Goal: Task Accomplishment & Management: Use online tool/utility

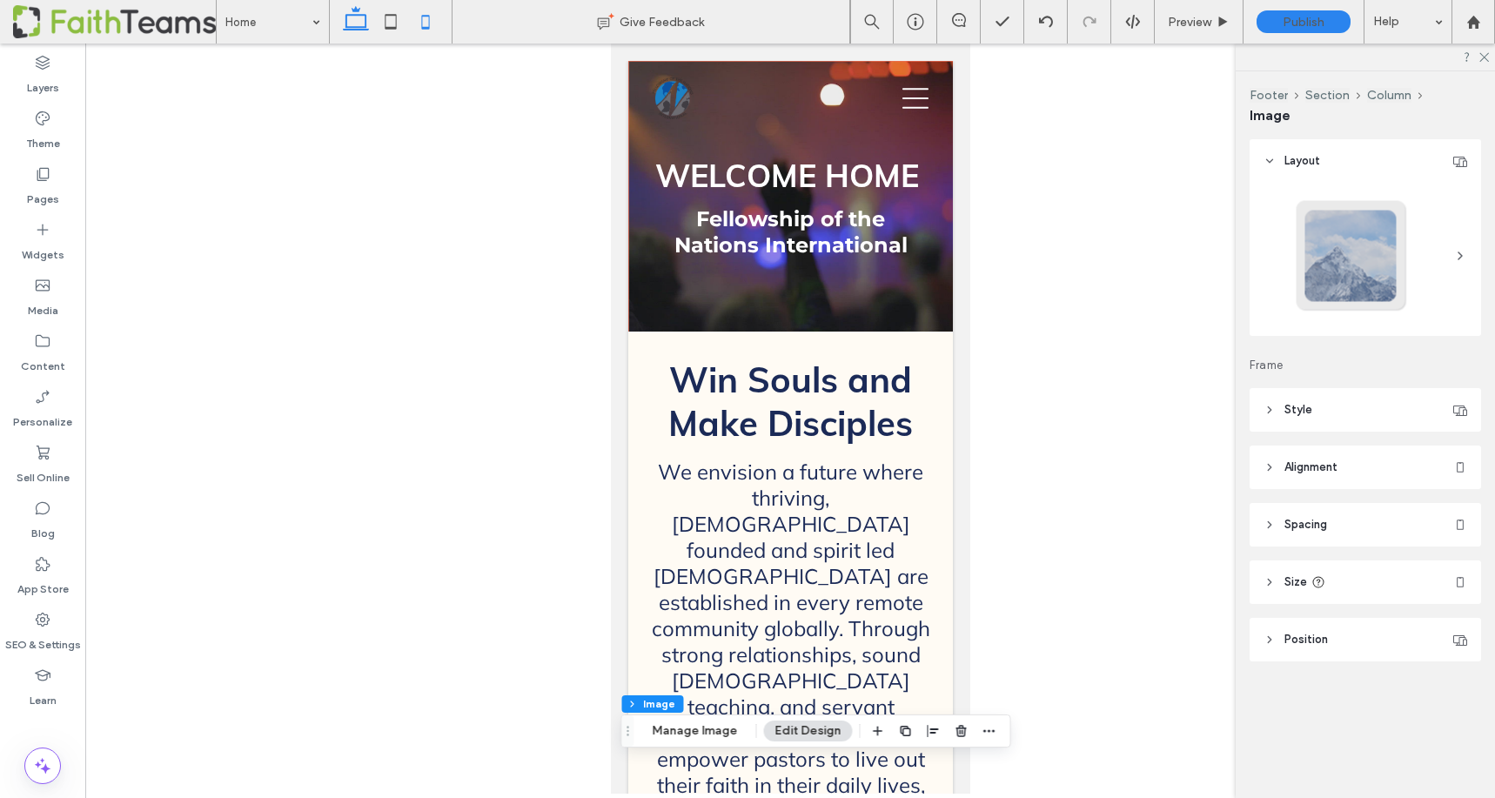
click at [357, 18] on icon at bounding box center [355, 21] width 35 height 35
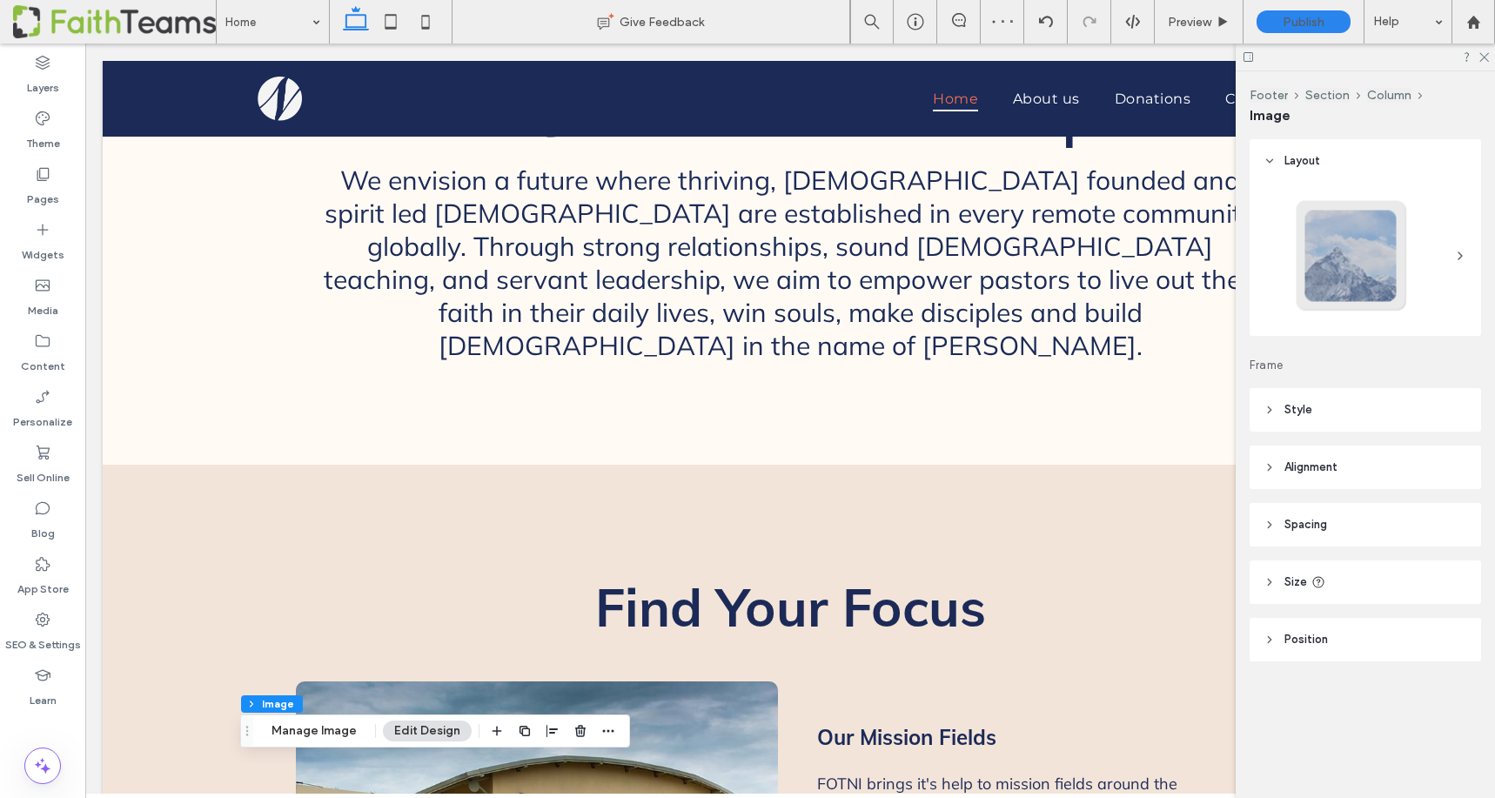
scroll to position [280, 0]
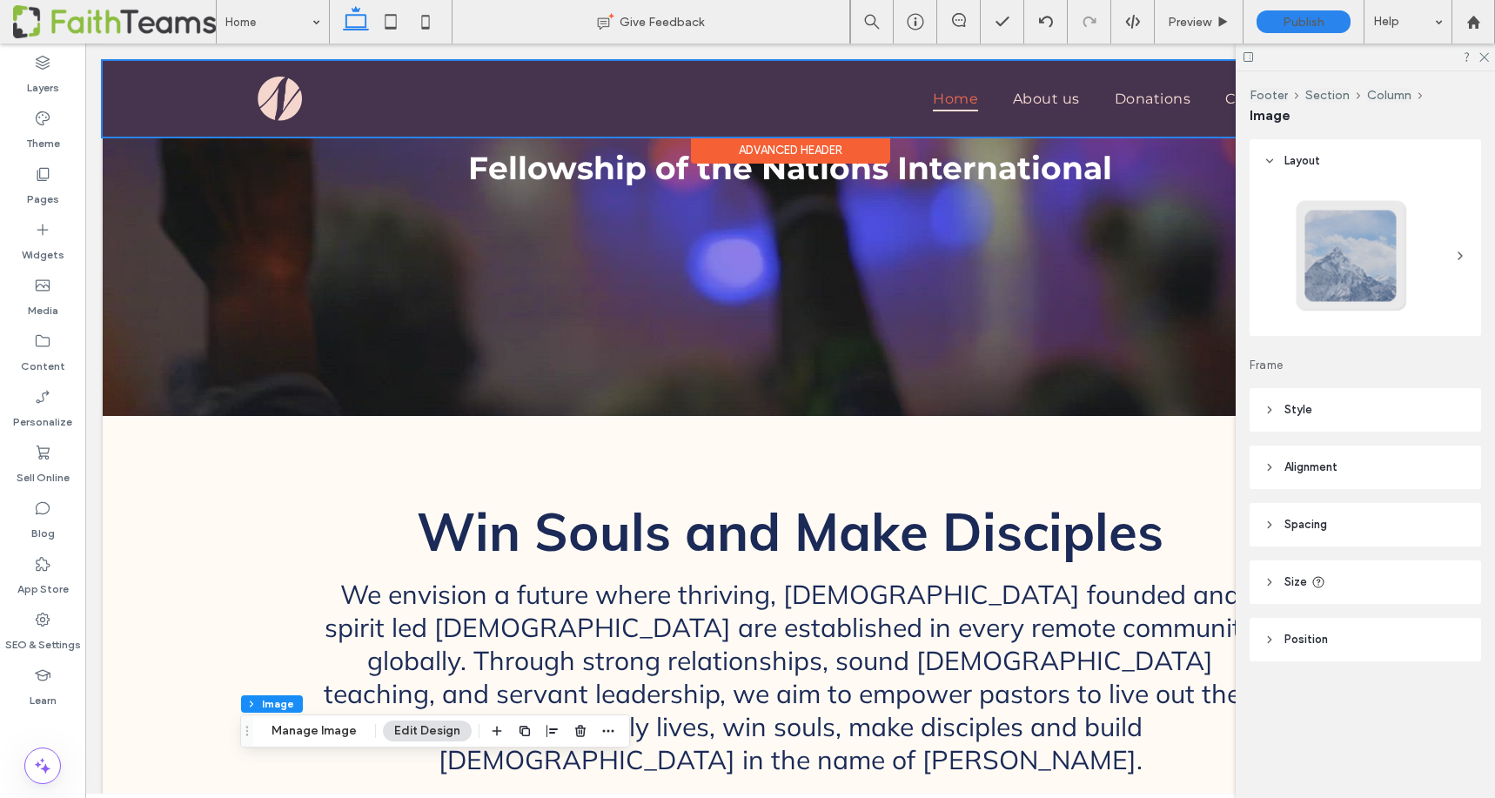
click at [1055, 94] on div at bounding box center [790, 99] width 1375 height 76
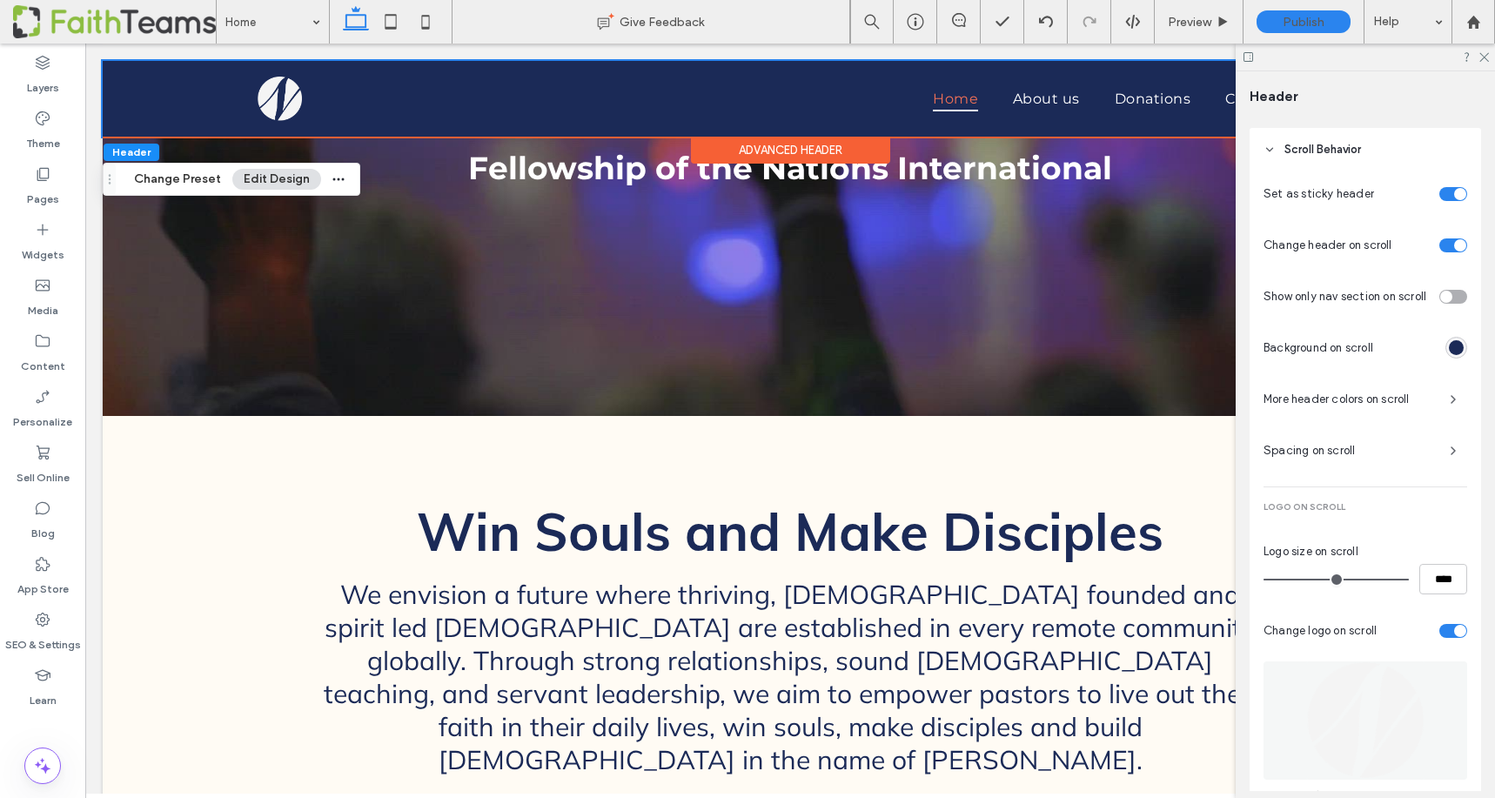
scroll to position [806, 0]
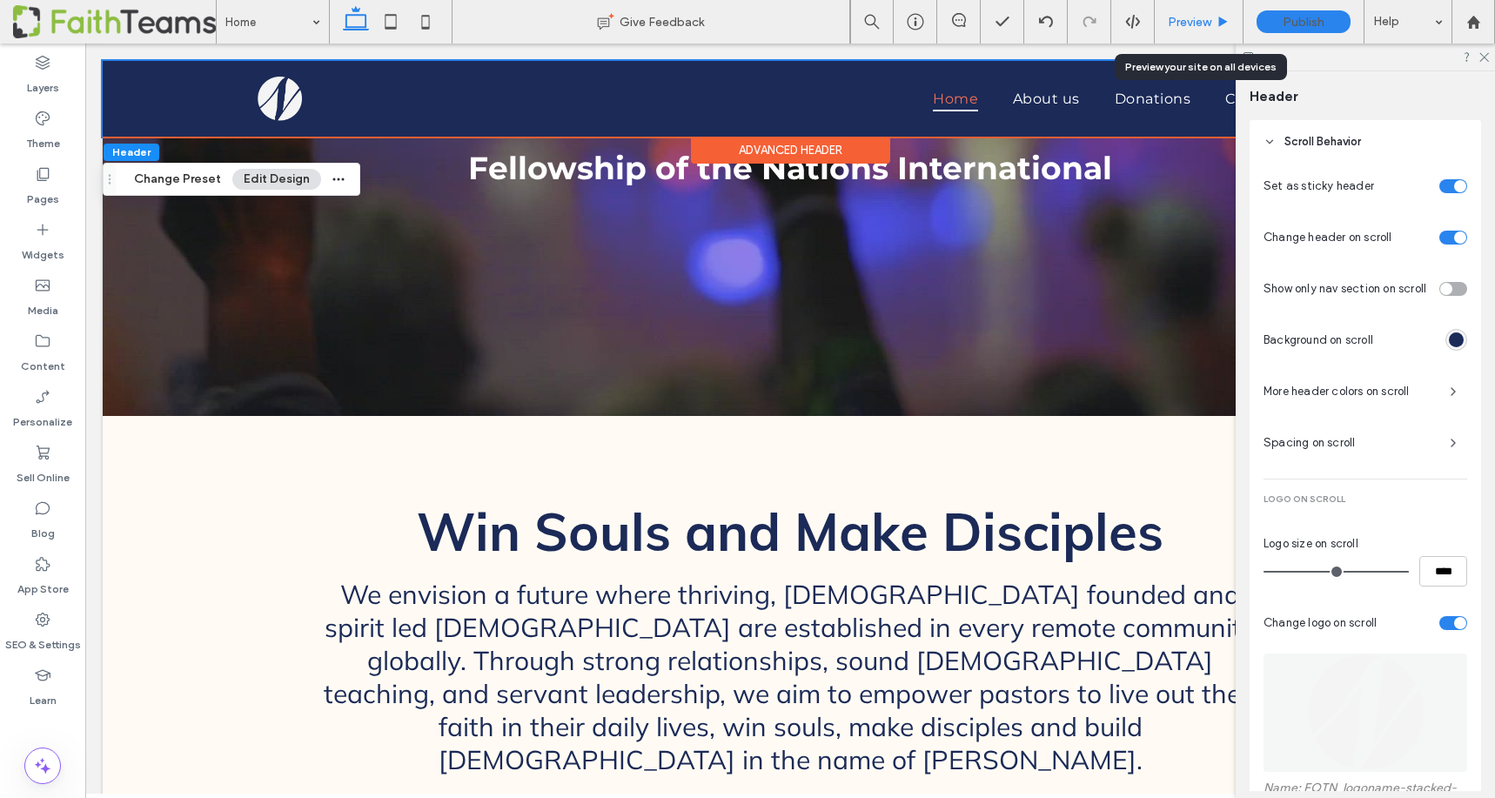
click at [1200, 26] on span "Preview" at bounding box center [1190, 22] width 44 height 15
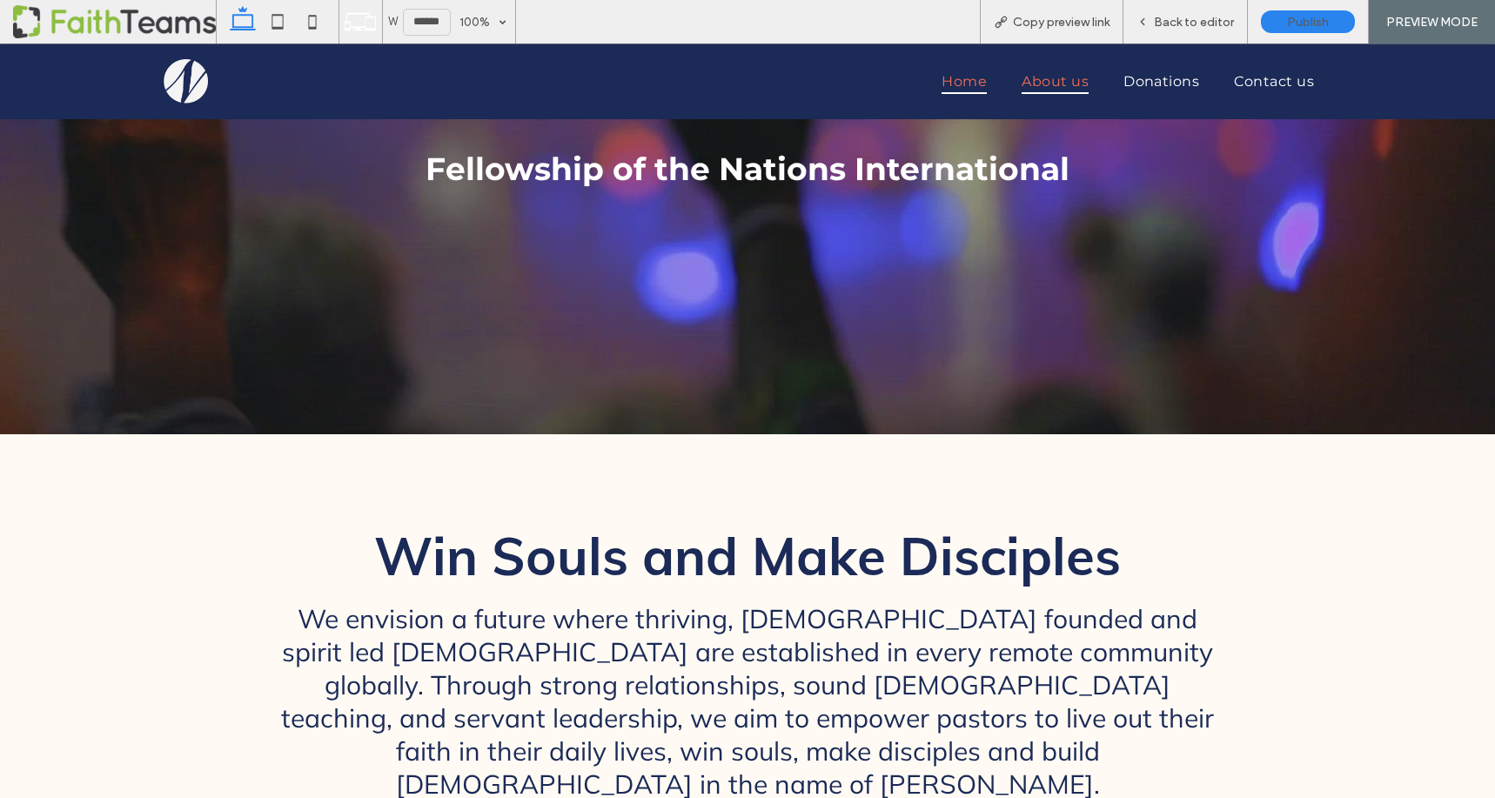
click at [1049, 78] on span "About us" at bounding box center [1055, 81] width 67 height 25
click at [1197, 17] on span "Back to editor" at bounding box center [1194, 22] width 80 height 15
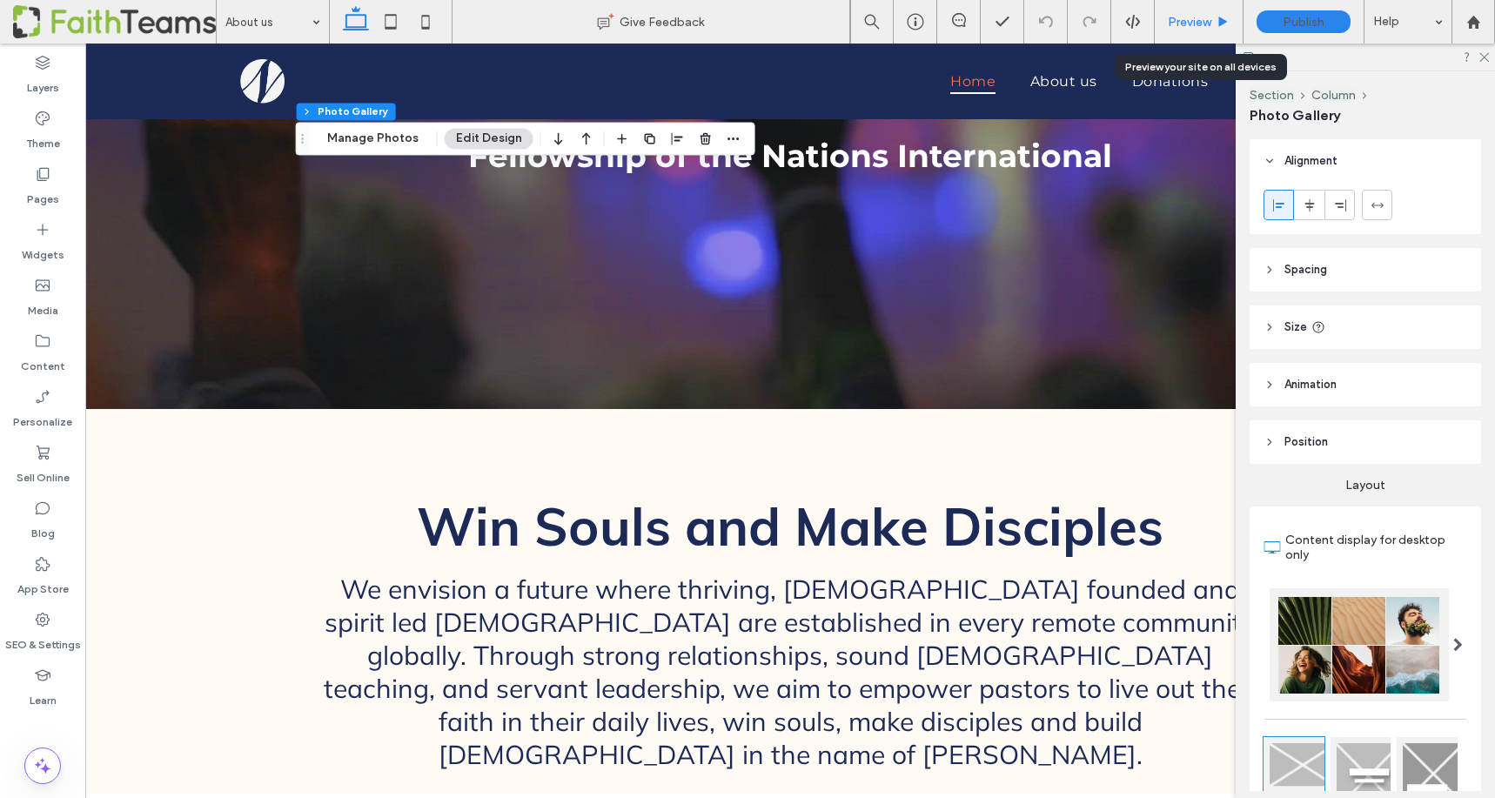
click at [1187, 23] on span "Preview" at bounding box center [1190, 22] width 44 height 15
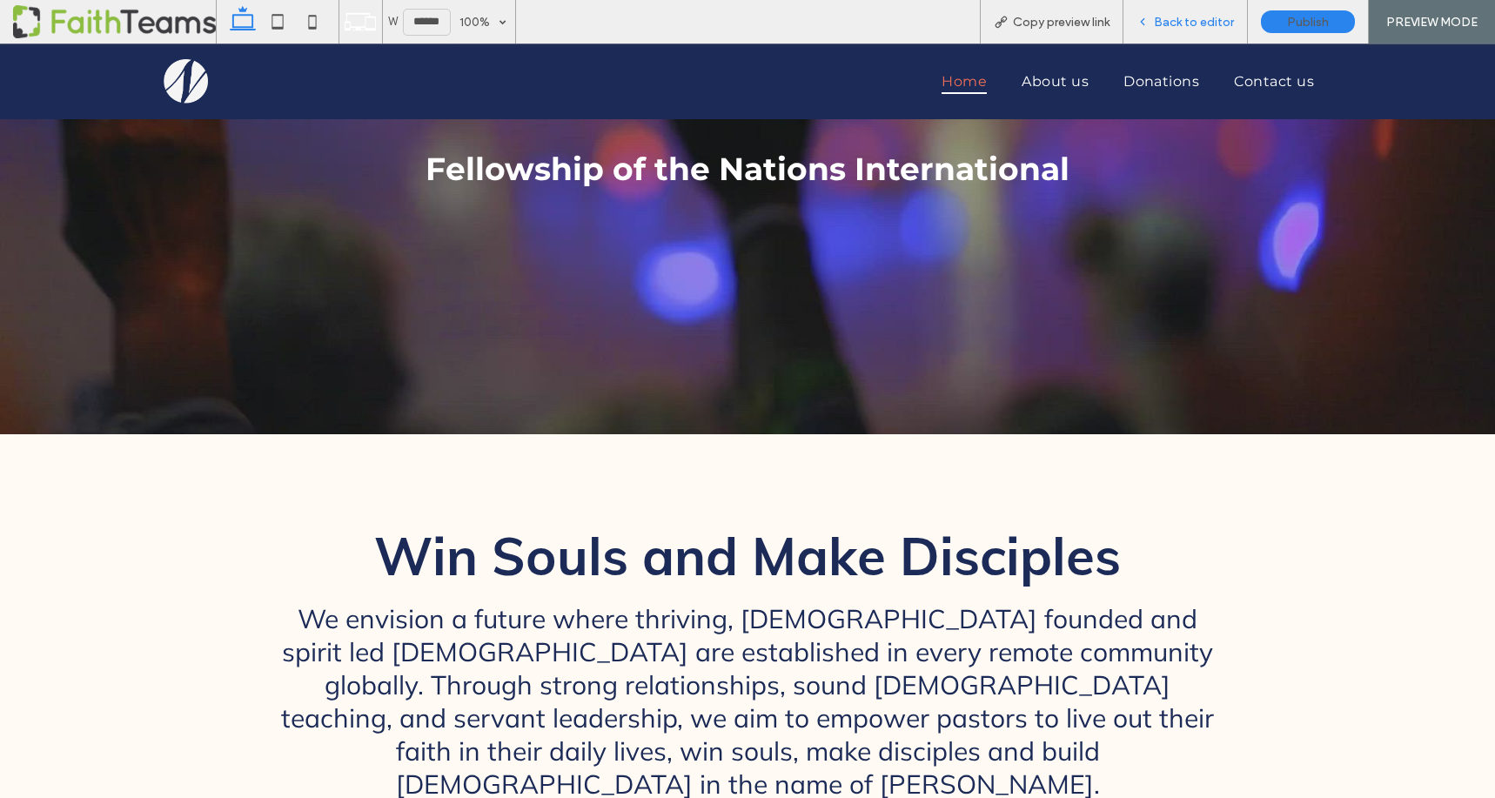
click at [1202, 24] on span "Back to editor" at bounding box center [1194, 22] width 80 height 15
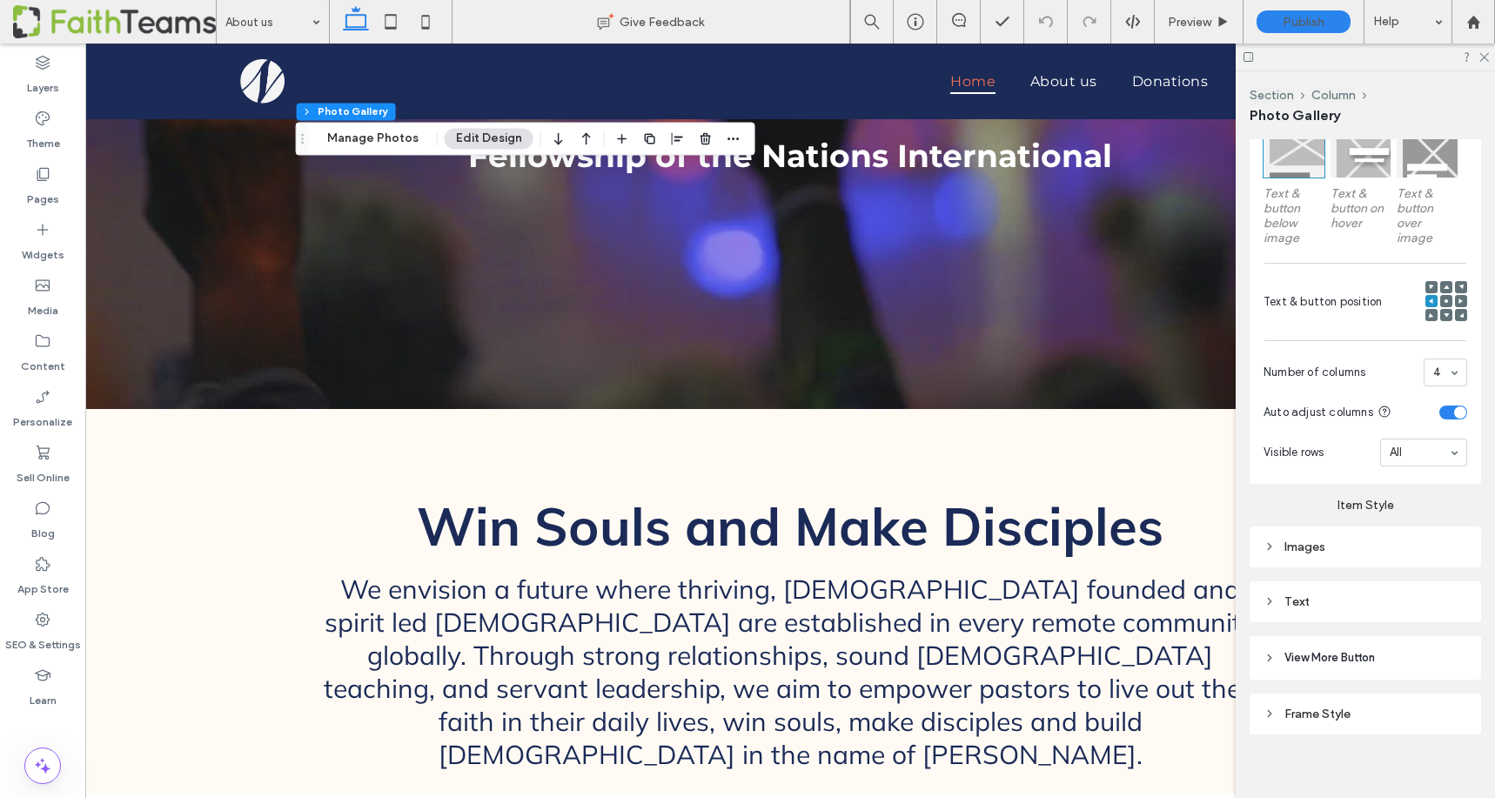
scroll to position [633, 0]
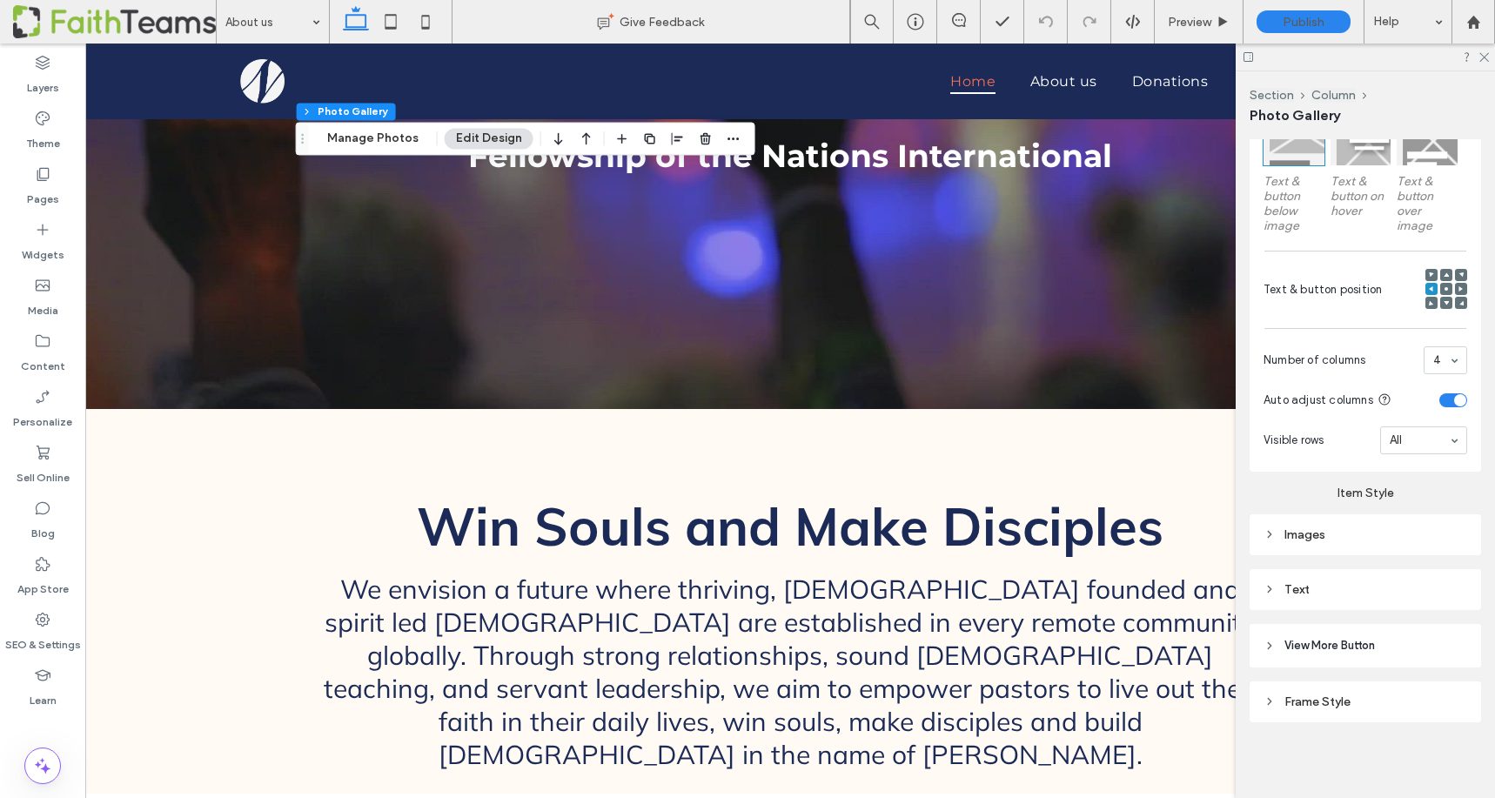
click at [1306, 530] on div "Images" at bounding box center [1365, 534] width 204 height 15
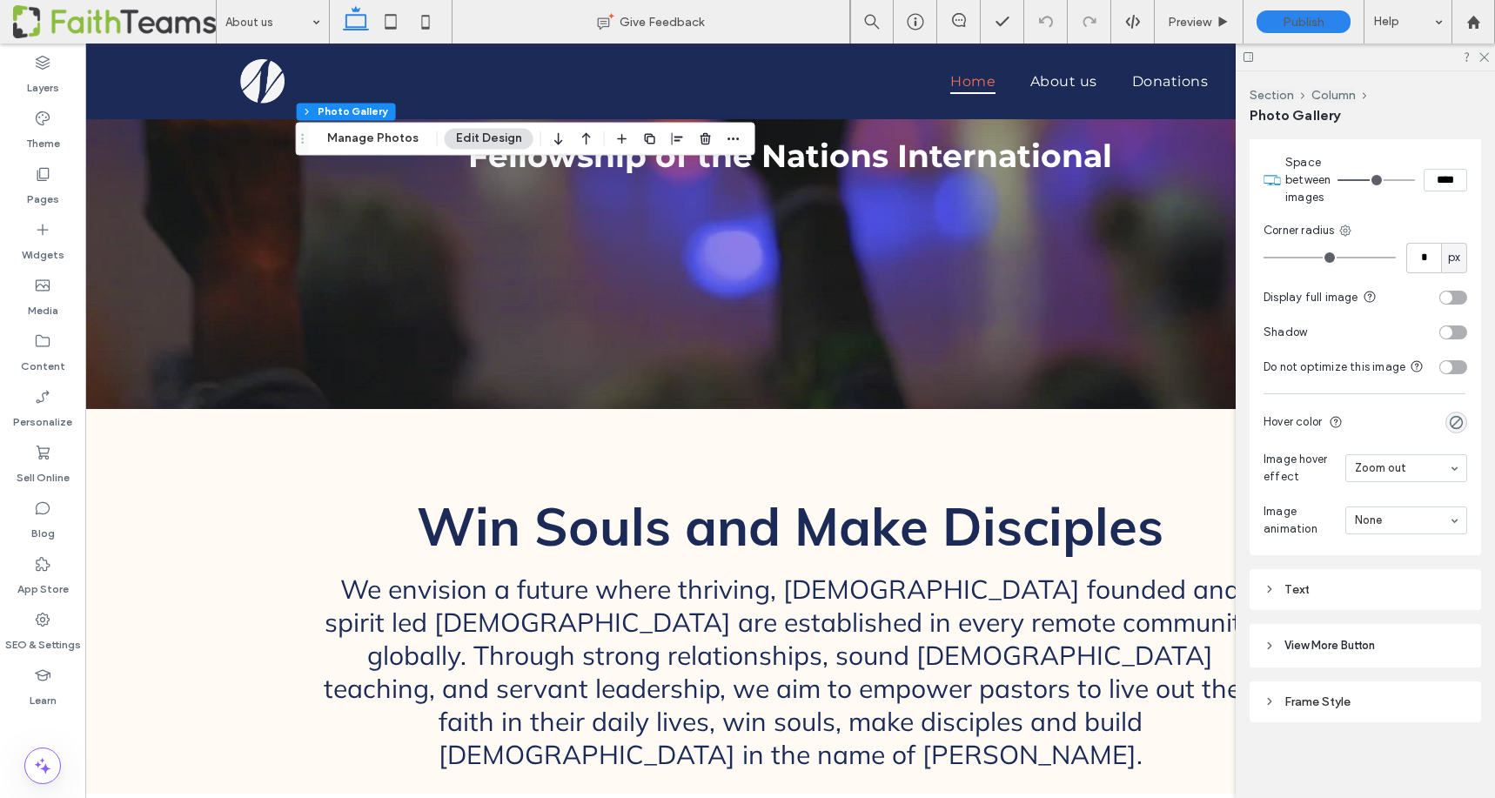
scroll to position [1083, 0]
click at [1299, 693] on div "Frame Style" at bounding box center [1365, 704] width 204 height 23
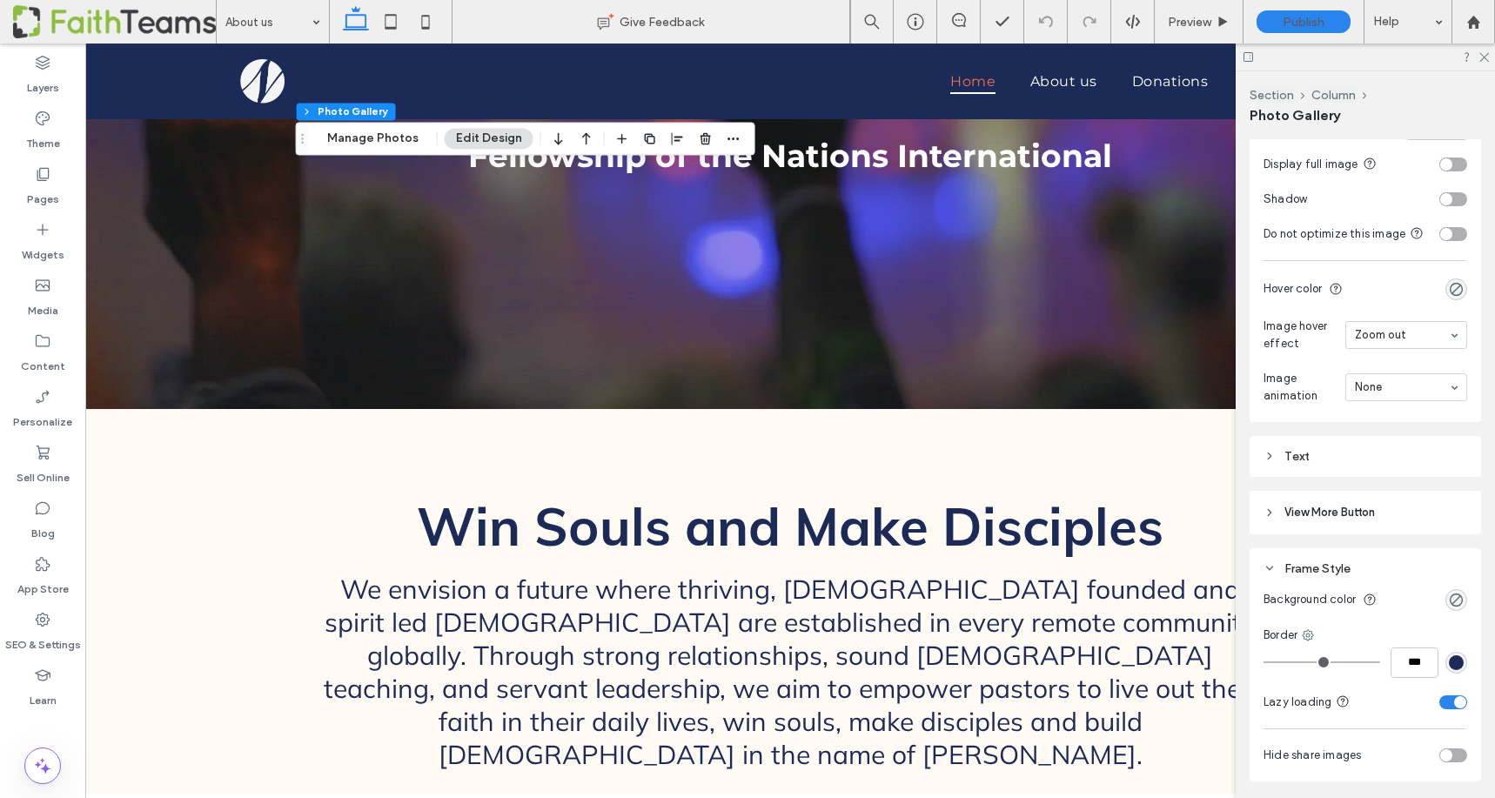
scroll to position [1278, 0]
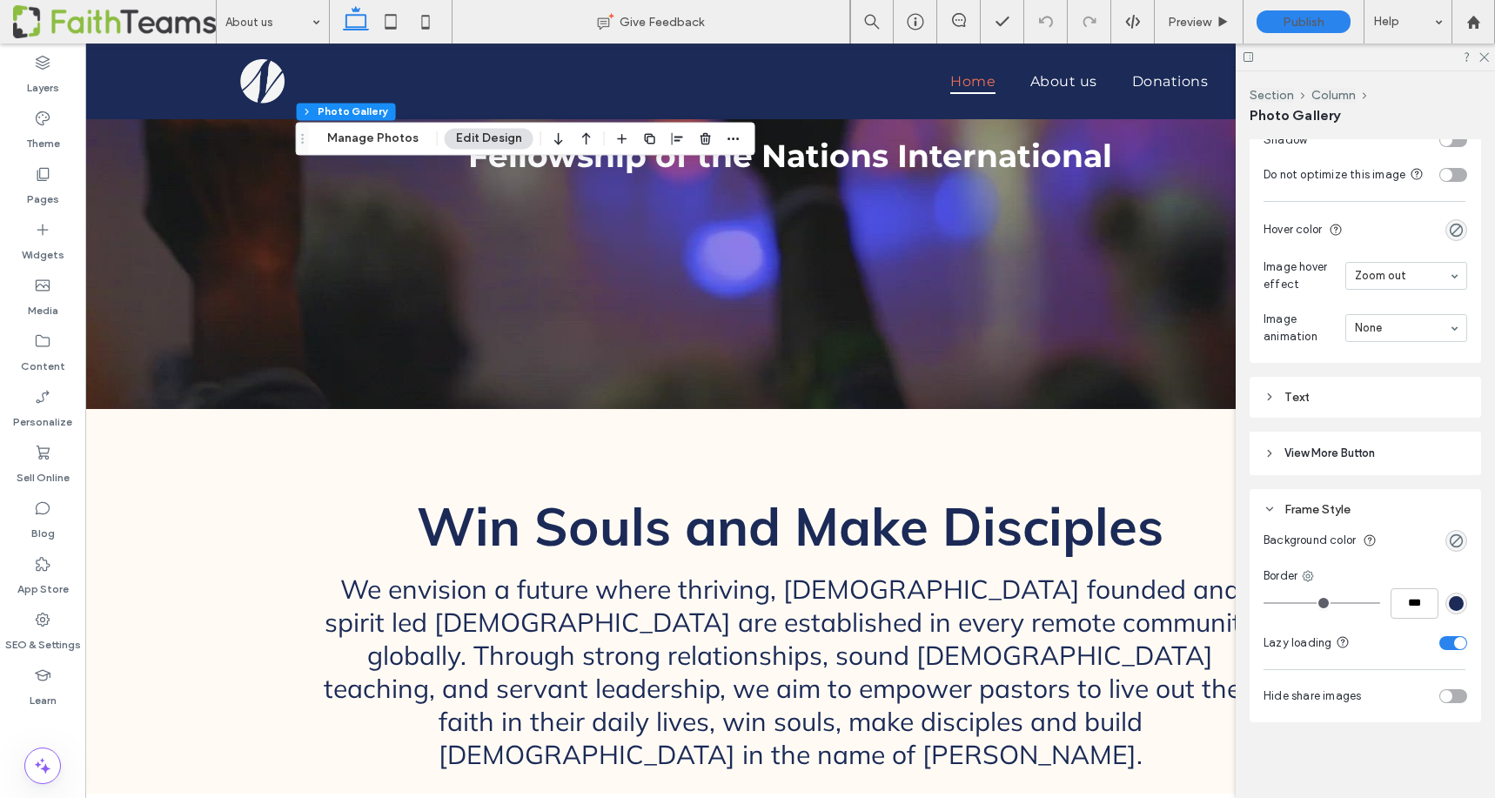
click at [1294, 450] on span "View More Button" at bounding box center [1329, 453] width 90 height 17
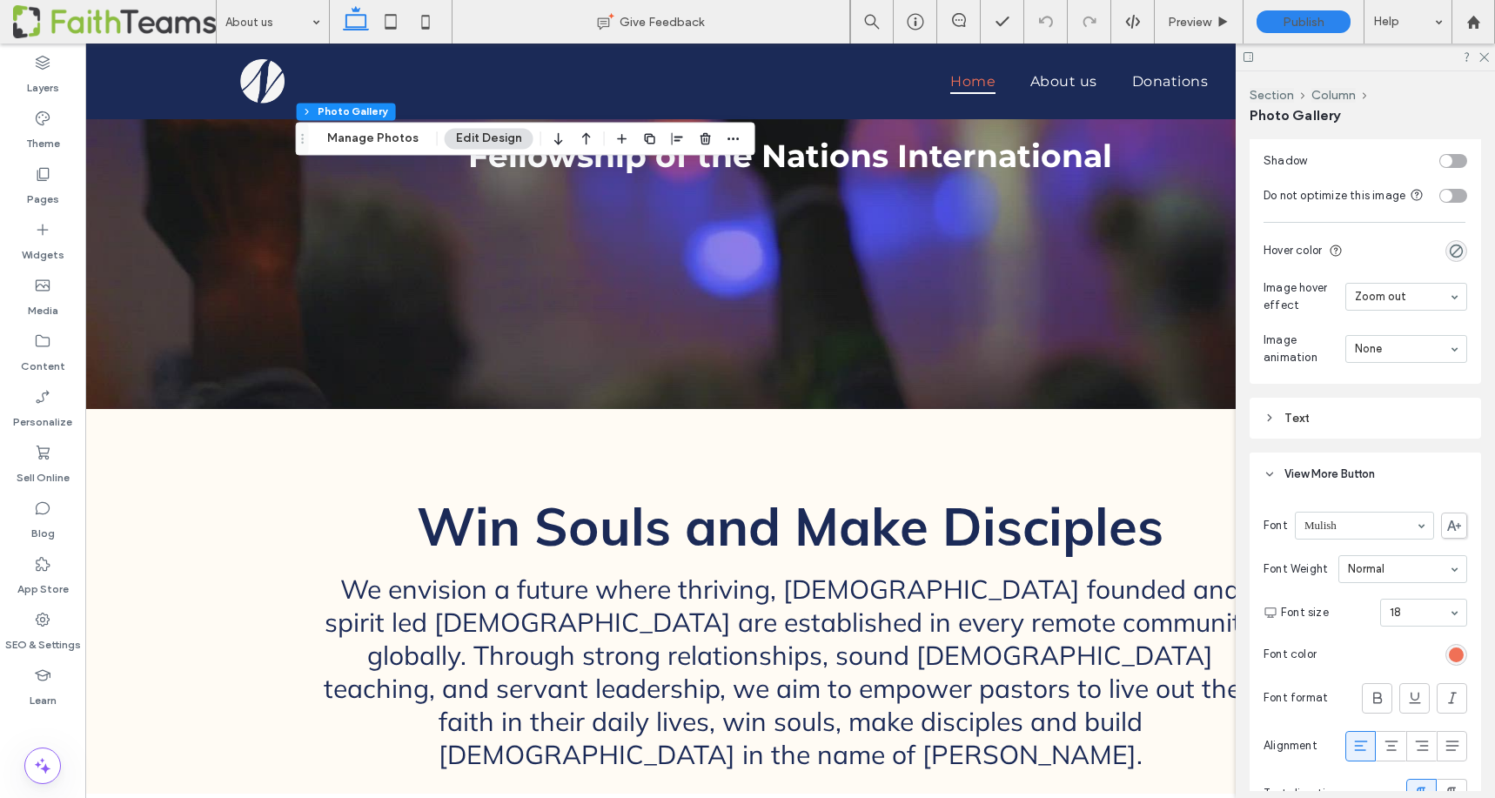
scroll to position [1217, 0]
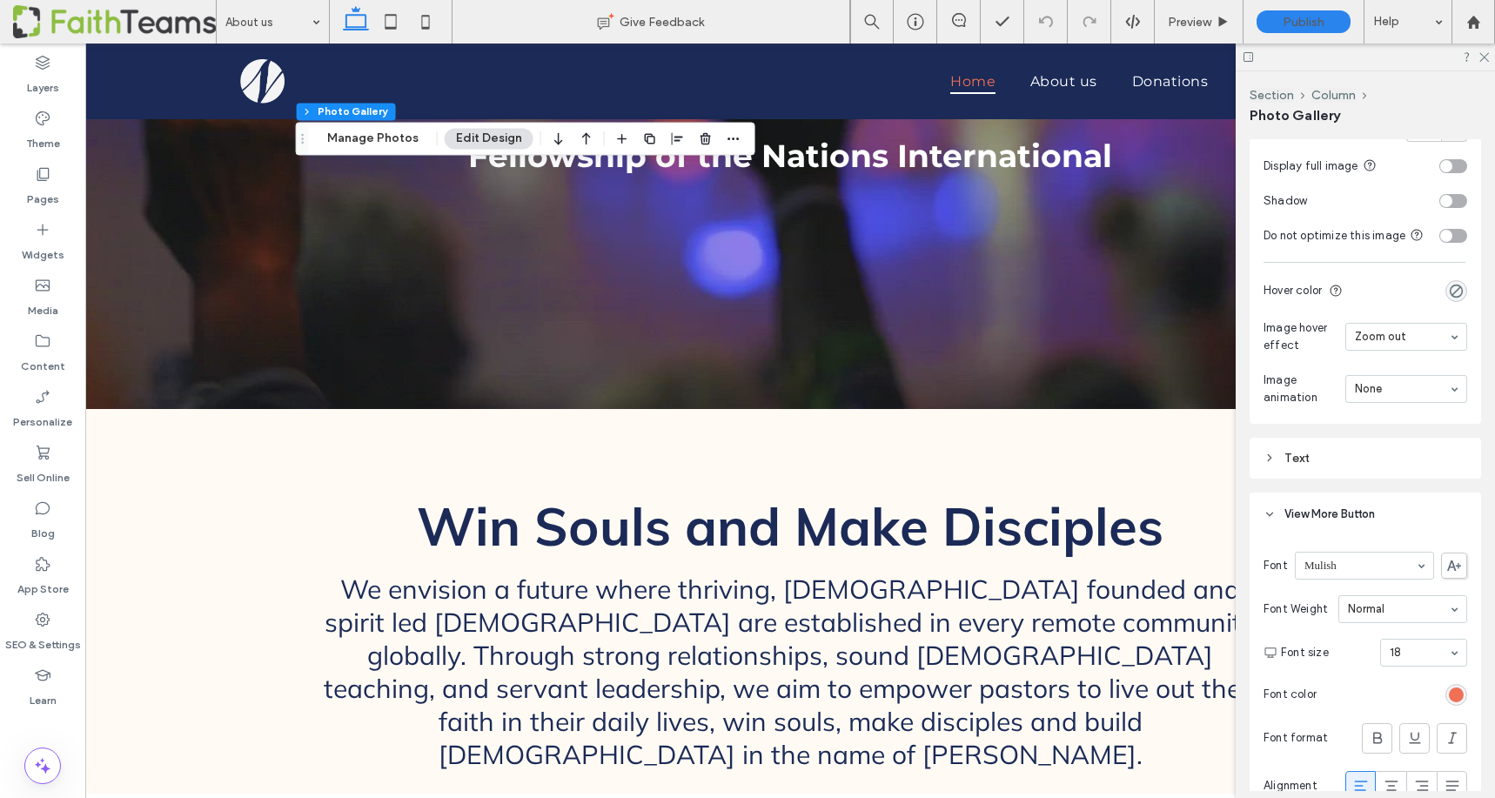
click at [1292, 460] on div "Text" at bounding box center [1365, 458] width 204 height 15
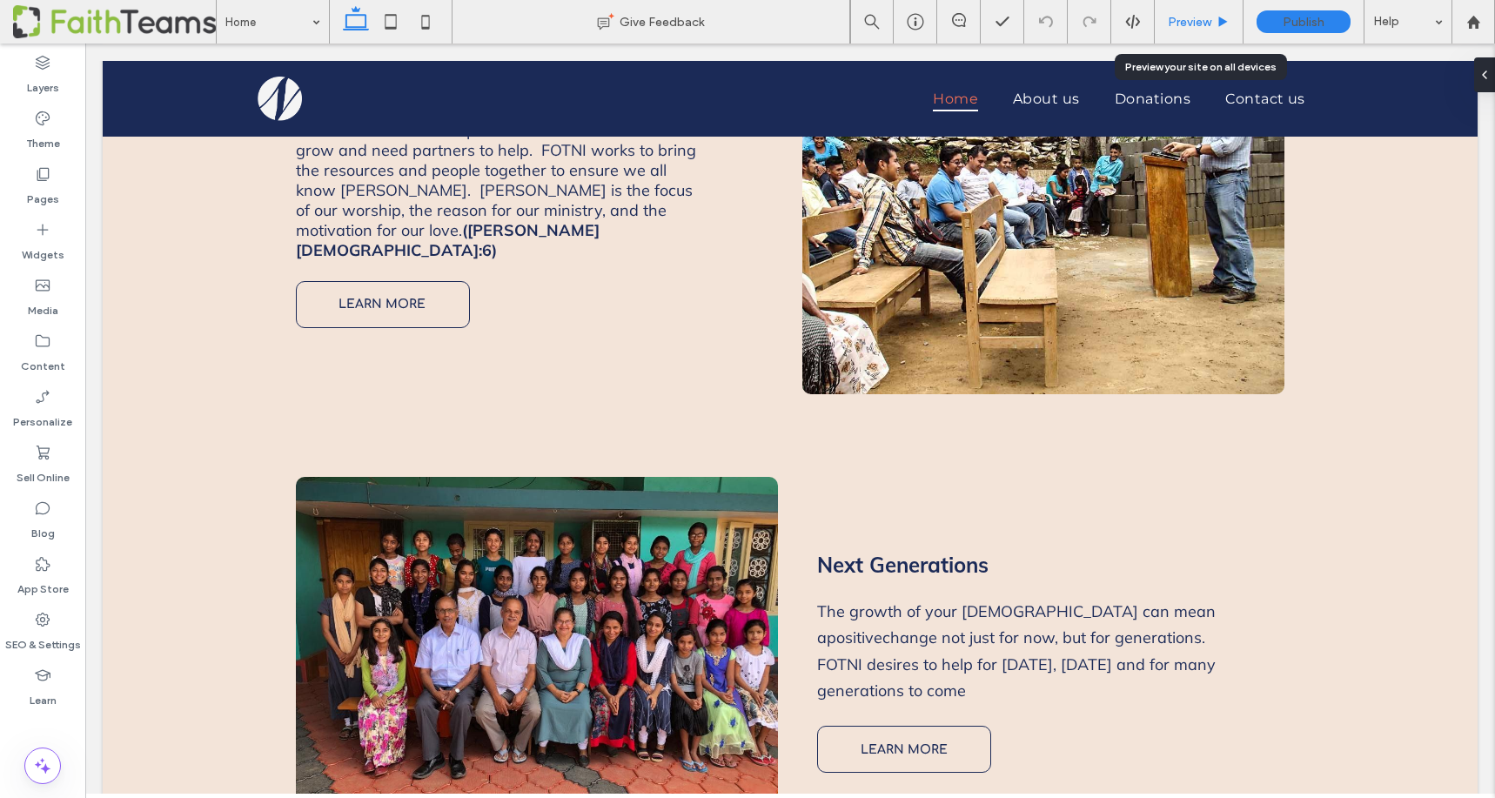
click at [1215, 15] on div "Preview" at bounding box center [1199, 22] width 88 height 15
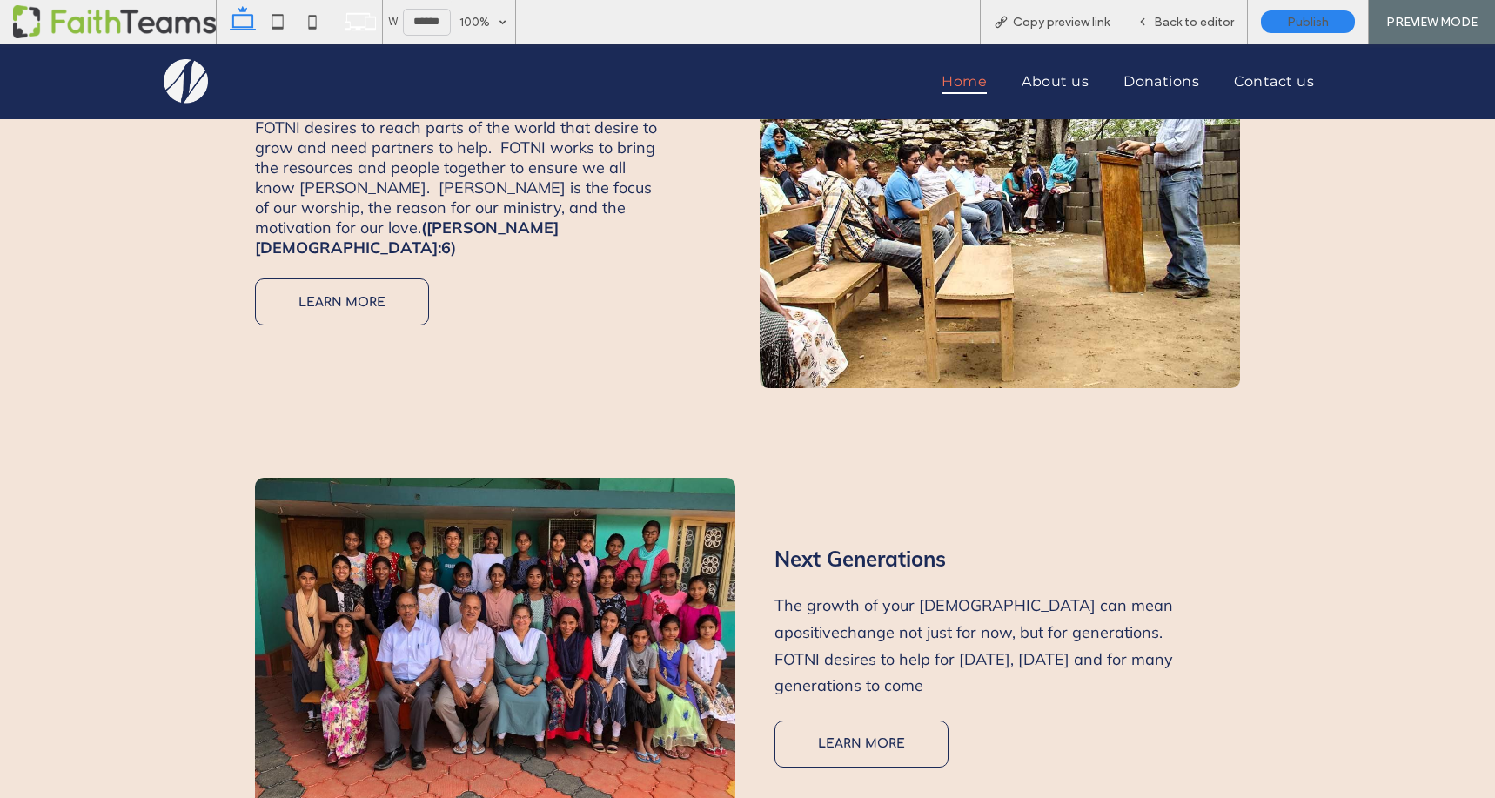
scroll to position [1882, 0]
click at [1049, 83] on span "About us" at bounding box center [1055, 81] width 67 height 25
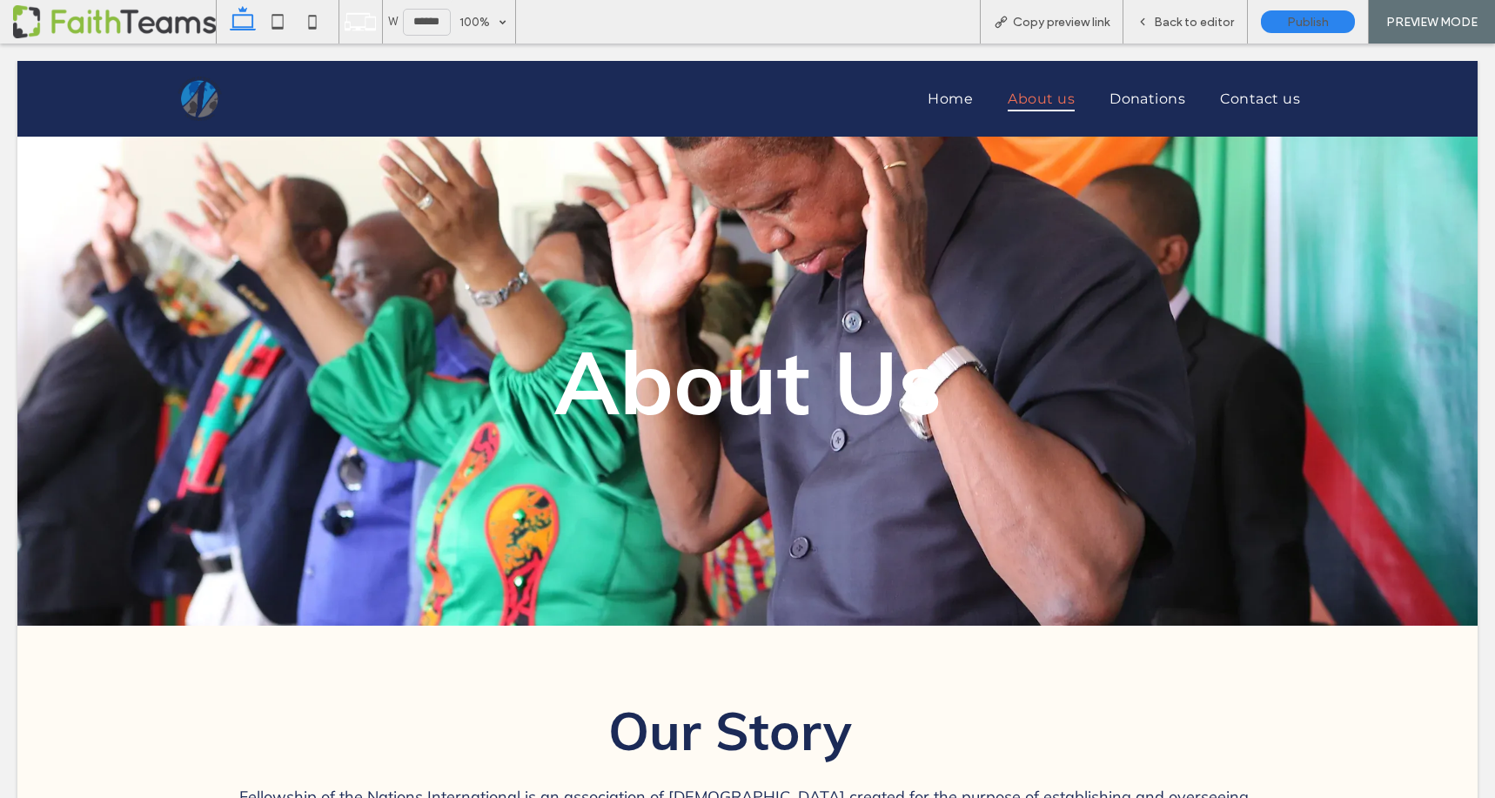
scroll to position [0, 0]
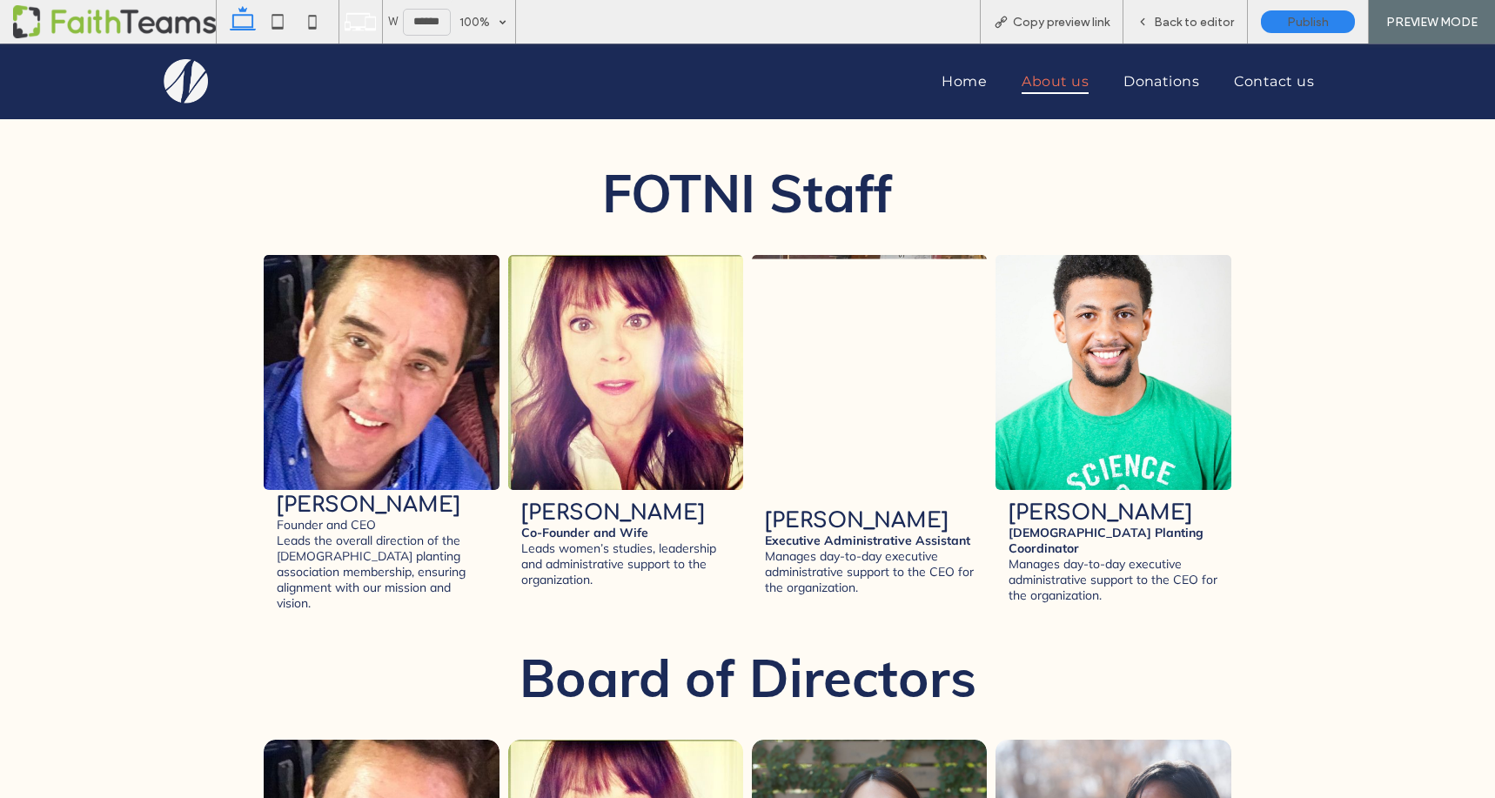
scroll to position [2294, 0]
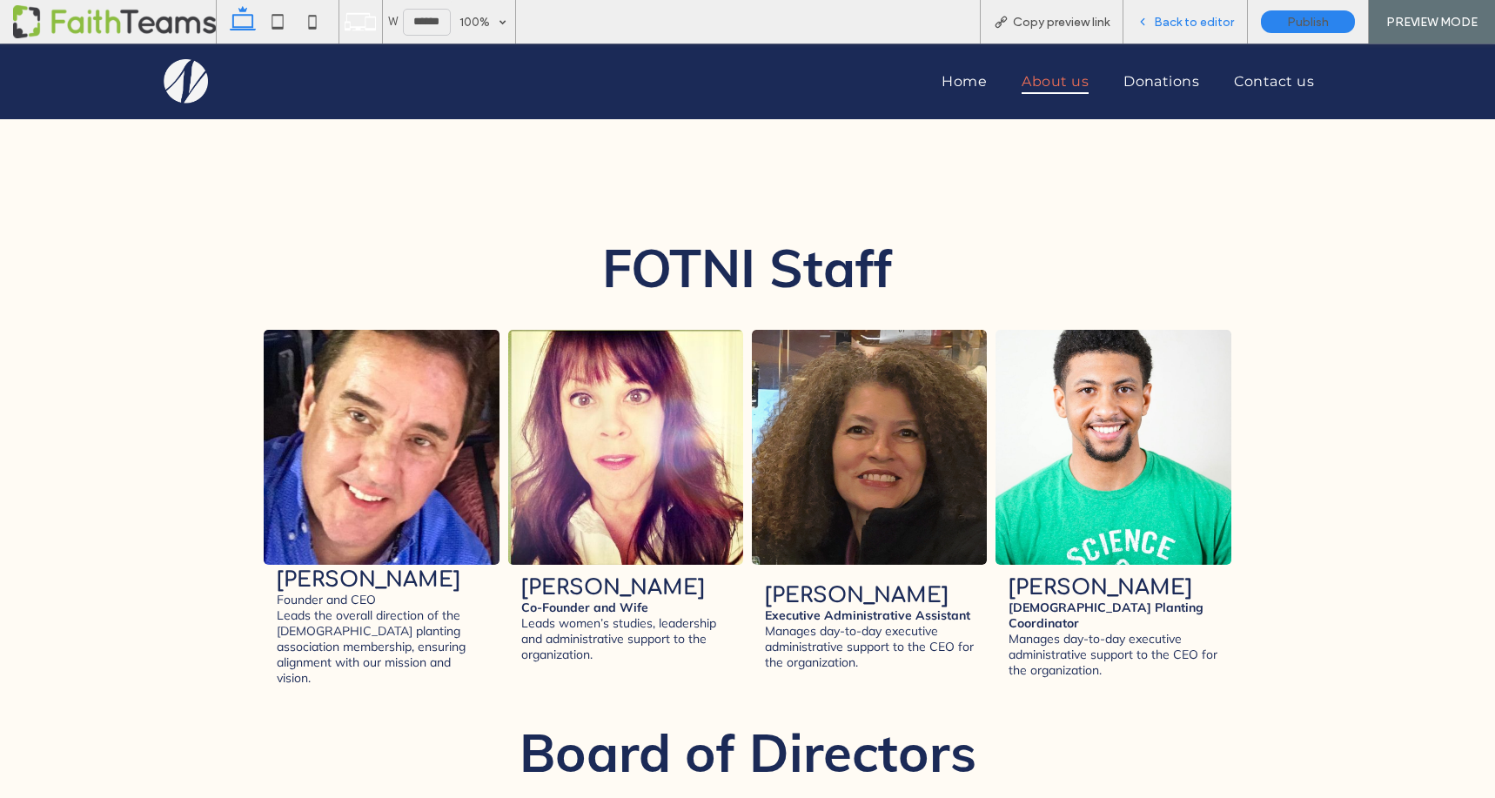
click at [1198, 15] on span "Back to editor" at bounding box center [1194, 22] width 80 height 15
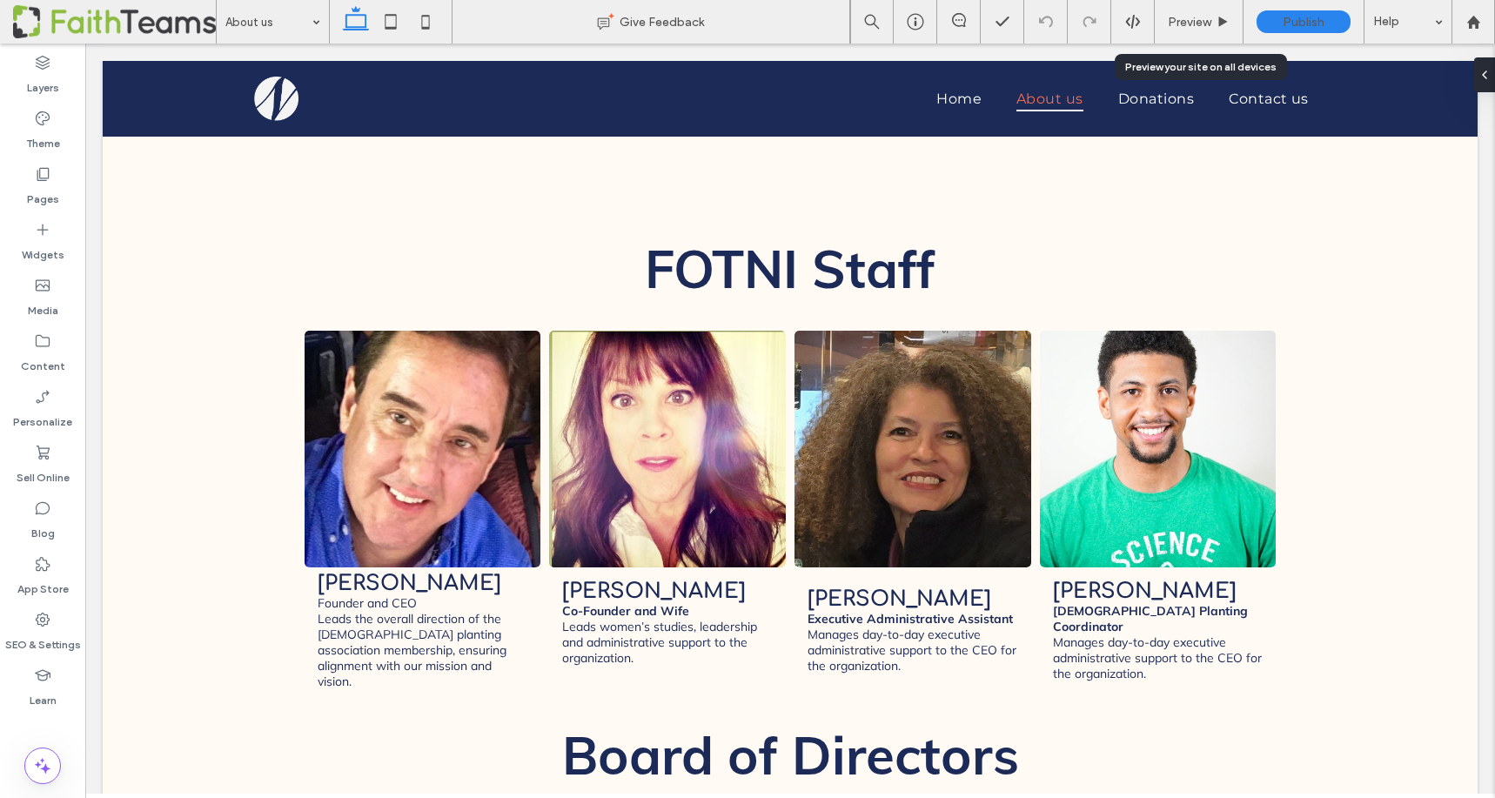
scroll to position [2269, 0]
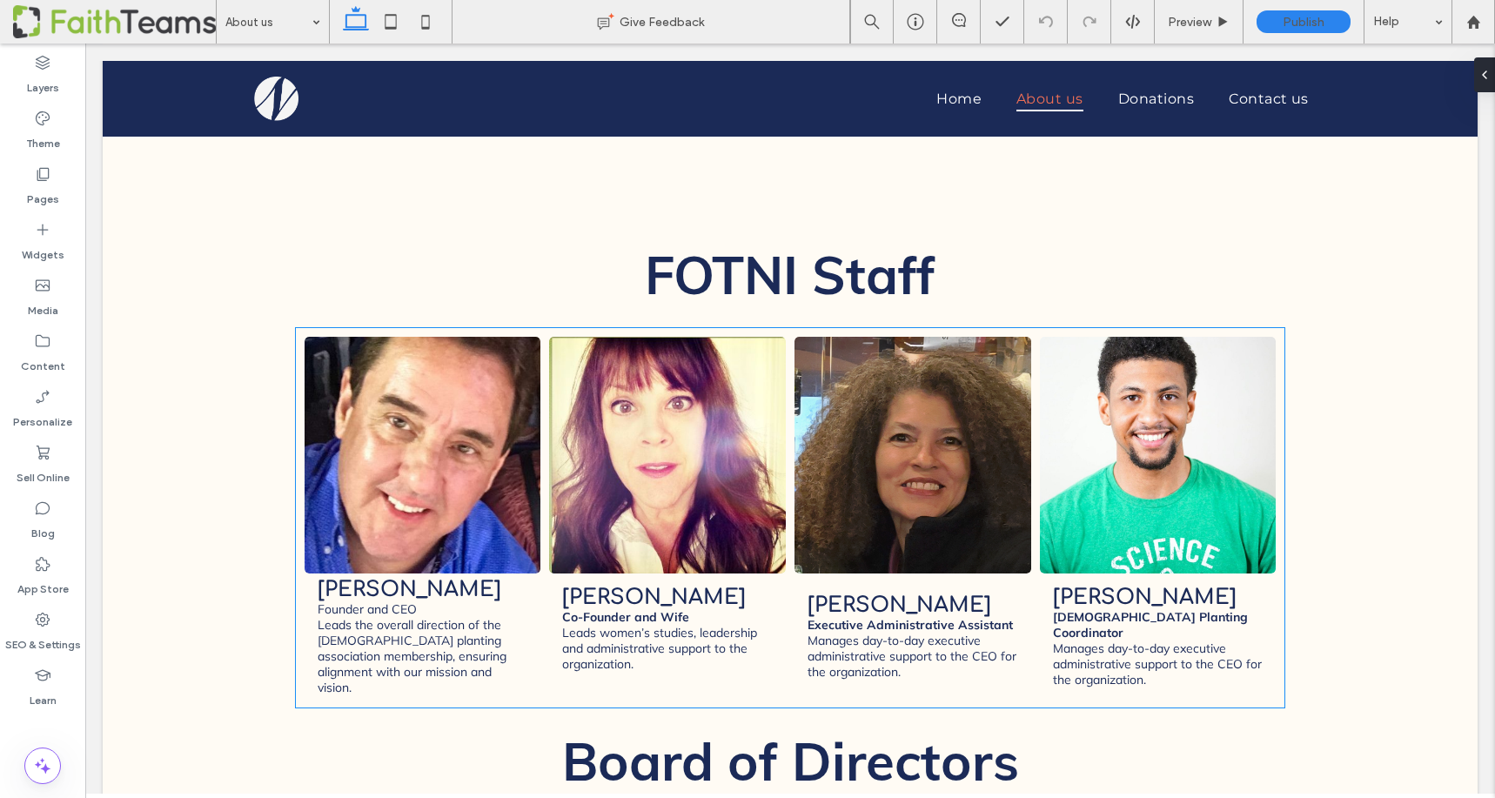
click at [373, 573] on li "Johnny Brady Founder and CEO Leads the overall direction of the church planting…" at bounding box center [422, 517] width 245 height 371
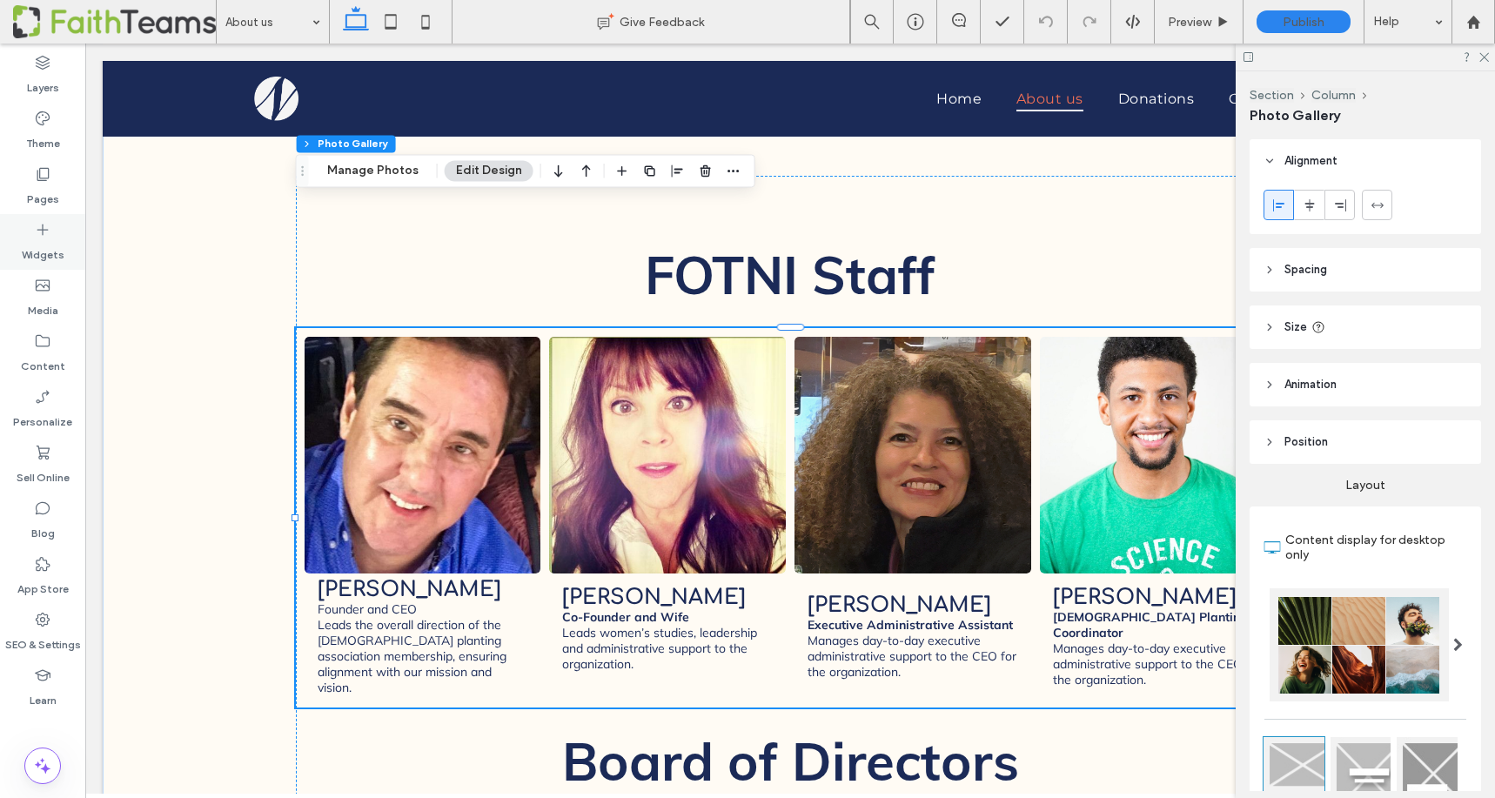
click at [48, 229] on icon at bounding box center [42, 229] width 17 height 17
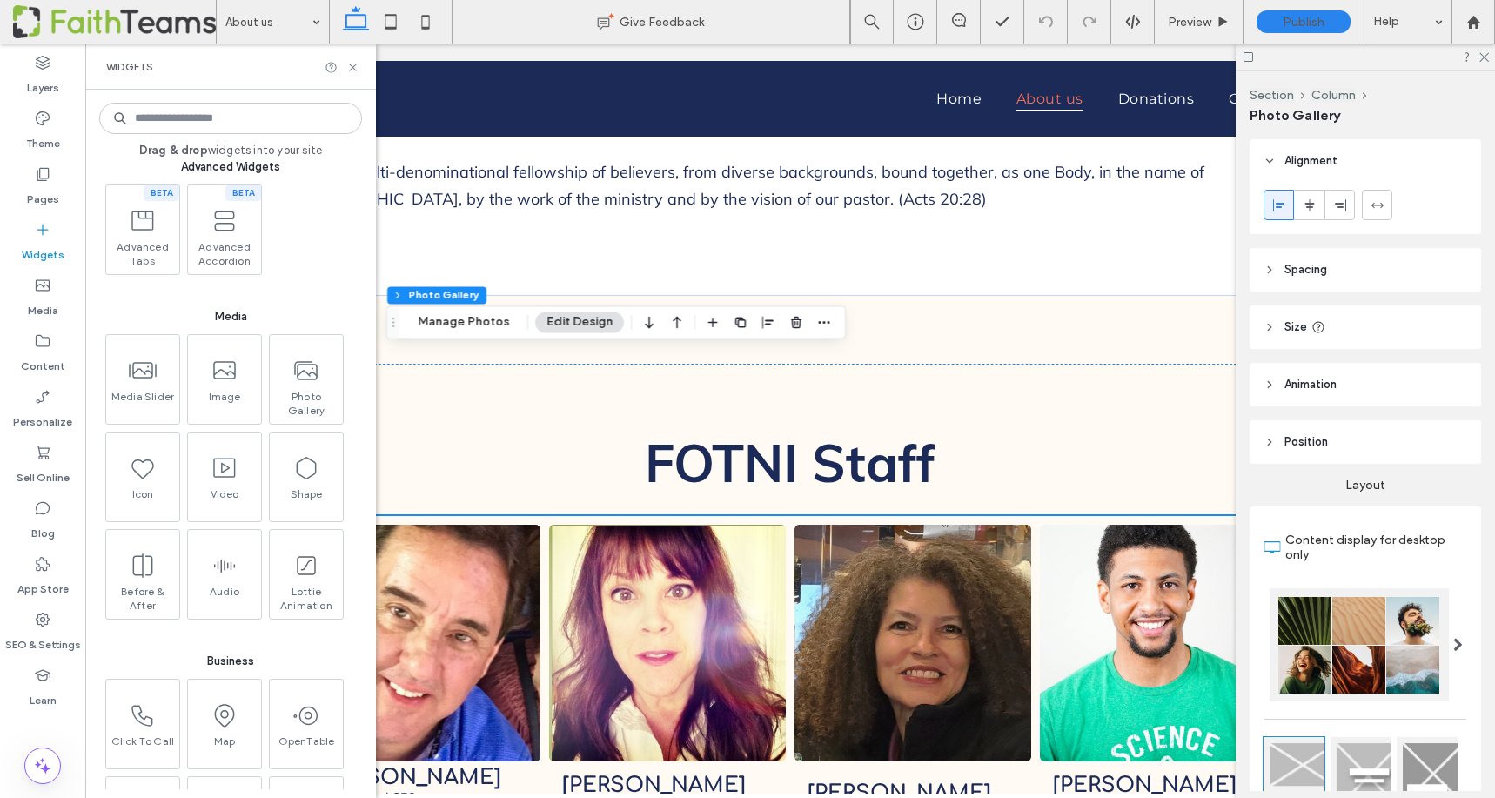
scroll to position [2079, 0]
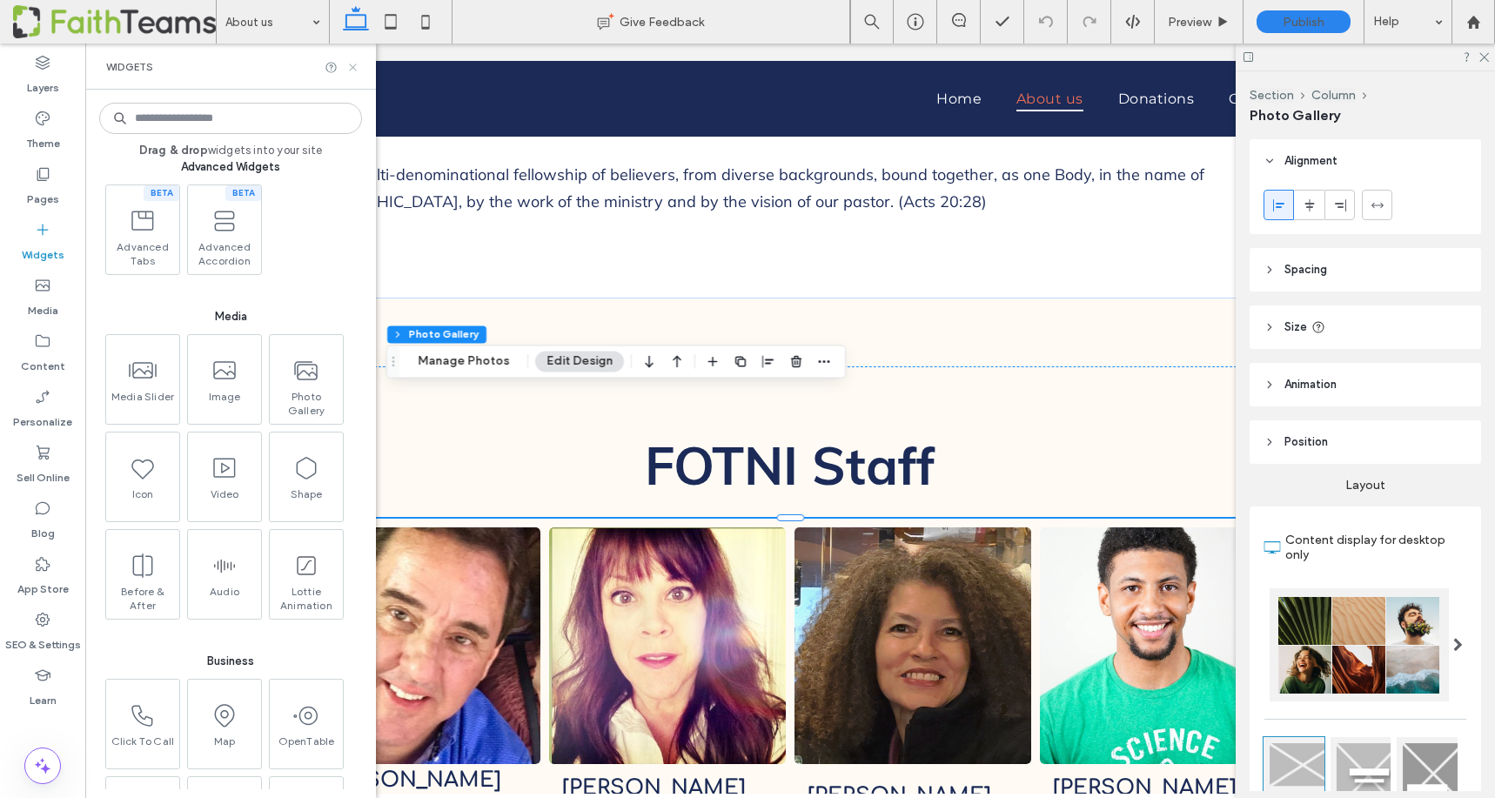
click at [350, 64] on icon at bounding box center [352, 67] width 13 height 13
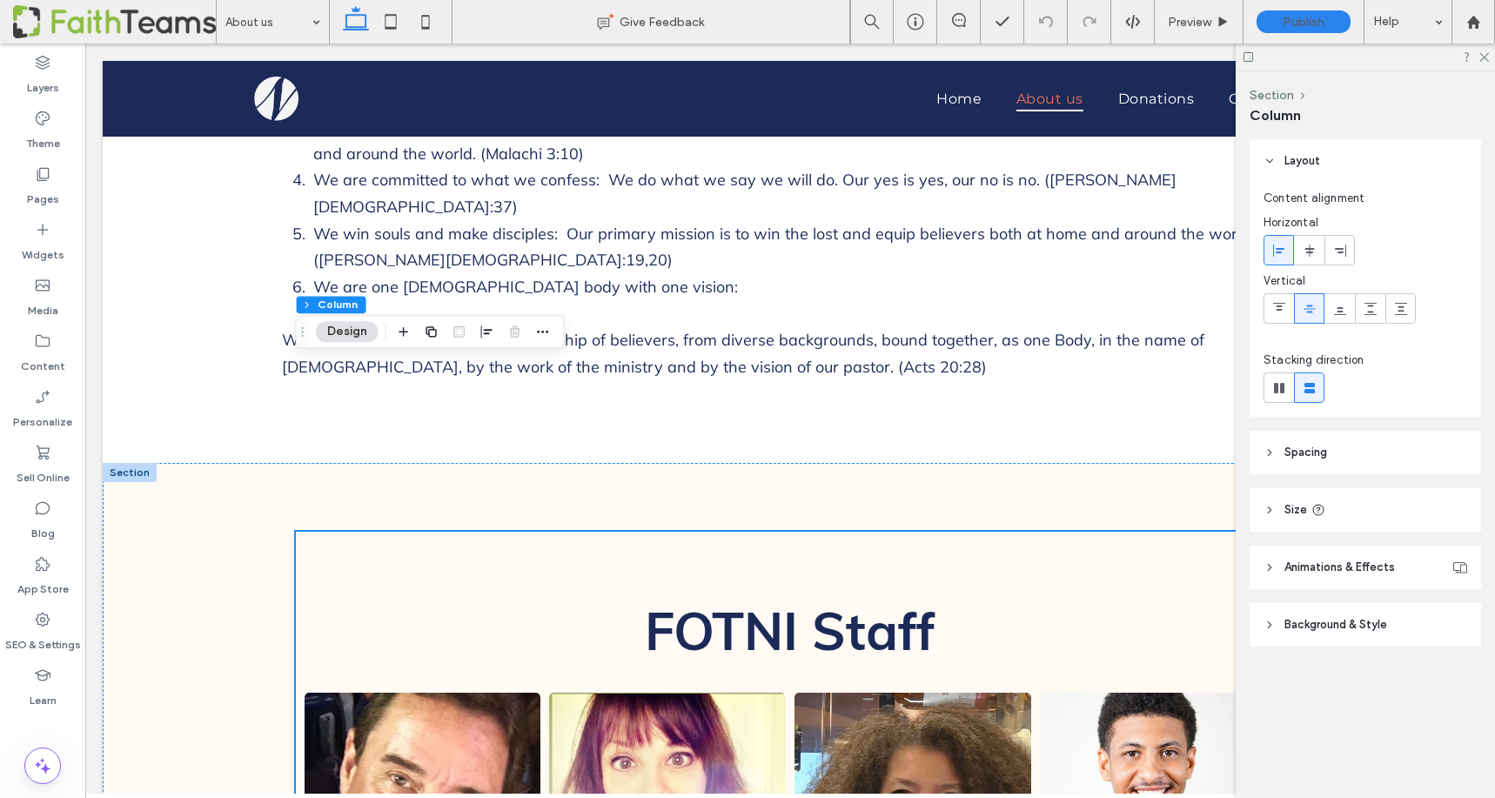
scroll to position [1905, 0]
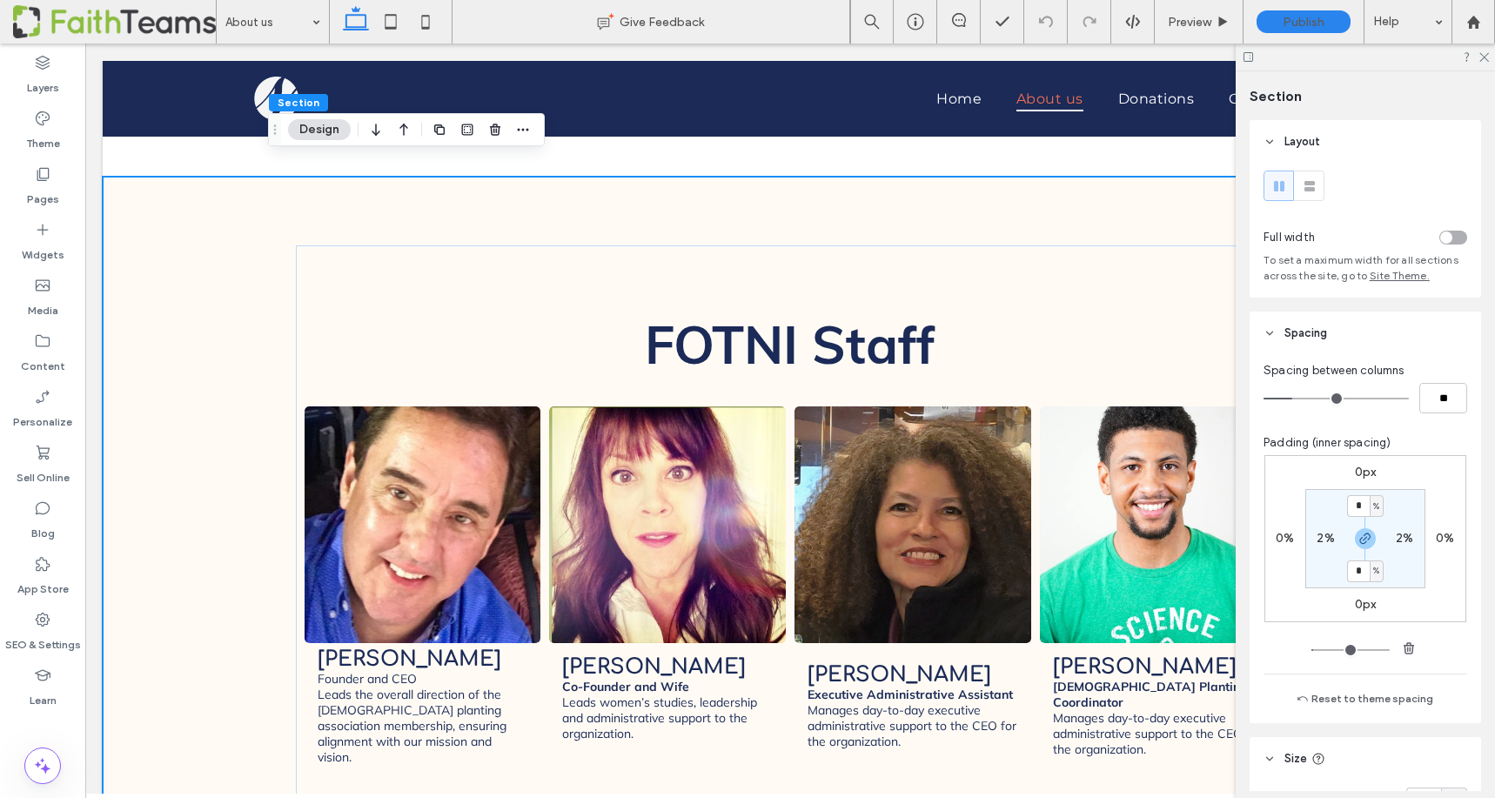
scroll to position [2107, 0]
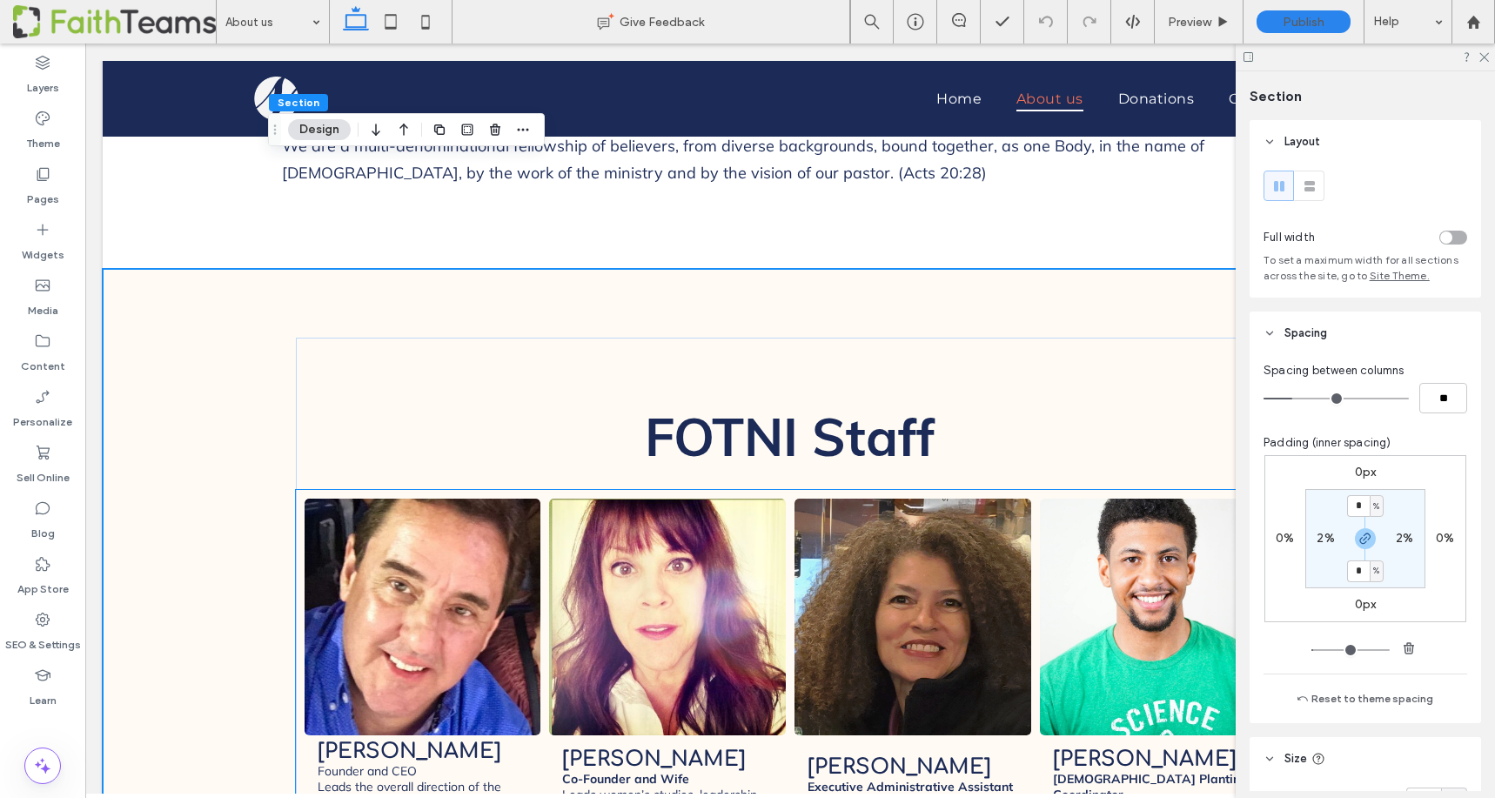
click at [358, 490] on div "Johnny Brady Founder and CEO Leads the overall direction of the church planting…" at bounding box center [790, 679] width 989 height 379
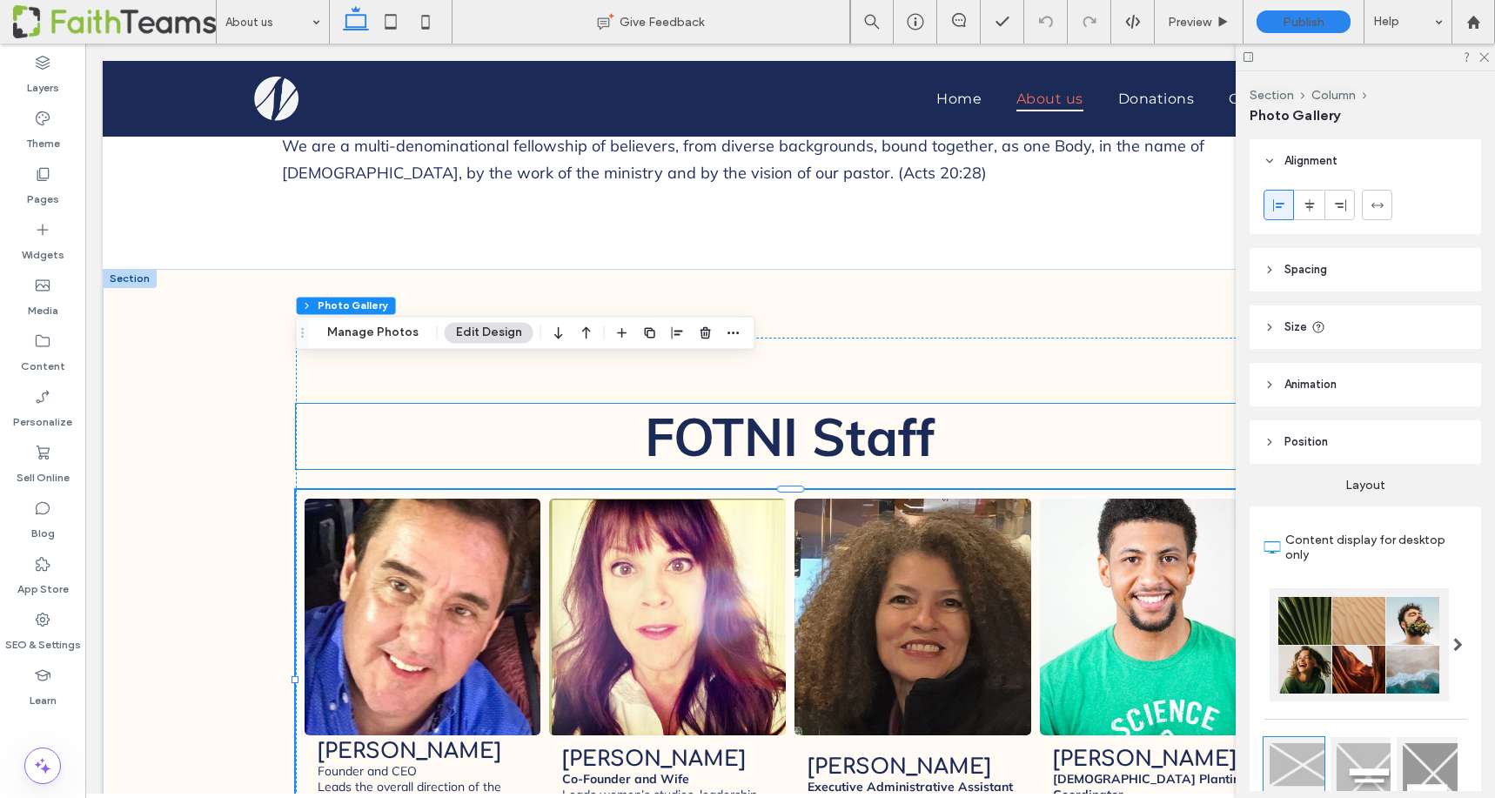
click at [349, 404] on h2 "FOTNI Staff" at bounding box center [790, 436] width 989 height 65
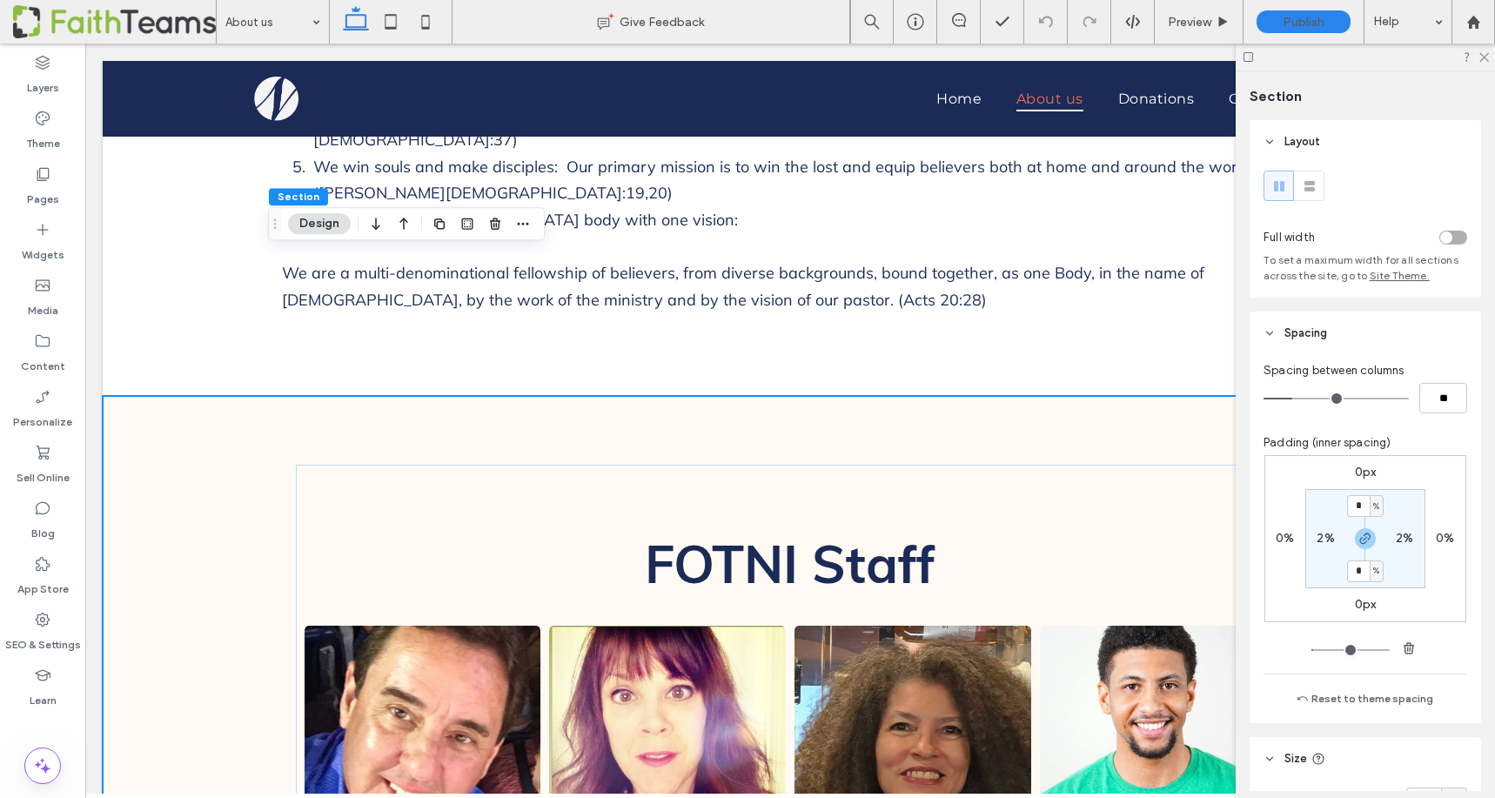
scroll to position [1969, 0]
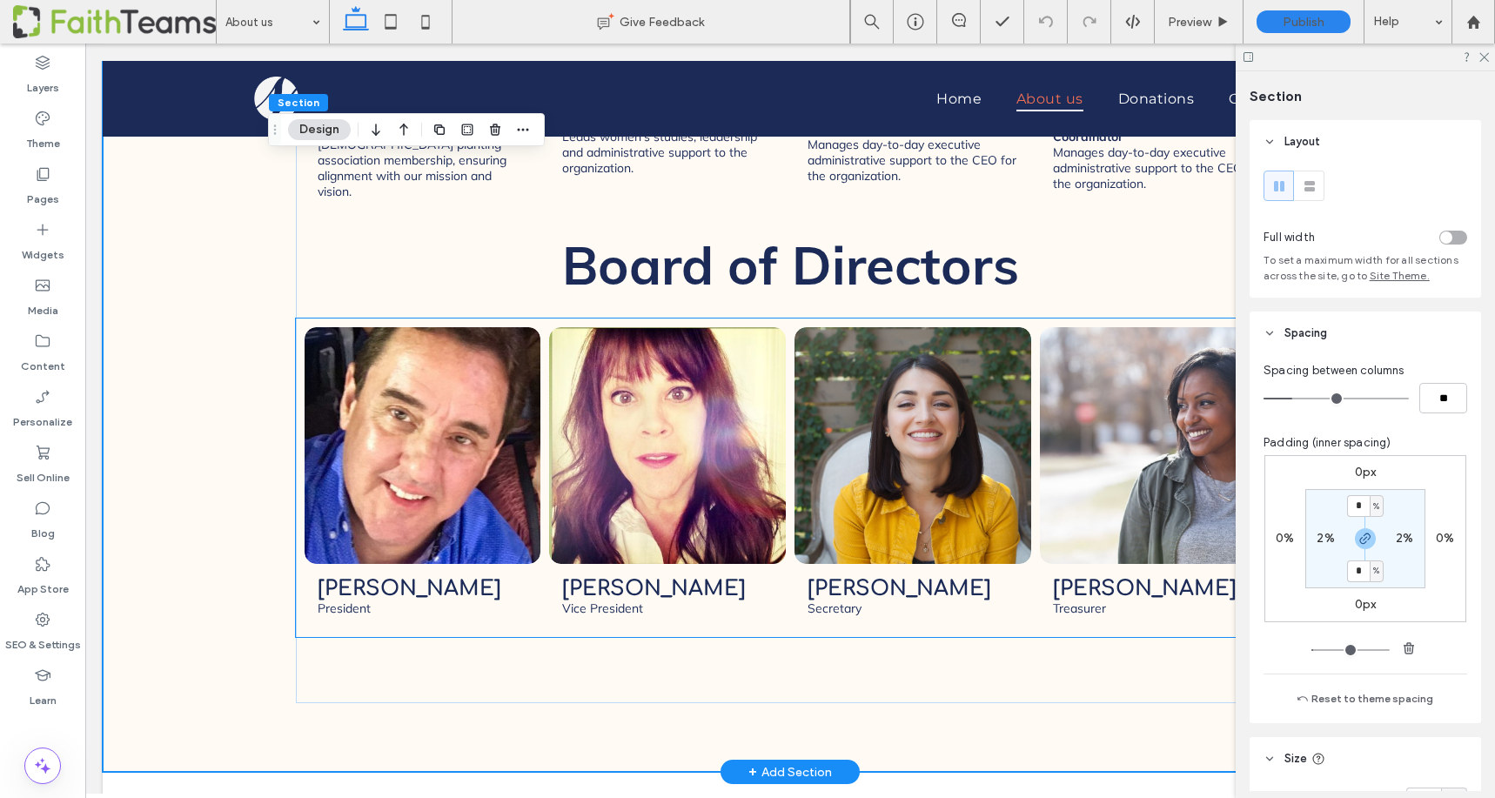
scroll to position [2704, 0]
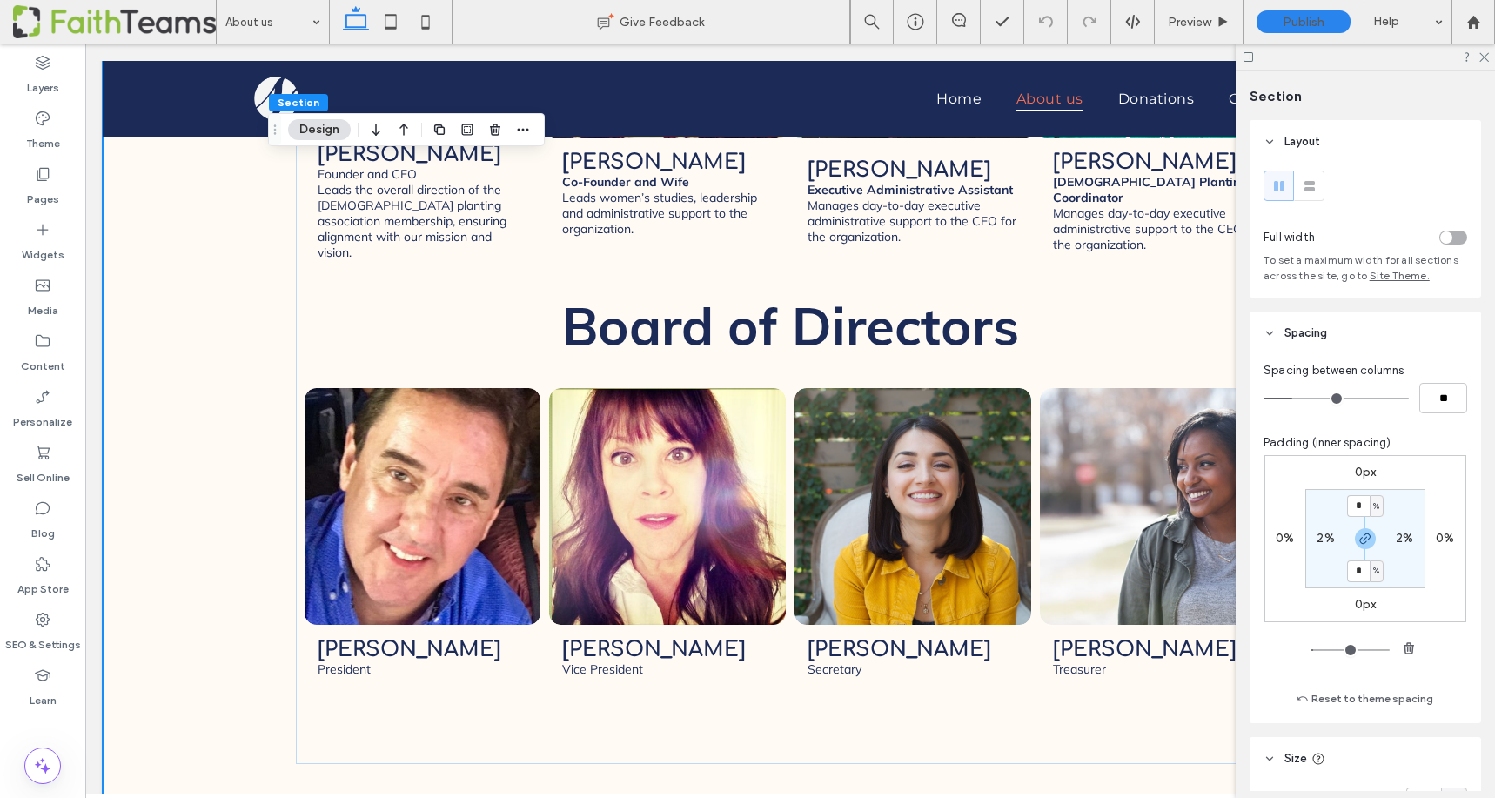
type input "*"
click at [1462, 635] on div "0px 0% 0px 0% 0% * % 0% * %" at bounding box center [1365, 557] width 204 height 204
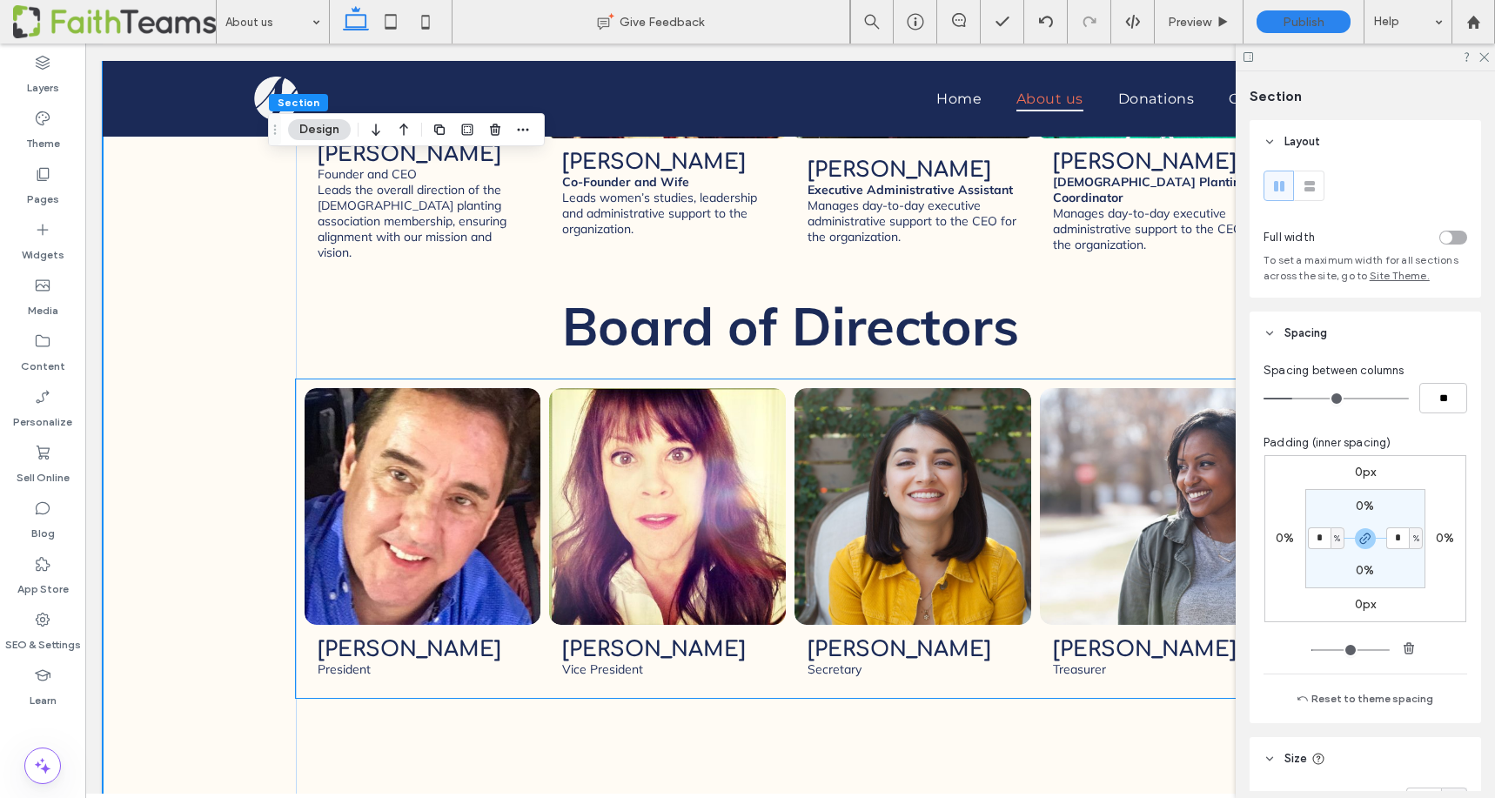
click at [933, 625] on span "Kenny Gregory Secretary Button" at bounding box center [912, 657] width 237 height 64
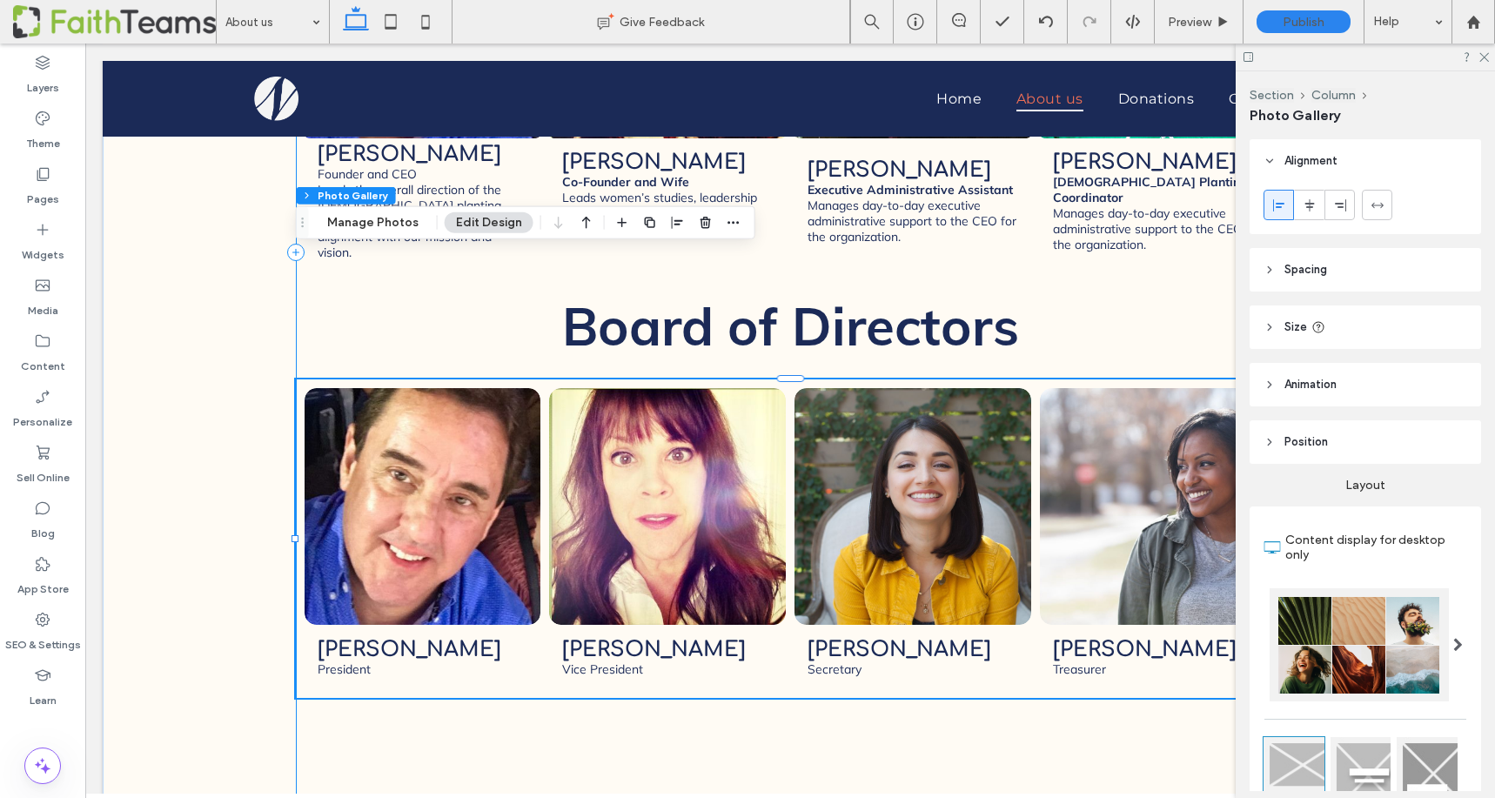
click at [915, 634] on div "FOTNI Staff Johnny Brady Founder and CEO Leads the overall direction of the chu…" at bounding box center [790, 252] width 989 height 1161
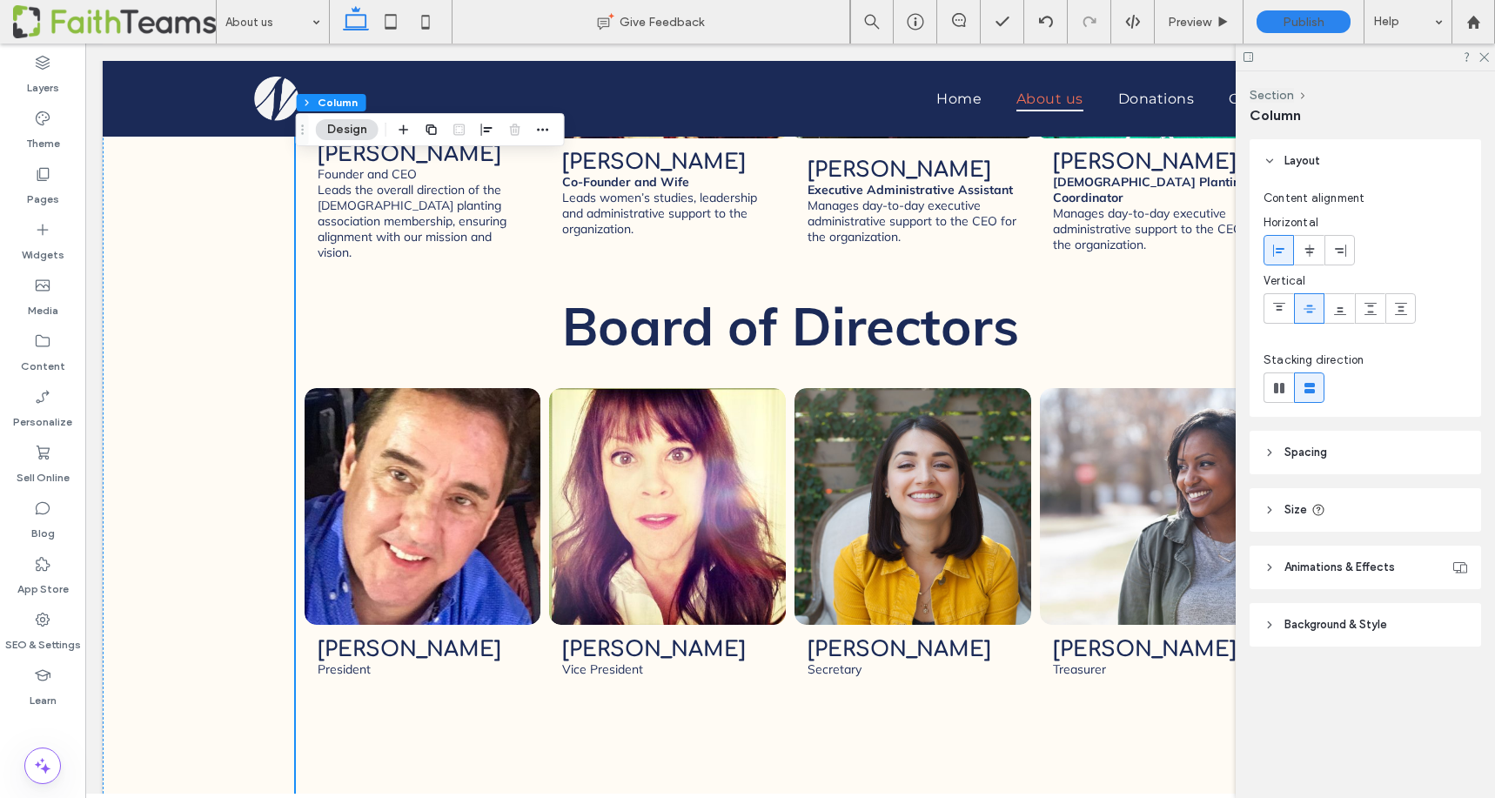
click at [1270, 457] on icon at bounding box center [1269, 452] width 12 height 12
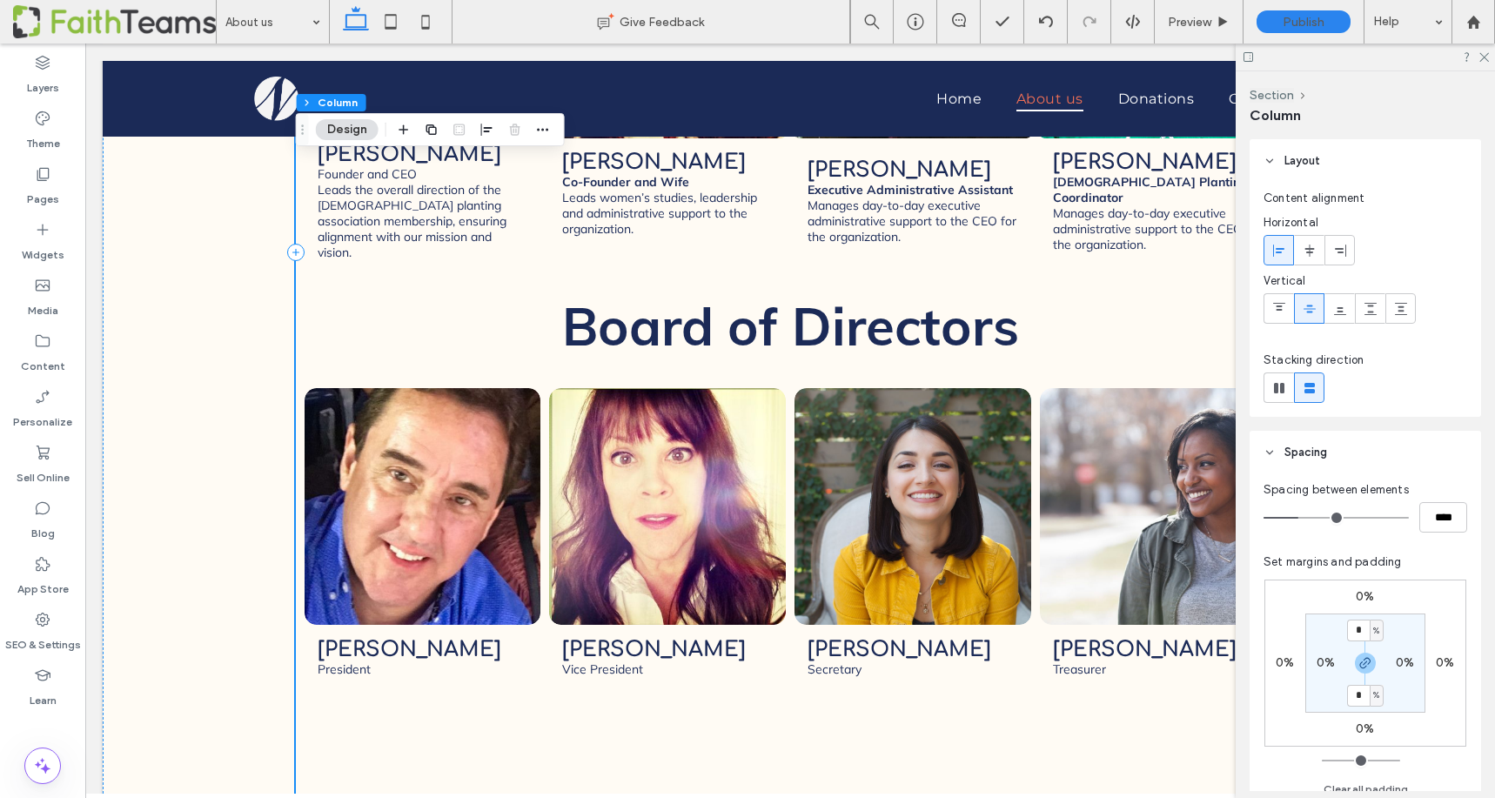
click at [948, 615] on div "FOTNI Staff Johnny Brady Founder and CEO Leads the overall direction of the chu…" at bounding box center [790, 252] width 989 height 1161
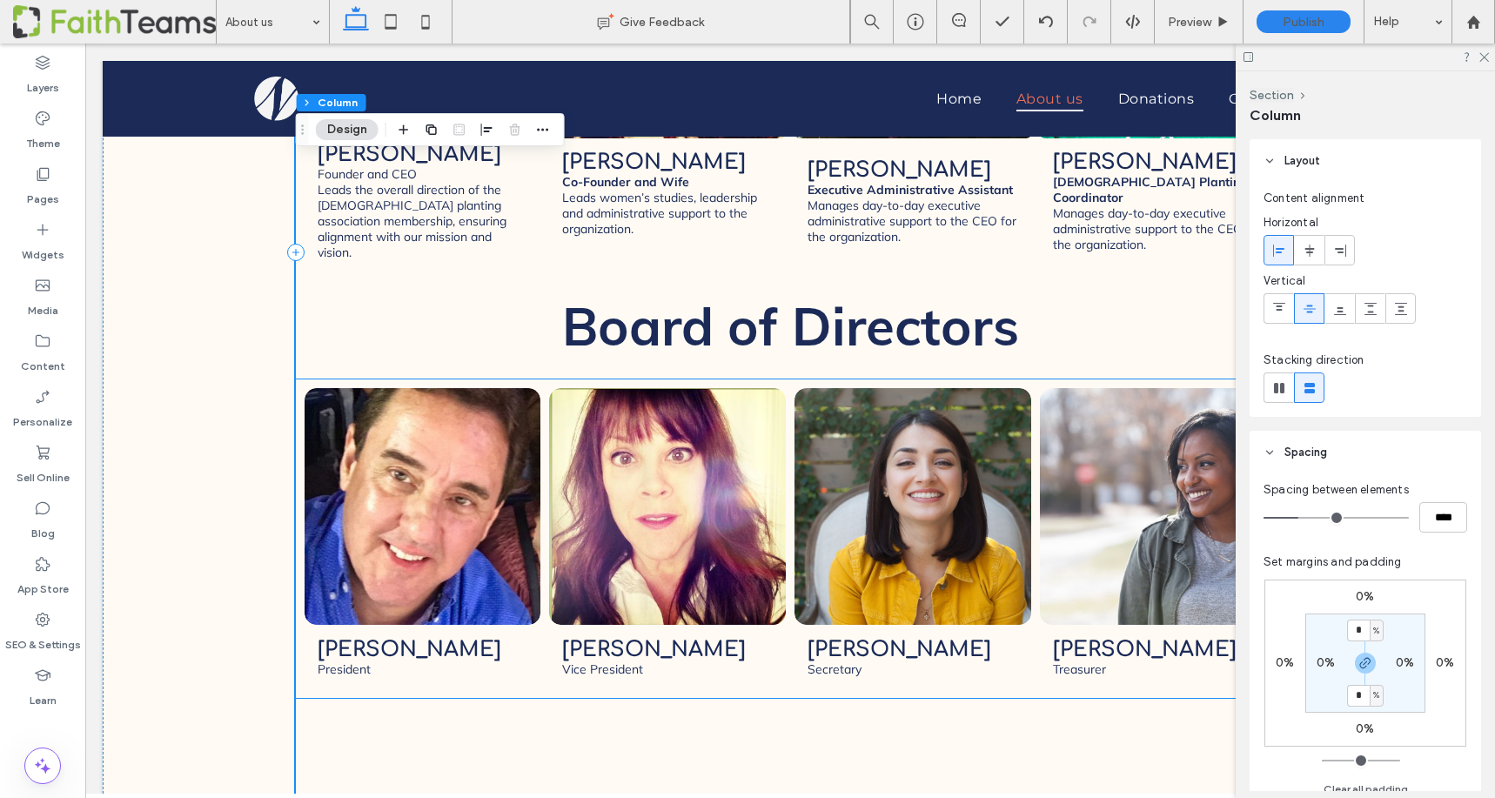
click at [953, 625] on span "Kenny Gregory Secretary Button" at bounding box center [912, 657] width 237 height 64
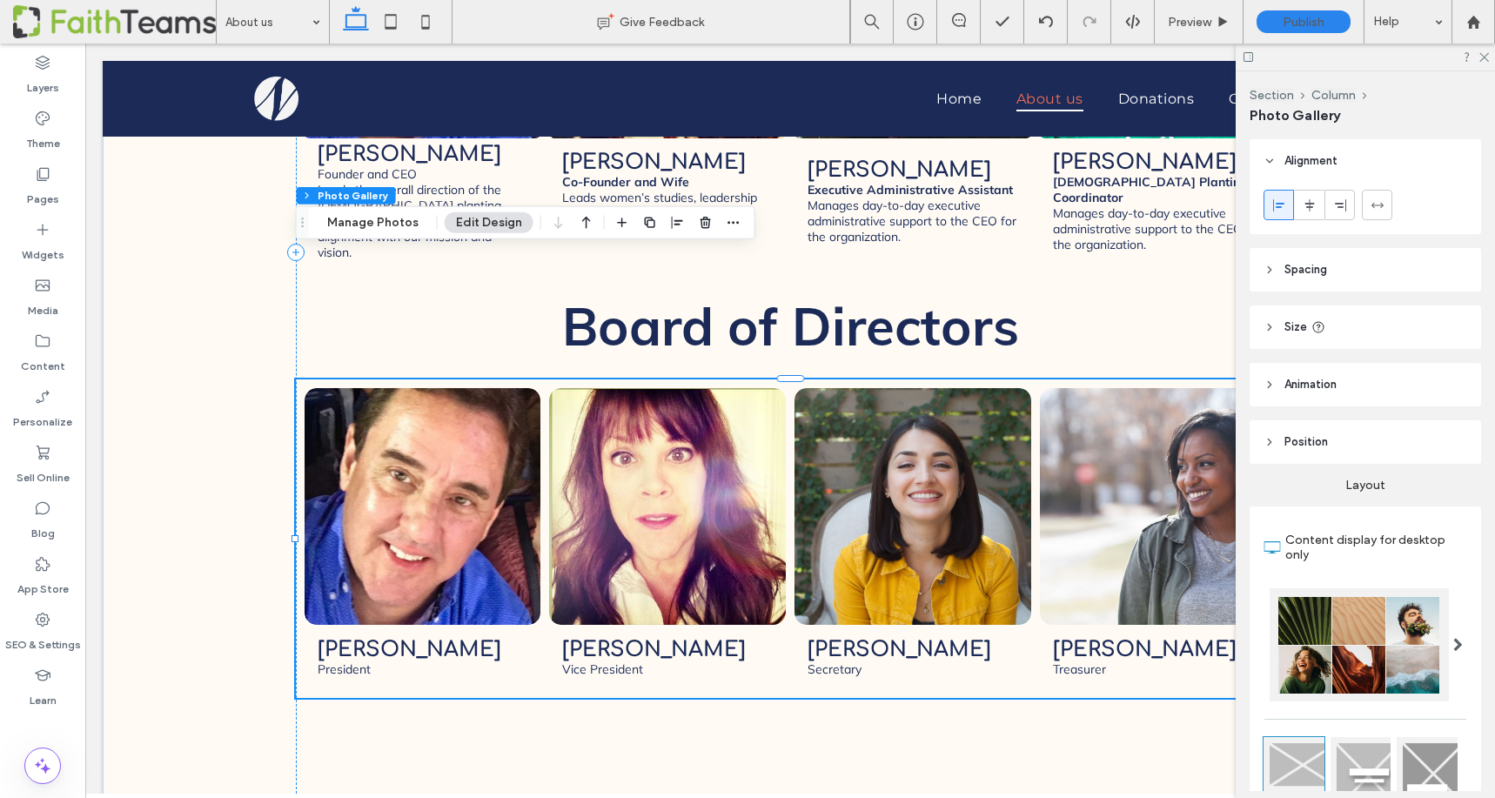
click at [1269, 261] on header "Spacing" at bounding box center [1365, 270] width 231 height 44
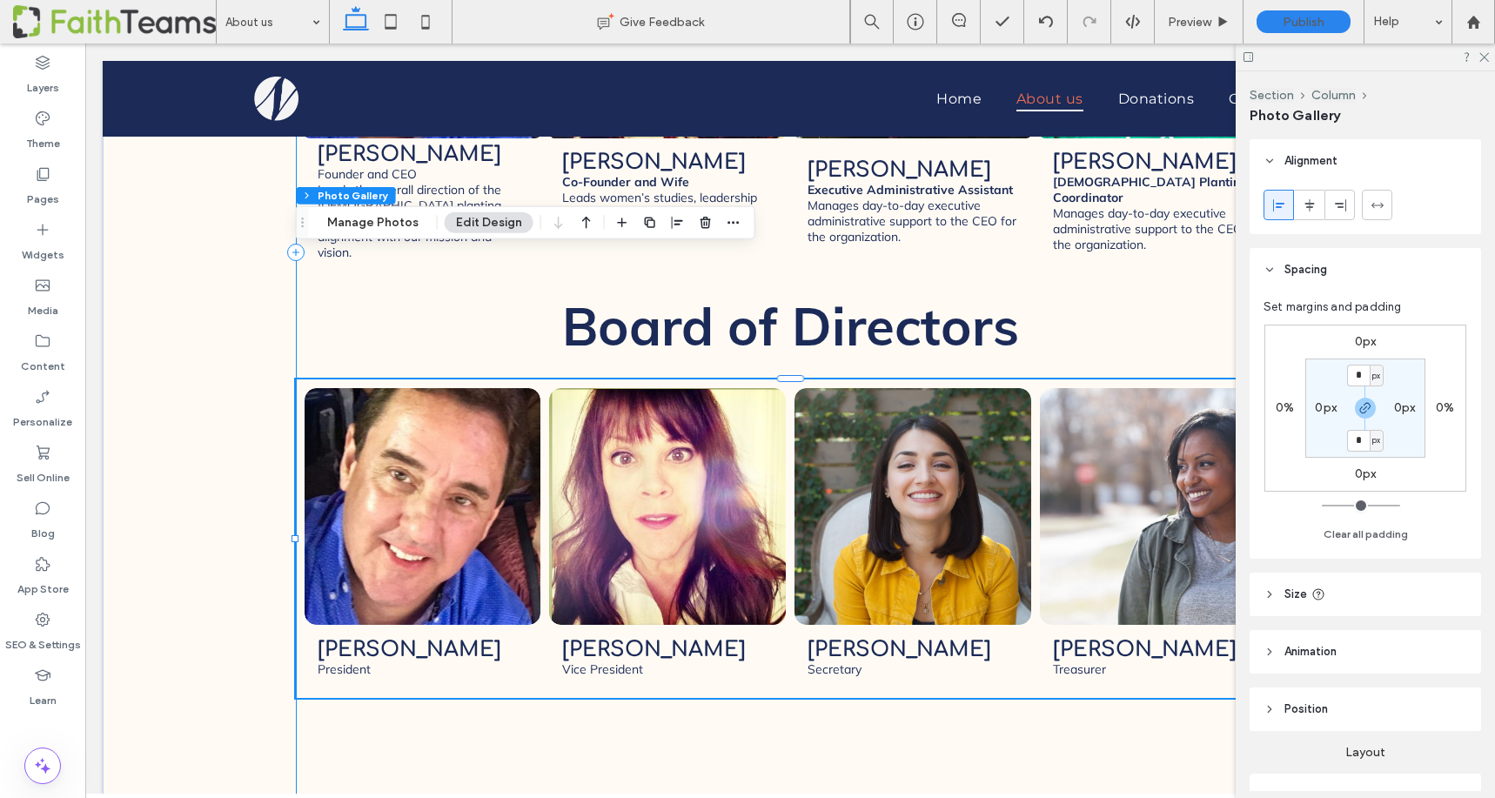
click at [1013, 680] on div "FOTNI Staff Johnny Brady Founder and CEO Leads the overall direction of the chu…" at bounding box center [790, 252] width 989 height 1161
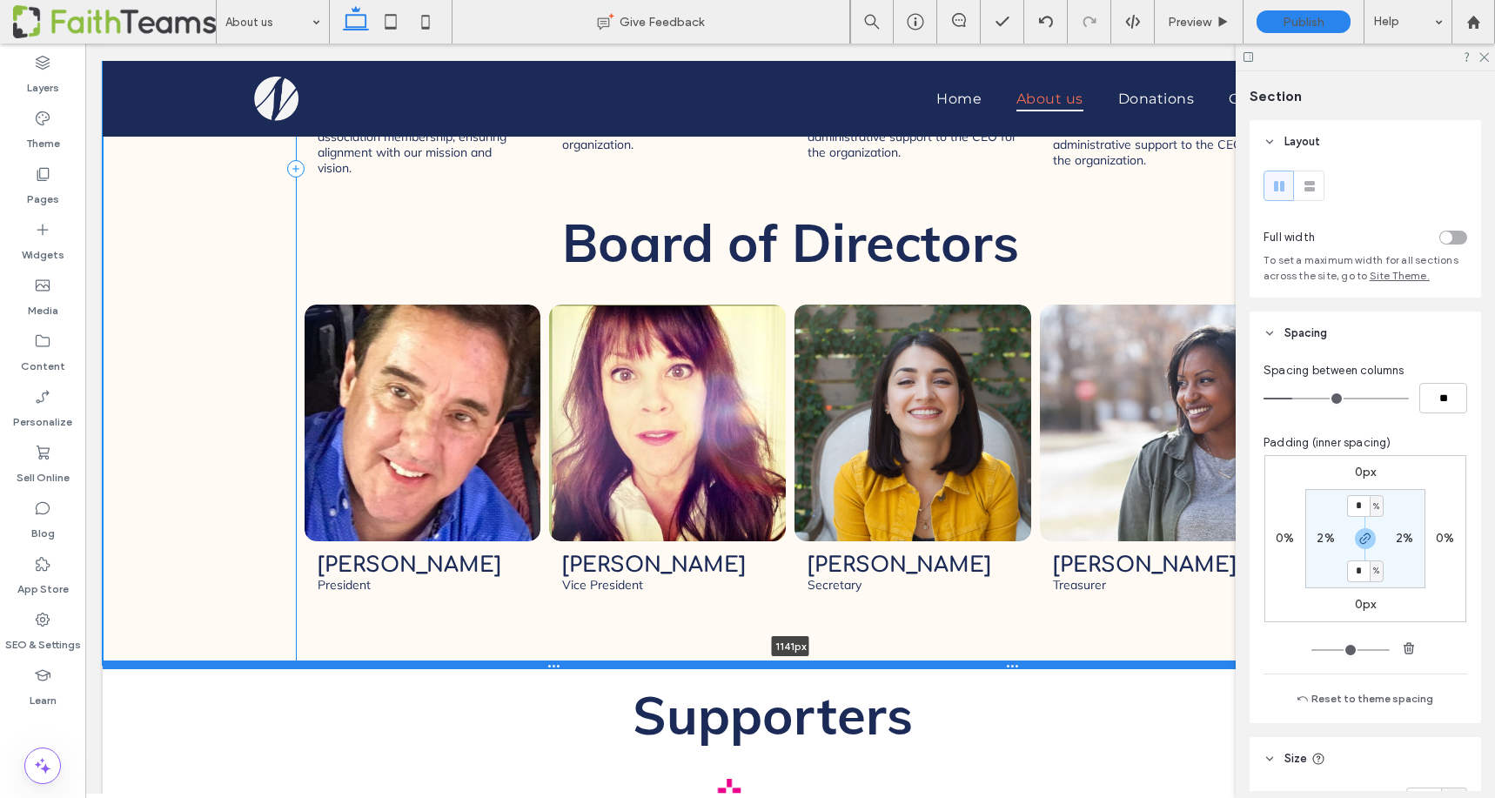
drag, startPoint x: 928, startPoint y: 705, endPoint x: 919, endPoint y: 537, distance: 168.2
click at [919, 660] on div at bounding box center [790, 664] width 1375 height 9
type input "****"
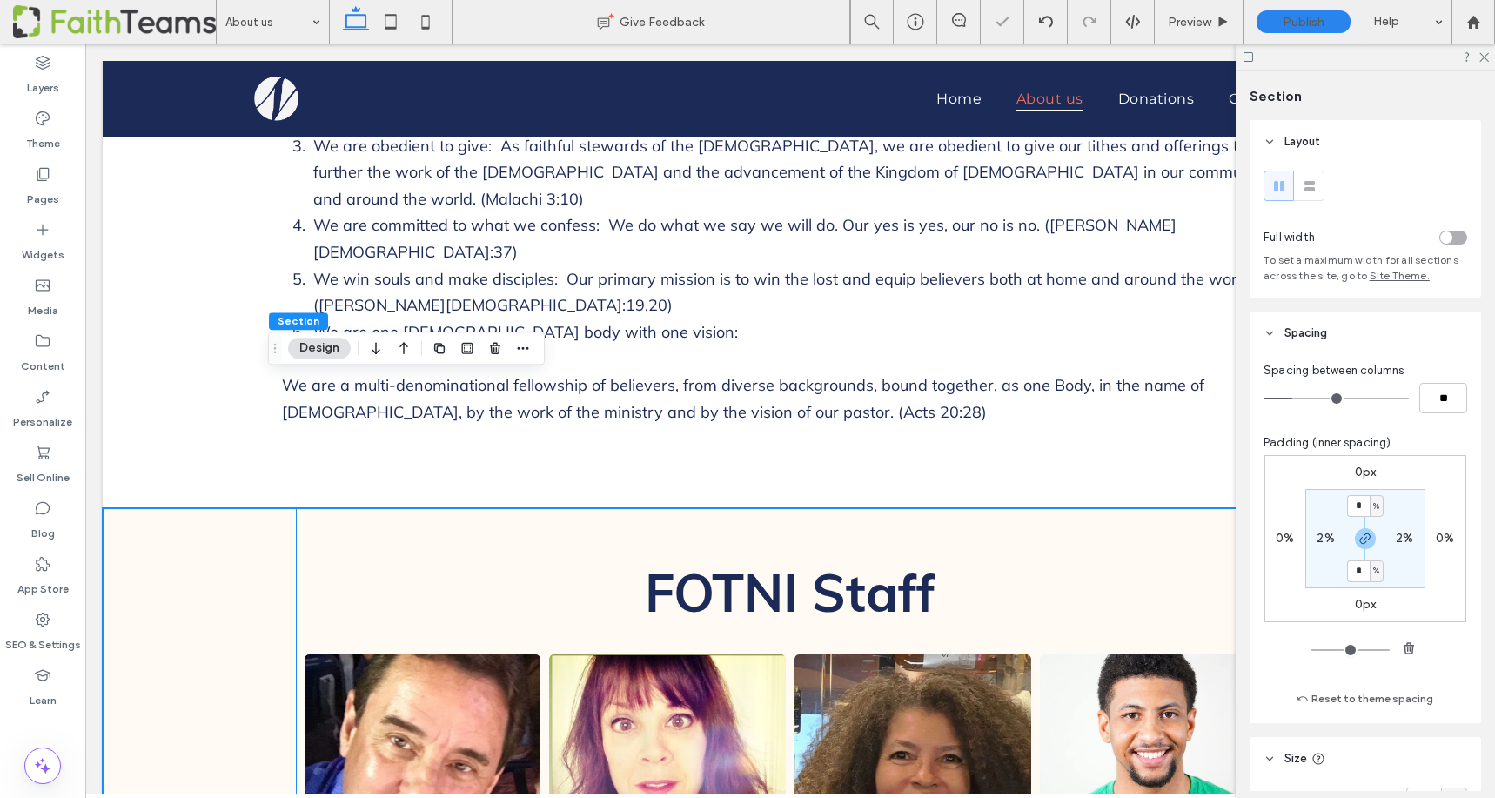
scroll to position [1867, 0]
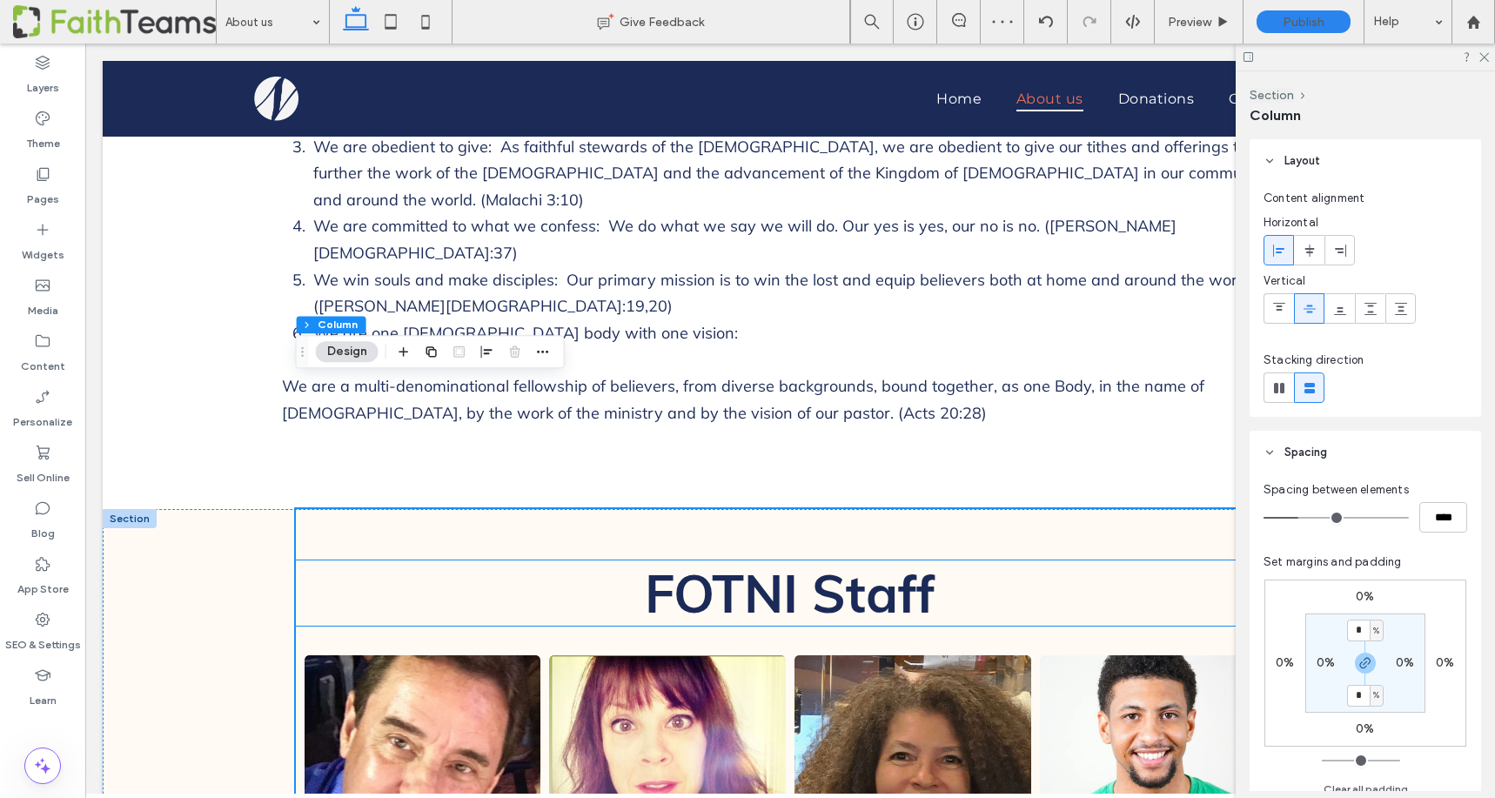
click at [835, 560] on span "FOTNI Staff" at bounding box center [790, 592] width 291 height 65
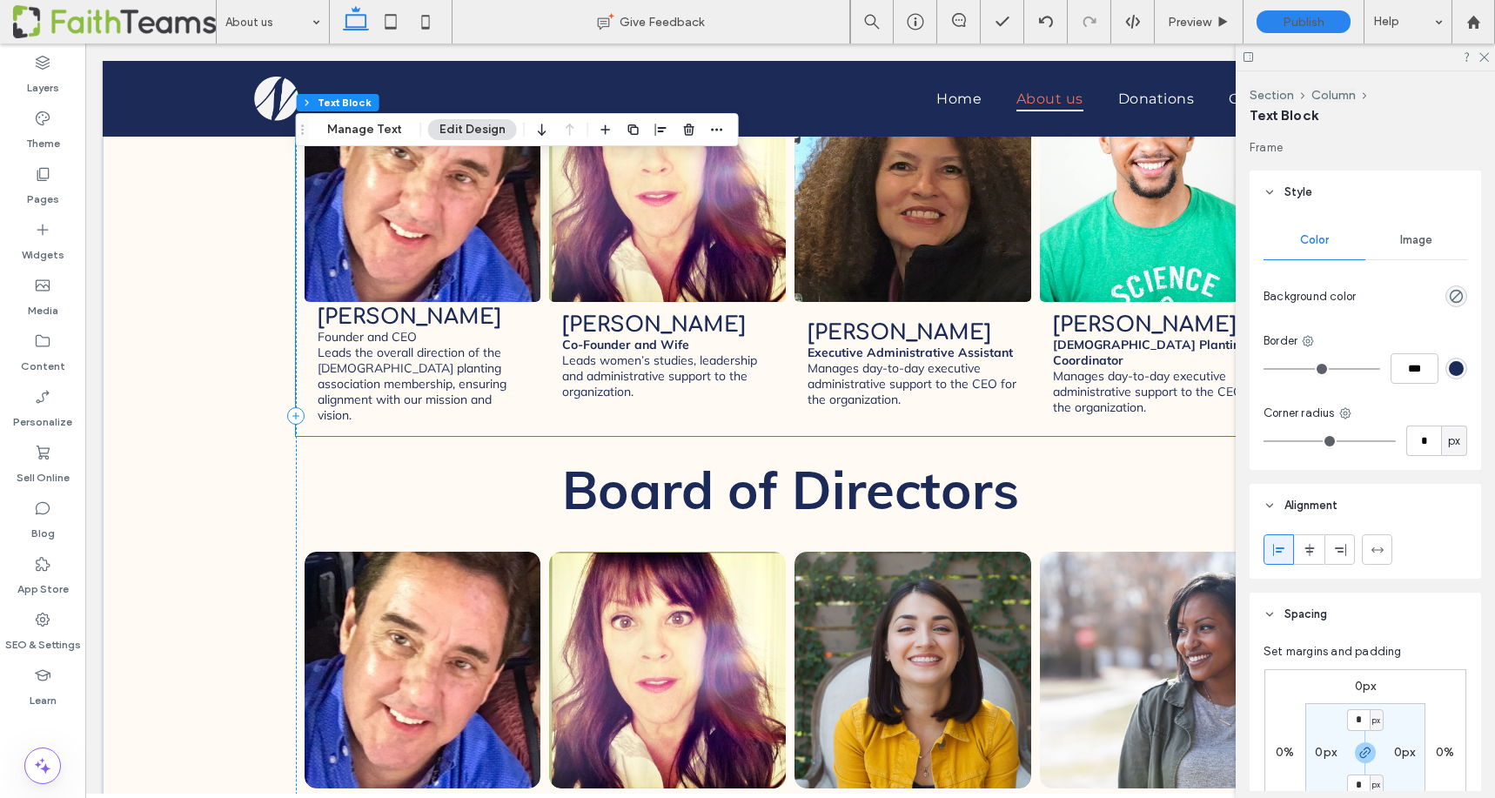
scroll to position [2487, 0]
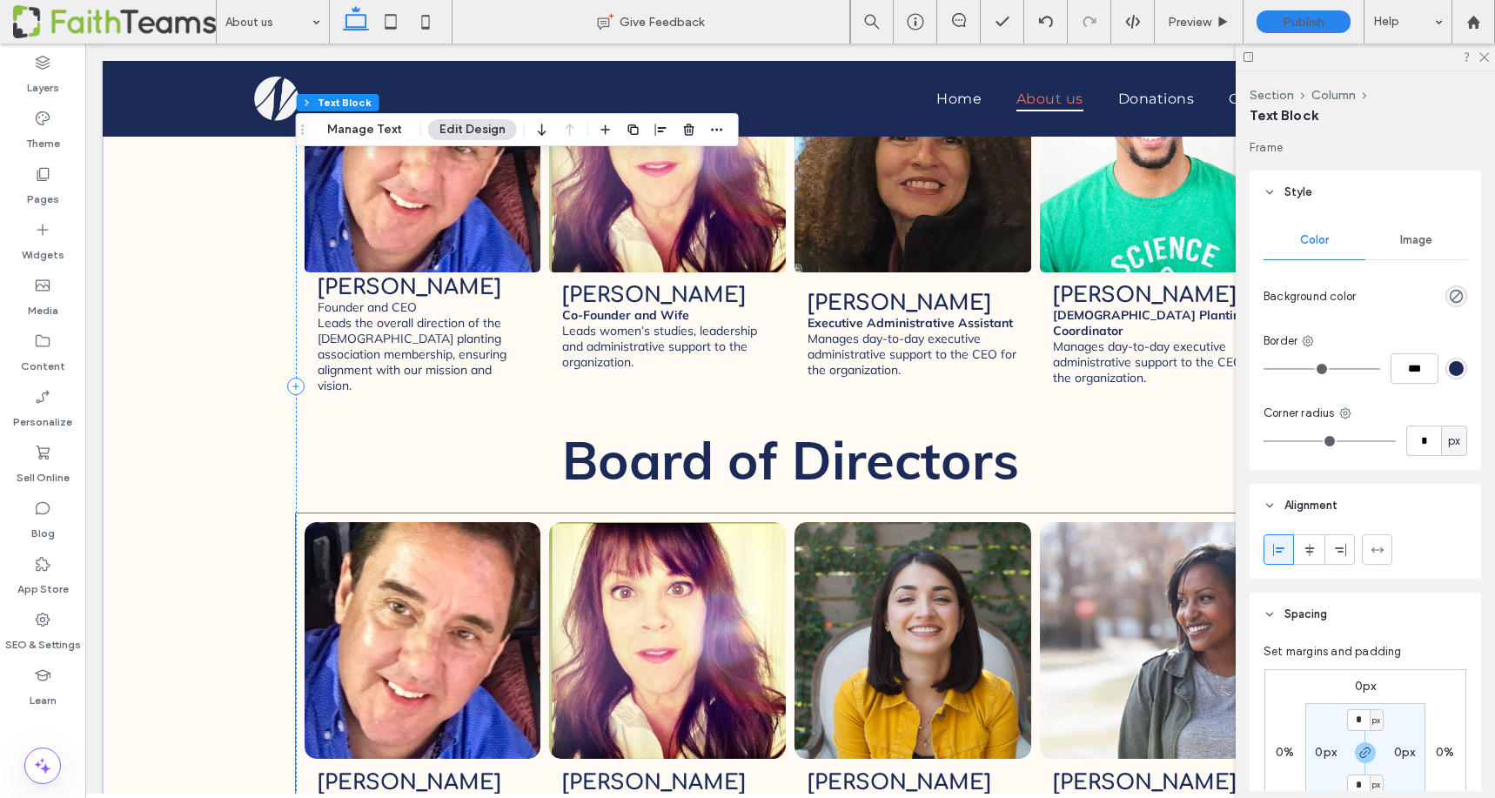
click at [407, 539] on link at bounding box center [422, 639] width 251 height 251
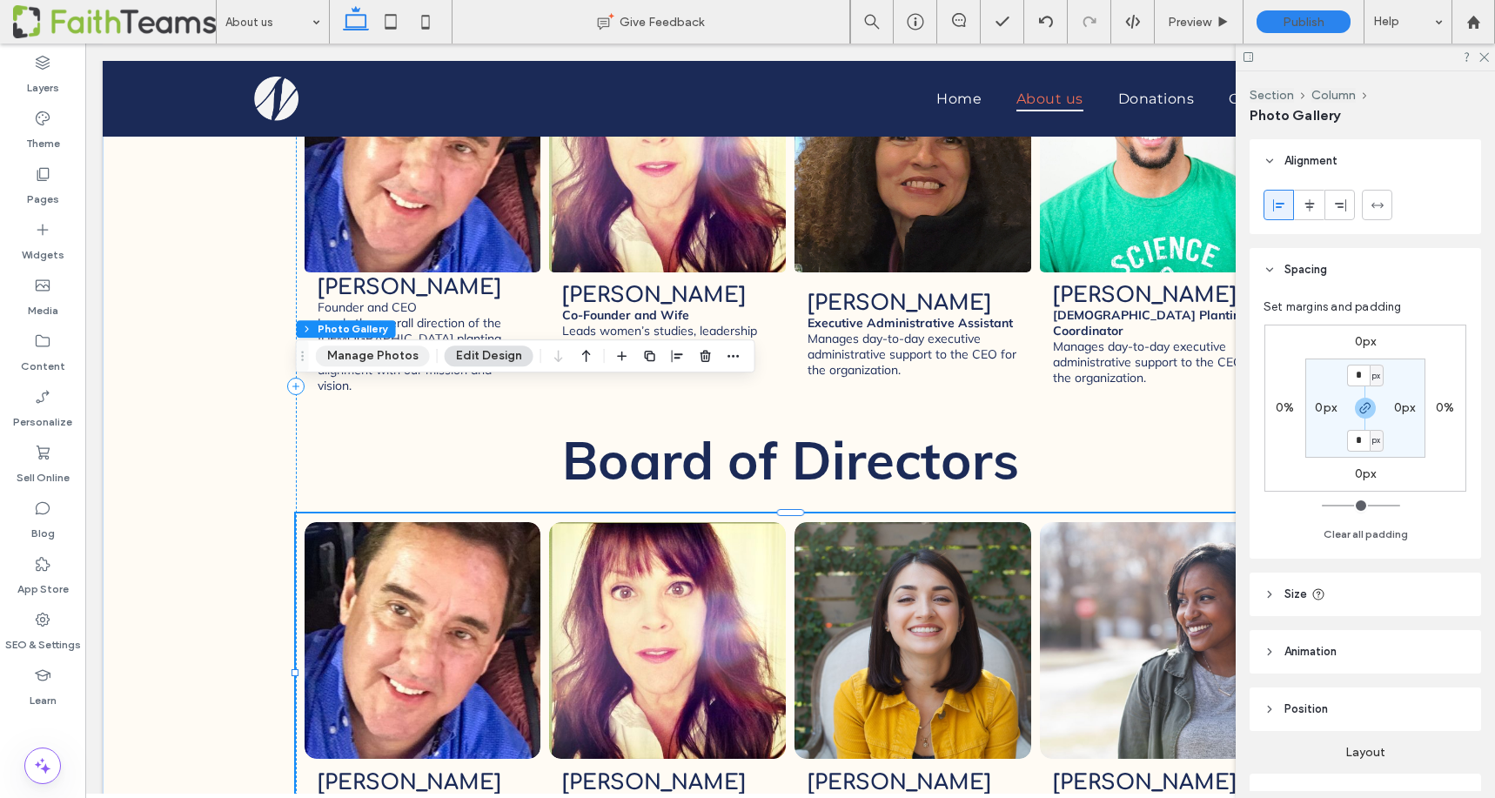
click at [364, 358] on button "Manage Photos" at bounding box center [373, 355] width 114 height 21
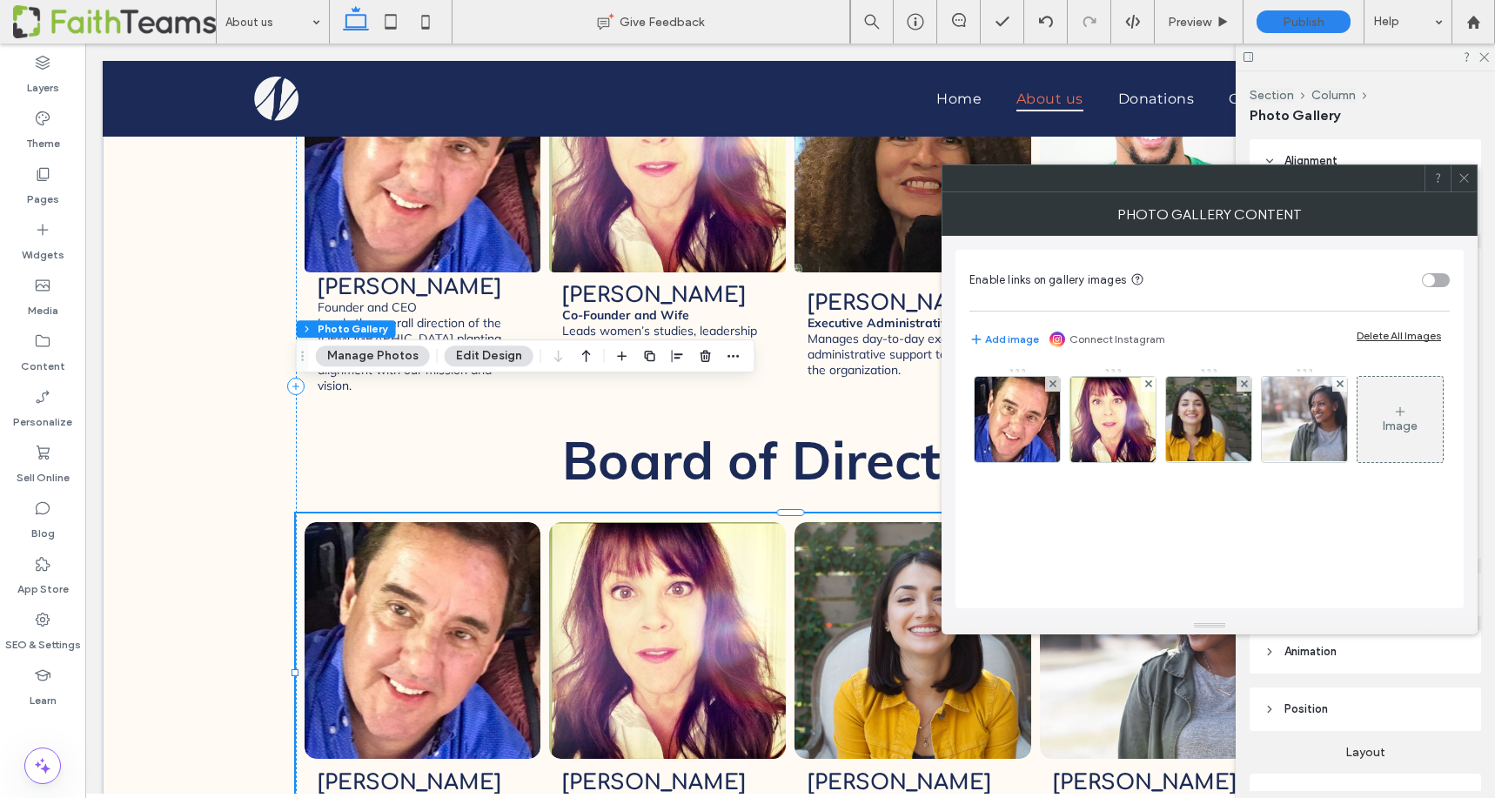
click at [1444, 275] on div "toggle" at bounding box center [1436, 280] width 28 height 14
click at [1463, 178] on use at bounding box center [1463, 178] width 9 height 9
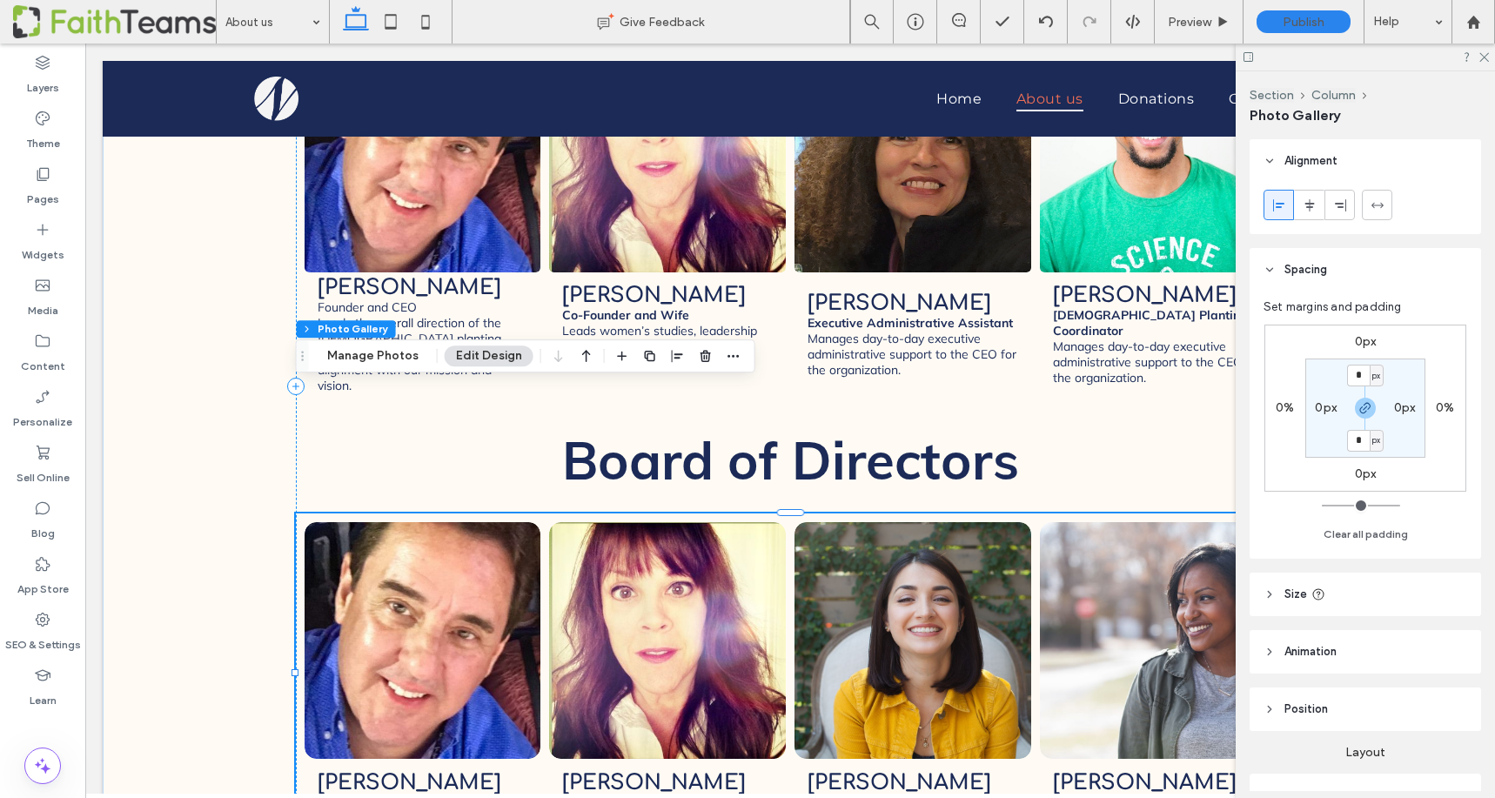
click at [412, 522] on link at bounding box center [422, 639] width 251 height 251
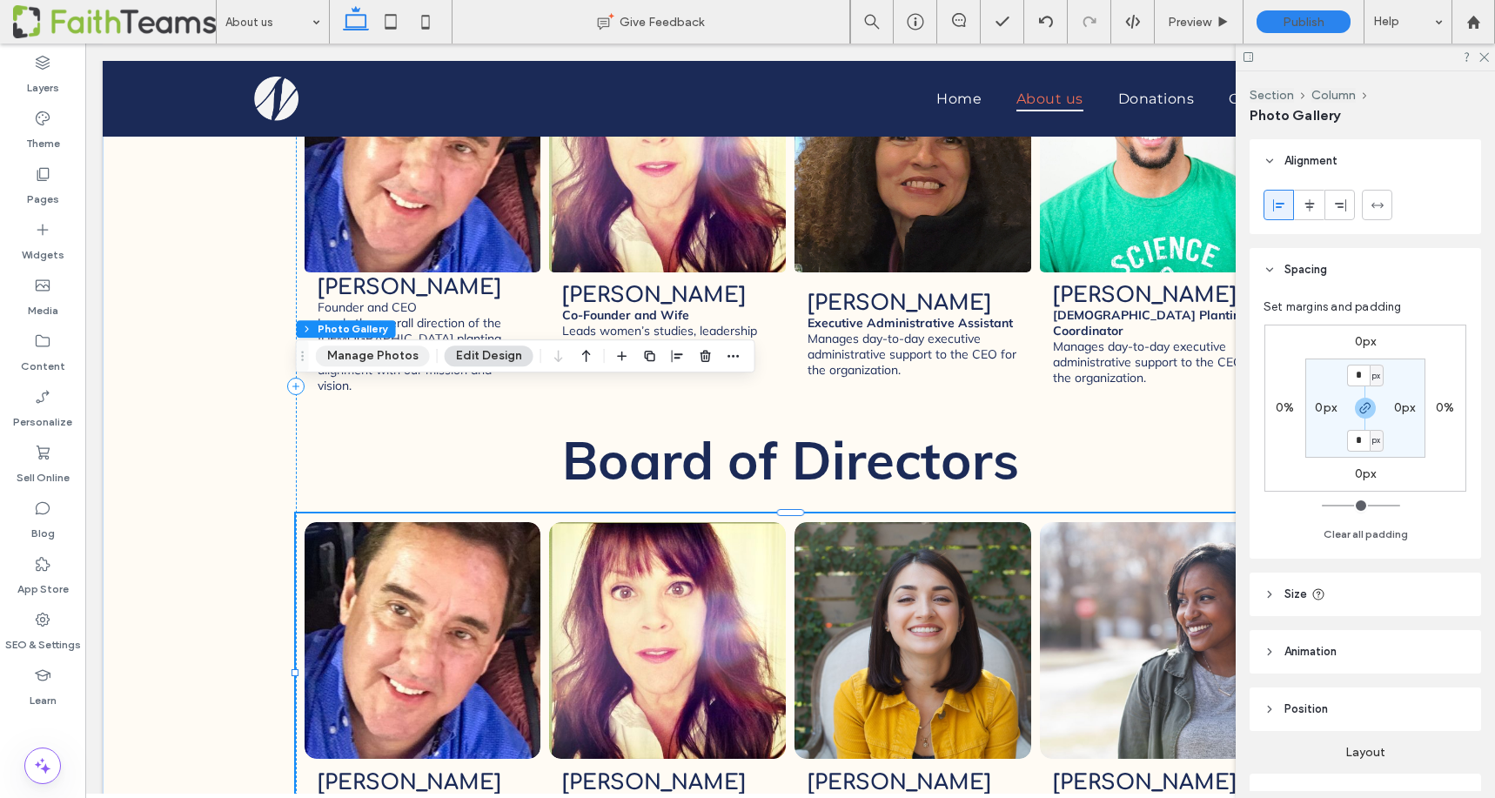
click at [374, 358] on button "Manage Photos" at bounding box center [373, 355] width 114 height 21
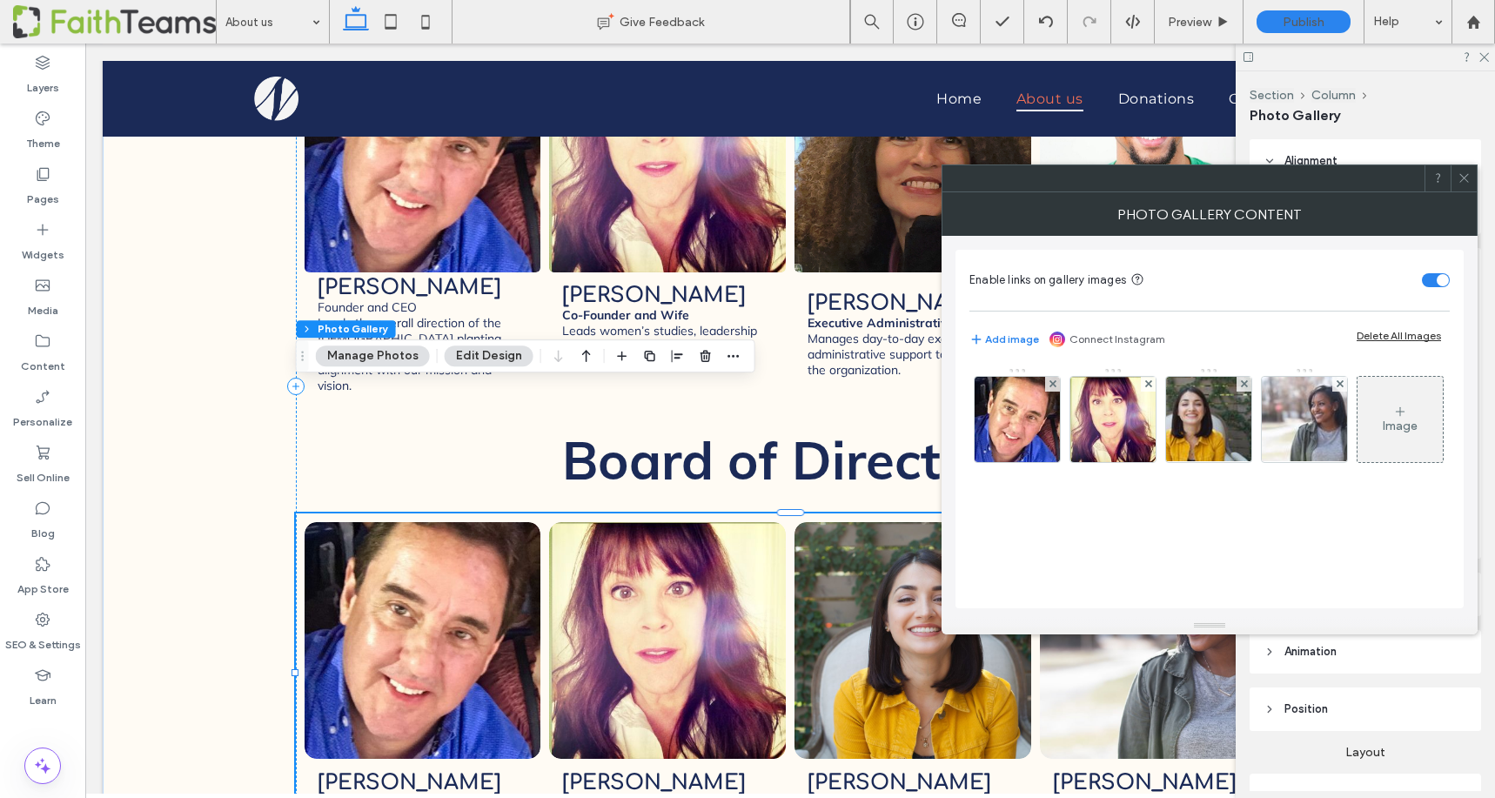
click at [477, 358] on button "Edit Design" at bounding box center [489, 355] width 89 height 21
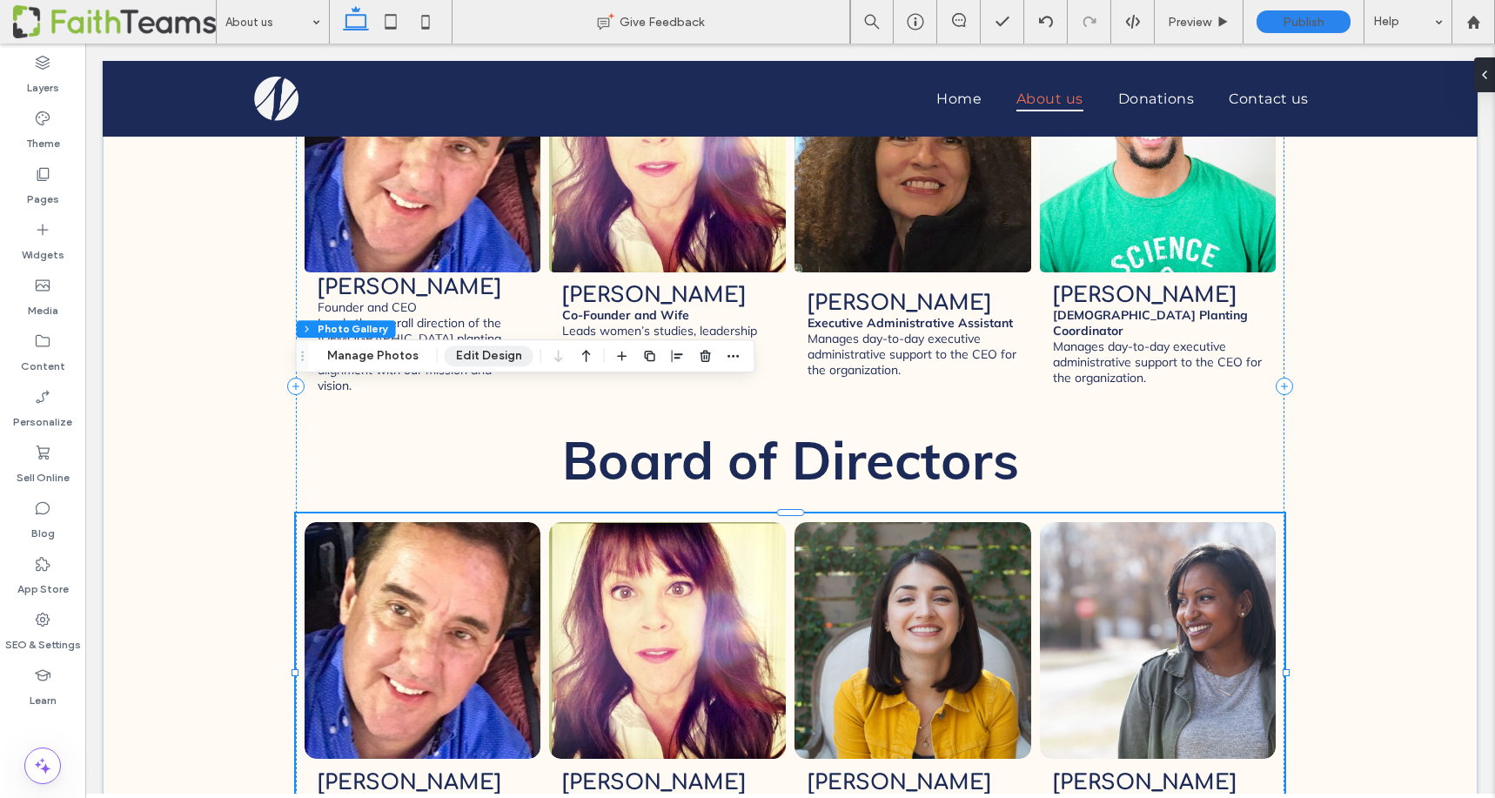
click at [479, 355] on button "Edit Design" at bounding box center [489, 355] width 89 height 21
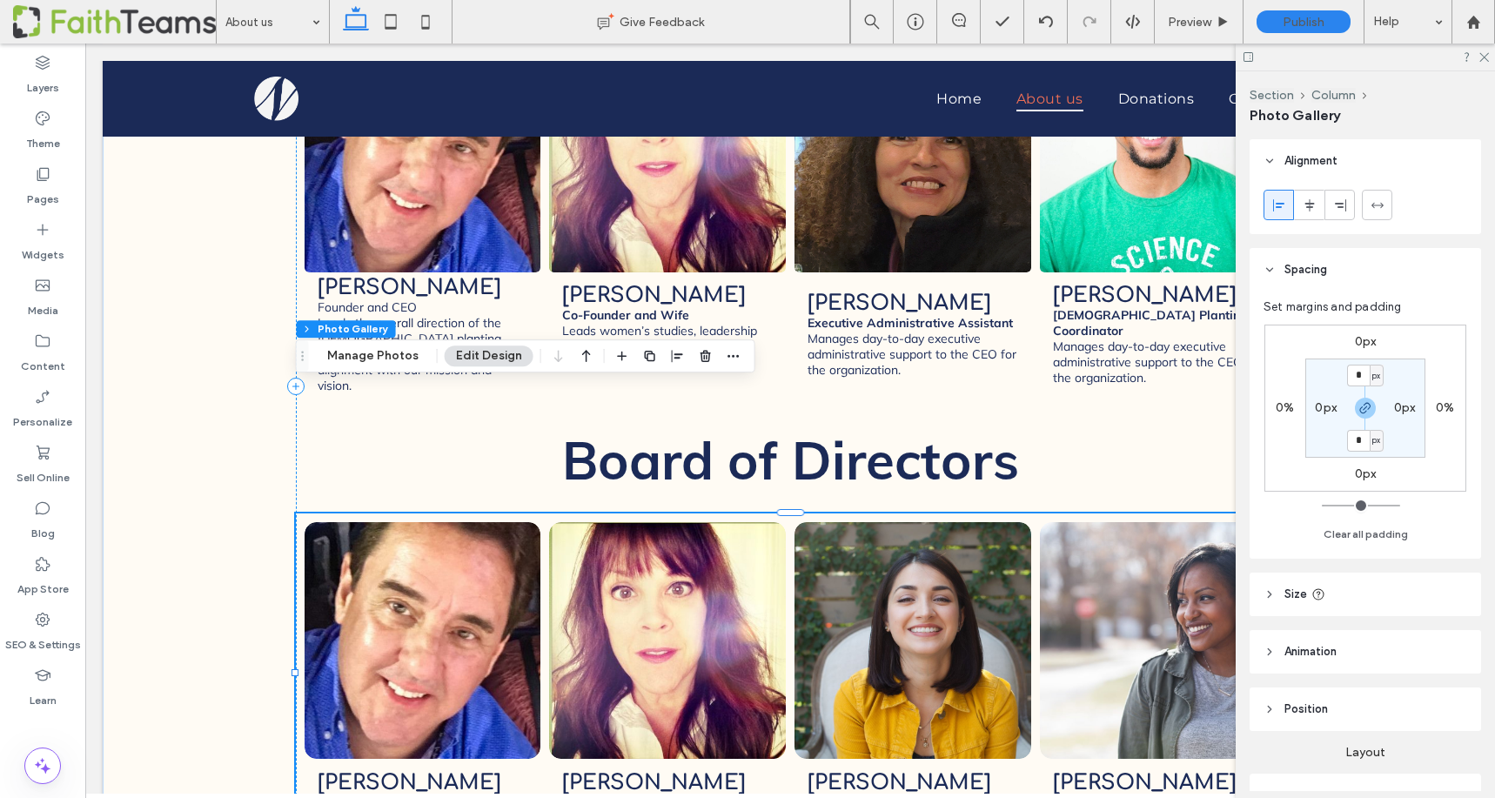
click at [382, 514] on link at bounding box center [422, 639] width 251 height 251
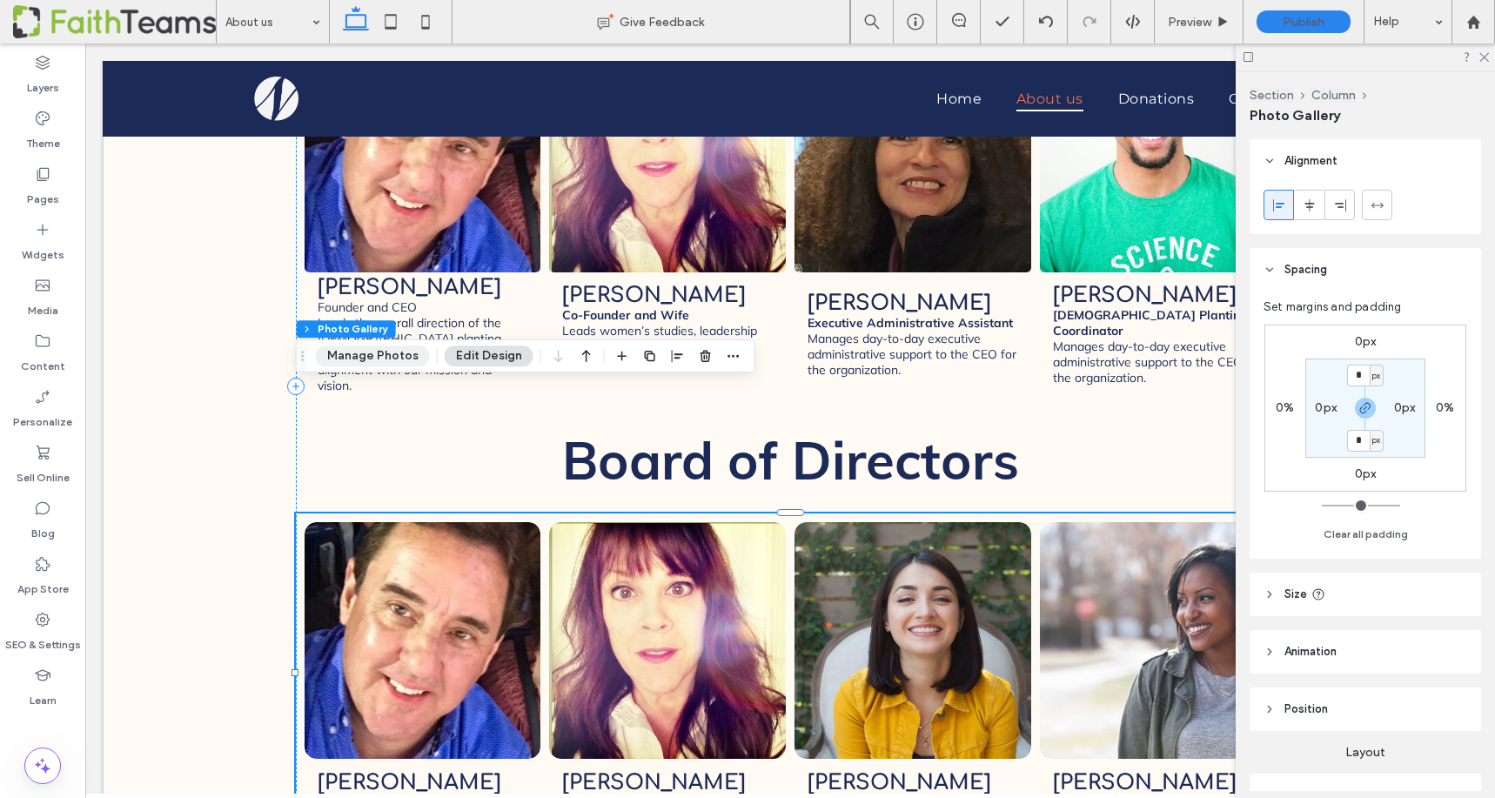
click at [367, 355] on button "Manage Photos" at bounding box center [373, 355] width 114 height 21
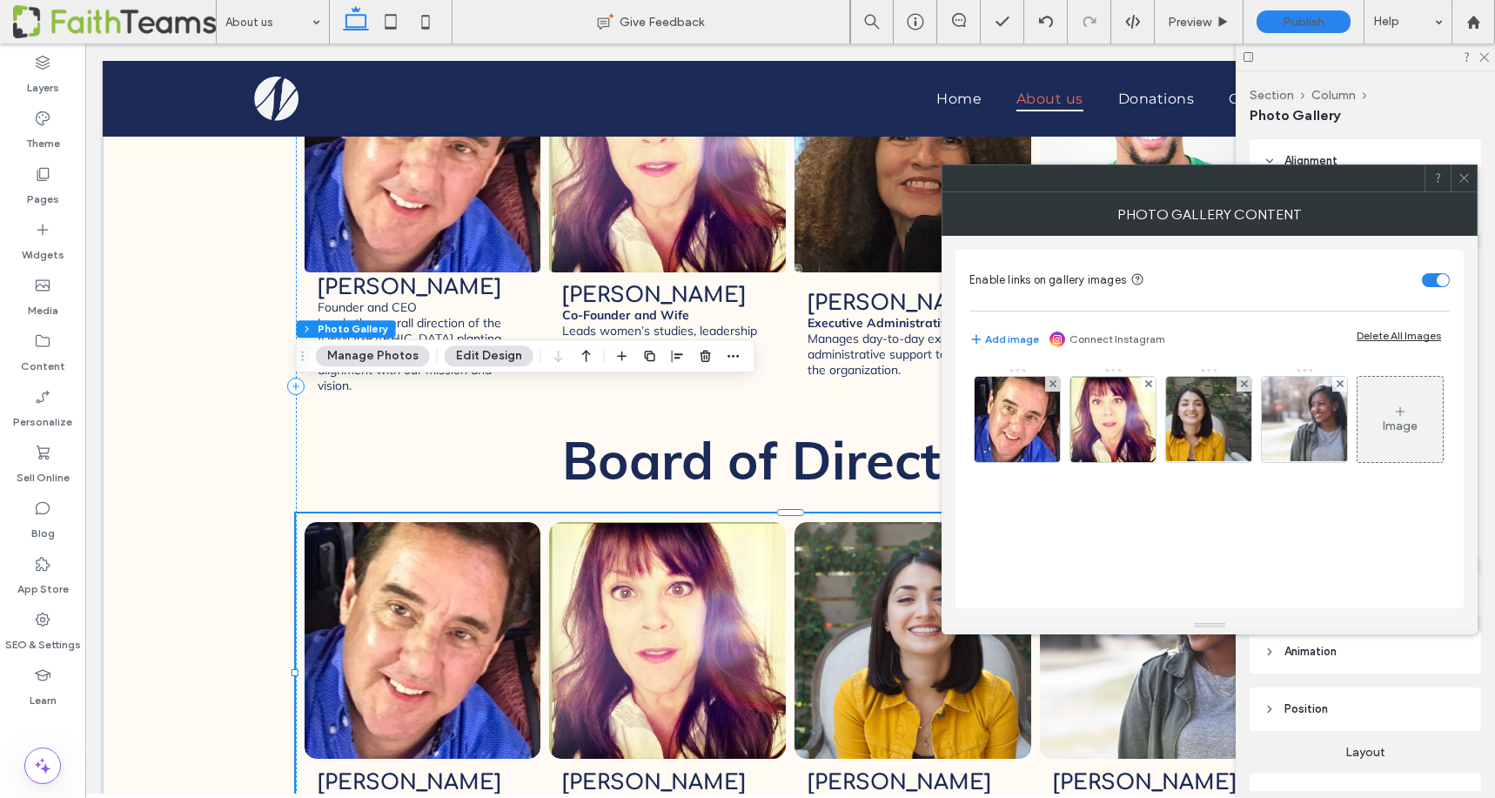
scroll to position [0, 0]
click at [1464, 176] on icon at bounding box center [1463, 177] width 13 height 13
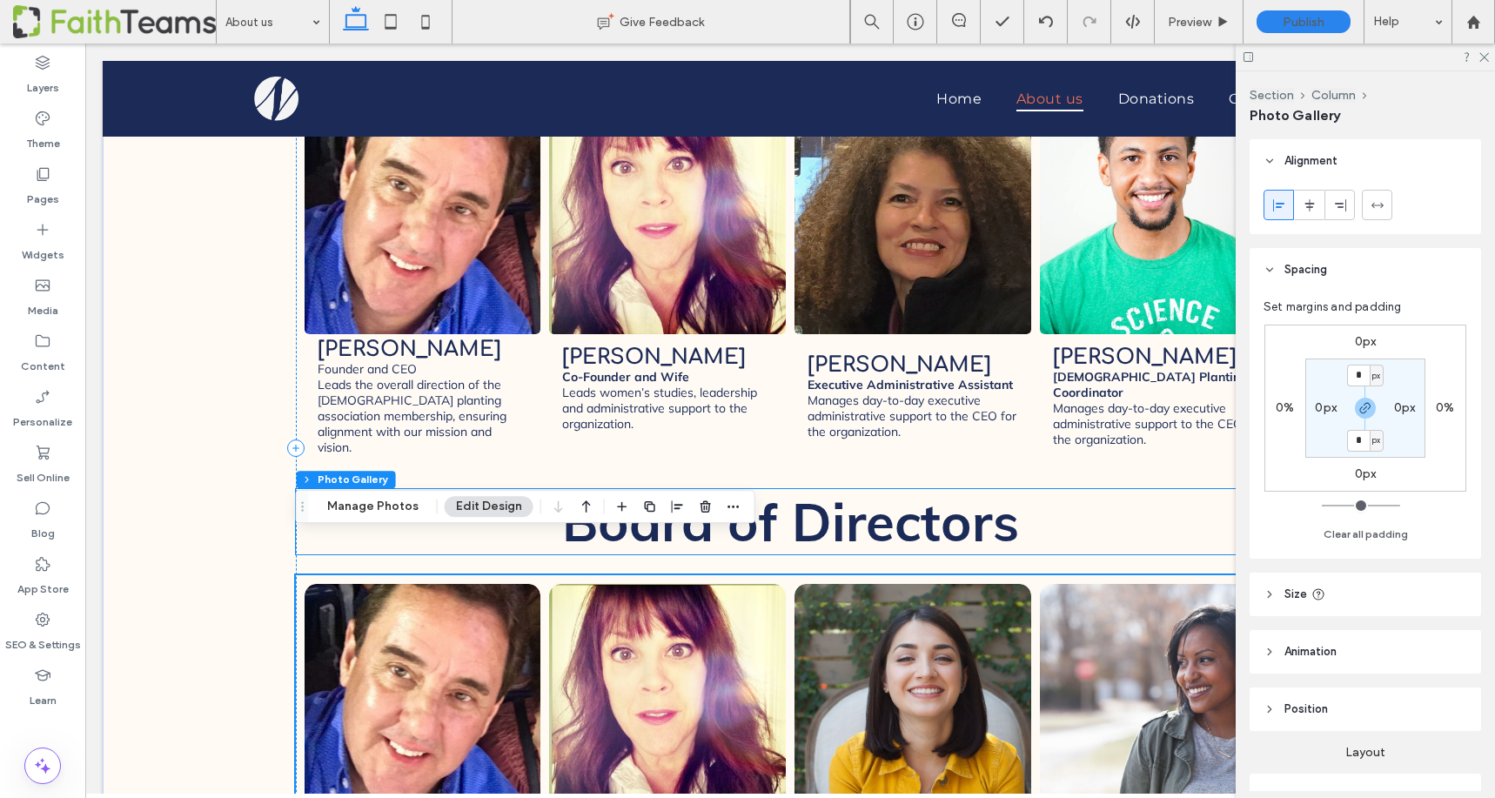
scroll to position [2445, 0]
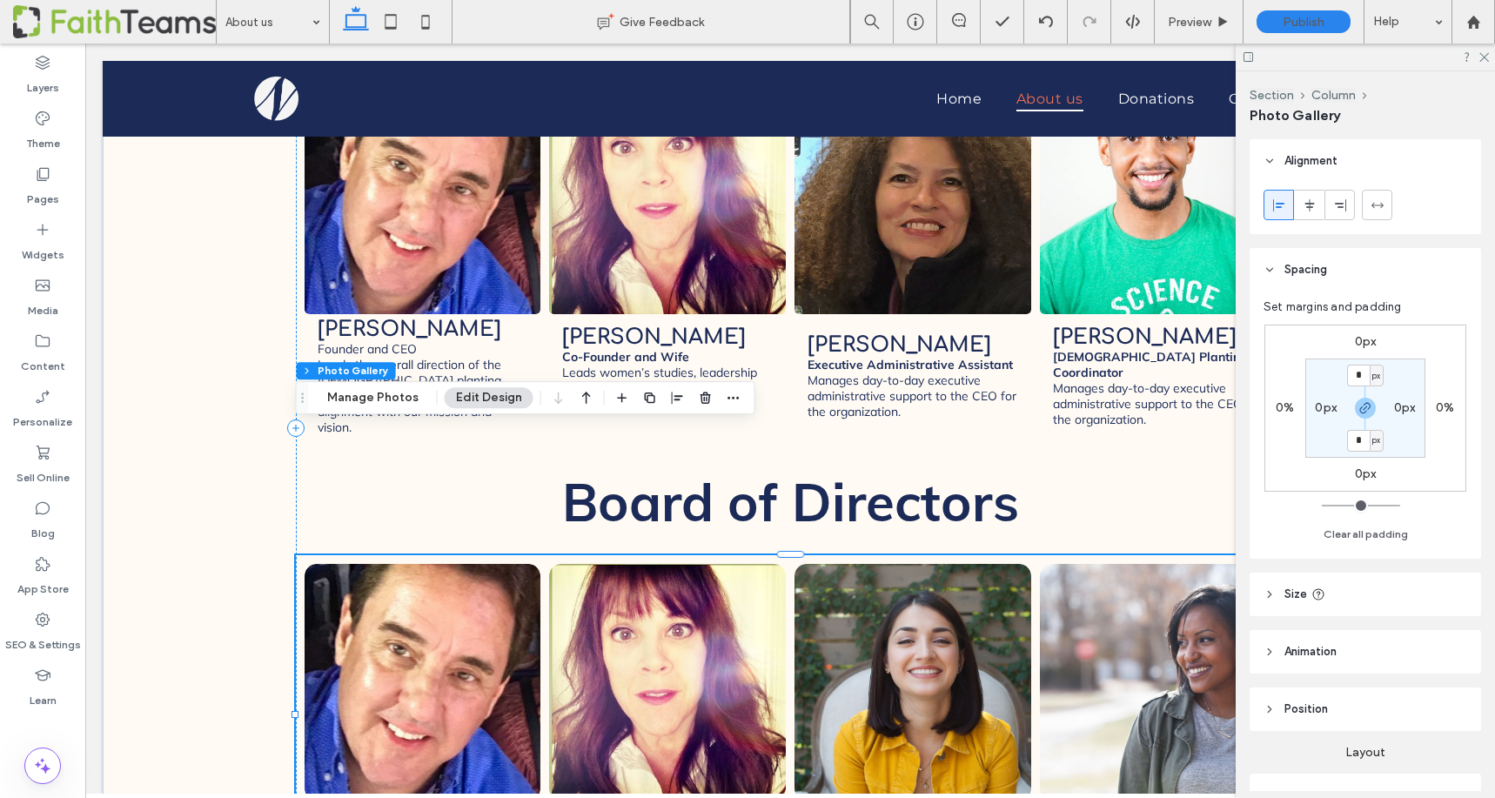
click at [384, 556] on link at bounding box center [422, 681] width 251 height 251
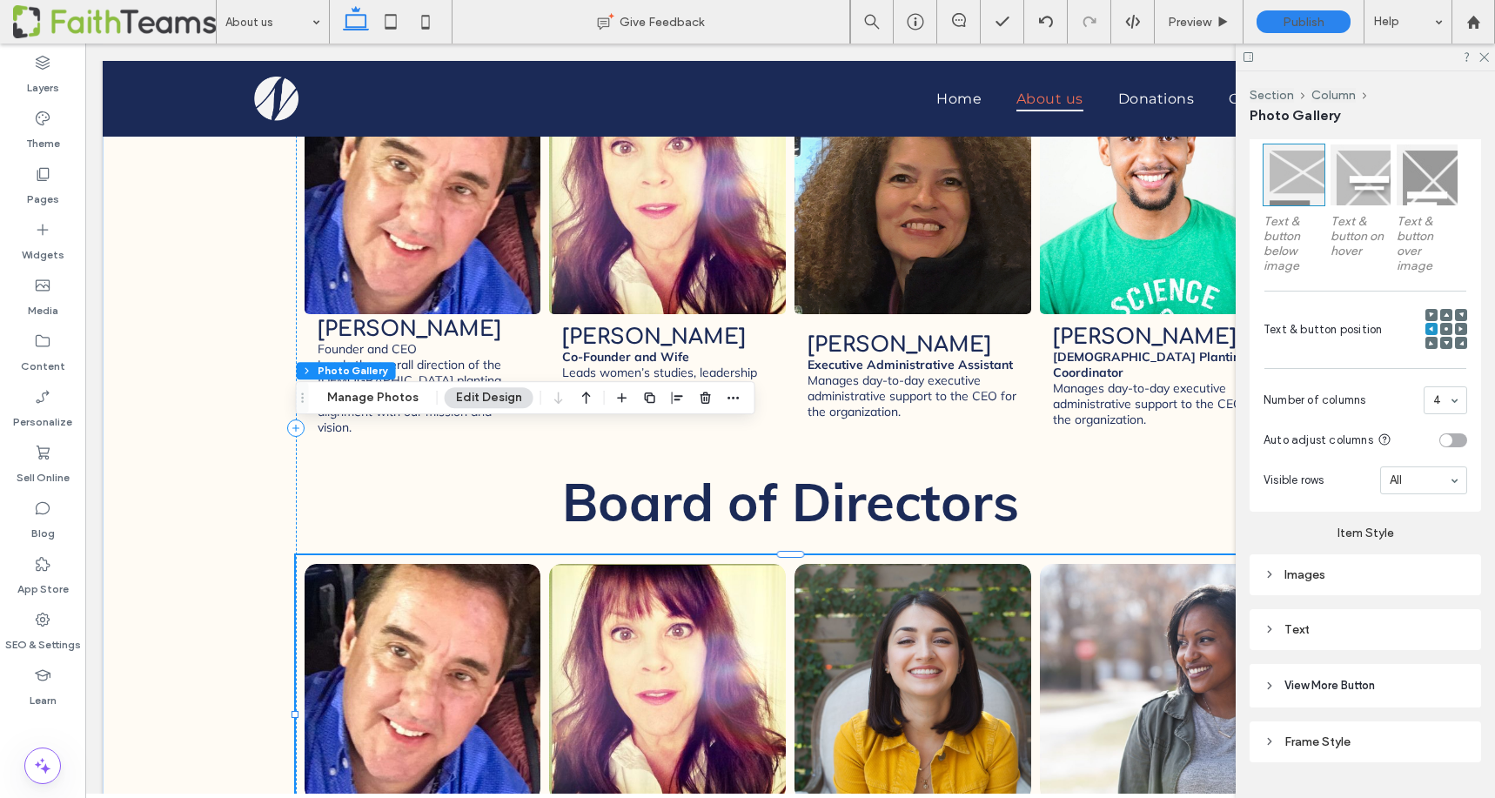
scroll to position [900, 0]
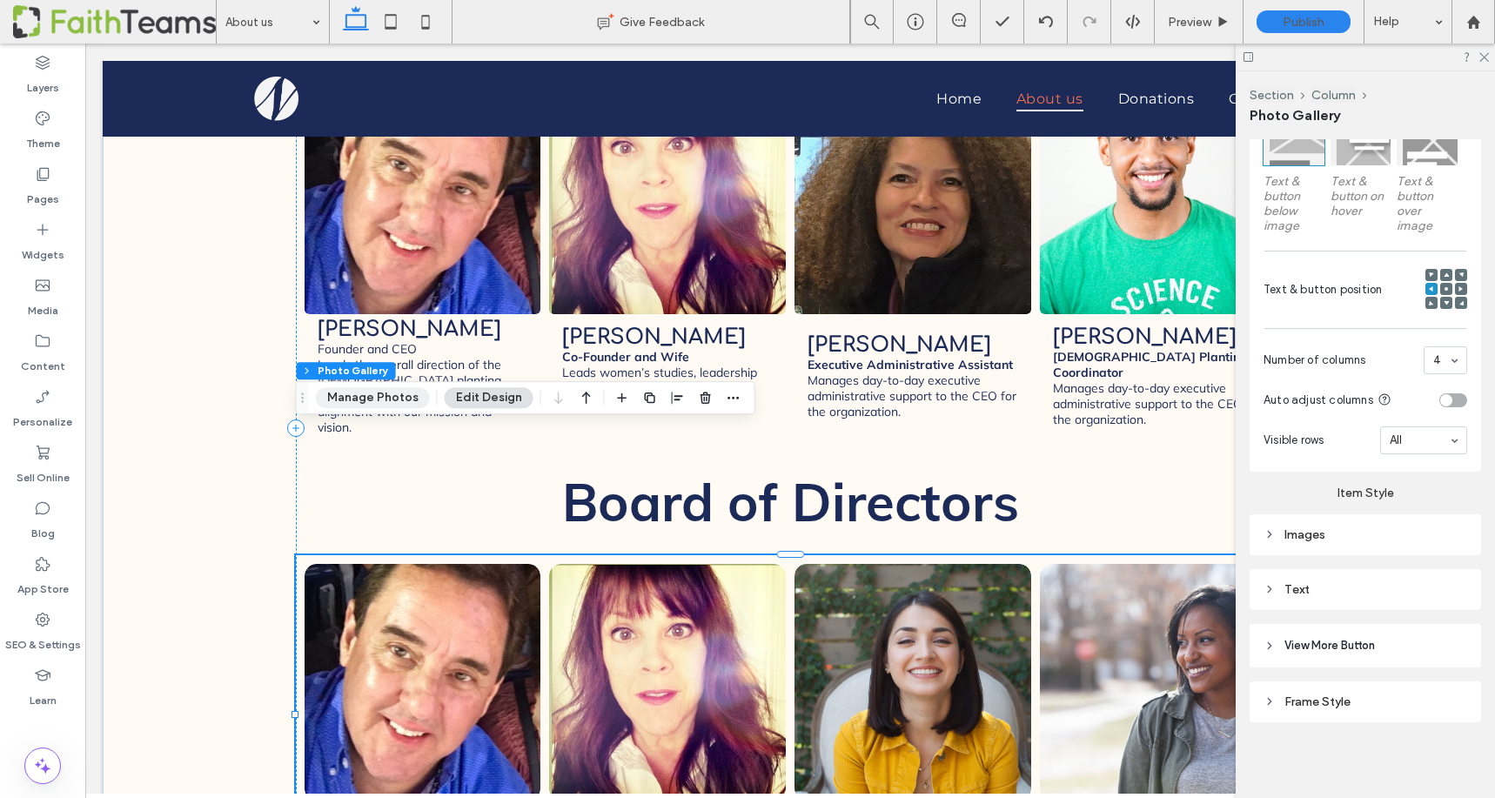
click at [365, 393] on button "Manage Photos" at bounding box center [373, 397] width 114 height 21
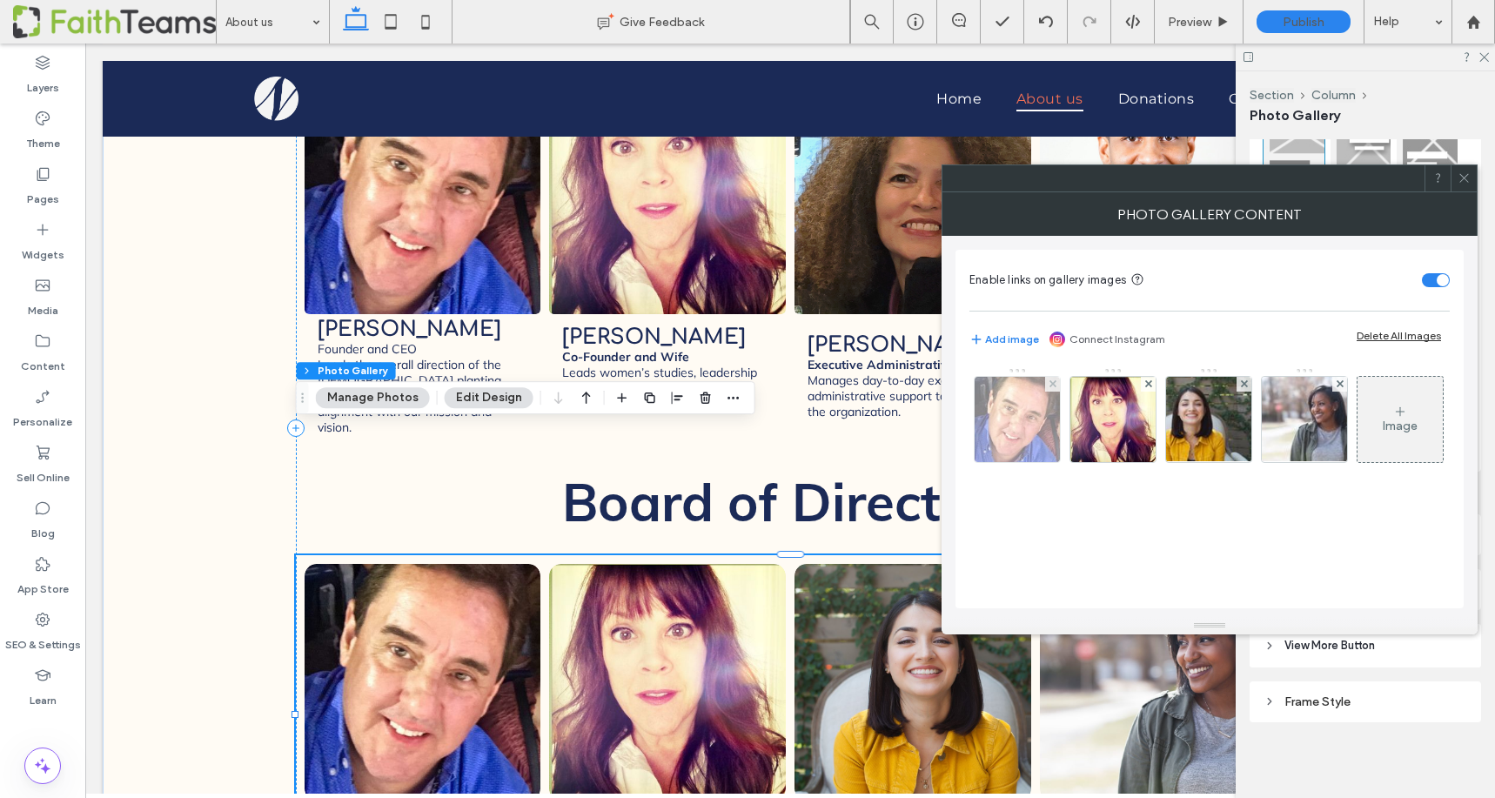
click at [1026, 414] on img at bounding box center [1017, 419] width 85 height 85
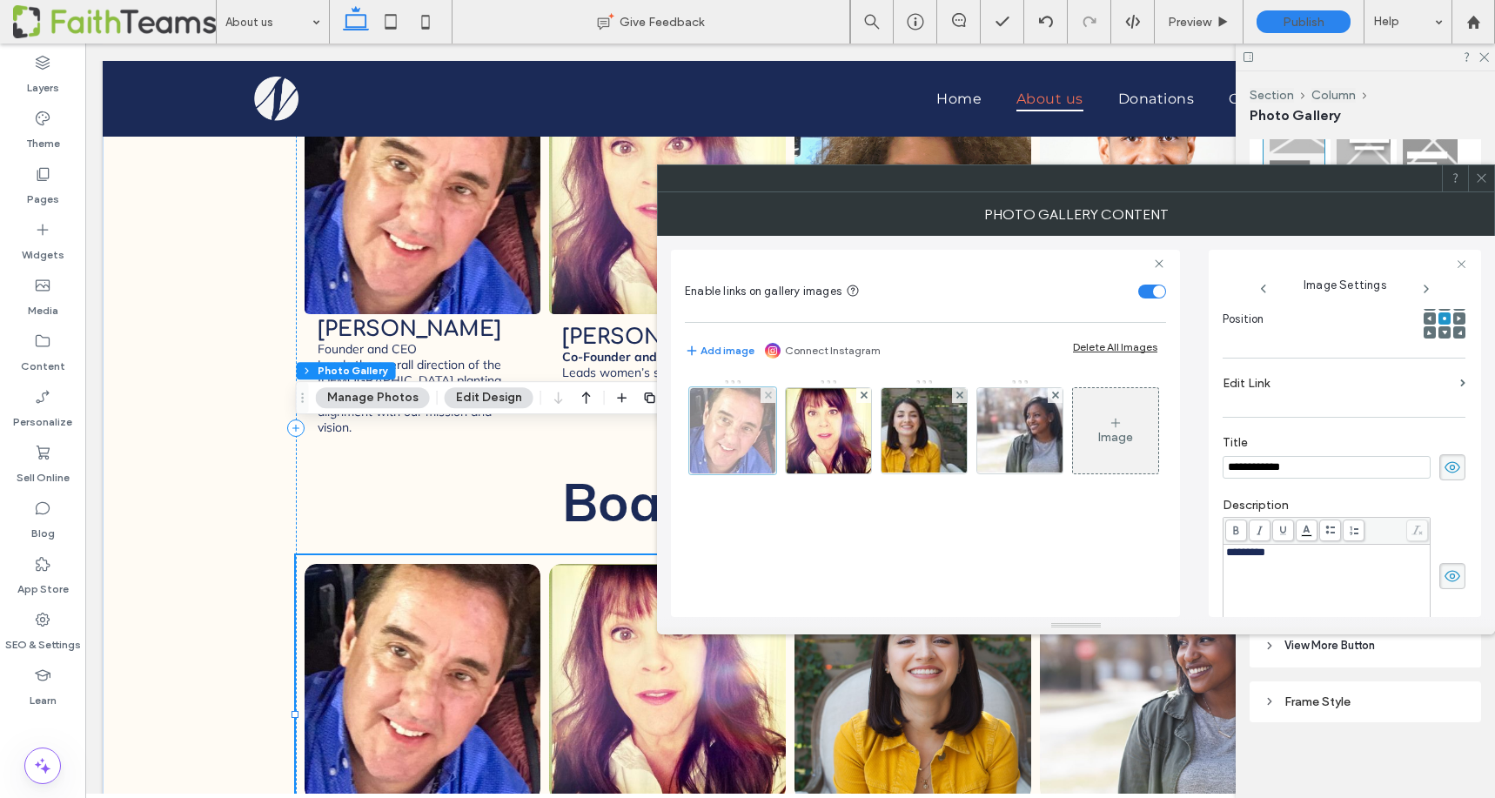
scroll to position [0, 0]
click at [1268, 398] on label "Edit Link" at bounding box center [1338, 383] width 231 height 32
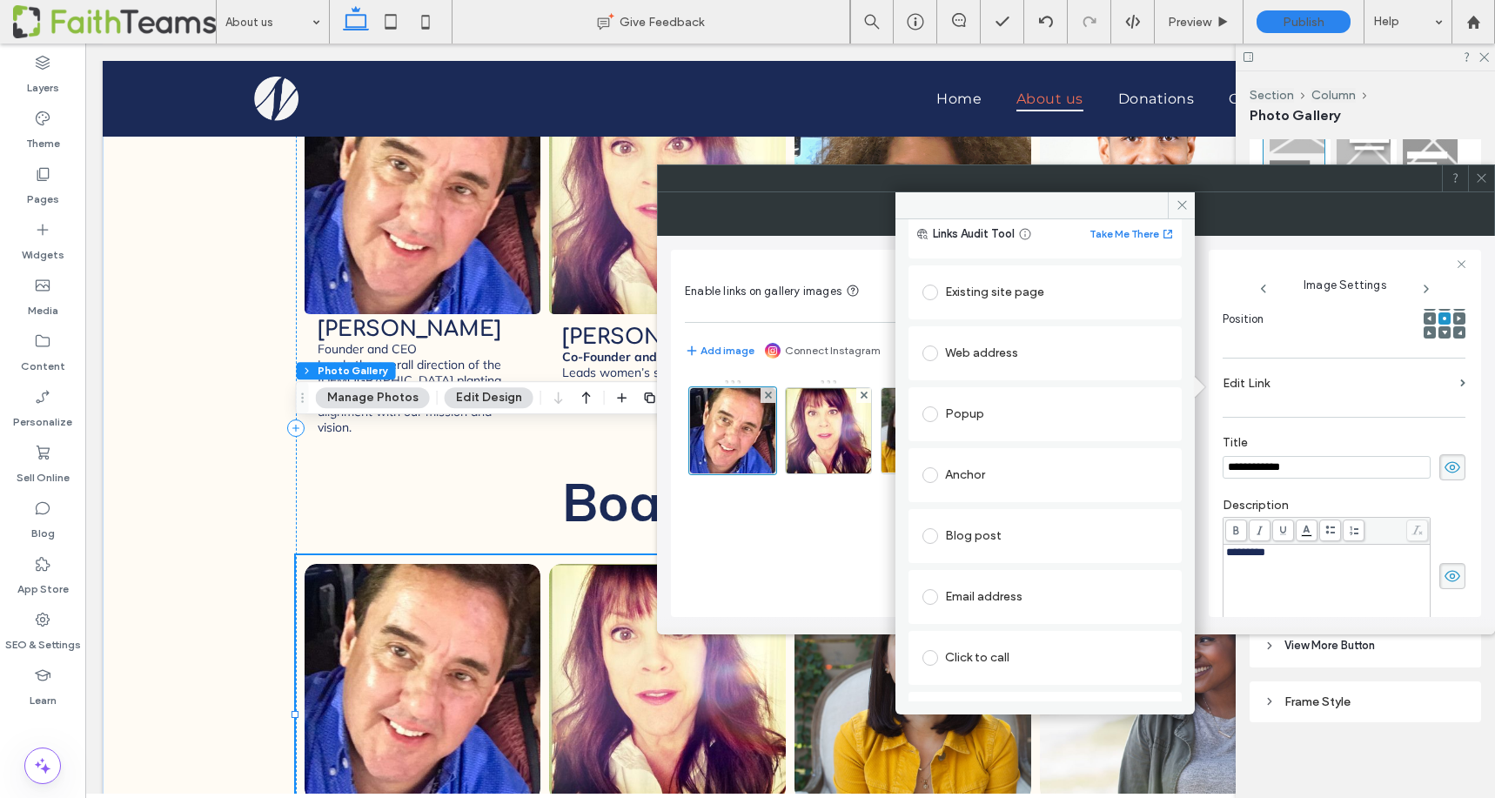
scroll to position [89, 0]
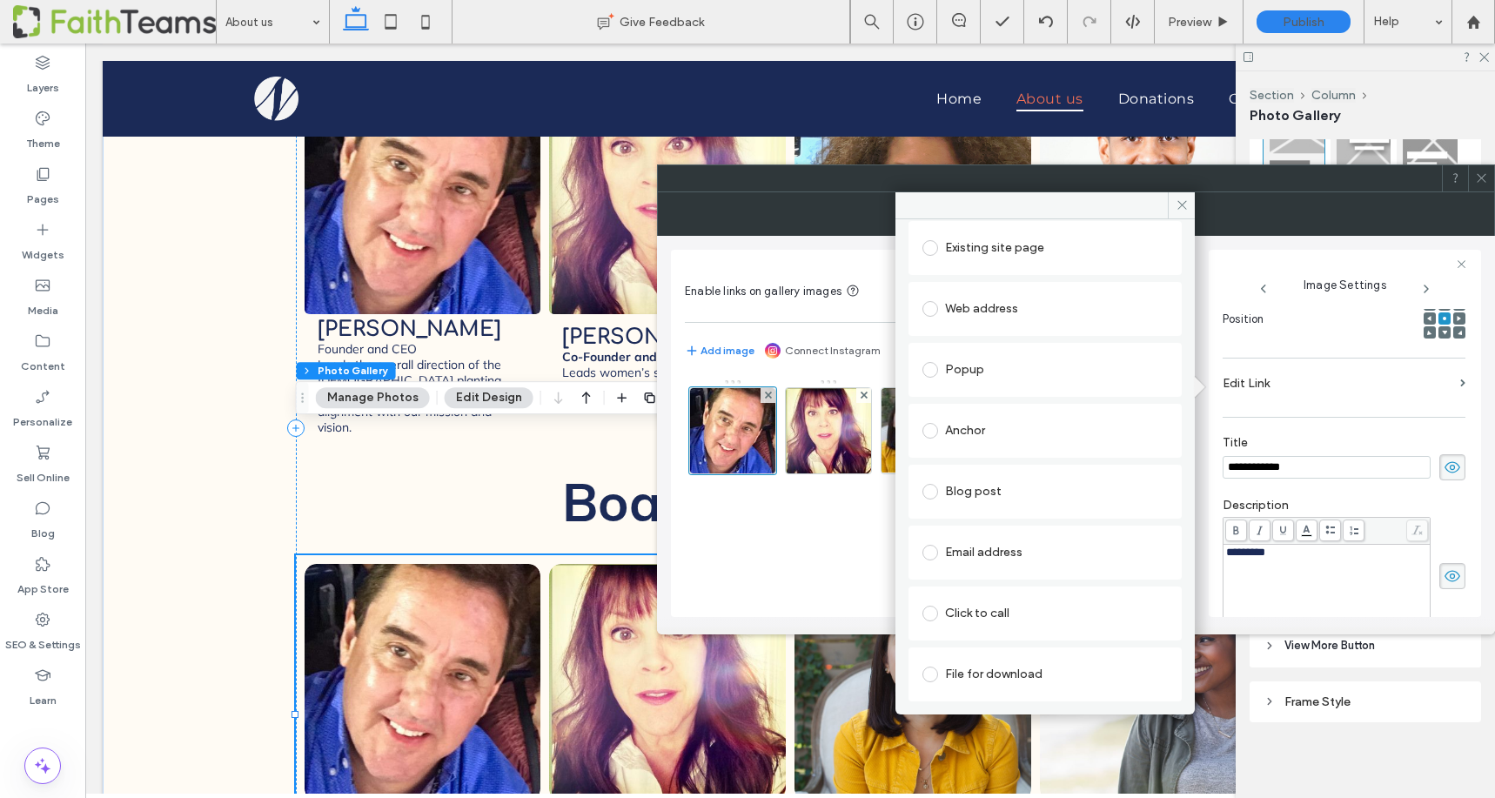
click at [966, 430] on div "Anchor" at bounding box center [1044, 431] width 245 height 28
click at [973, 448] on section "Page: About us" at bounding box center [1044, 480] width 245 height 70
click at [936, 305] on span at bounding box center [930, 309] width 16 height 16
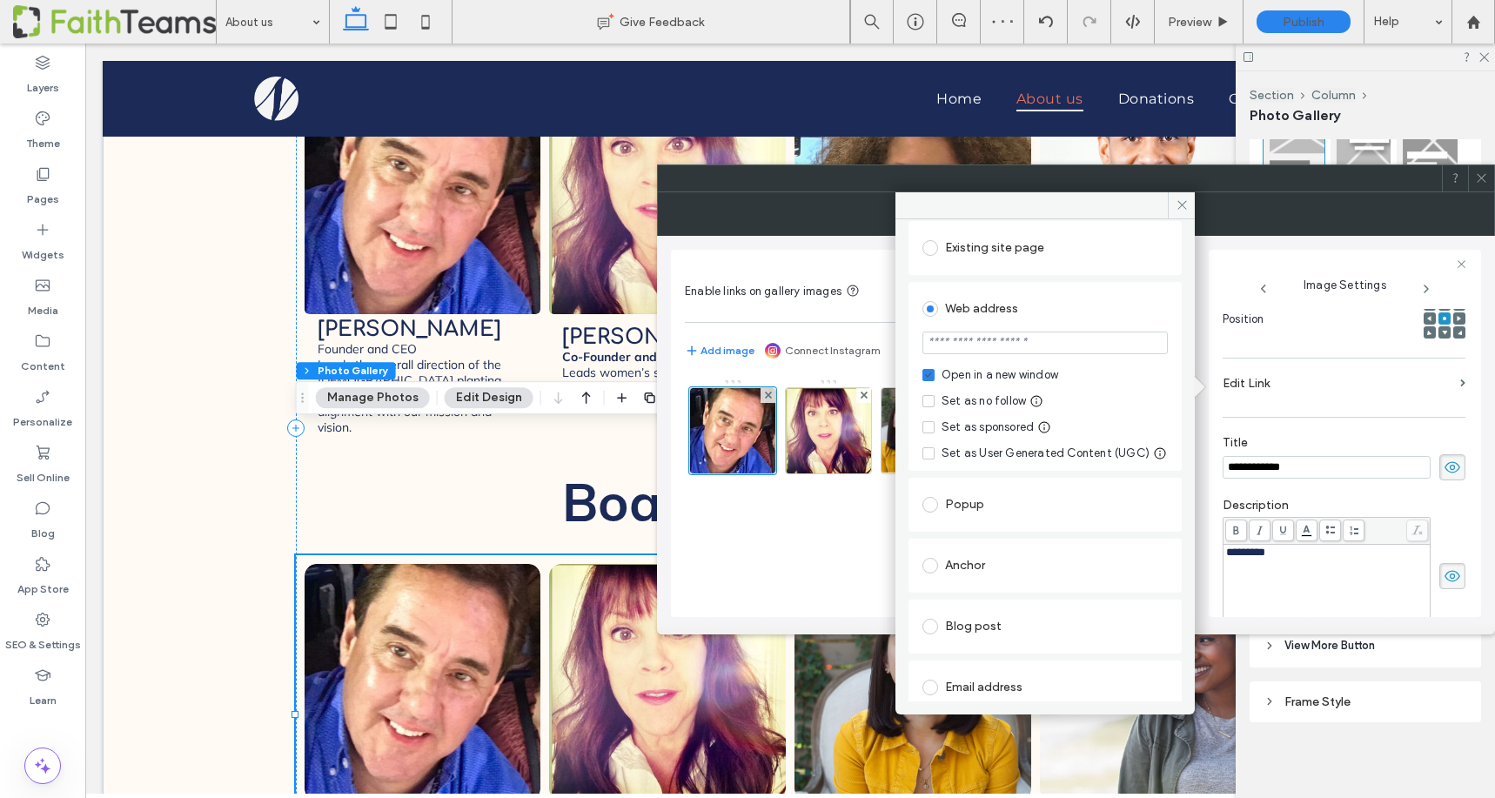
click at [931, 374] on icon at bounding box center [928, 374] width 7 height 5
click at [941, 346] on input "url" at bounding box center [1044, 343] width 245 height 23
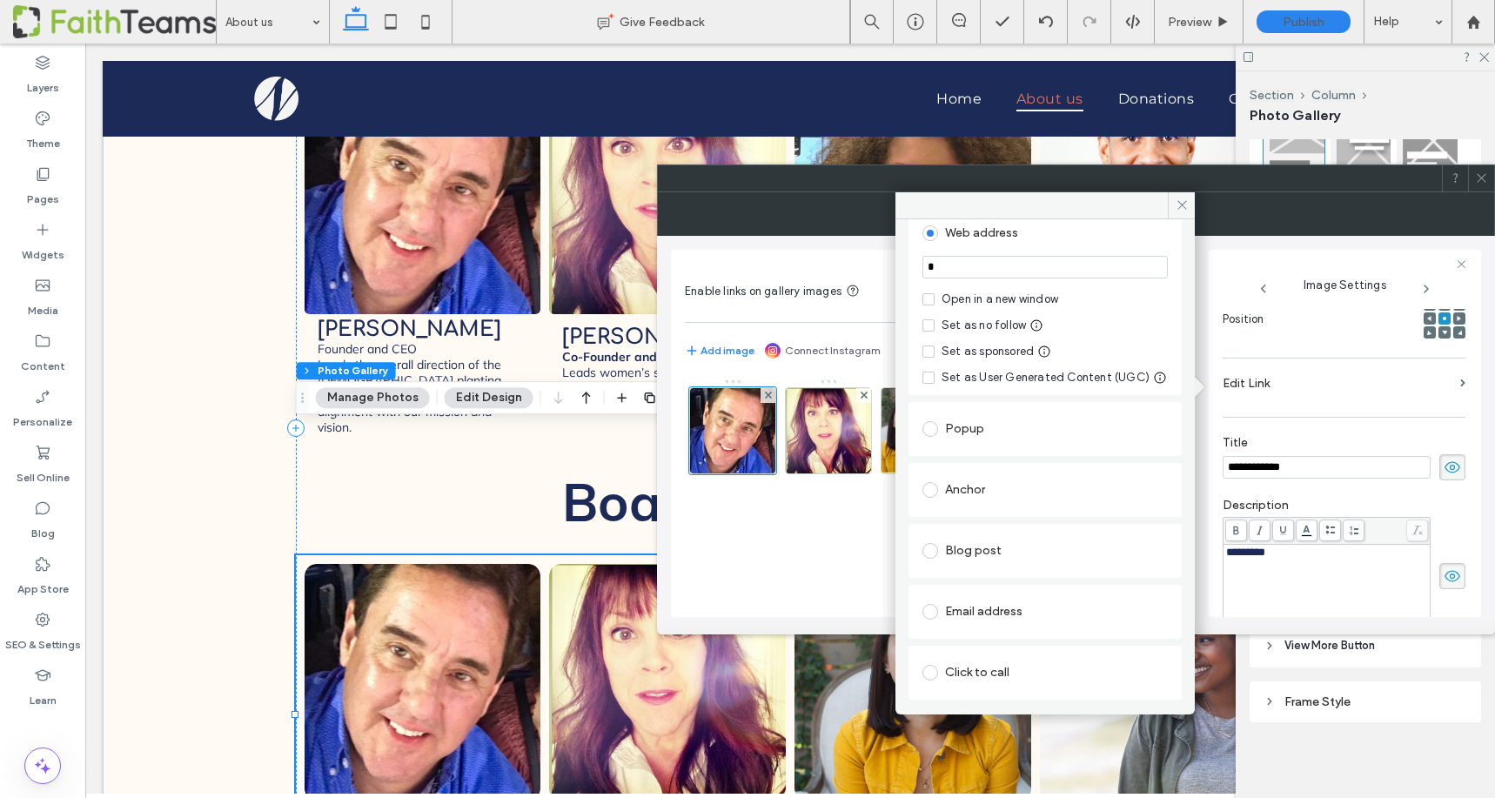
scroll to position [241, 0]
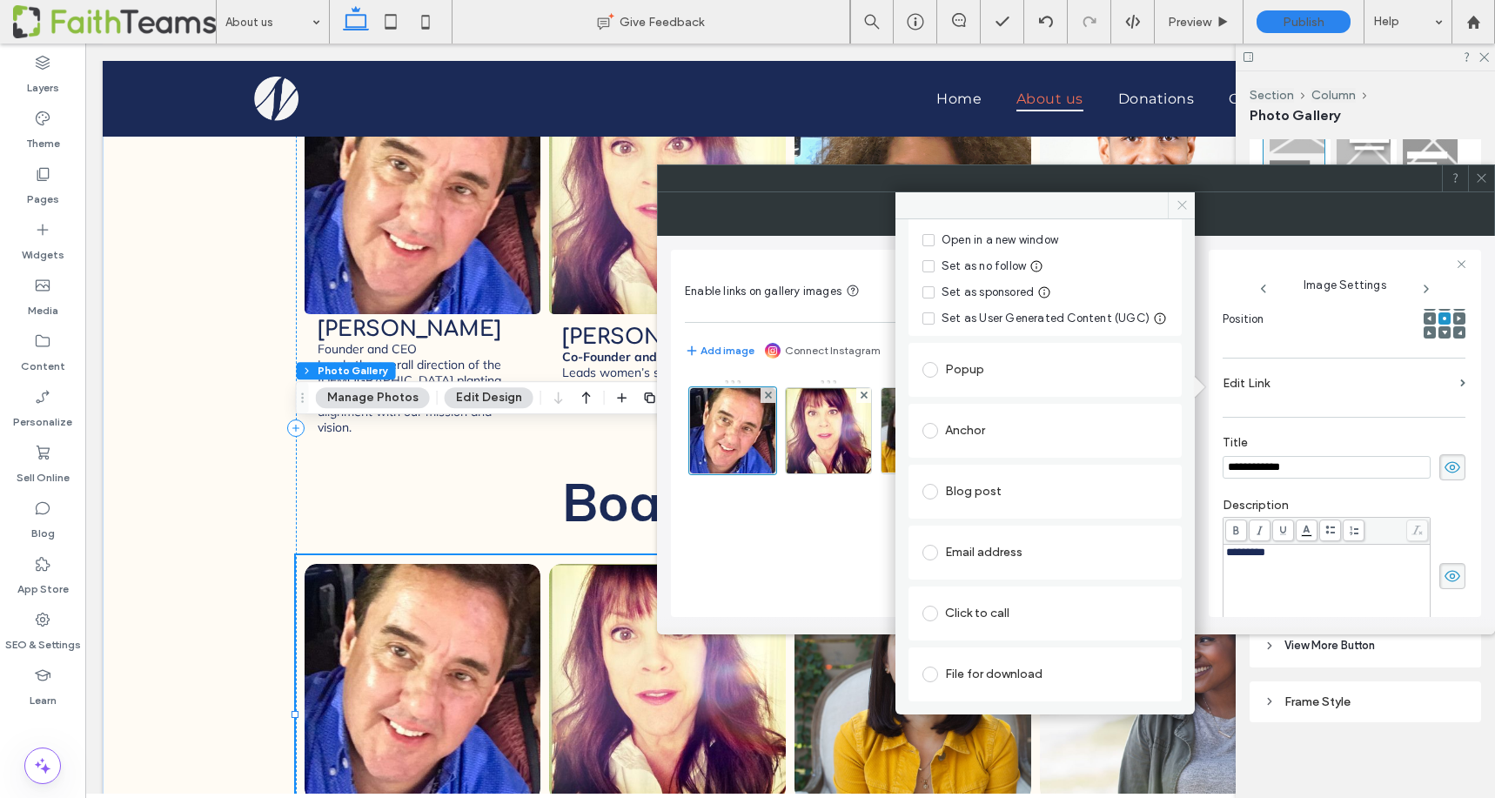
type input "*"
click at [1182, 202] on icon at bounding box center [1182, 204] width 13 height 13
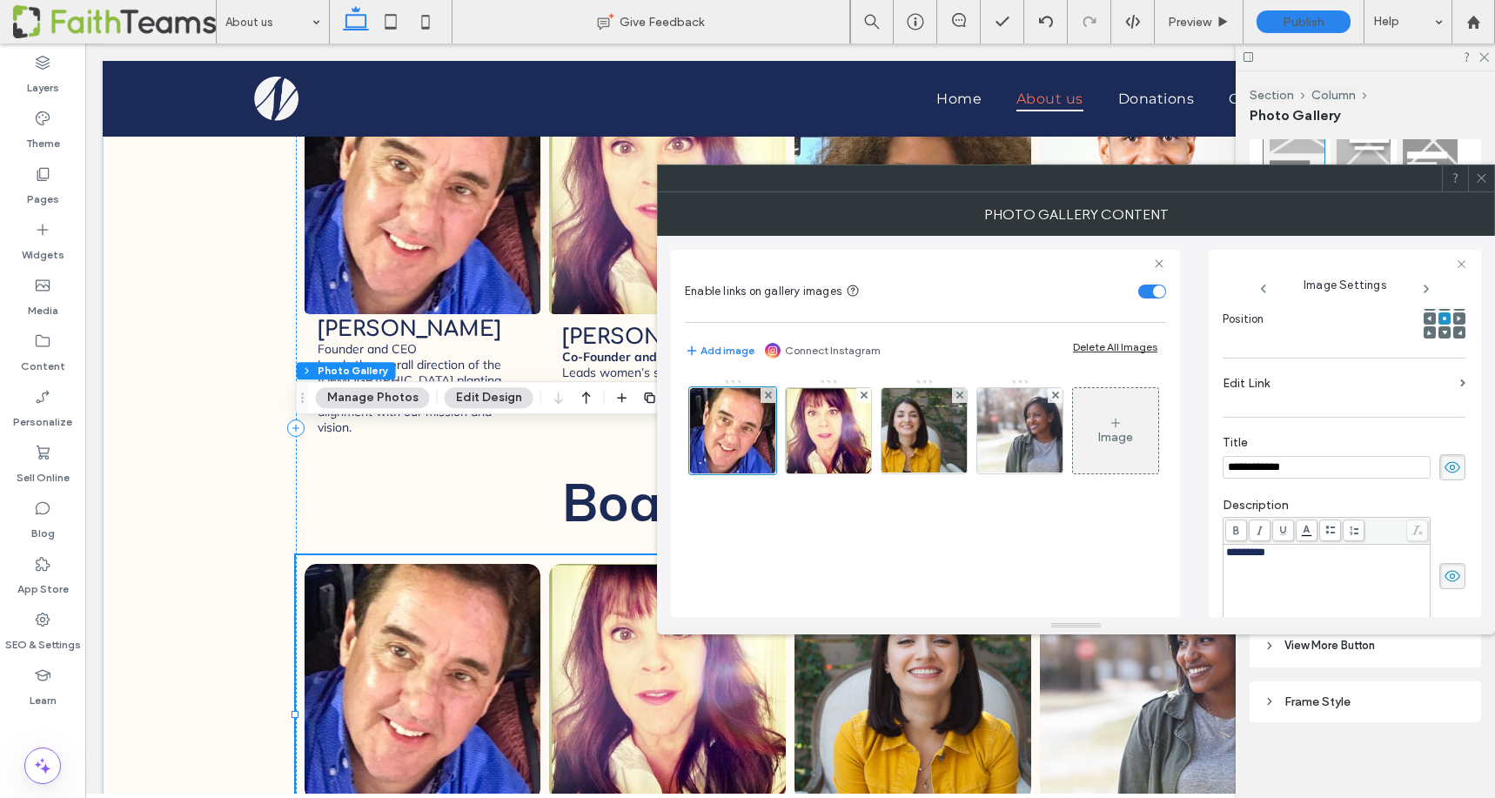
click at [1482, 171] on span at bounding box center [1481, 178] width 13 height 26
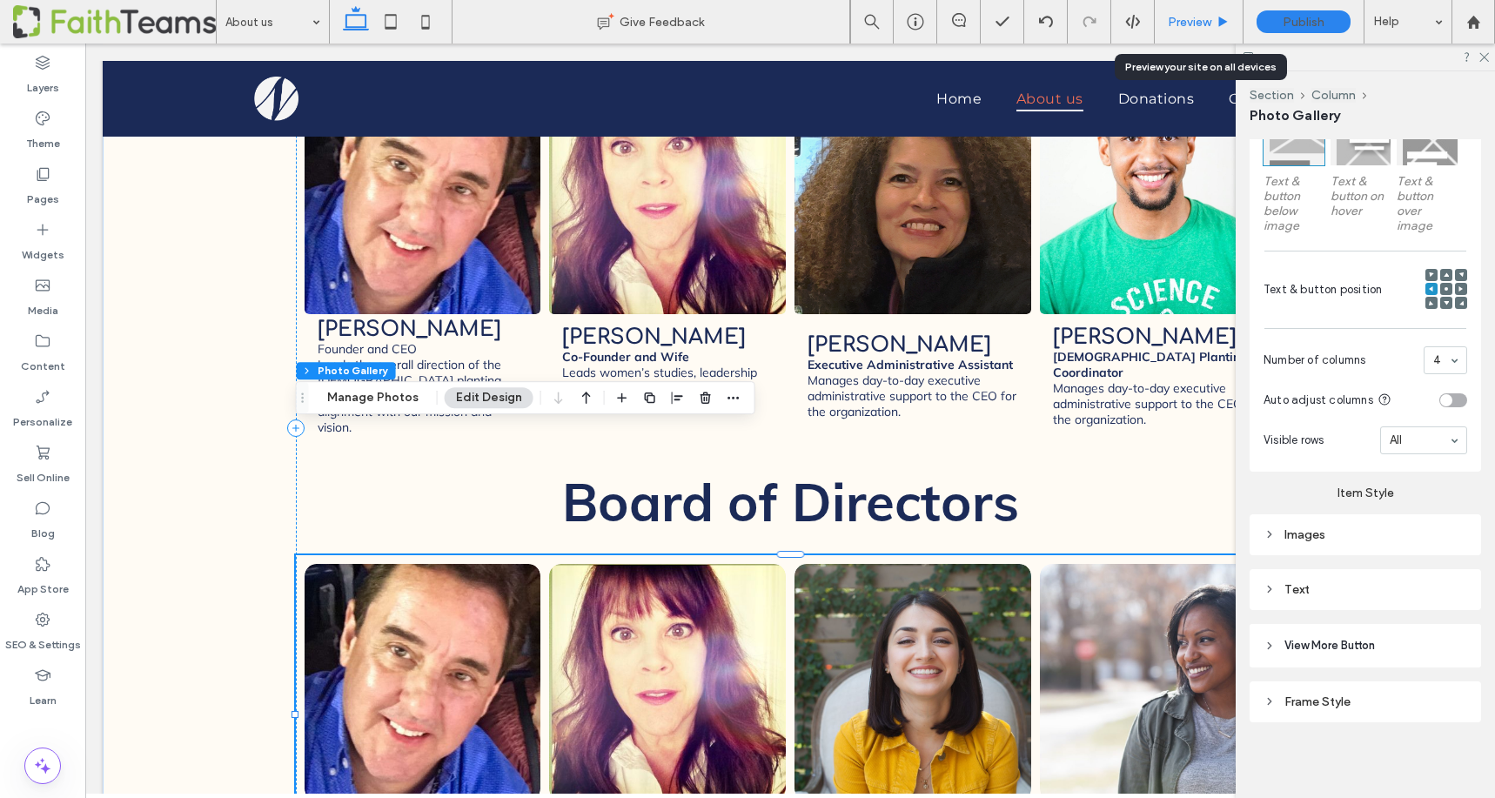
click at [1182, 17] on span "Preview" at bounding box center [1190, 22] width 44 height 15
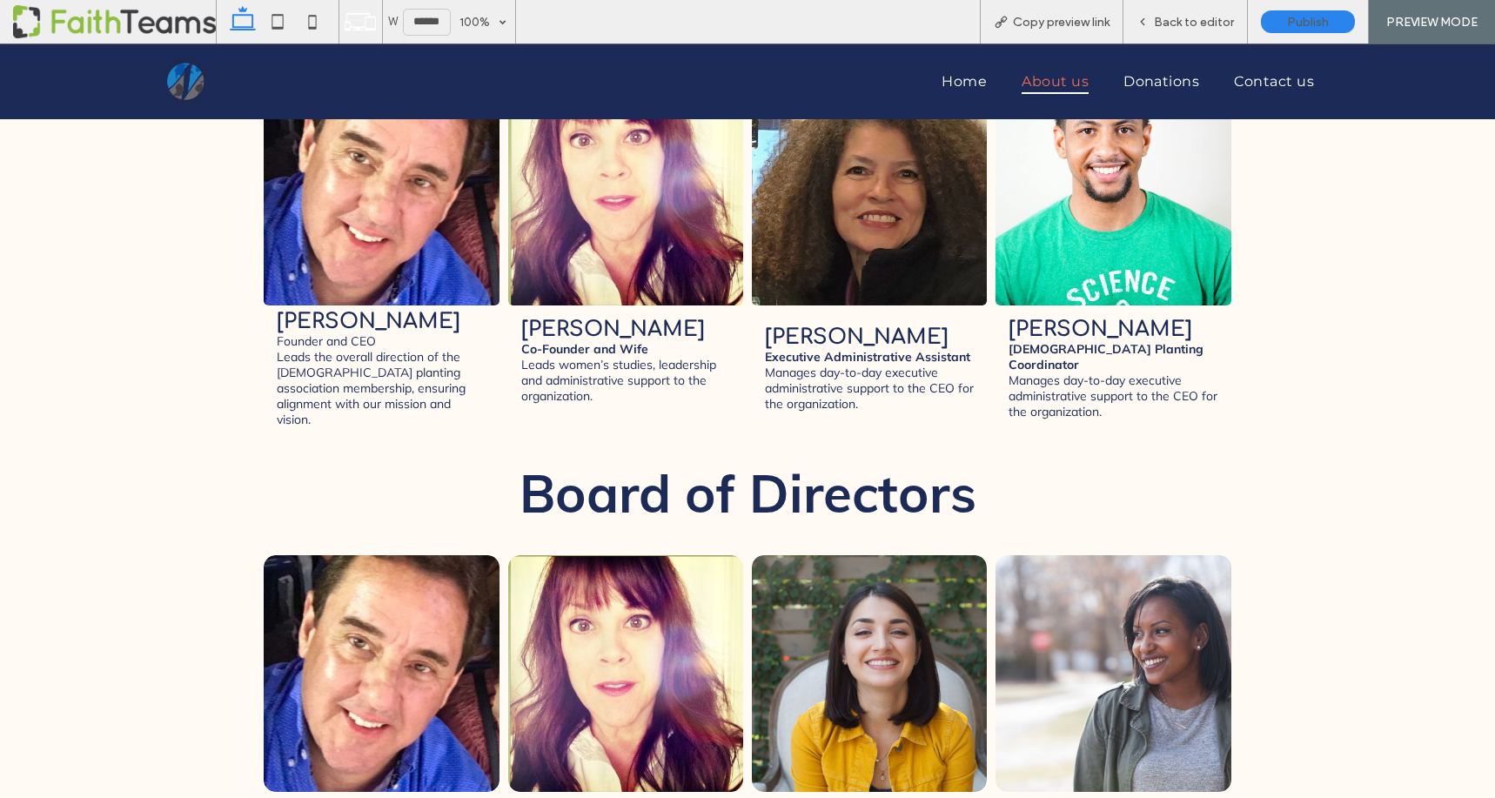
scroll to position [2469, 0]
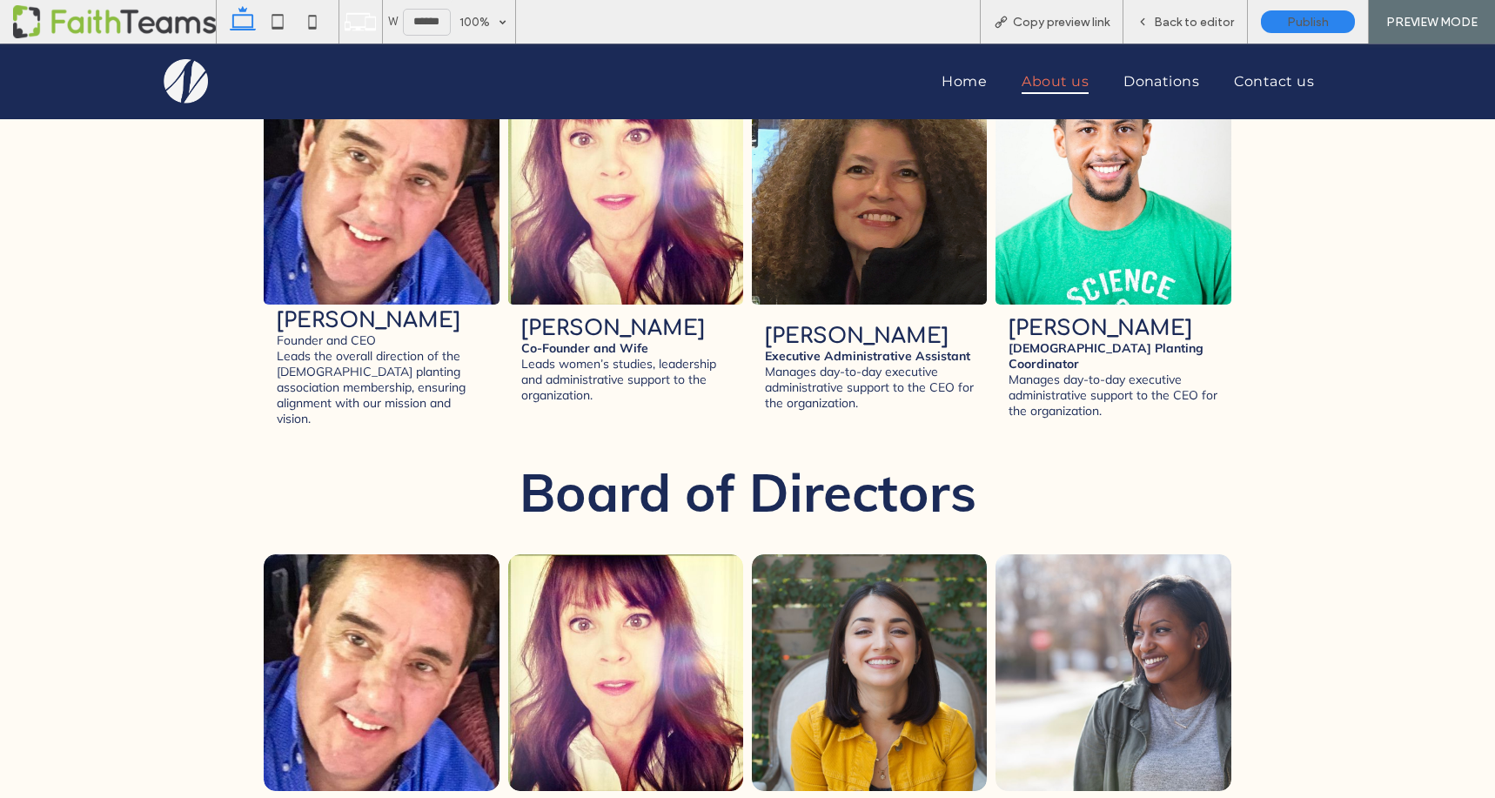
click at [376, 547] on link at bounding box center [382, 672] width 250 height 251
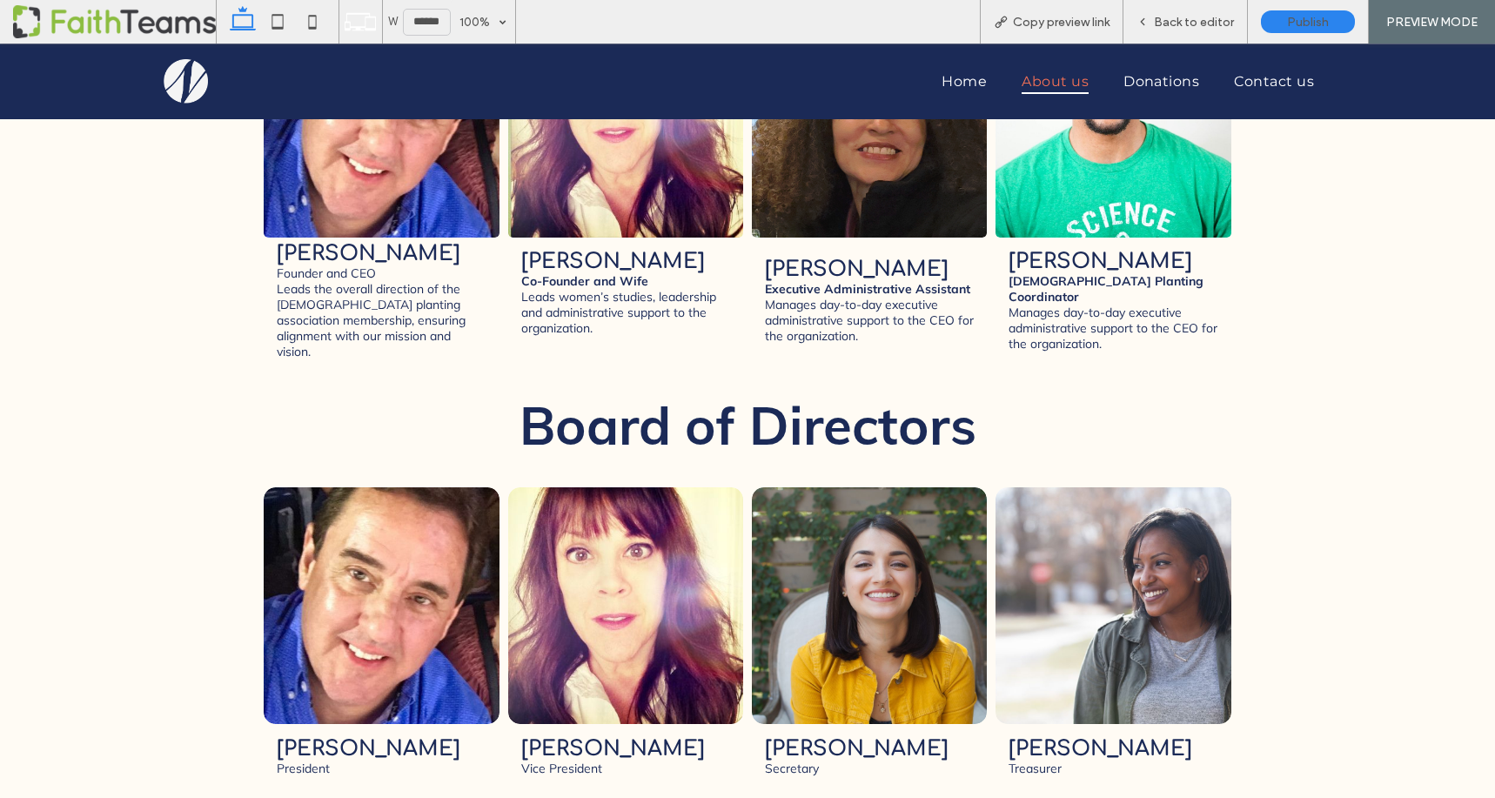
scroll to position [2539, 0]
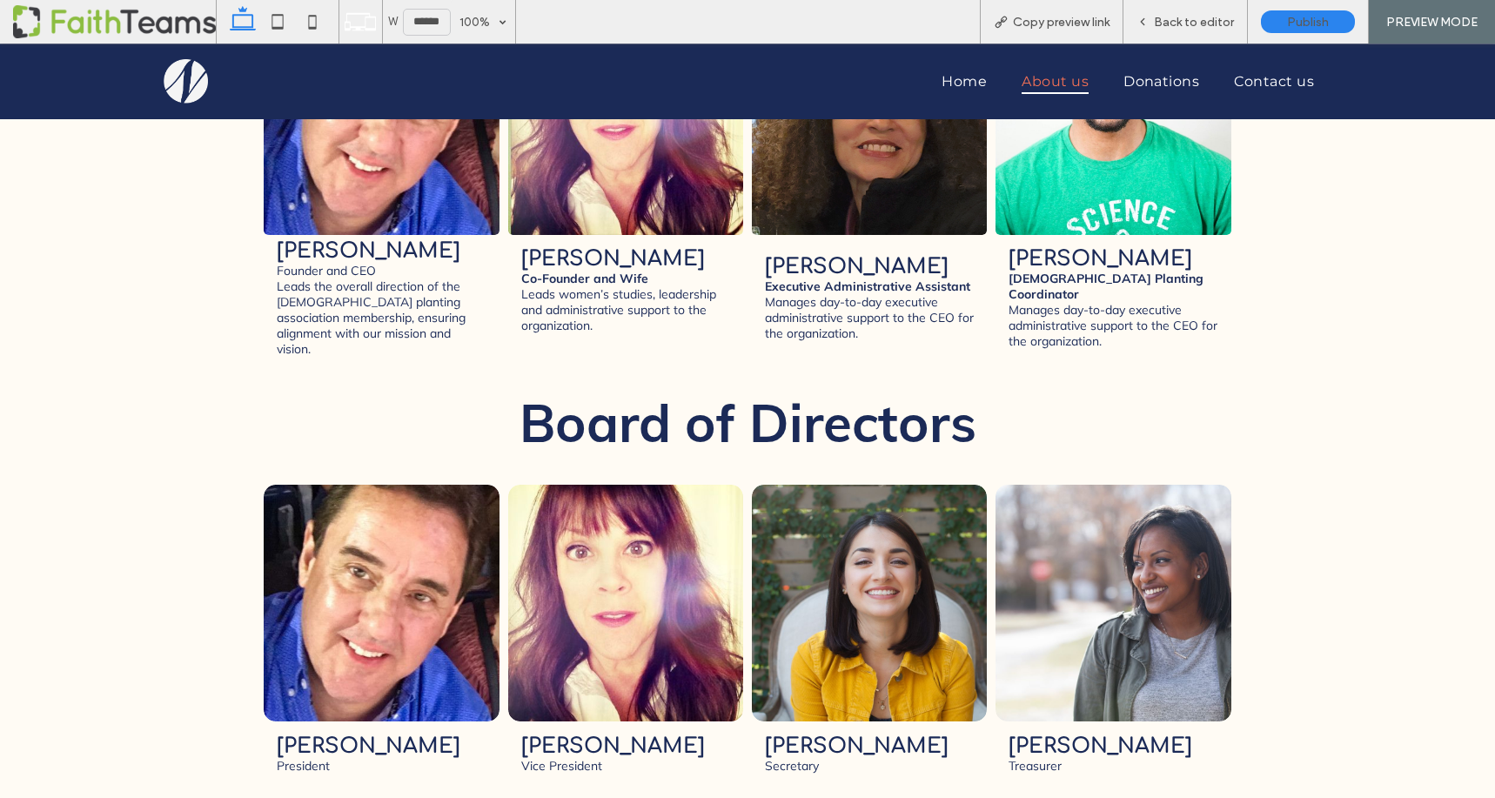
click at [623, 478] on link at bounding box center [626, 603] width 250 height 251
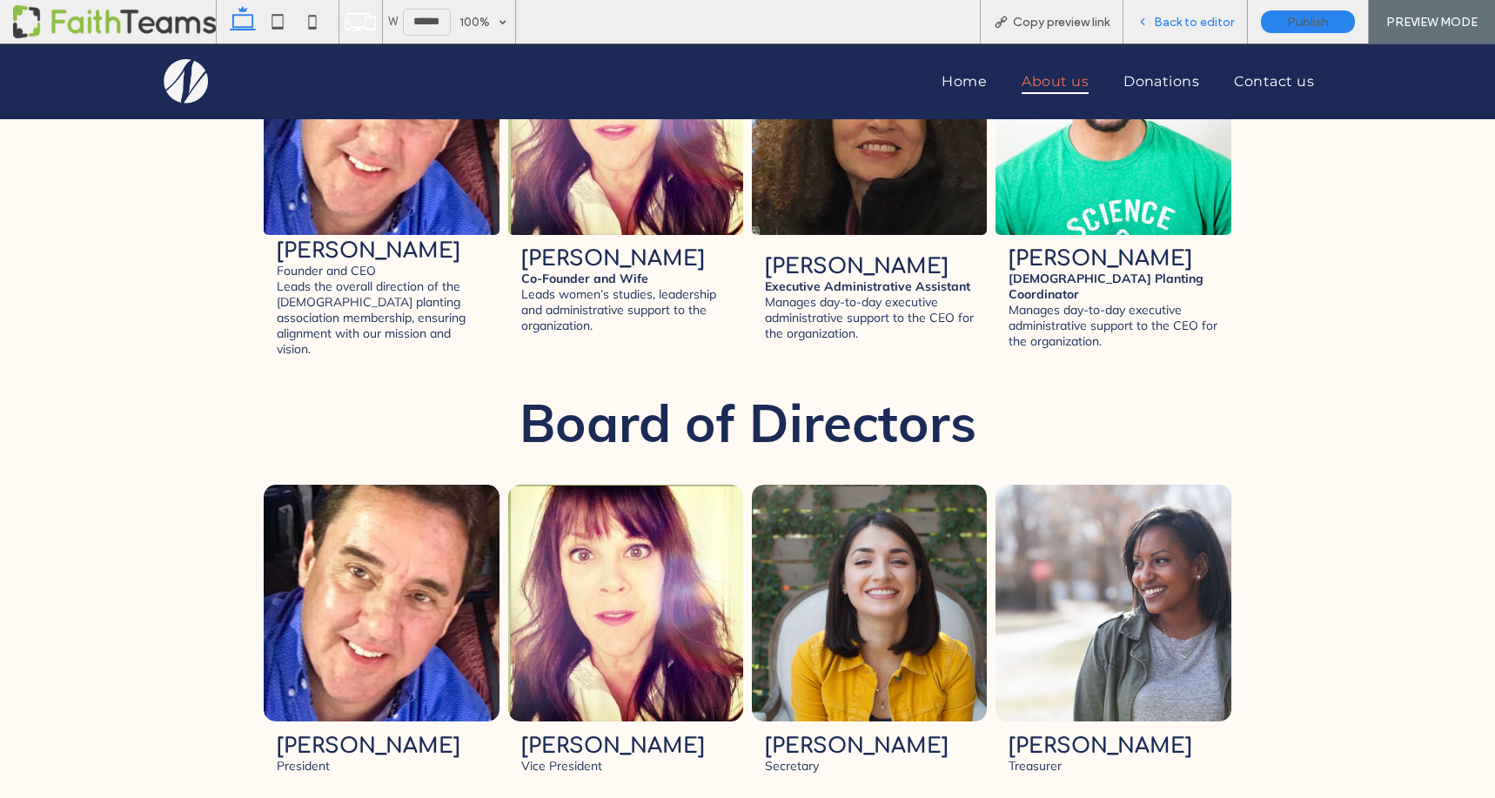
click at [1165, 21] on span "Back to editor" at bounding box center [1194, 22] width 80 height 15
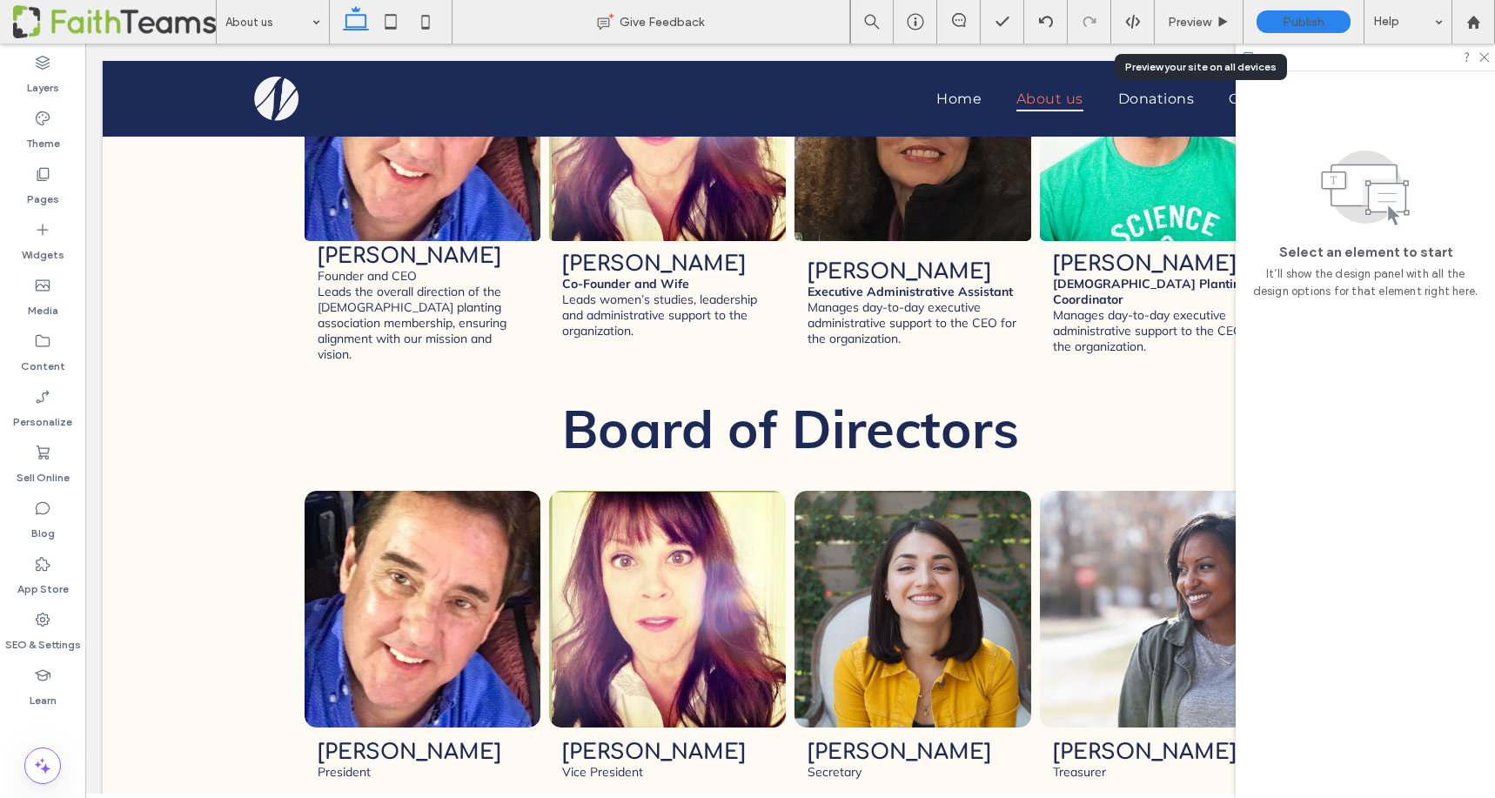
scroll to position [2515, 0]
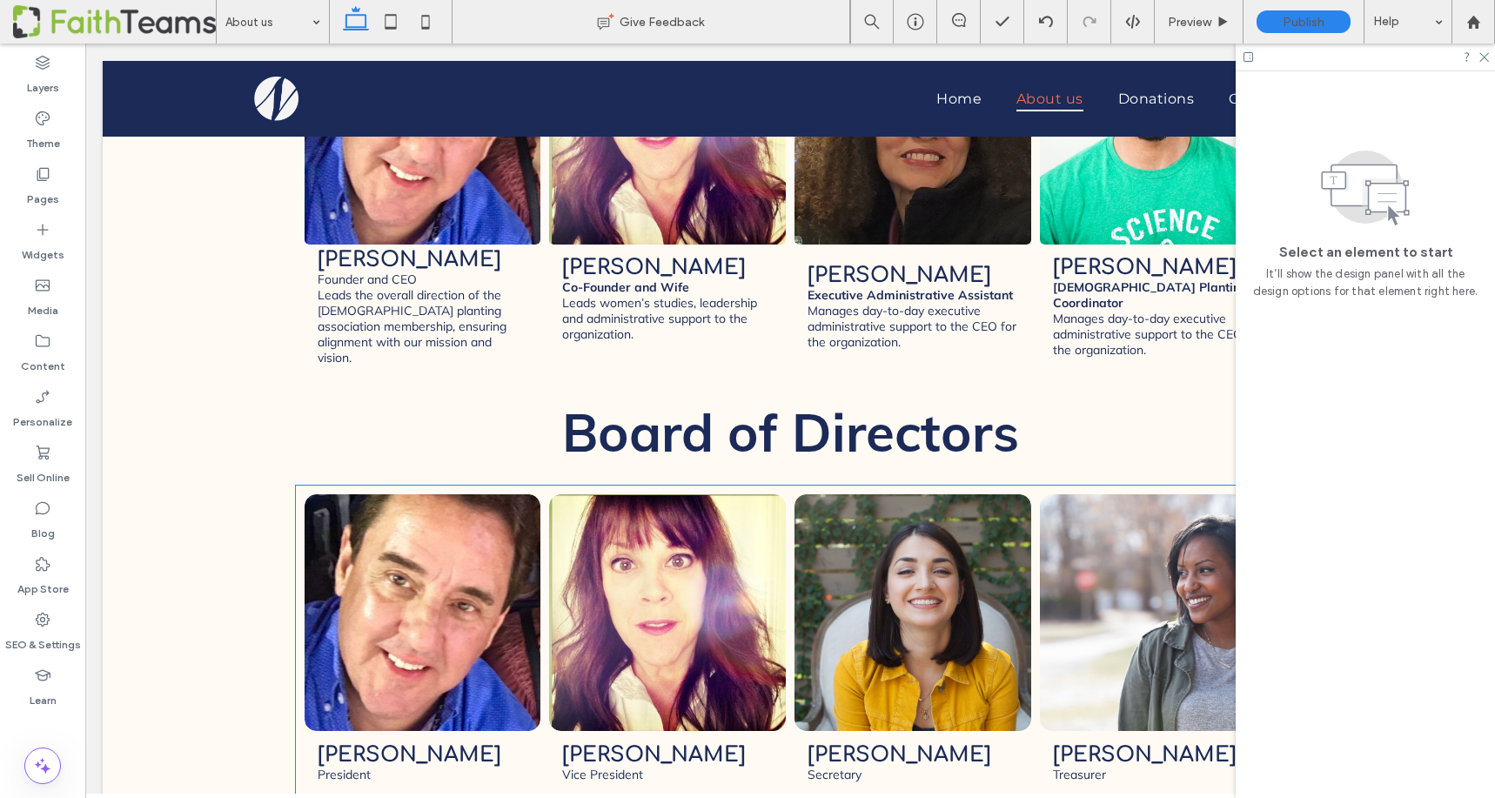
click at [393, 486] on link at bounding box center [422, 611] width 251 height 251
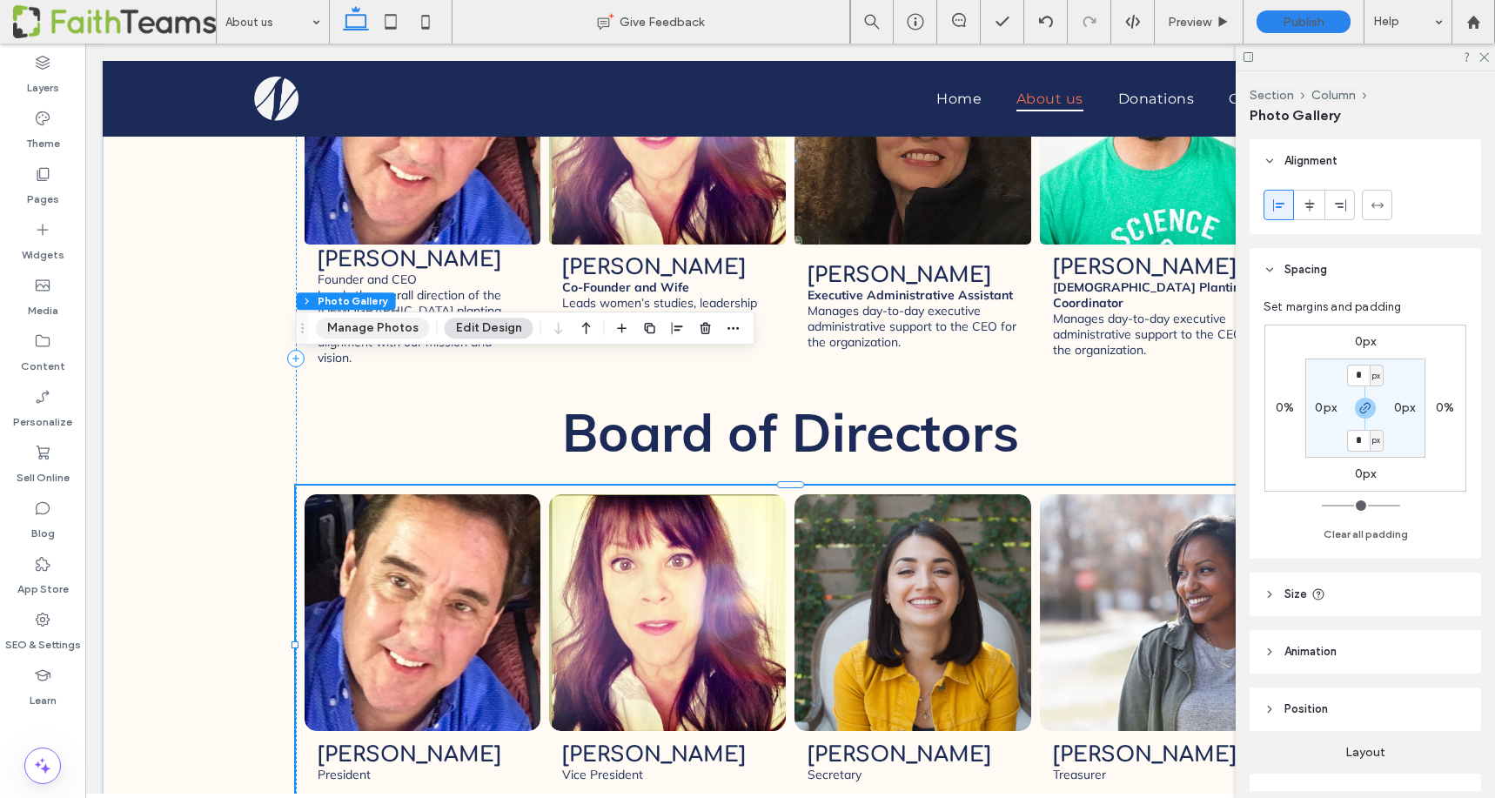
click at [365, 329] on button "Manage Photos" at bounding box center [373, 328] width 114 height 21
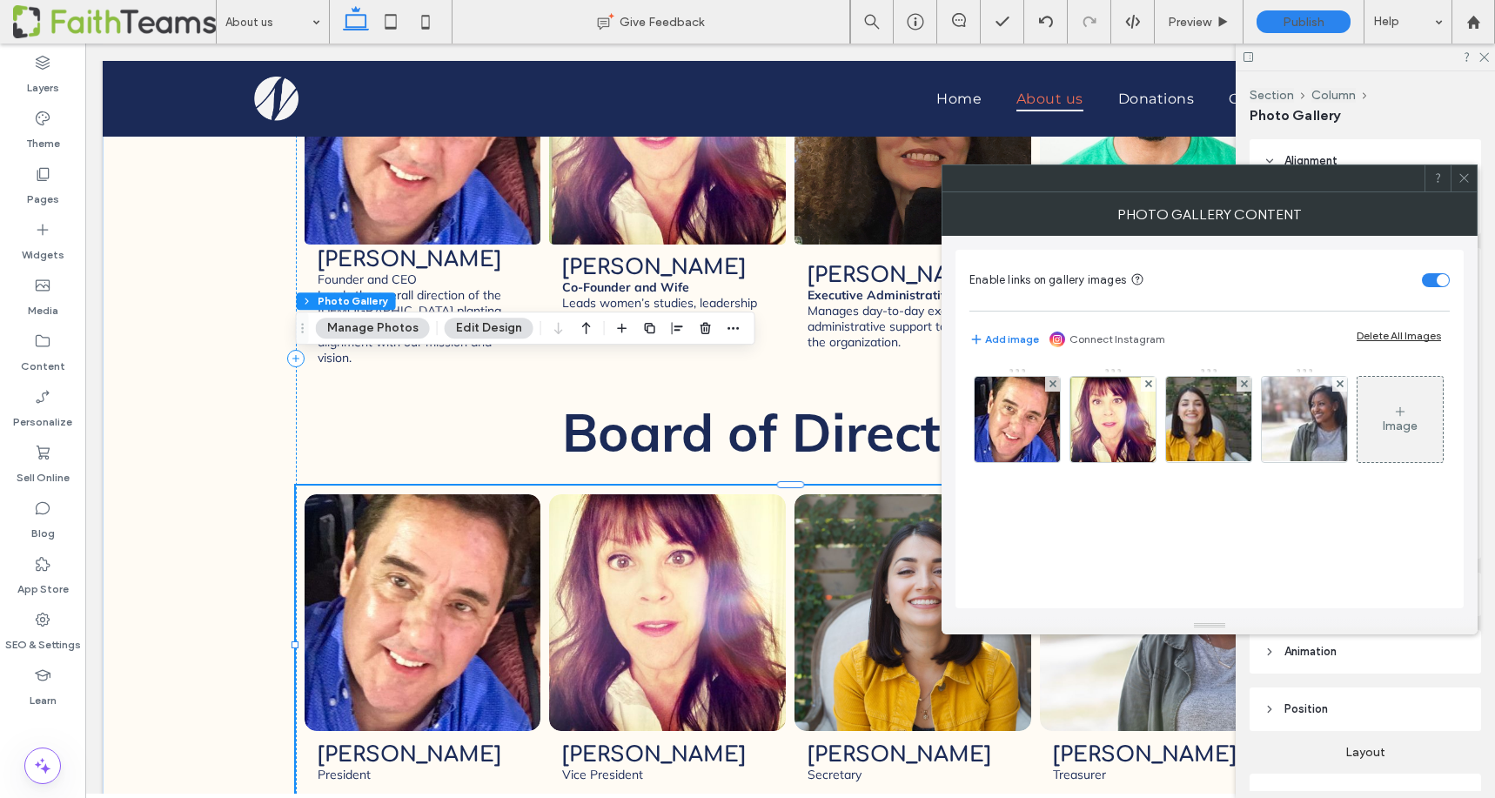
click at [720, 486] on link at bounding box center [667, 611] width 251 height 251
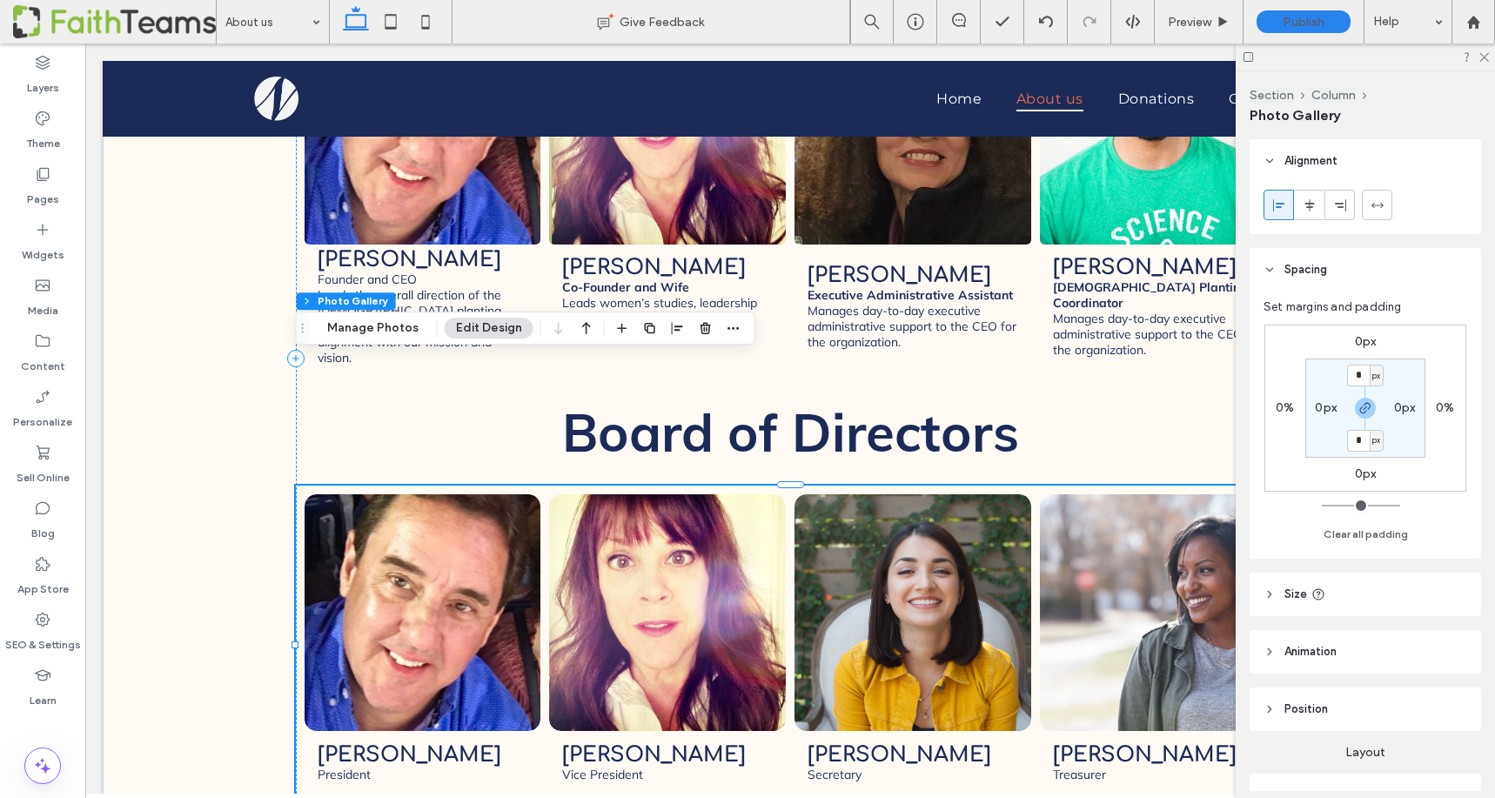
click at [633, 486] on link at bounding box center [667, 611] width 251 height 251
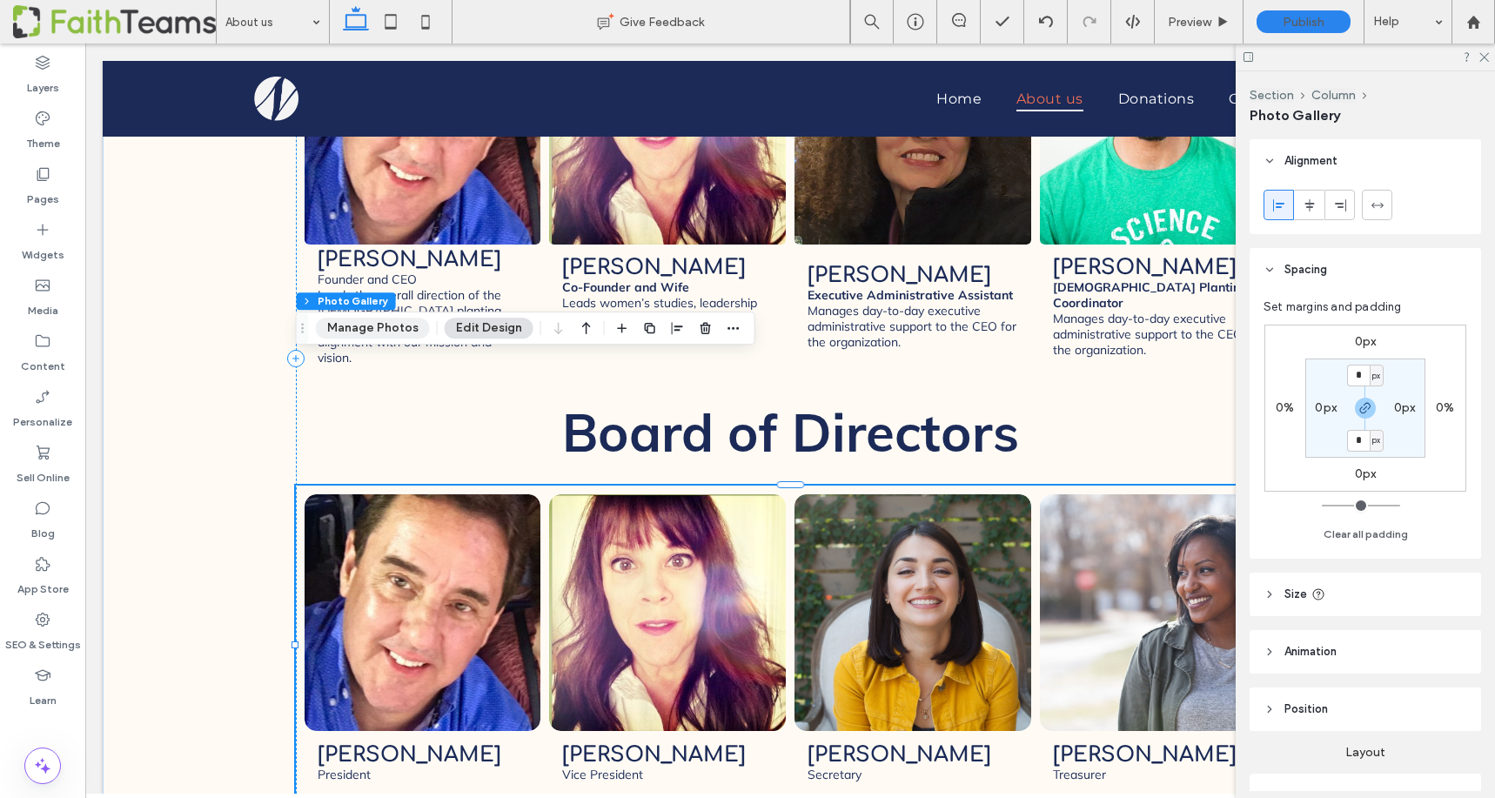
click at [367, 331] on button "Manage Photos" at bounding box center [373, 328] width 114 height 21
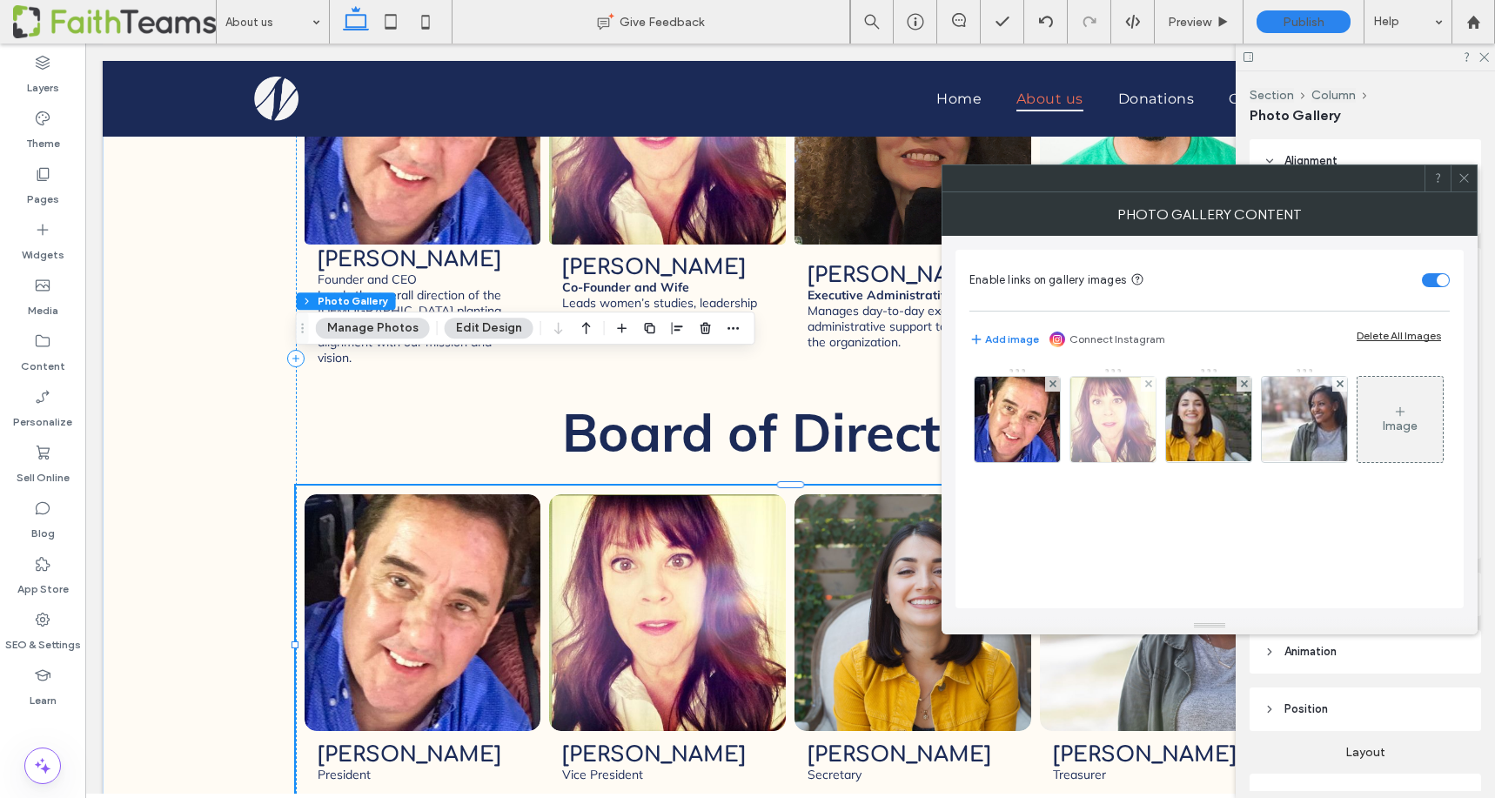
click at [1115, 412] on img at bounding box center [1112, 419] width 85 height 85
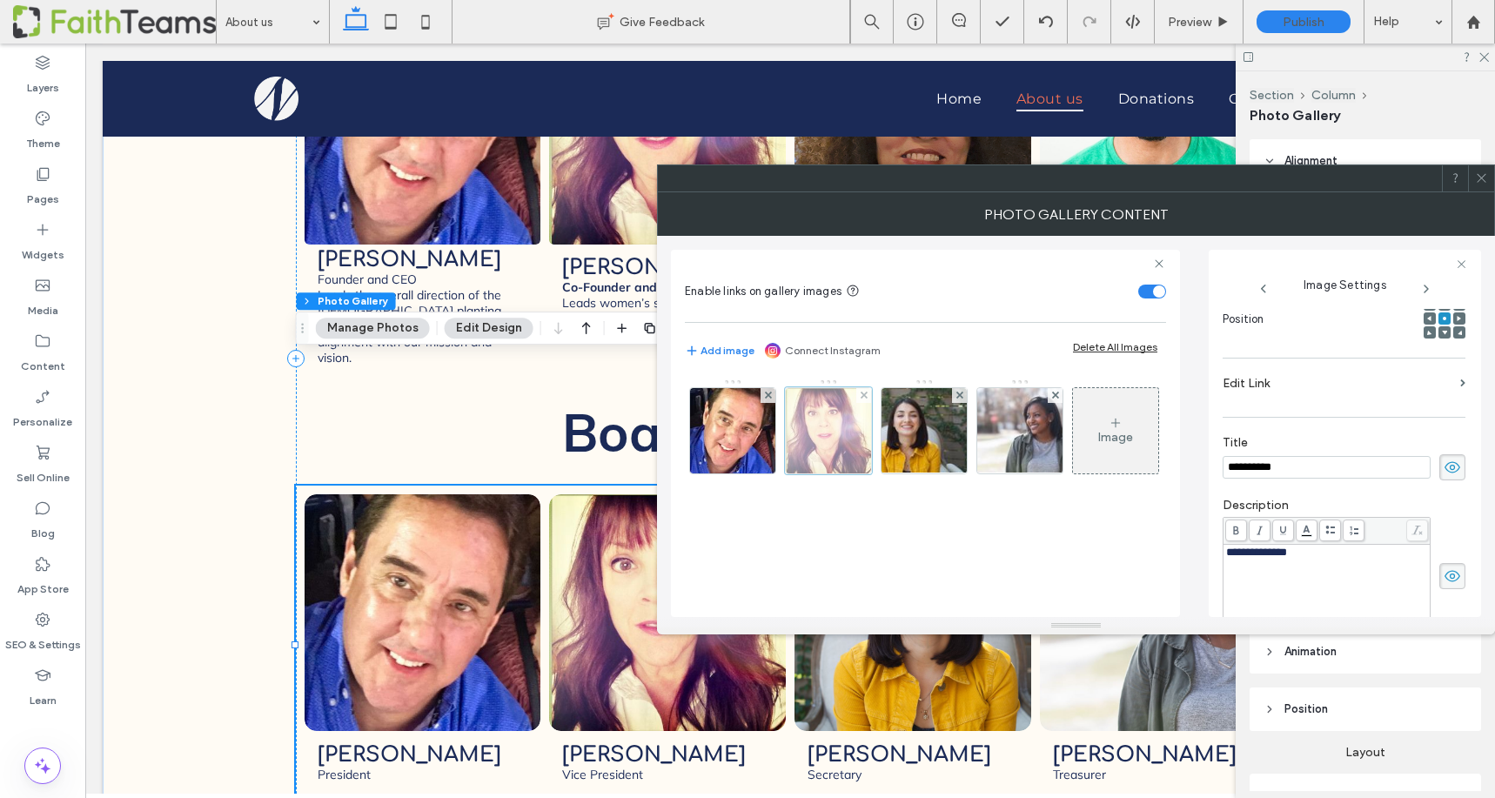
scroll to position [0, 0]
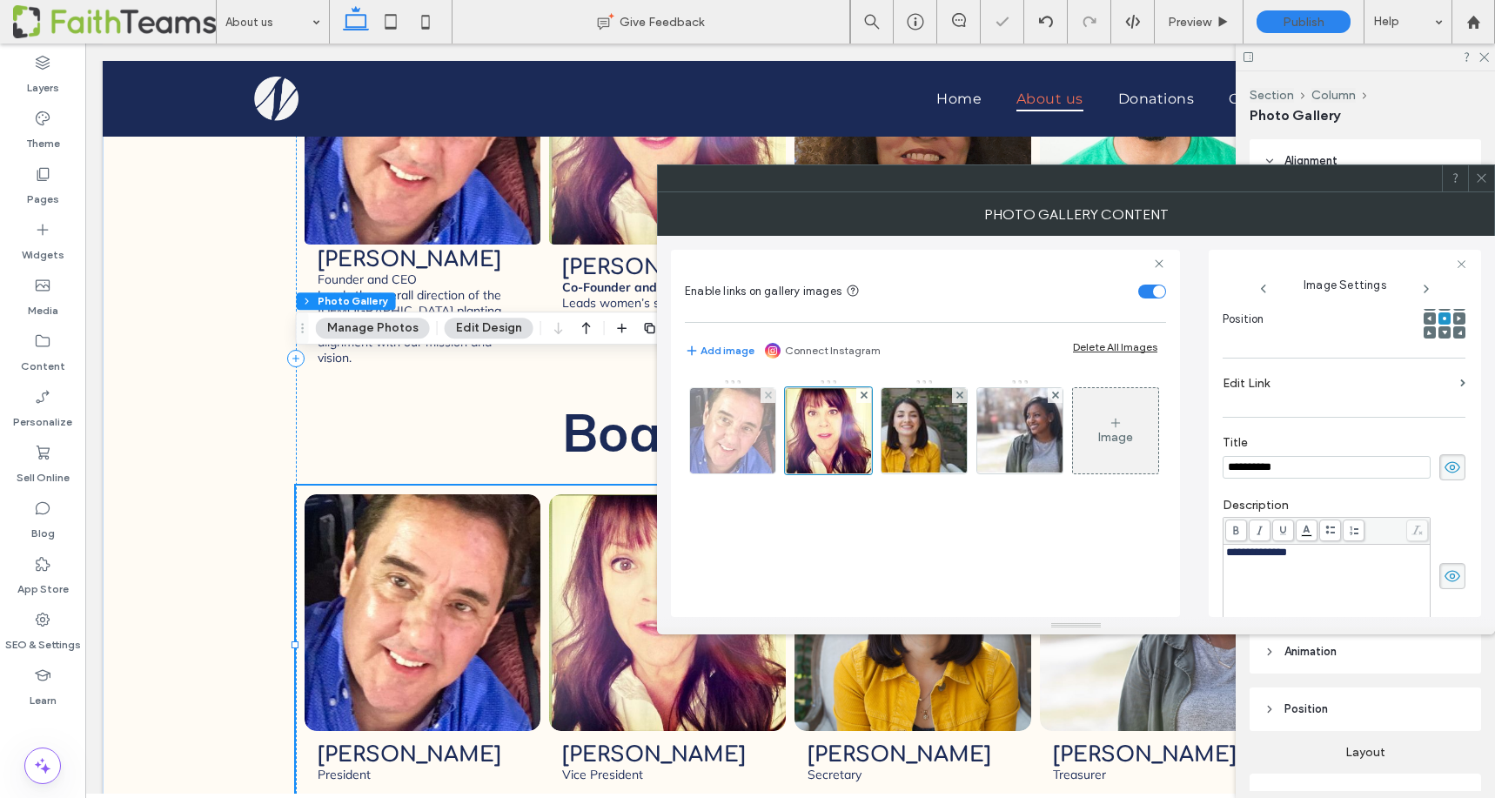
click at [755, 449] on img at bounding box center [732, 430] width 85 height 85
click at [1289, 396] on label "Edit Link" at bounding box center [1338, 383] width 231 height 32
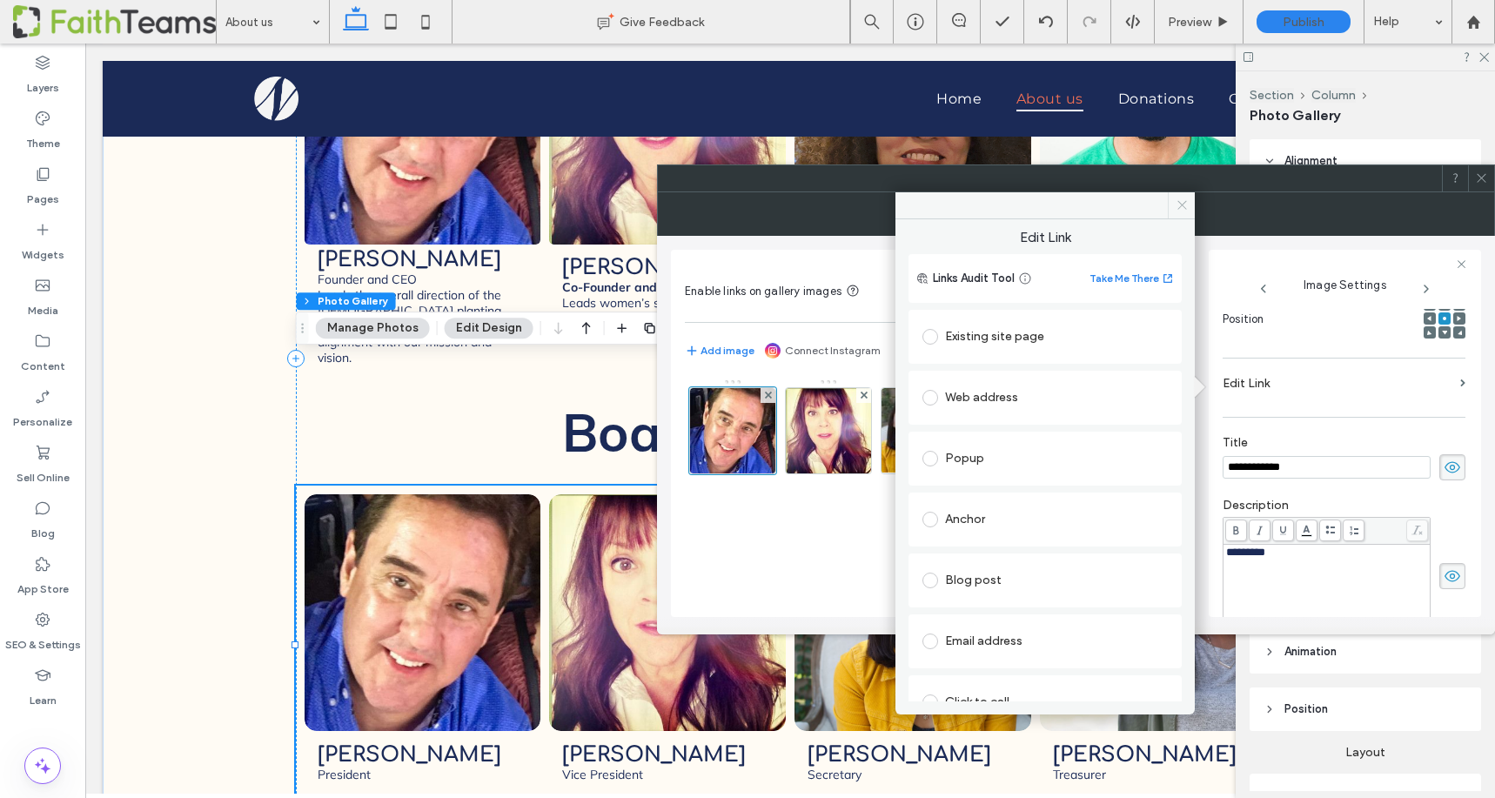
click at [1182, 205] on use at bounding box center [1181, 205] width 9 height 9
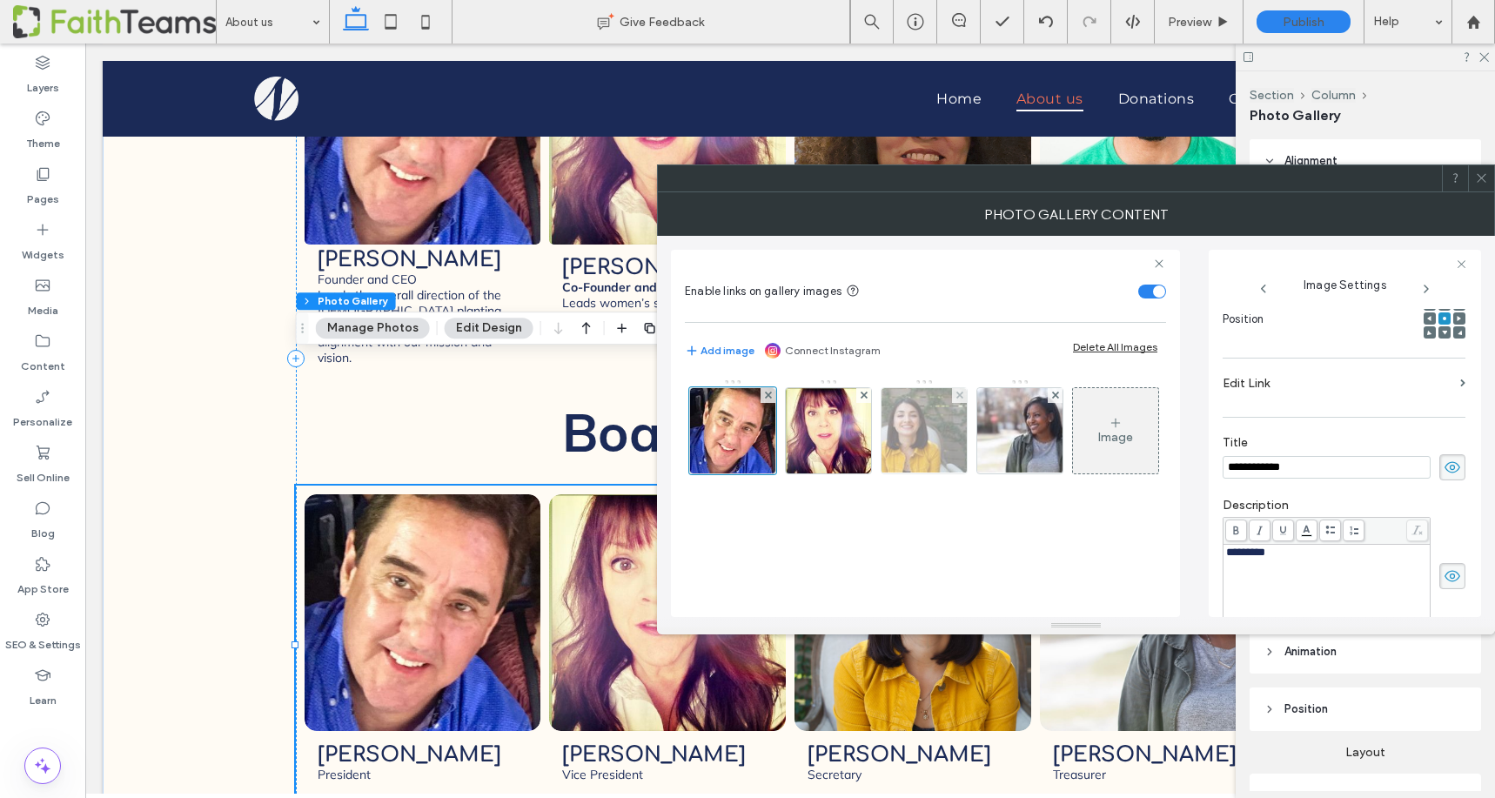
click at [927, 432] on img at bounding box center [925, 430] width 128 height 85
click at [1249, 383] on label "Edit Link" at bounding box center [1338, 382] width 231 height 32
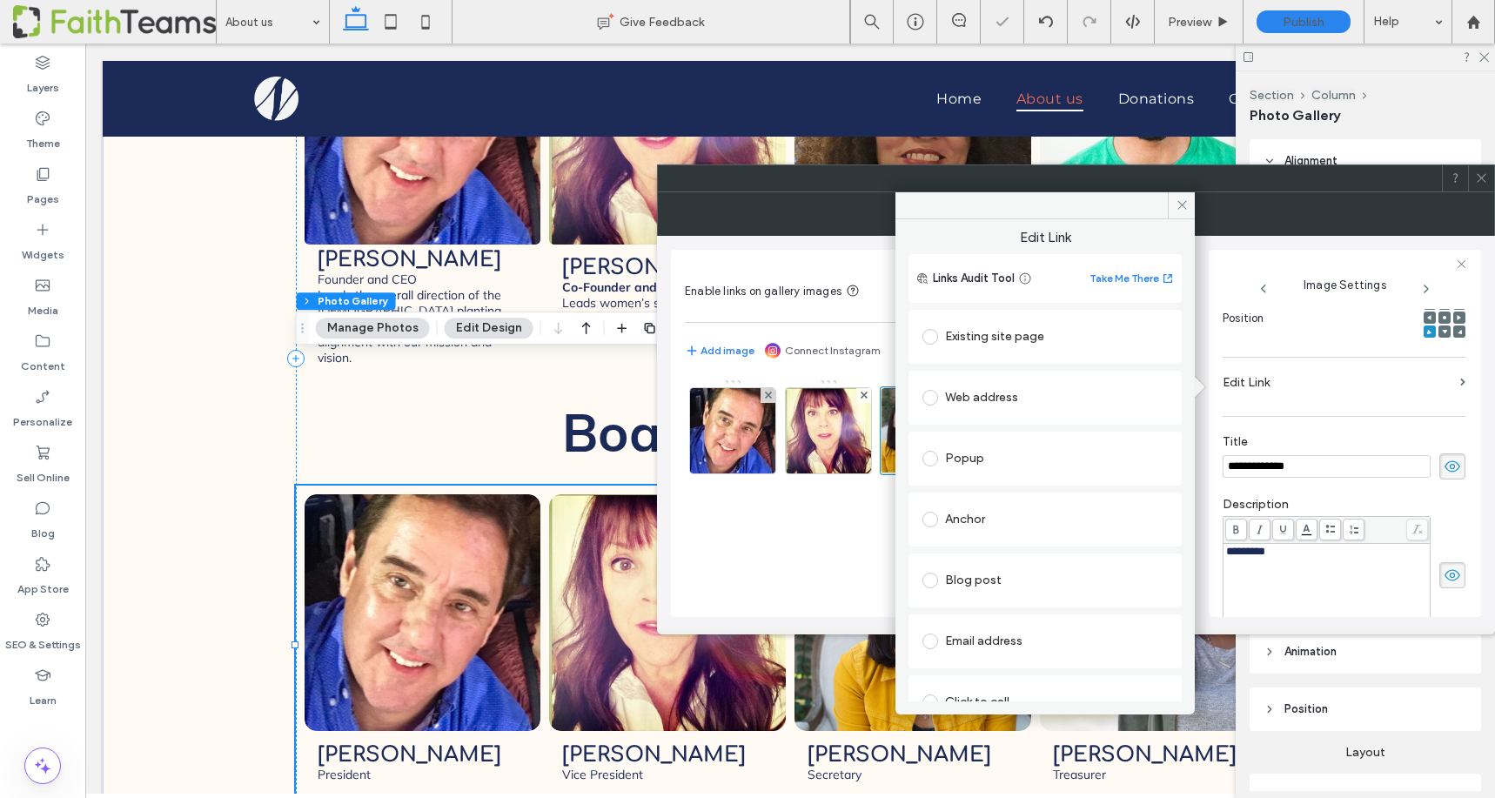
click at [1249, 394] on label "Edit Link" at bounding box center [1338, 382] width 231 height 32
click at [1244, 407] on section "Edit Link" at bounding box center [1344, 386] width 243 height 41
click at [1460, 382] on span at bounding box center [1462, 383] width 5 height 8
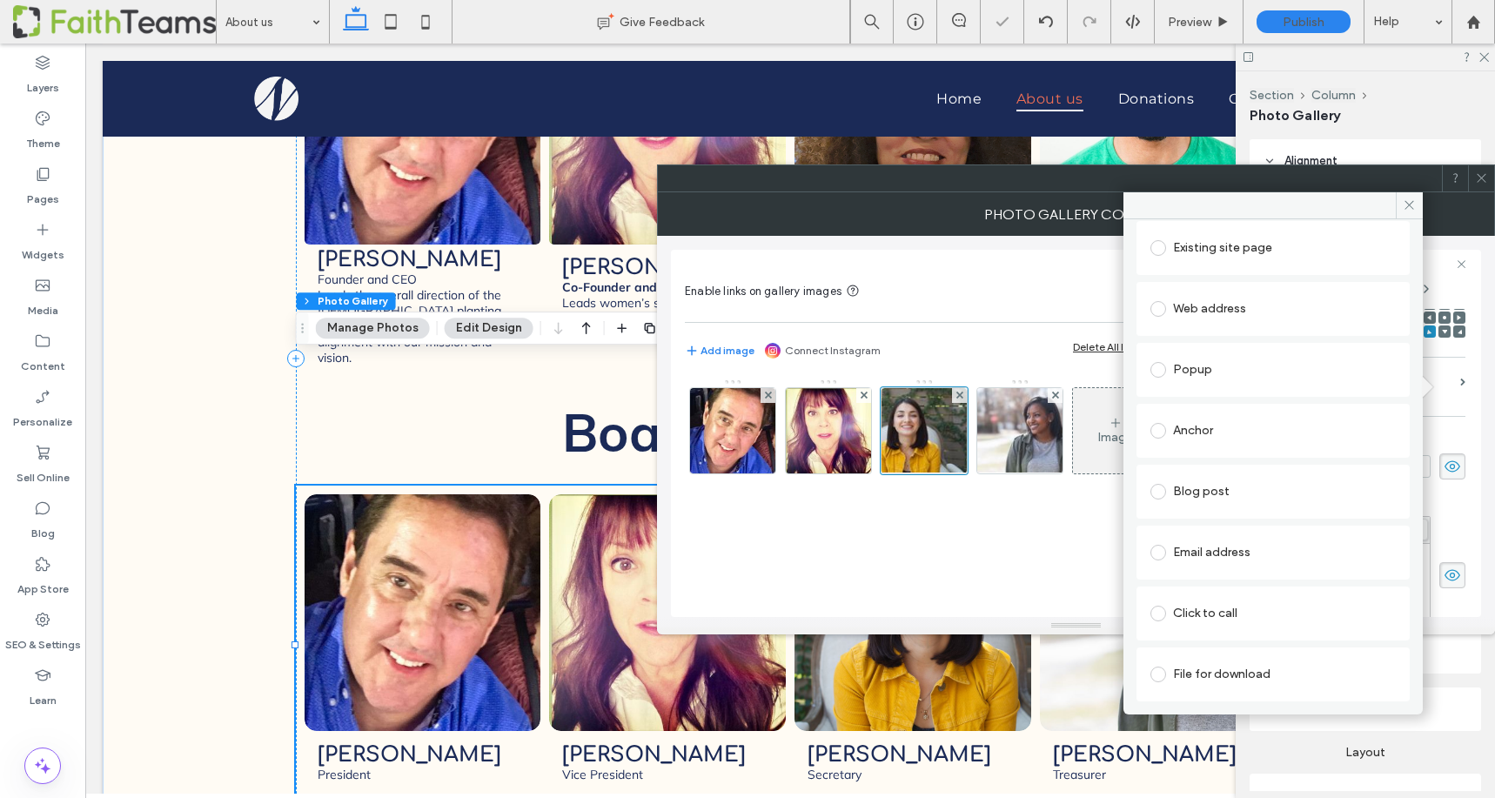
scroll to position [0, 0]
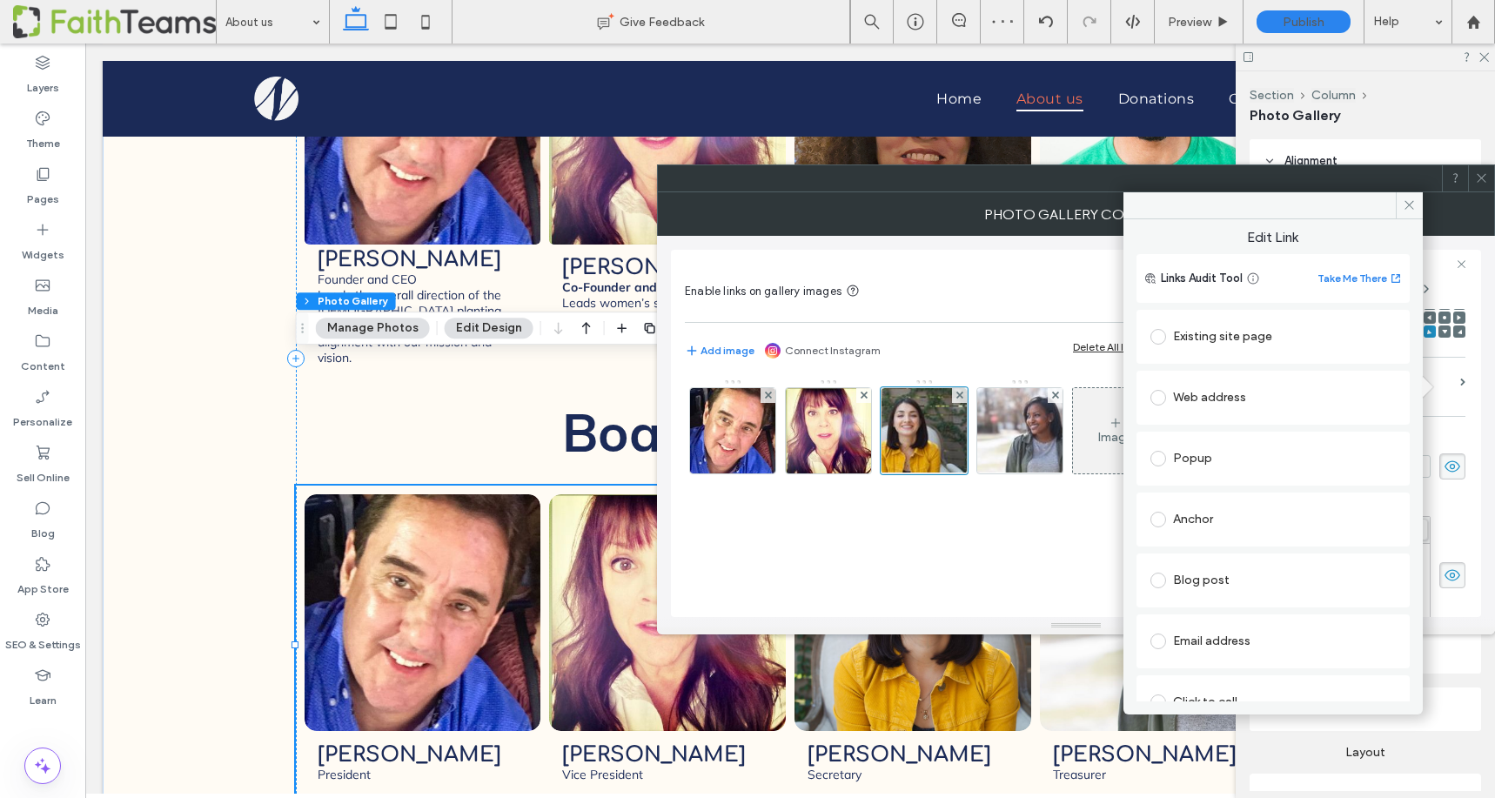
click at [1045, 254] on div "Enable links on gallery images Add image Connect Instagram Delete All Images Im…" at bounding box center [925, 433] width 509 height 367
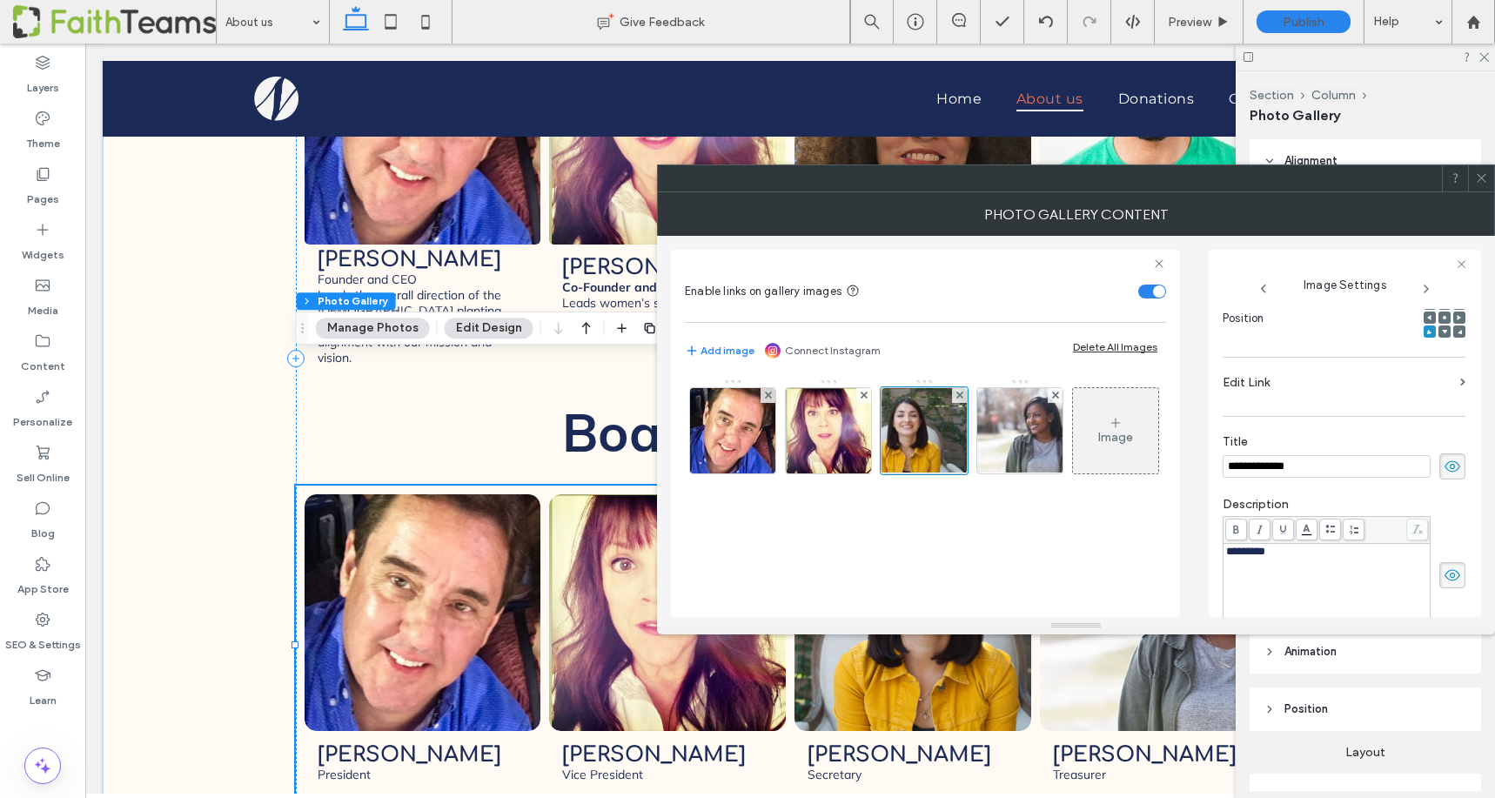
click at [1483, 175] on icon at bounding box center [1481, 177] width 13 height 13
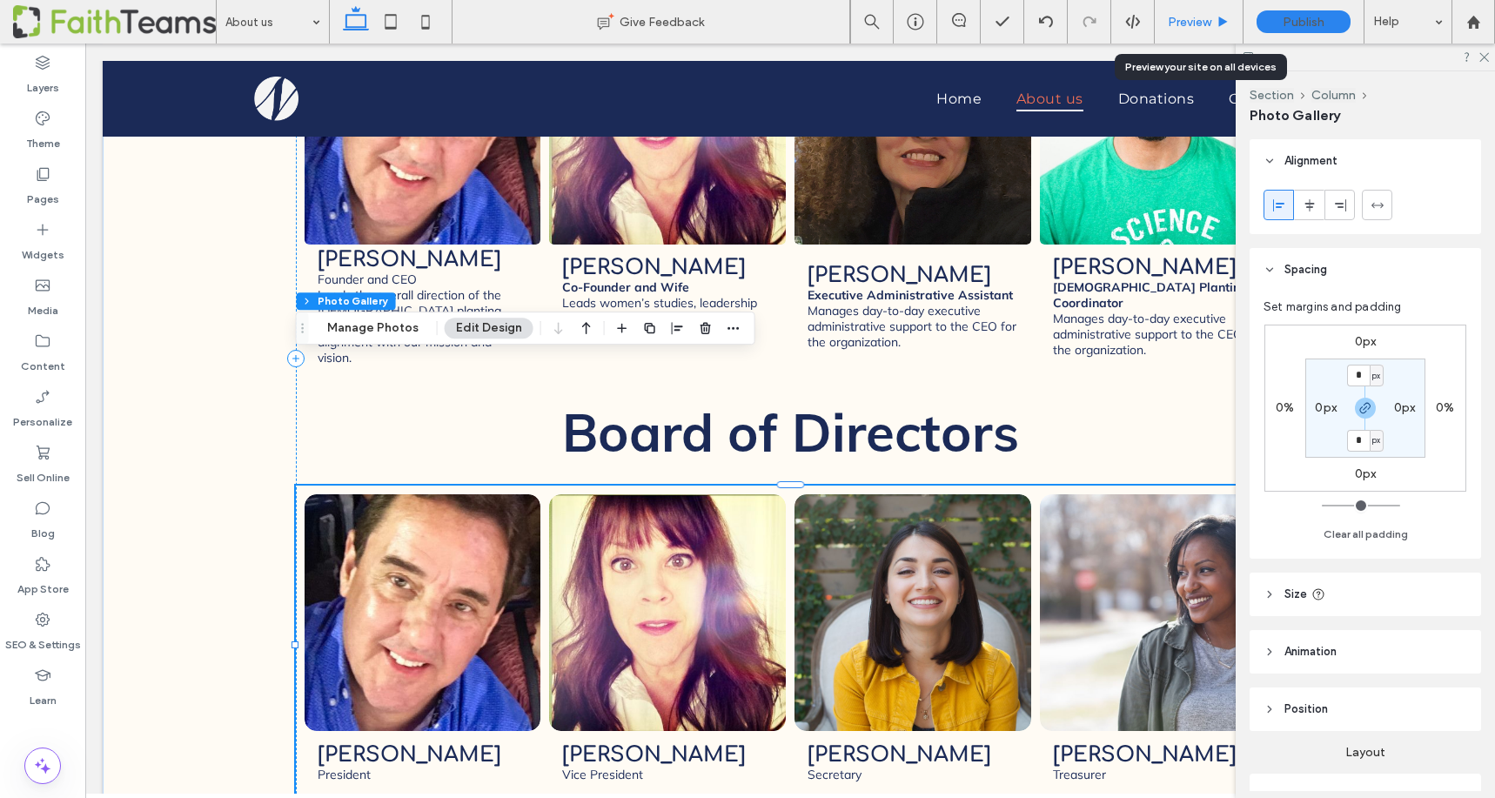
click at [1189, 20] on span "Preview" at bounding box center [1190, 22] width 44 height 15
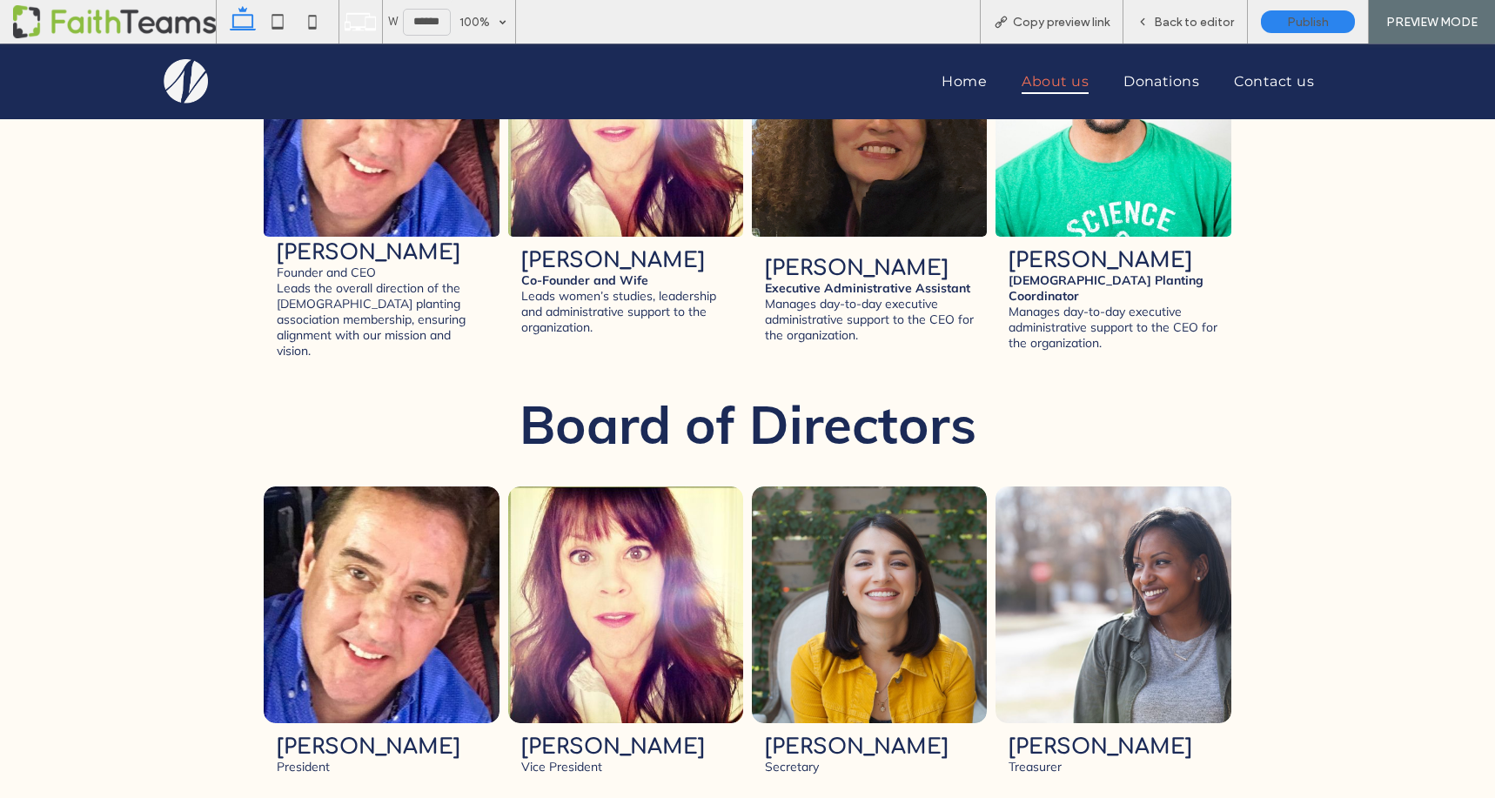
scroll to position [2539, 0]
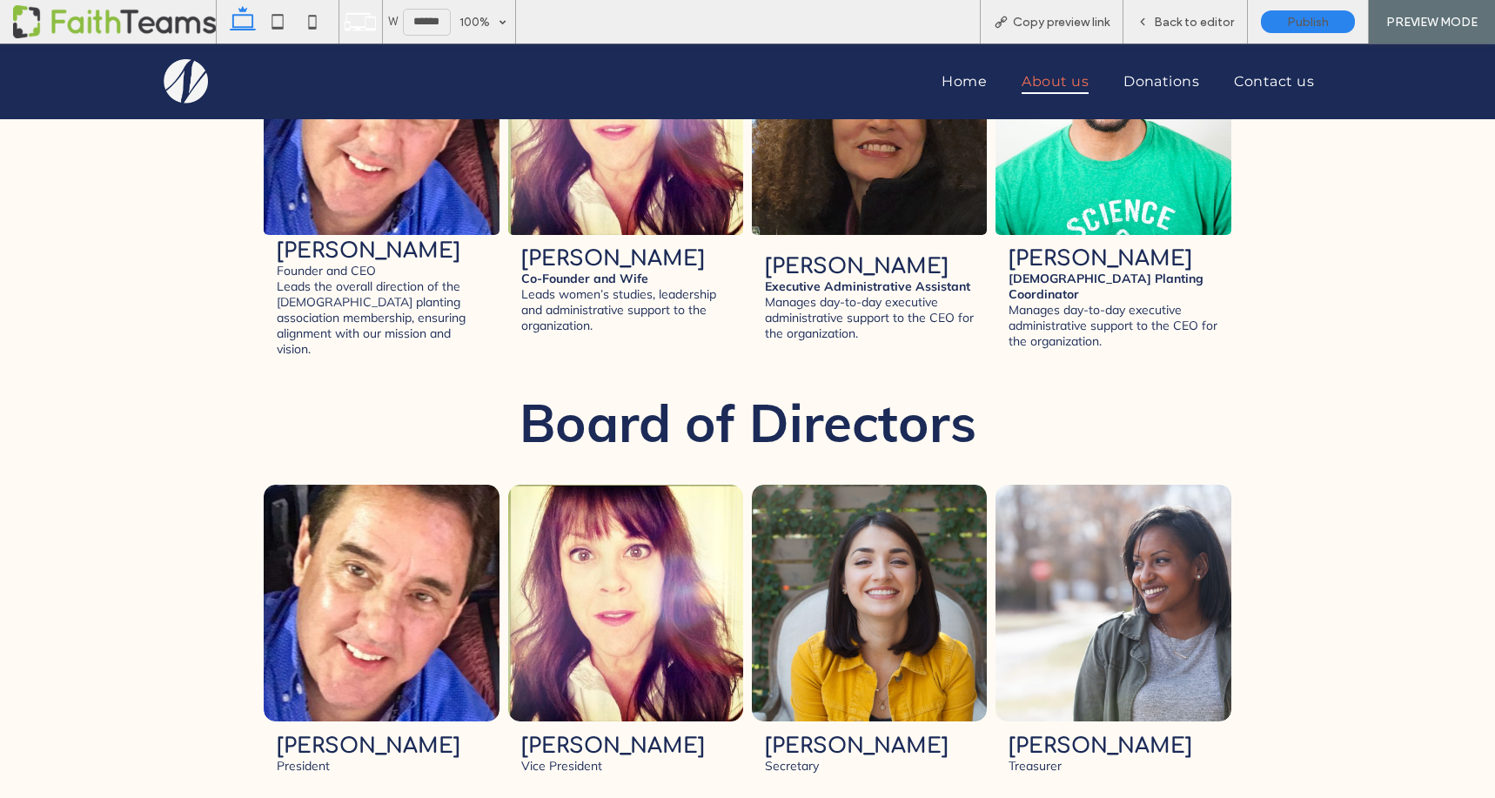
click at [392, 496] on link at bounding box center [382, 603] width 250 height 251
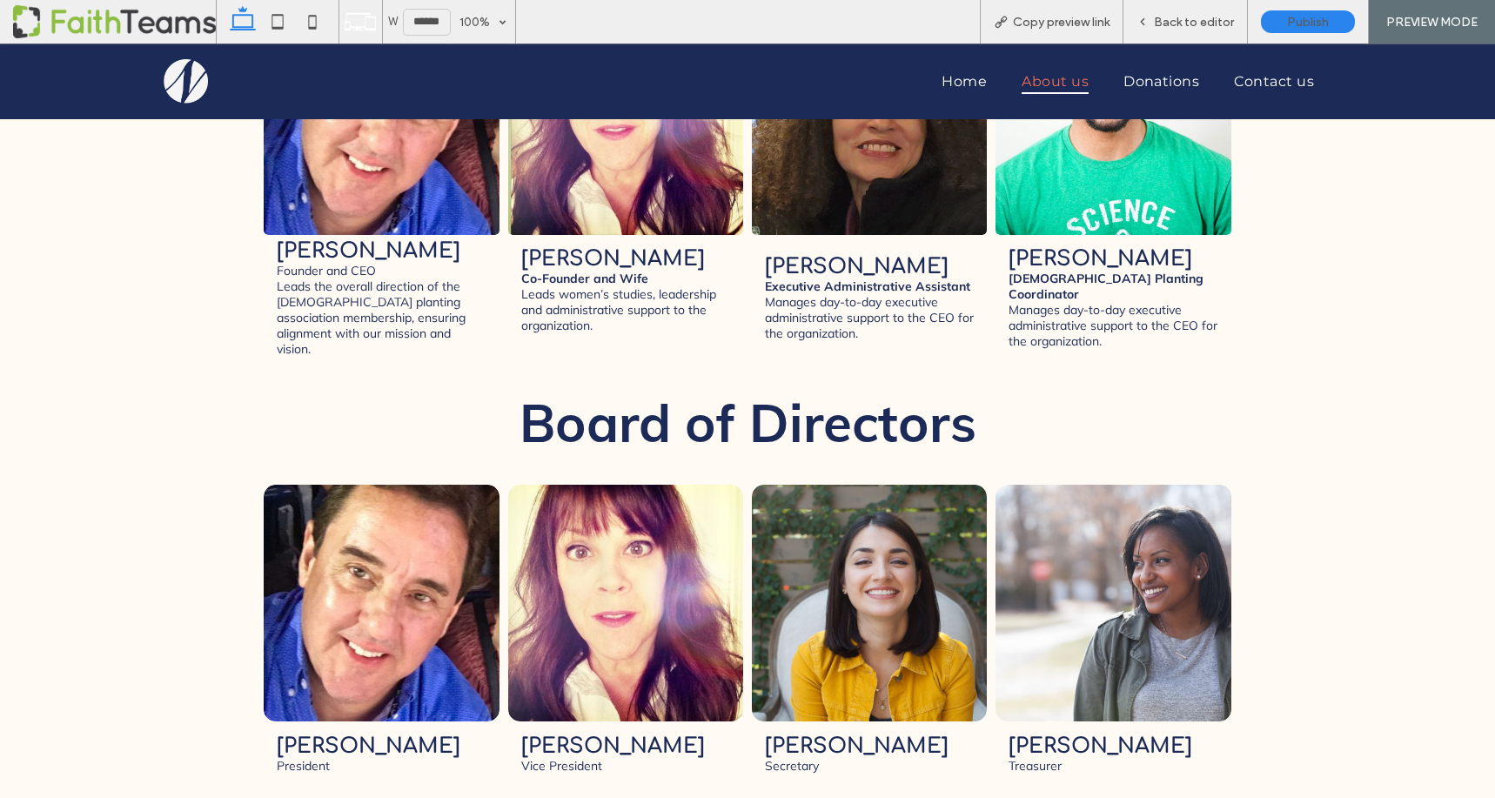
click at [627, 479] on link at bounding box center [626, 603] width 250 height 251
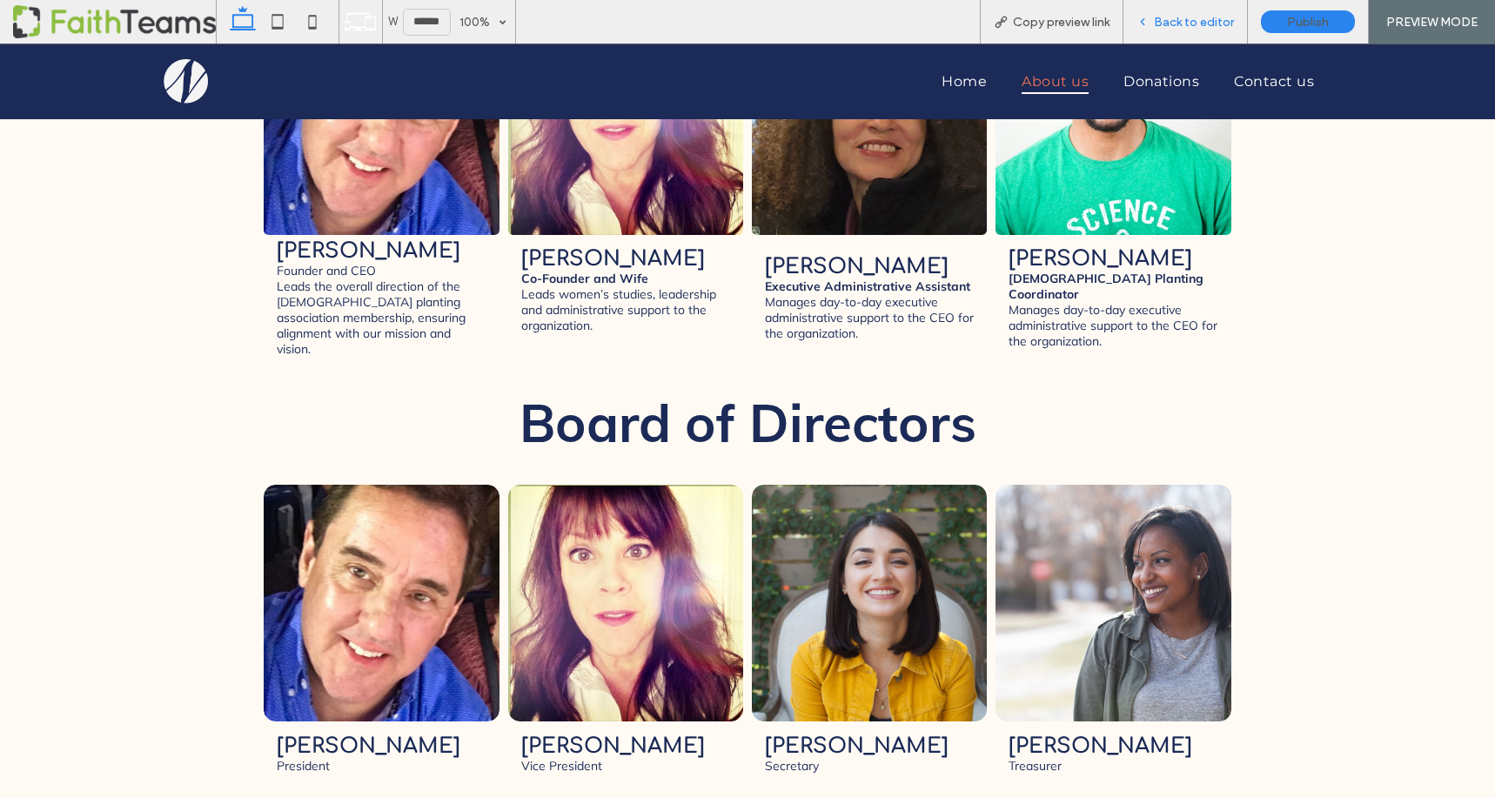
click at [1179, 20] on span "Back to editor" at bounding box center [1194, 22] width 80 height 15
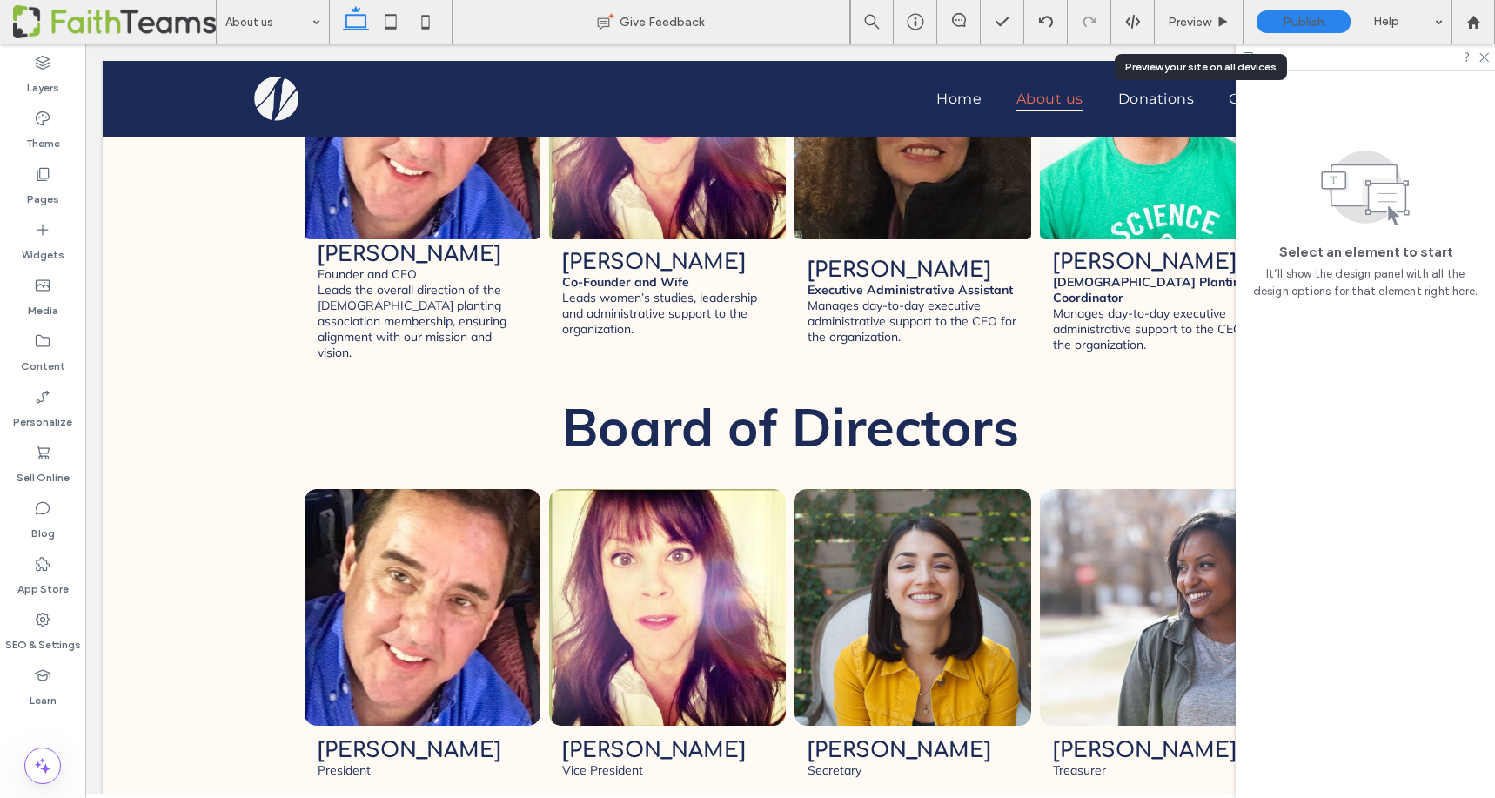
scroll to position [2515, 0]
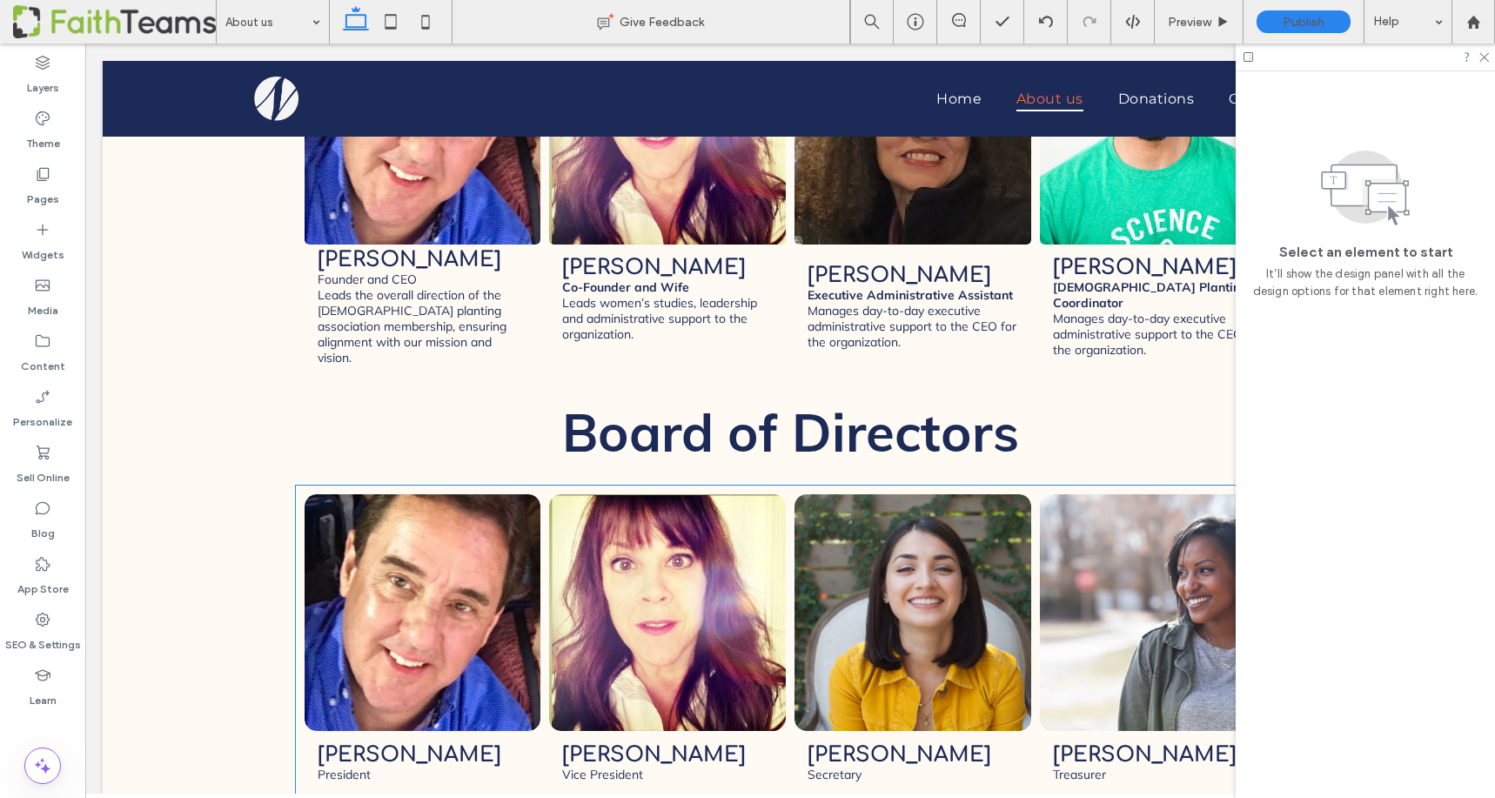
click at [850, 486] on link at bounding box center [912, 611] width 251 height 251
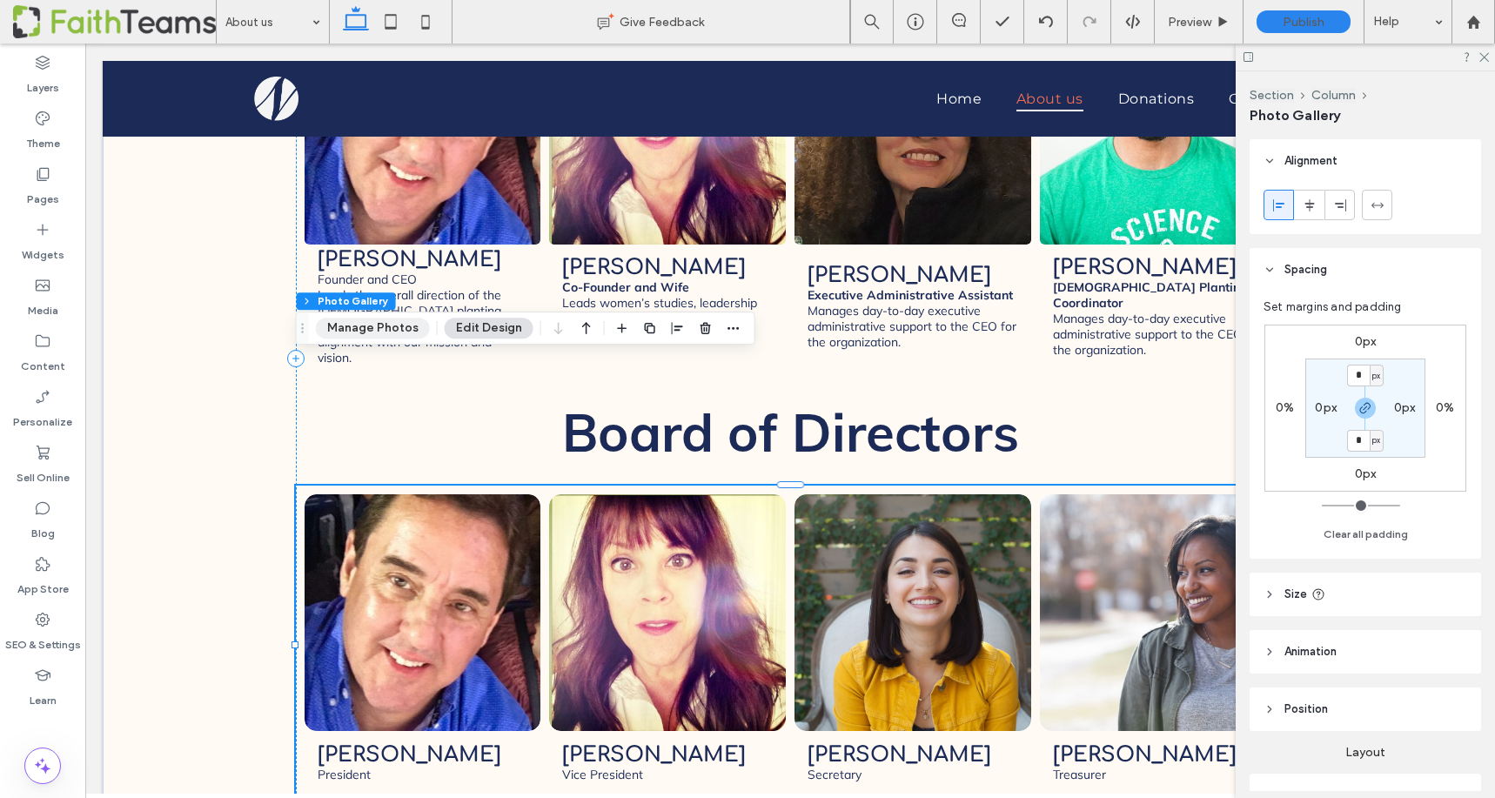
click at [394, 318] on button "Manage Photos" at bounding box center [373, 328] width 114 height 21
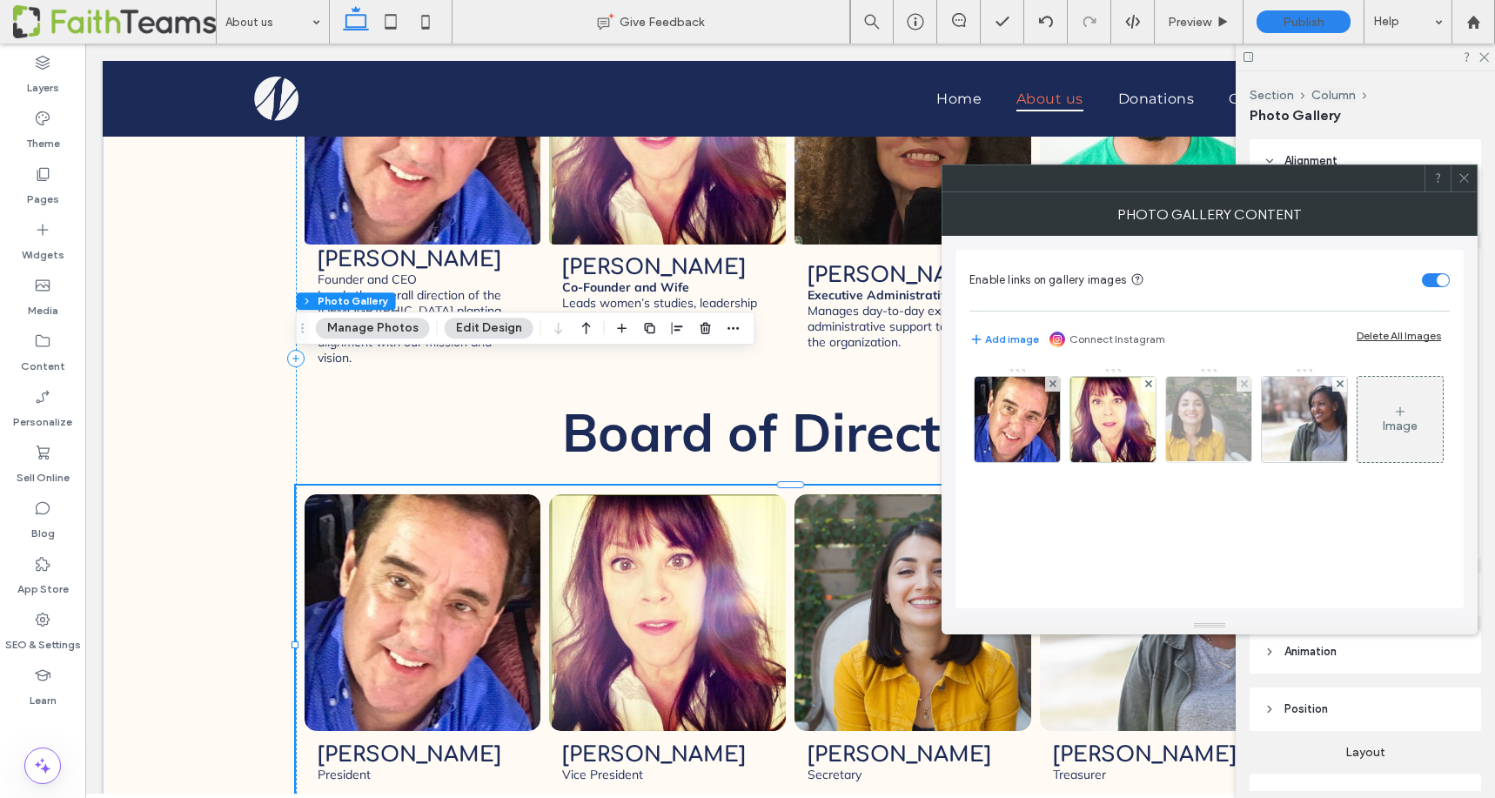
click at [1190, 409] on img at bounding box center [1209, 419] width 128 height 85
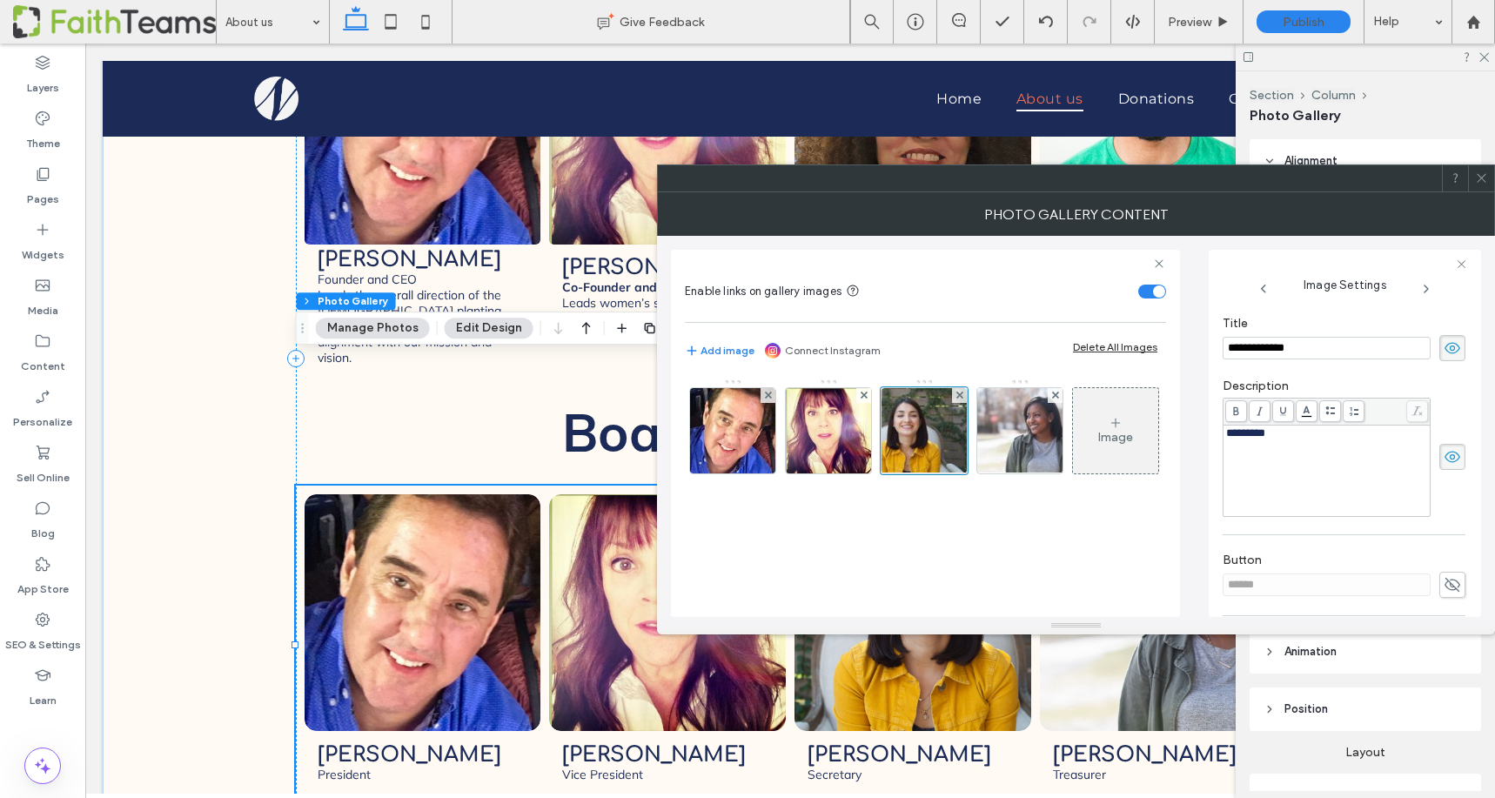
scroll to position [513, 0]
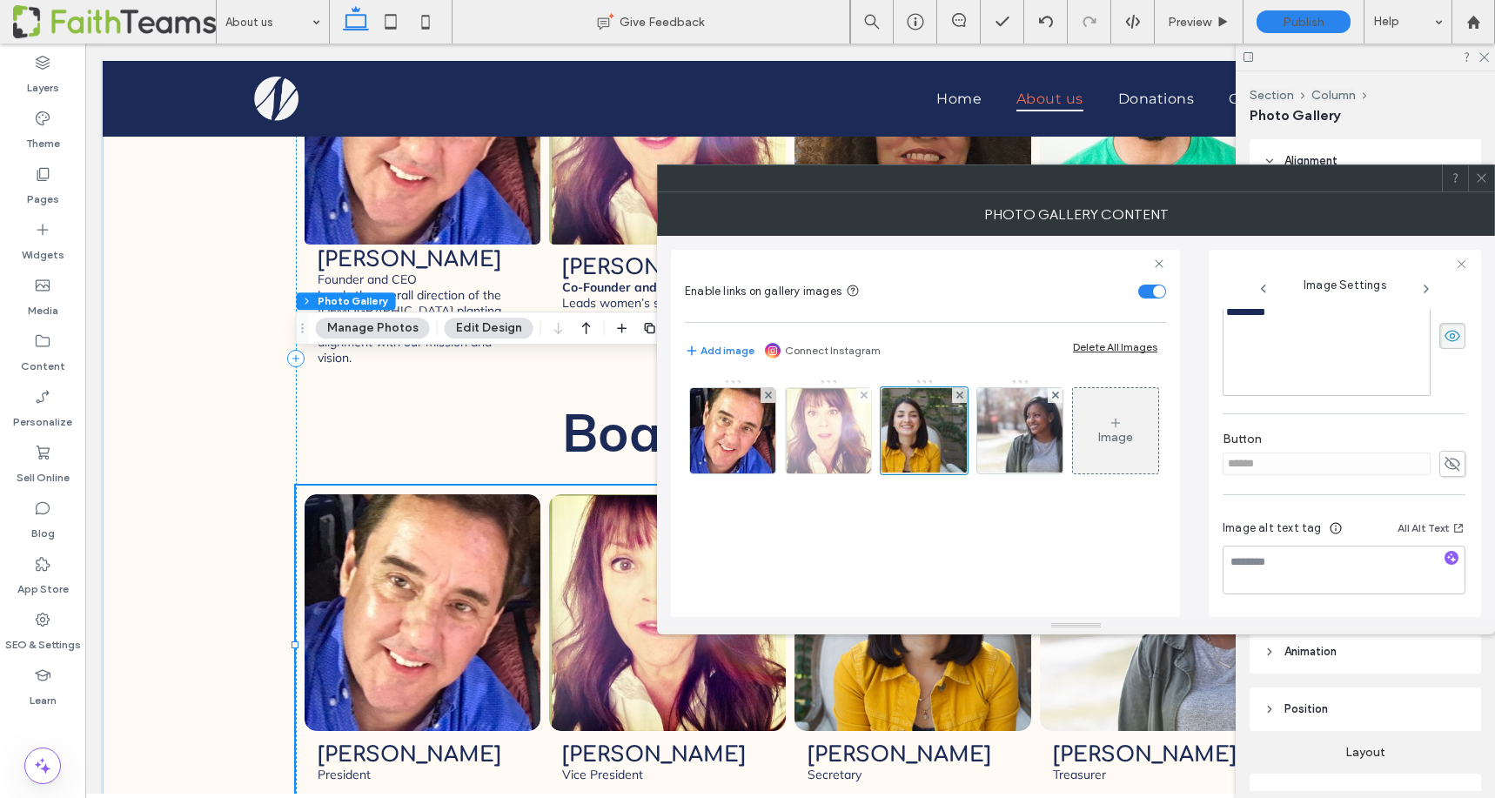
click at [814, 435] on img at bounding box center [828, 430] width 85 height 85
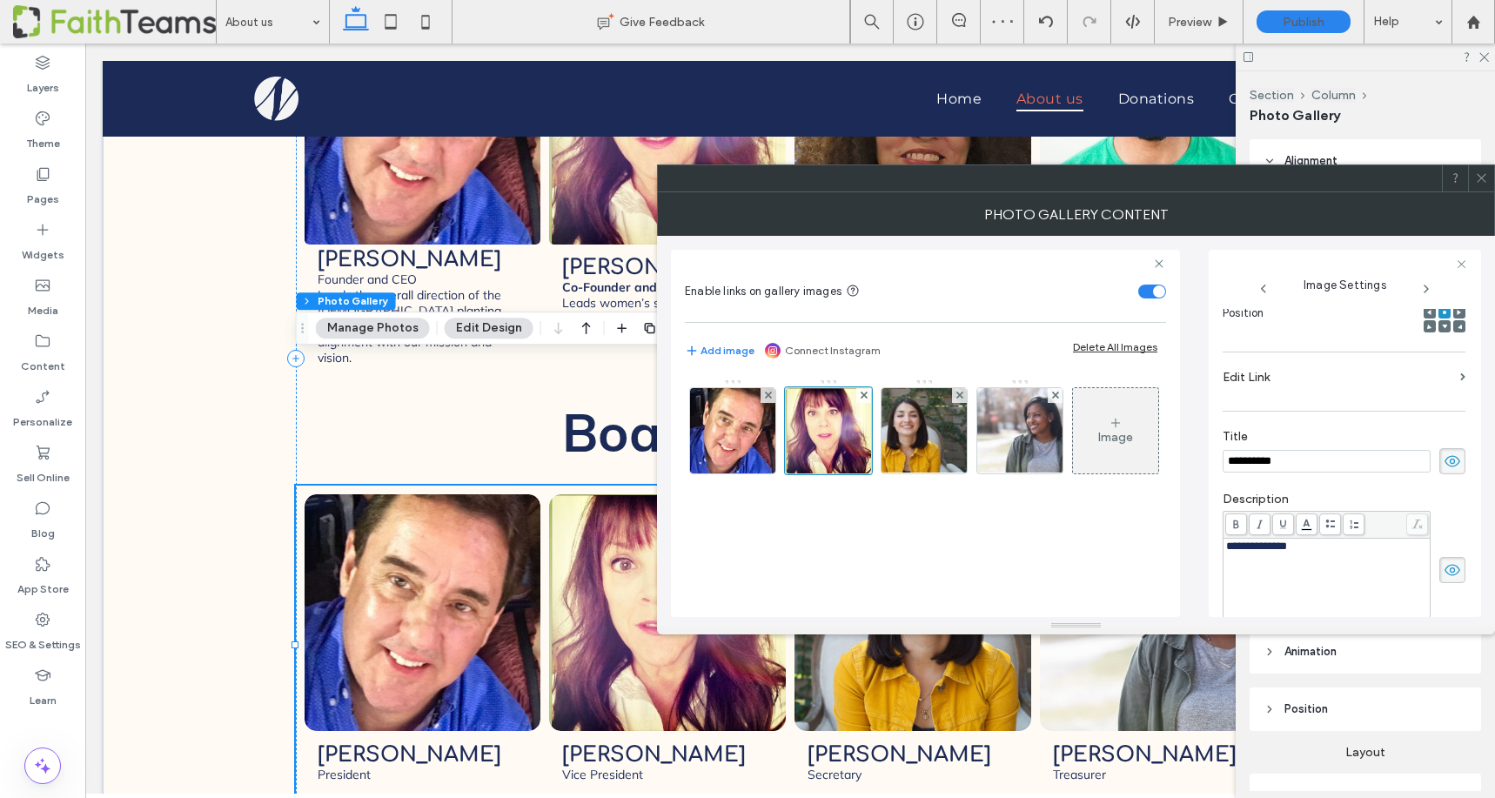
click at [1256, 460] on input "**********" at bounding box center [1327, 461] width 208 height 23
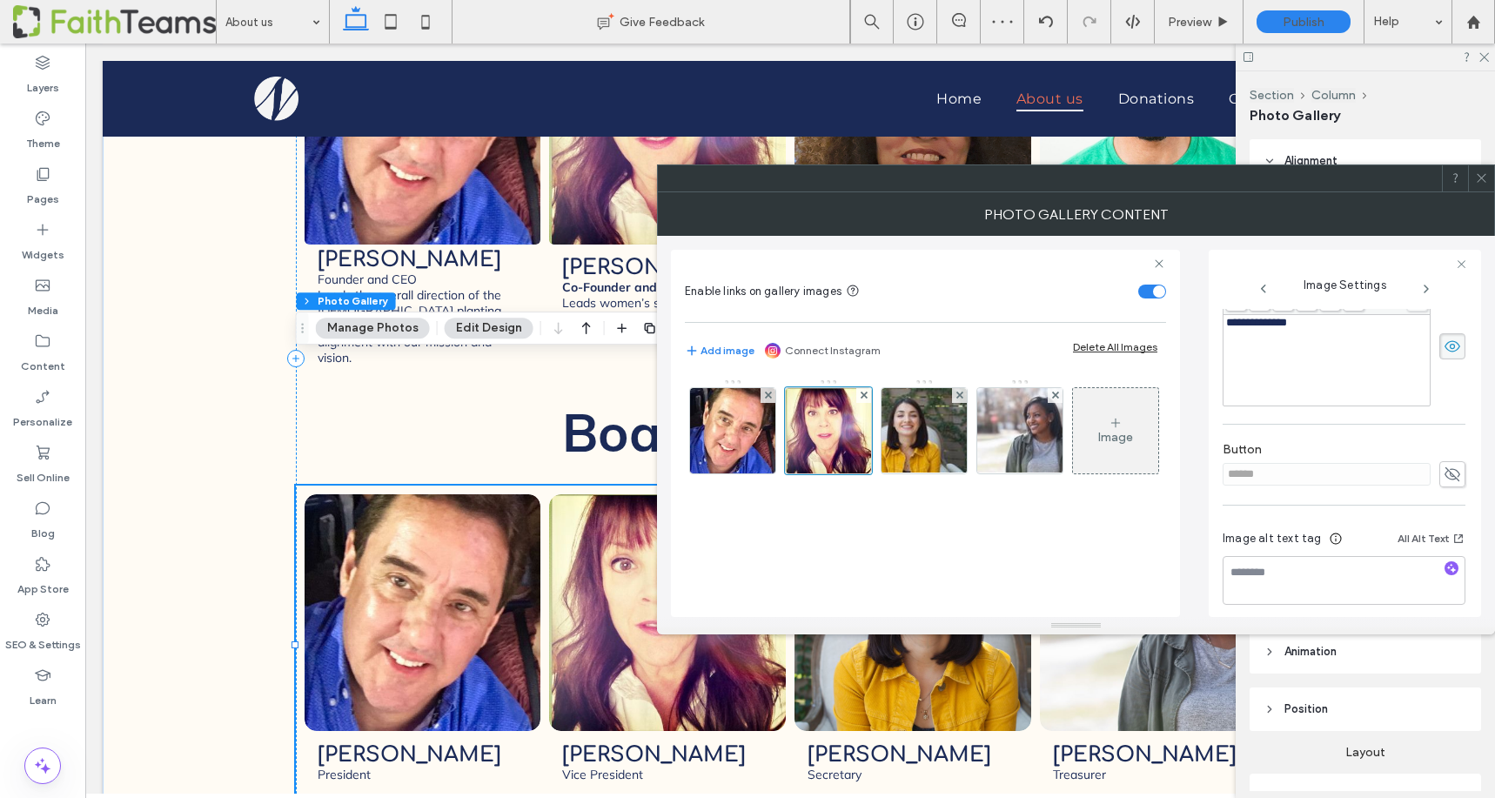
scroll to position [499, 0]
click at [1251, 563] on textarea at bounding box center [1344, 570] width 243 height 49
paste textarea "**********"
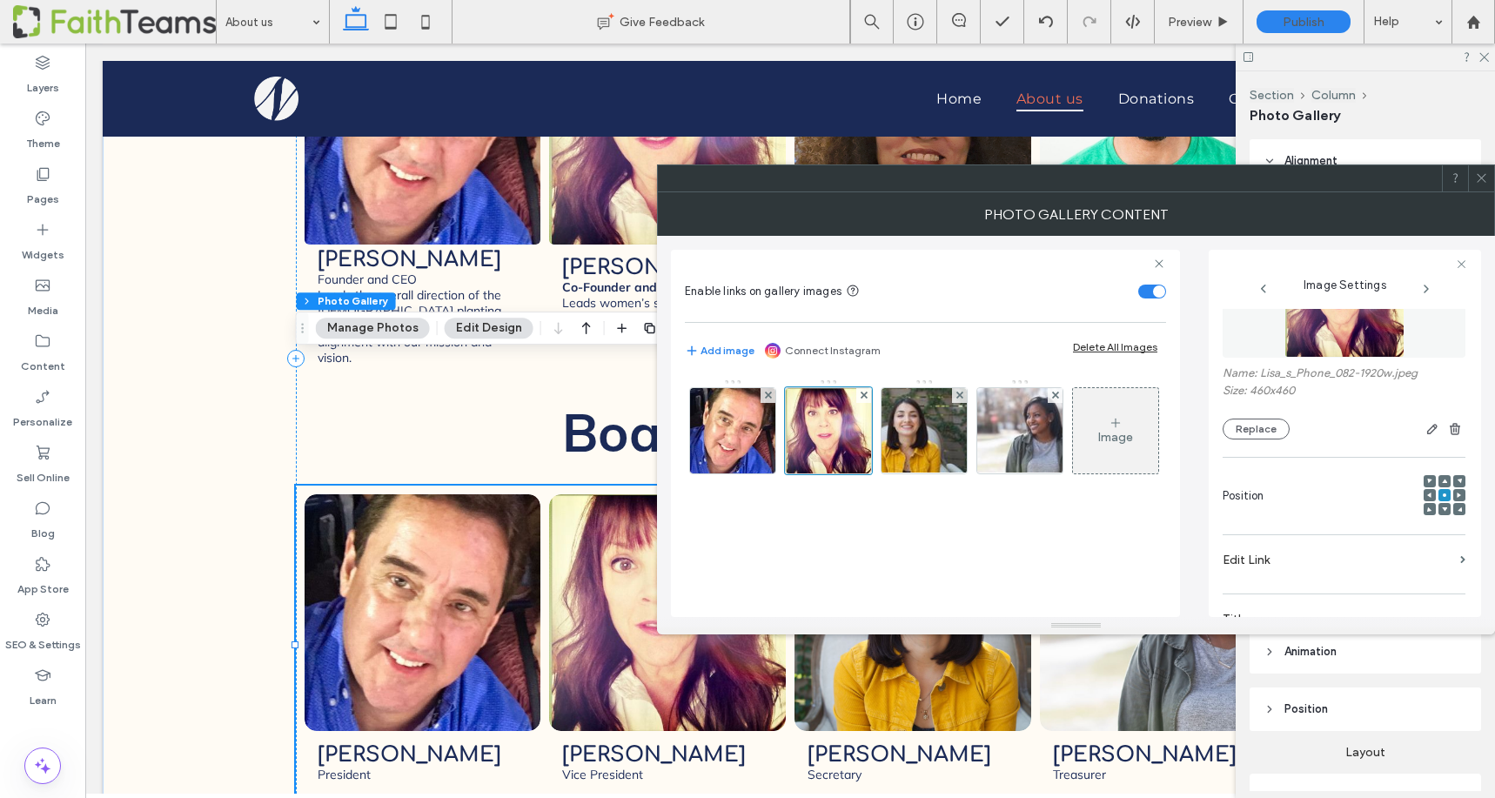
scroll to position [0, 0]
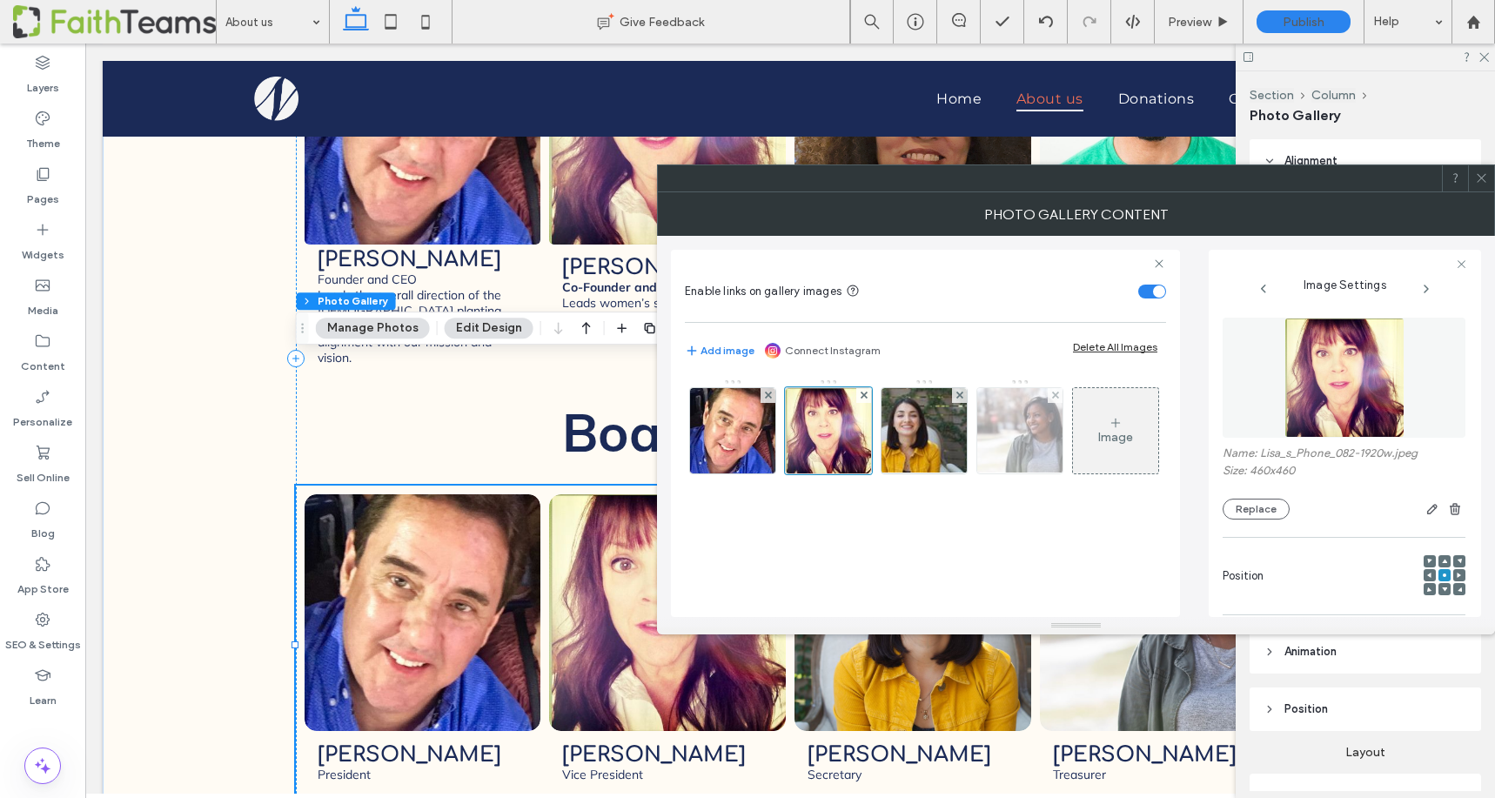
type textarea "**********"
click at [1035, 435] on img at bounding box center [1020, 430] width 128 height 85
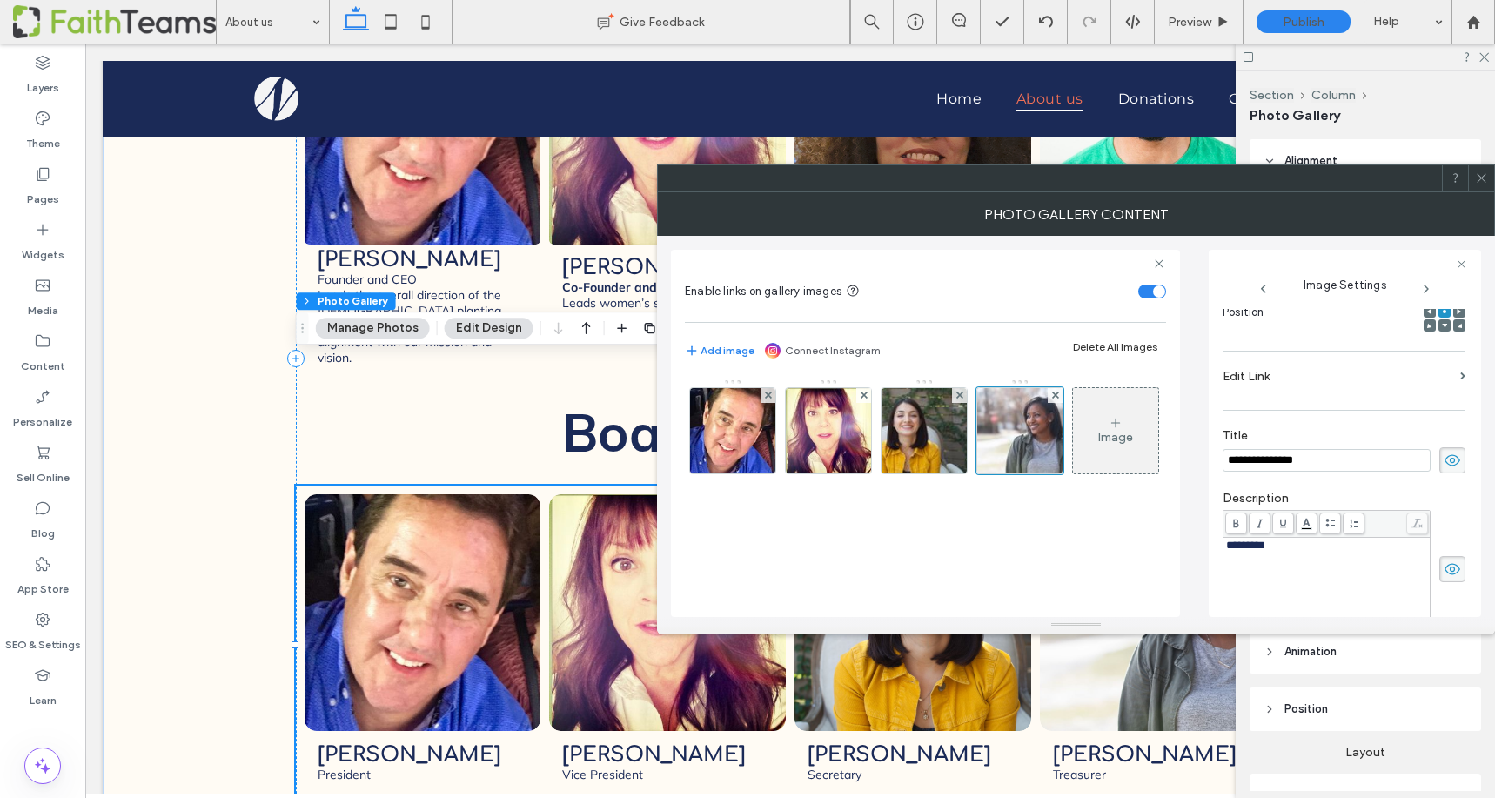
click at [1242, 466] on input "**********" at bounding box center [1327, 460] width 208 height 23
click at [1248, 560] on textarea at bounding box center [1344, 570] width 243 height 49
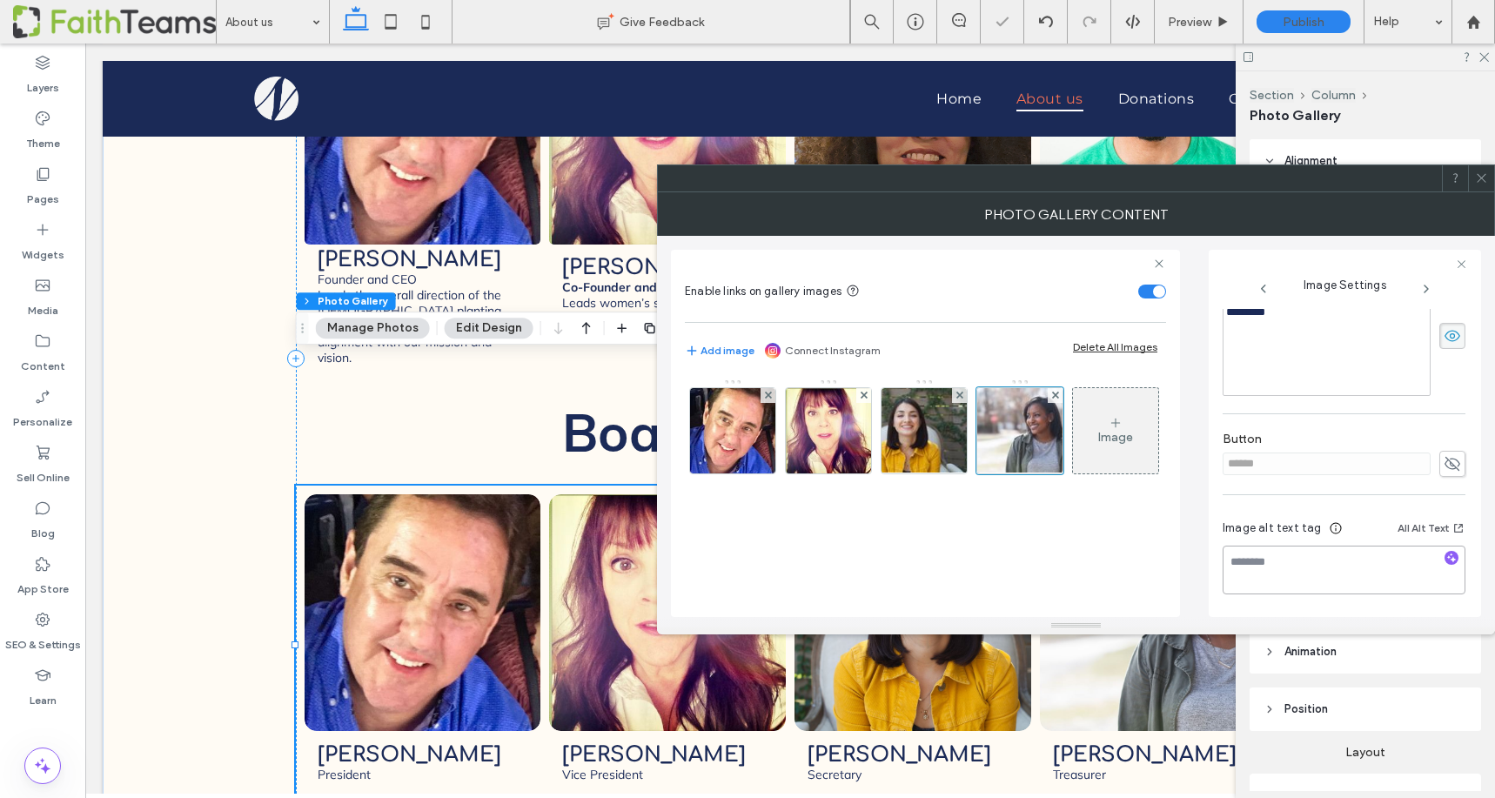
paste textarea "**********"
type textarea "**********"
click at [730, 438] on img at bounding box center [732, 430] width 85 height 85
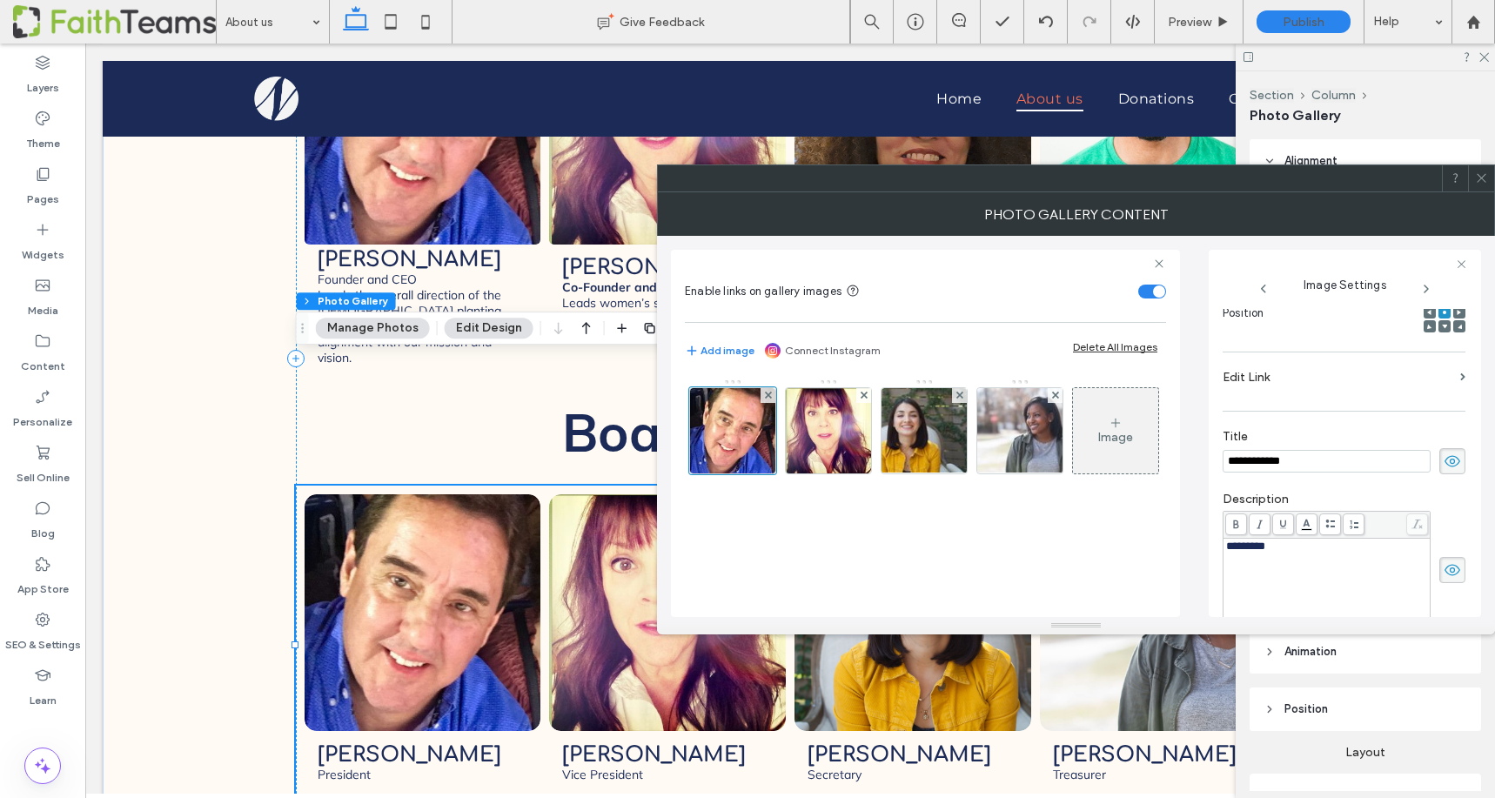
click at [1261, 461] on input "**********" at bounding box center [1327, 461] width 208 height 23
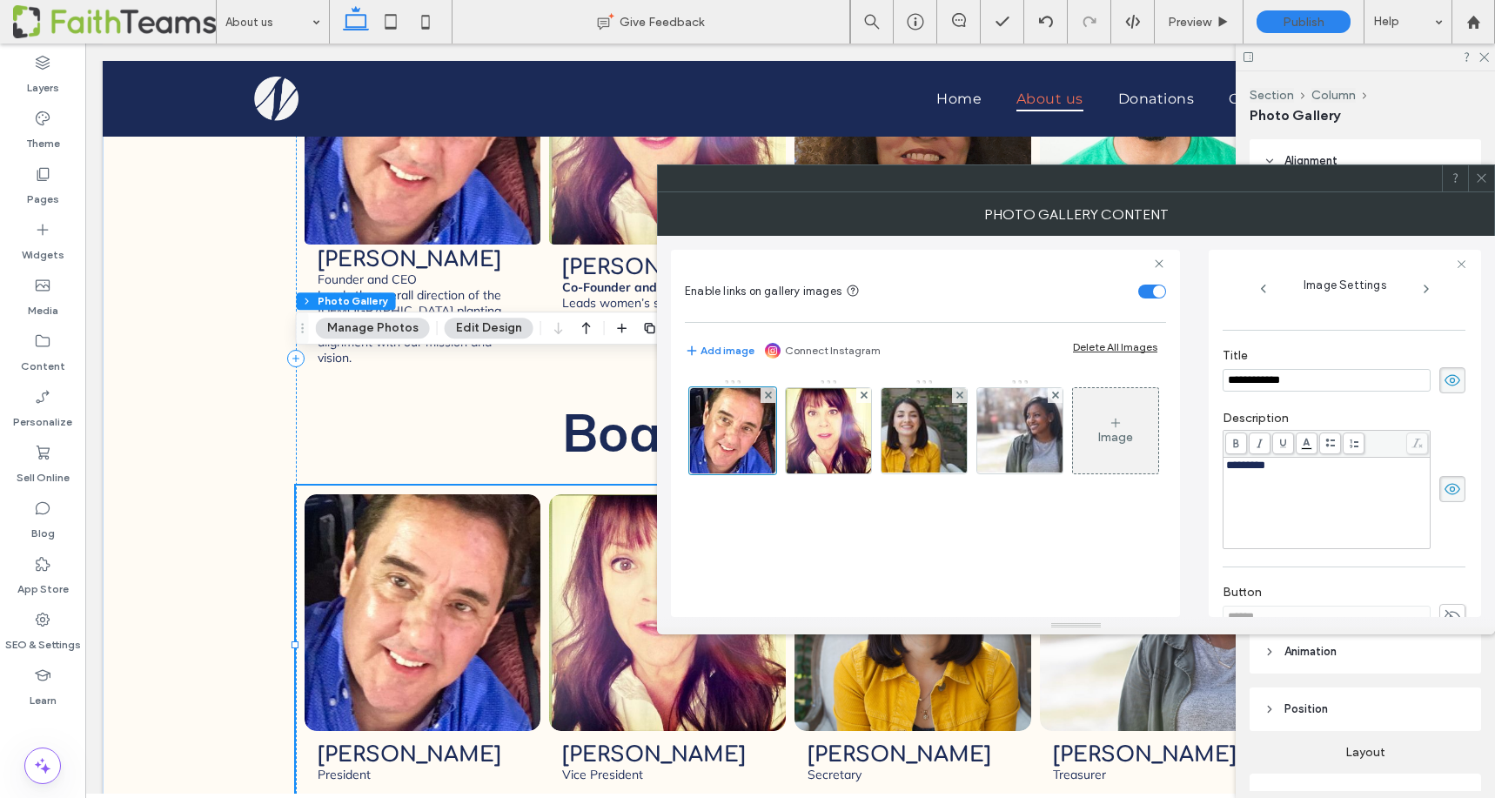
scroll to position [499, 0]
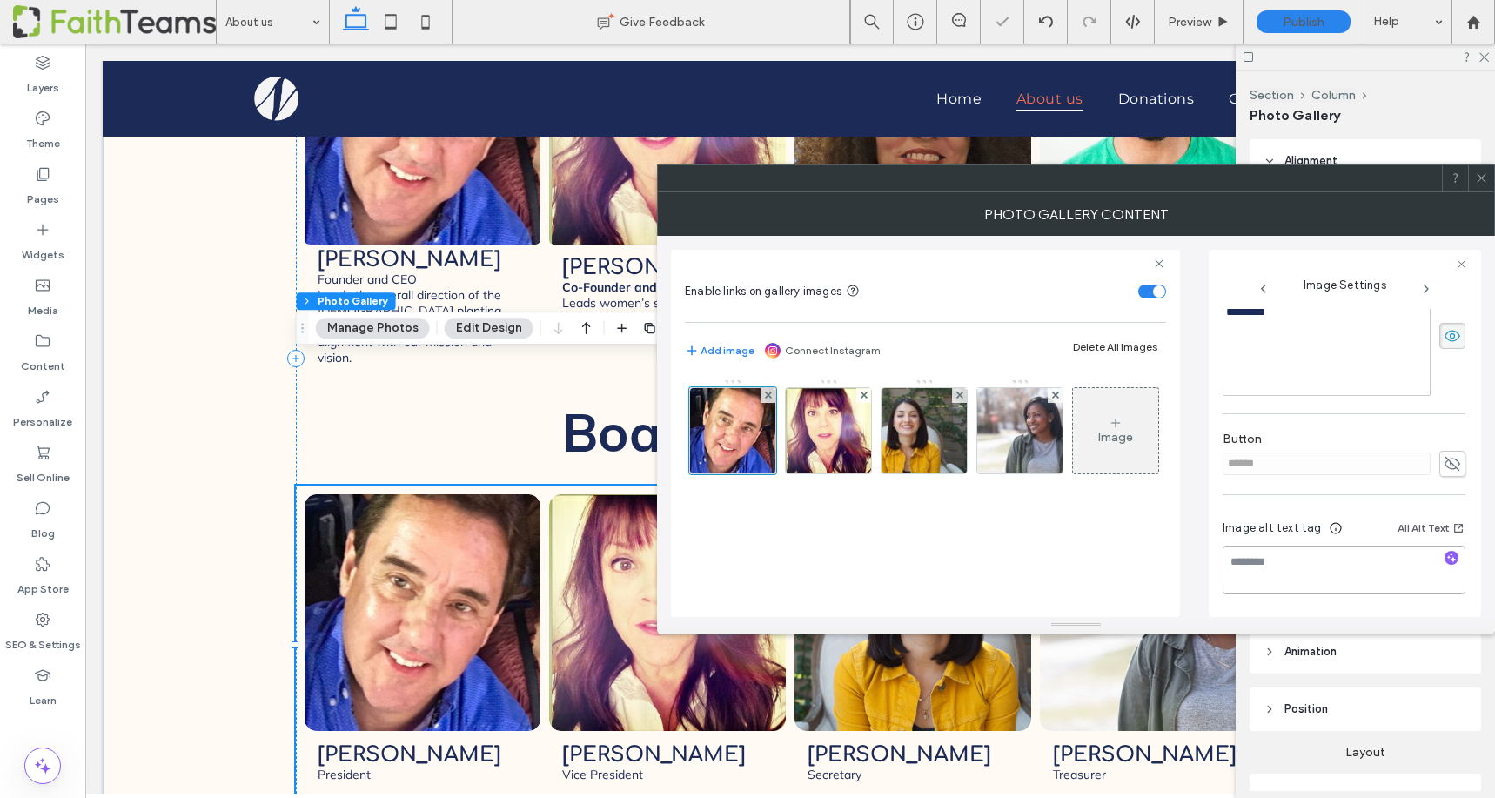
click at [1258, 564] on textarea at bounding box center [1344, 570] width 243 height 49
paste textarea "**********"
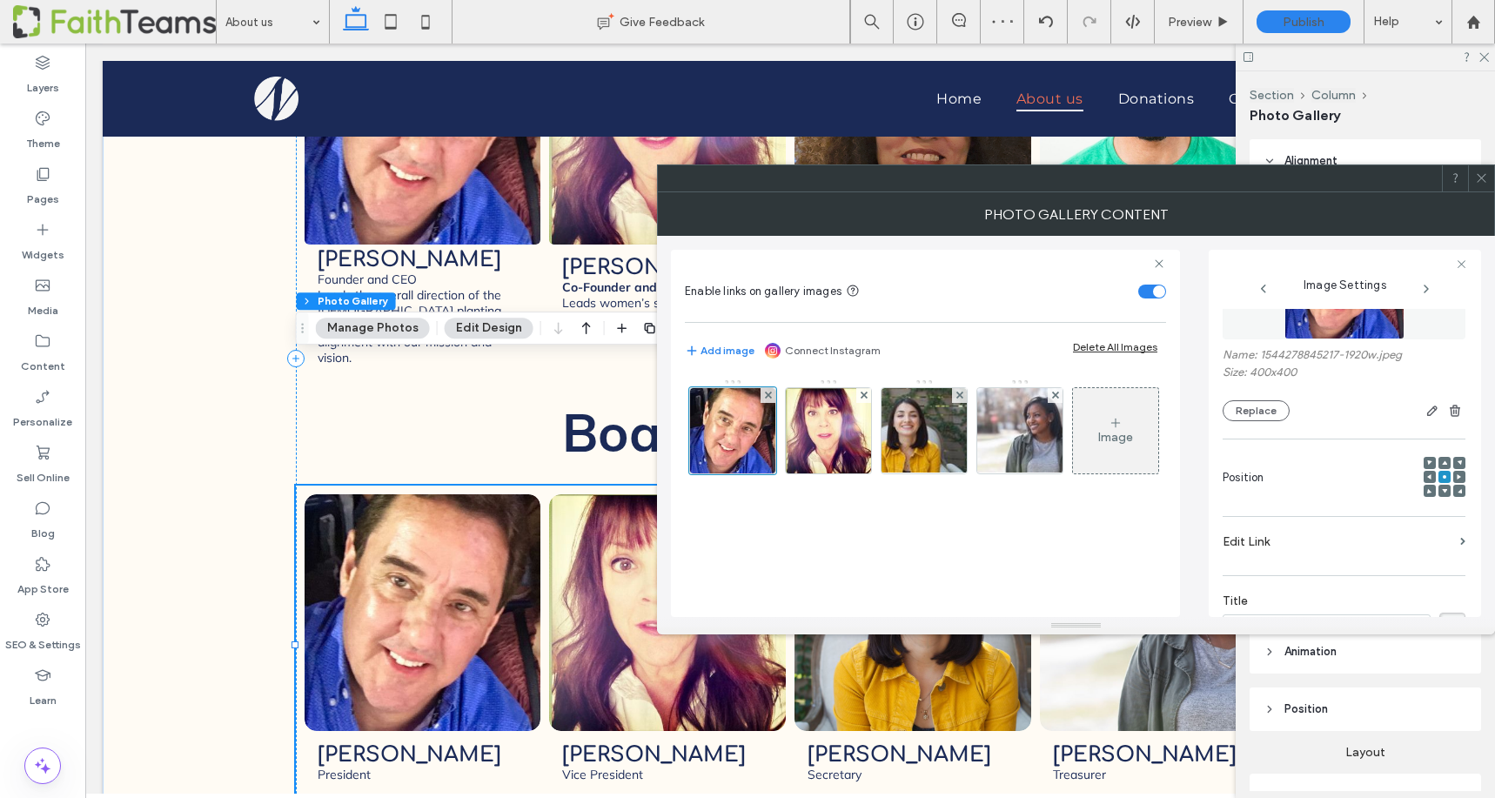
scroll to position [0, 0]
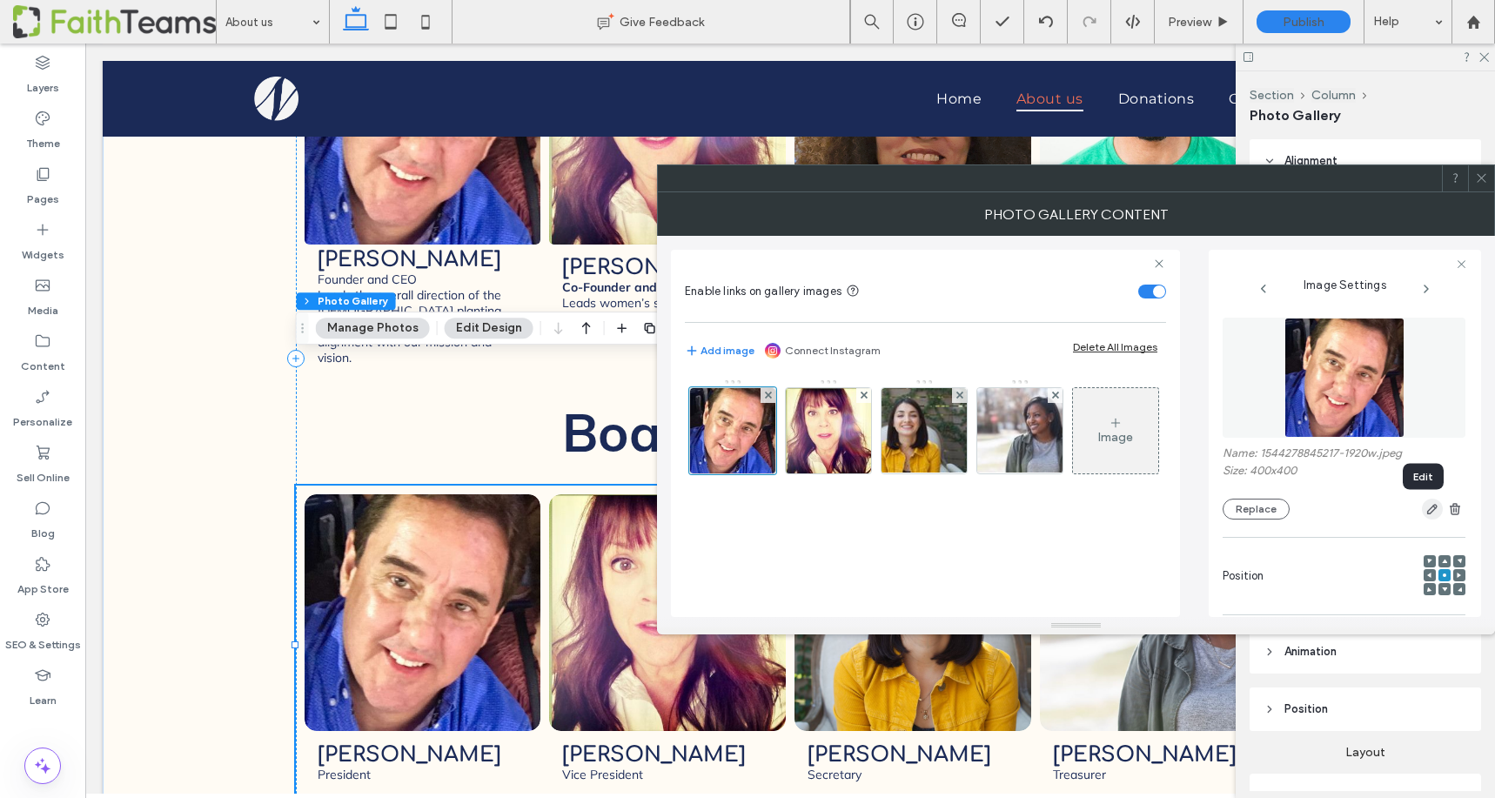
type textarea "**********"
click at [1427, 512] on use "button" at bounding box center [1432, 509] width 10 height 10
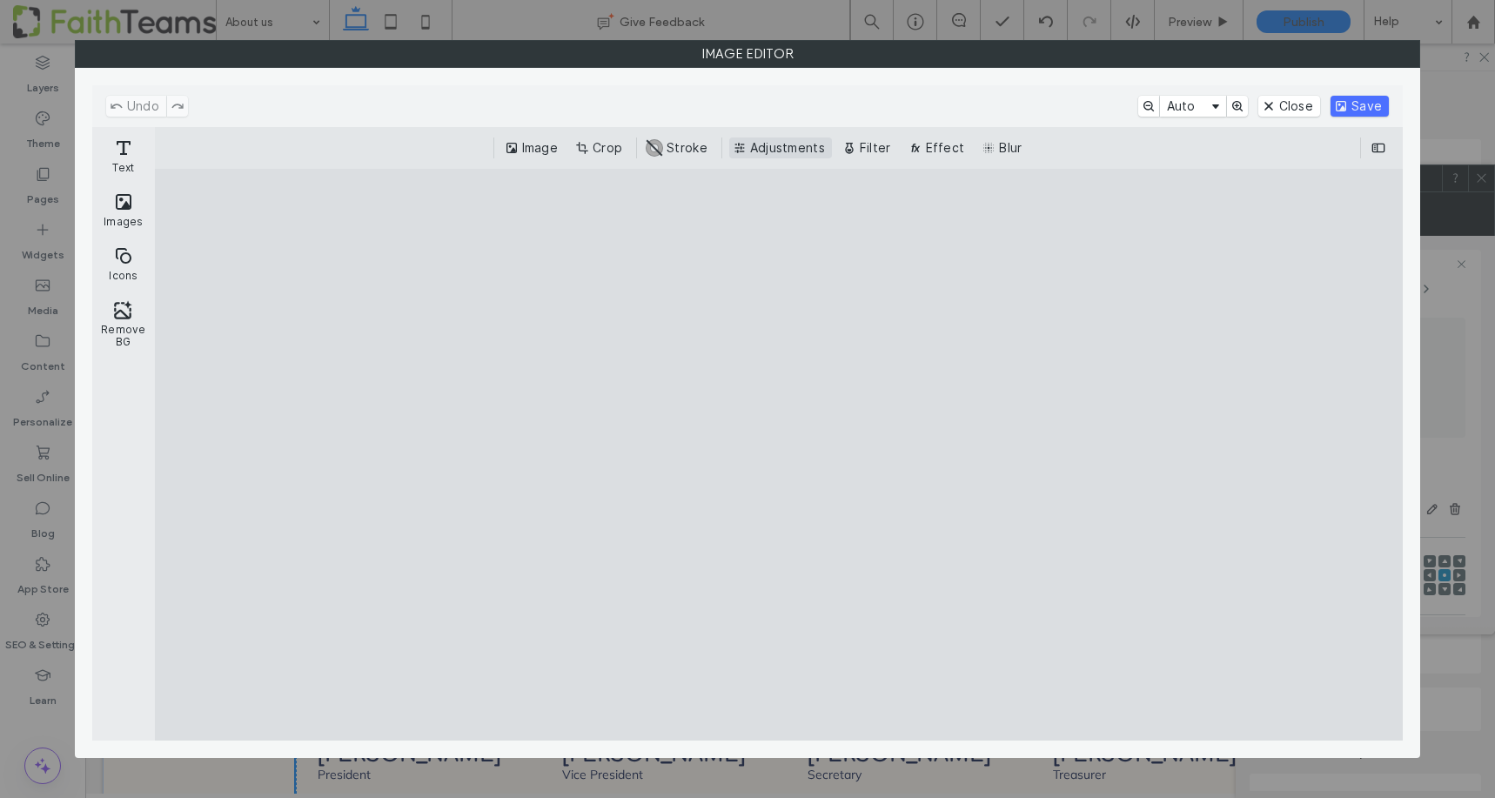
click at [772, 145] on button "Adjustments" at bounding box center [780, 147] width 103 height 21
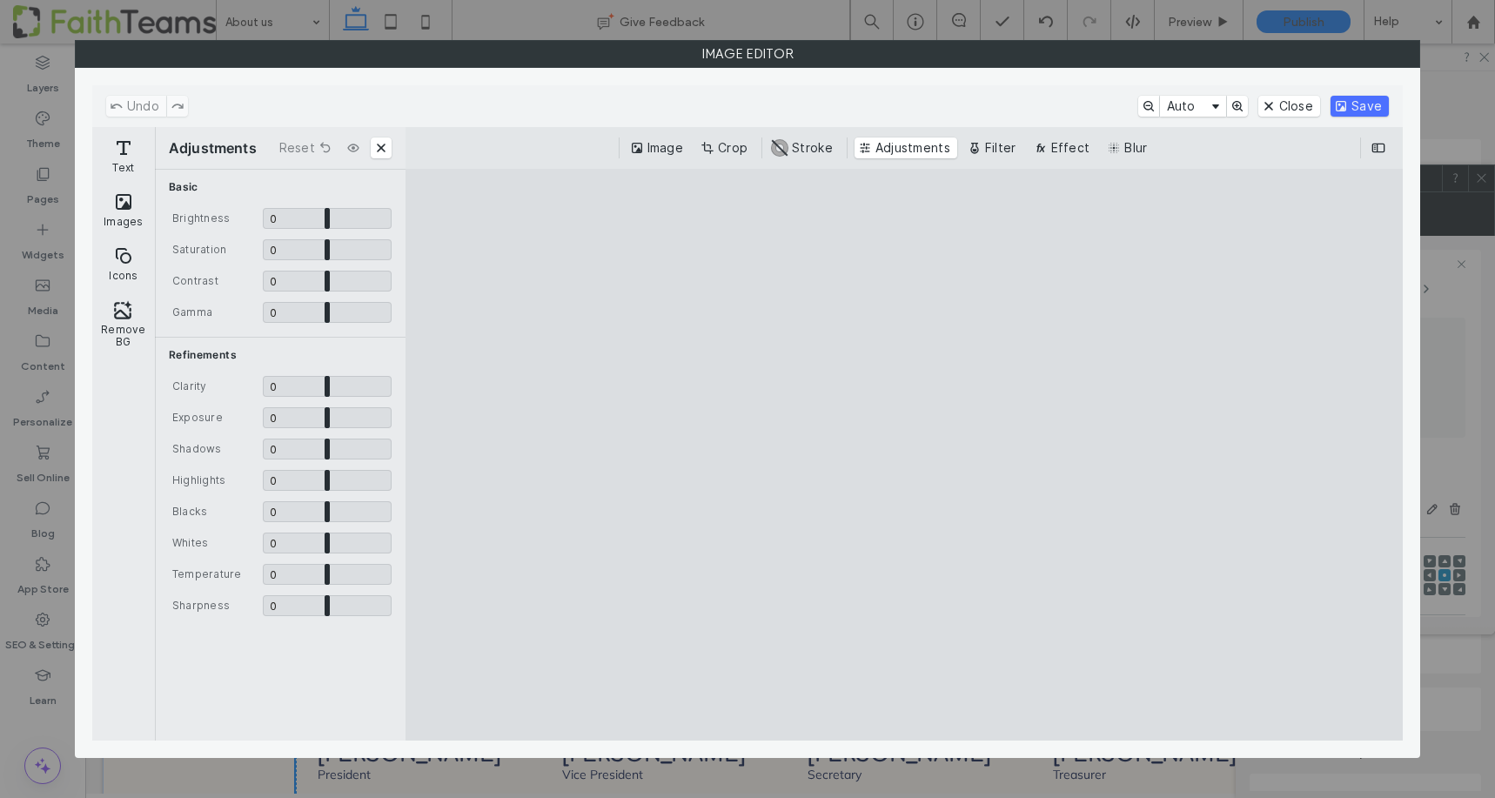
click at [769, 146] on div "Image Crop #ABABAB Stroke Adjustments Filter Effect Blur" at bounding box center [903, 147] width 969 height 21
click at [871, 151] on button "Adjustments" at bounding box center [905, 147] width 103 height 21
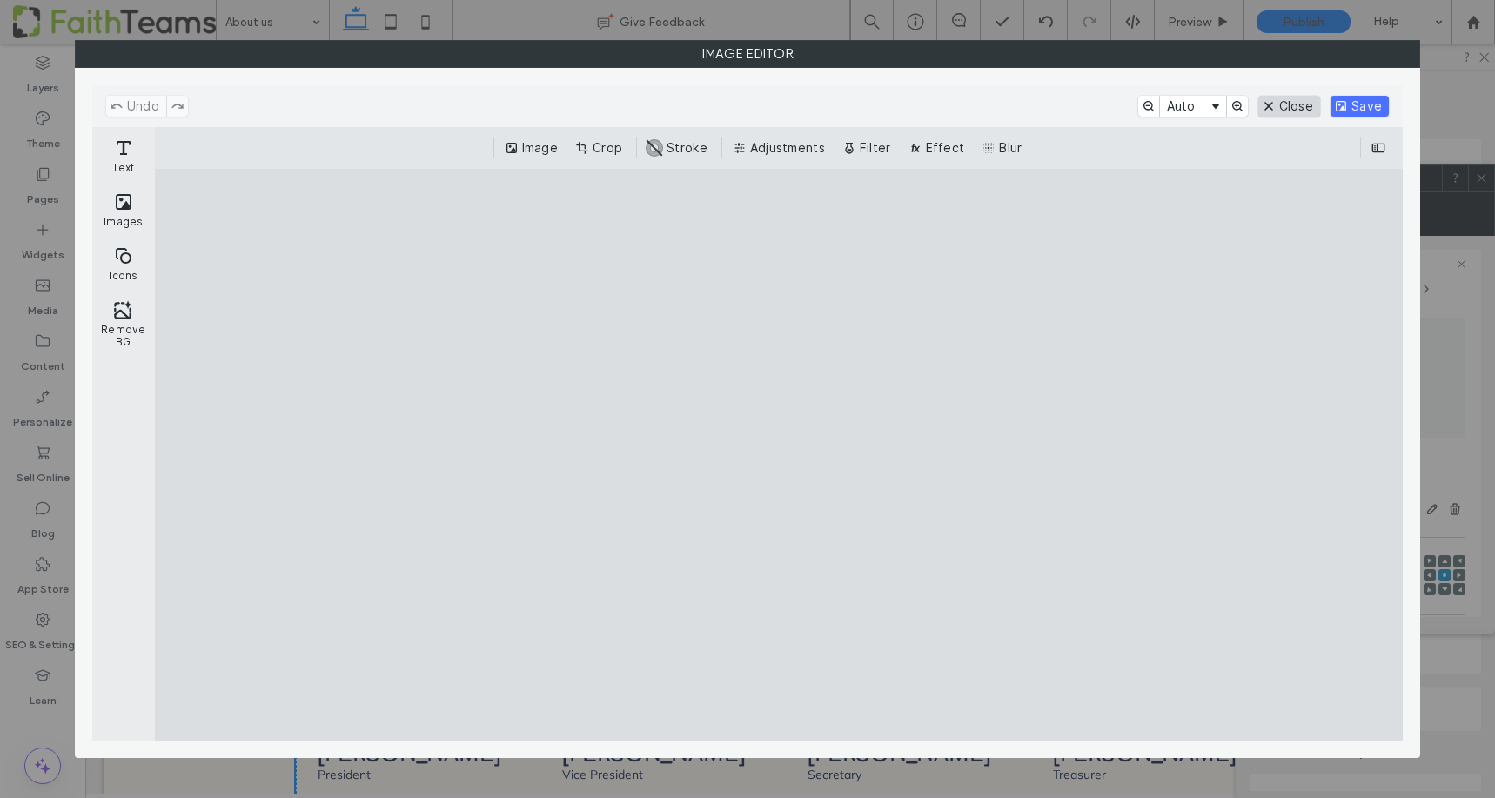
click at [1285, 105] on button "Close" at bounding box center [1289, 106] width 62 height 21
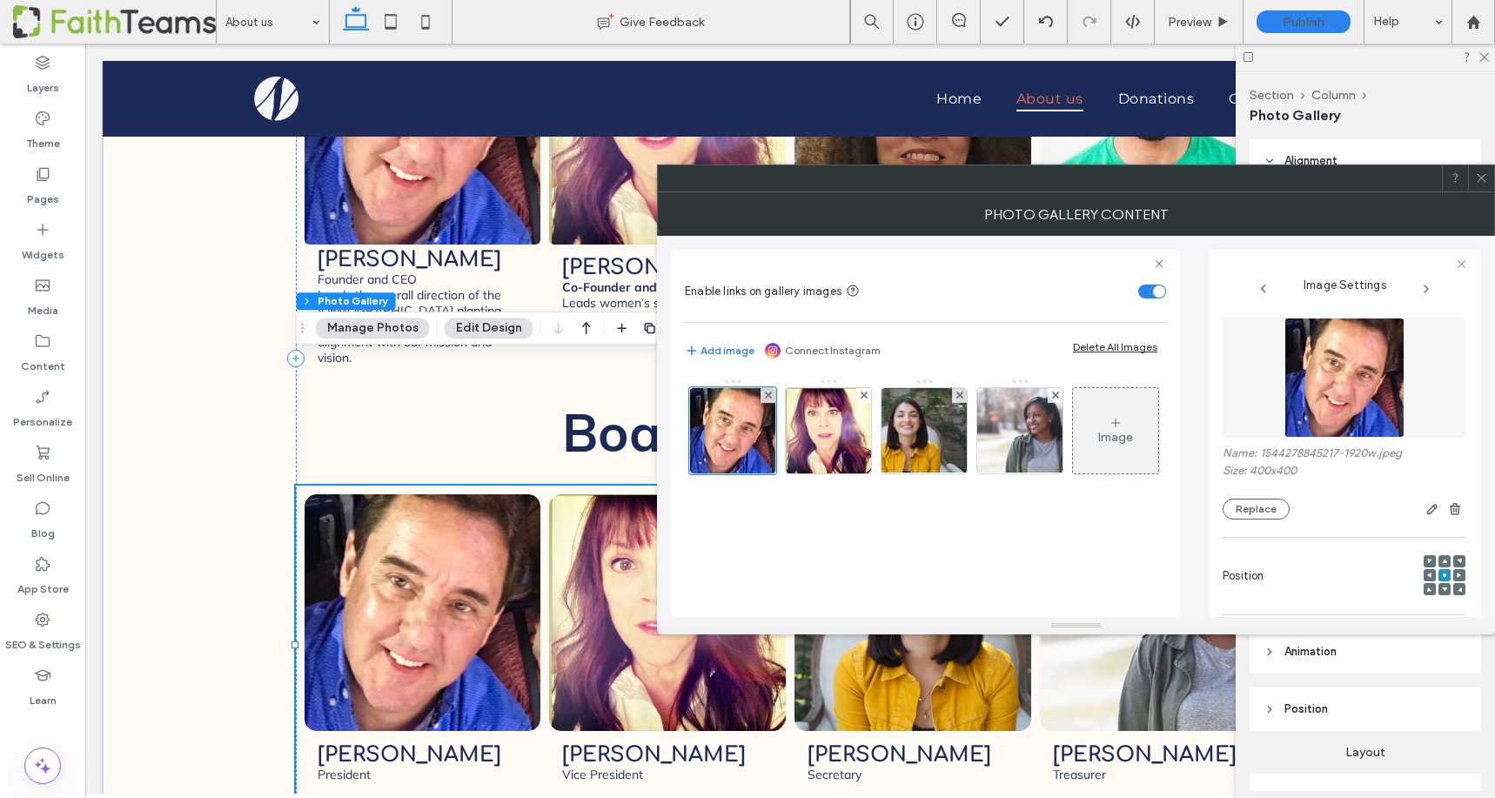
click at [1480, 178] on use at bounding box center [1481, 178] width 9 height 9
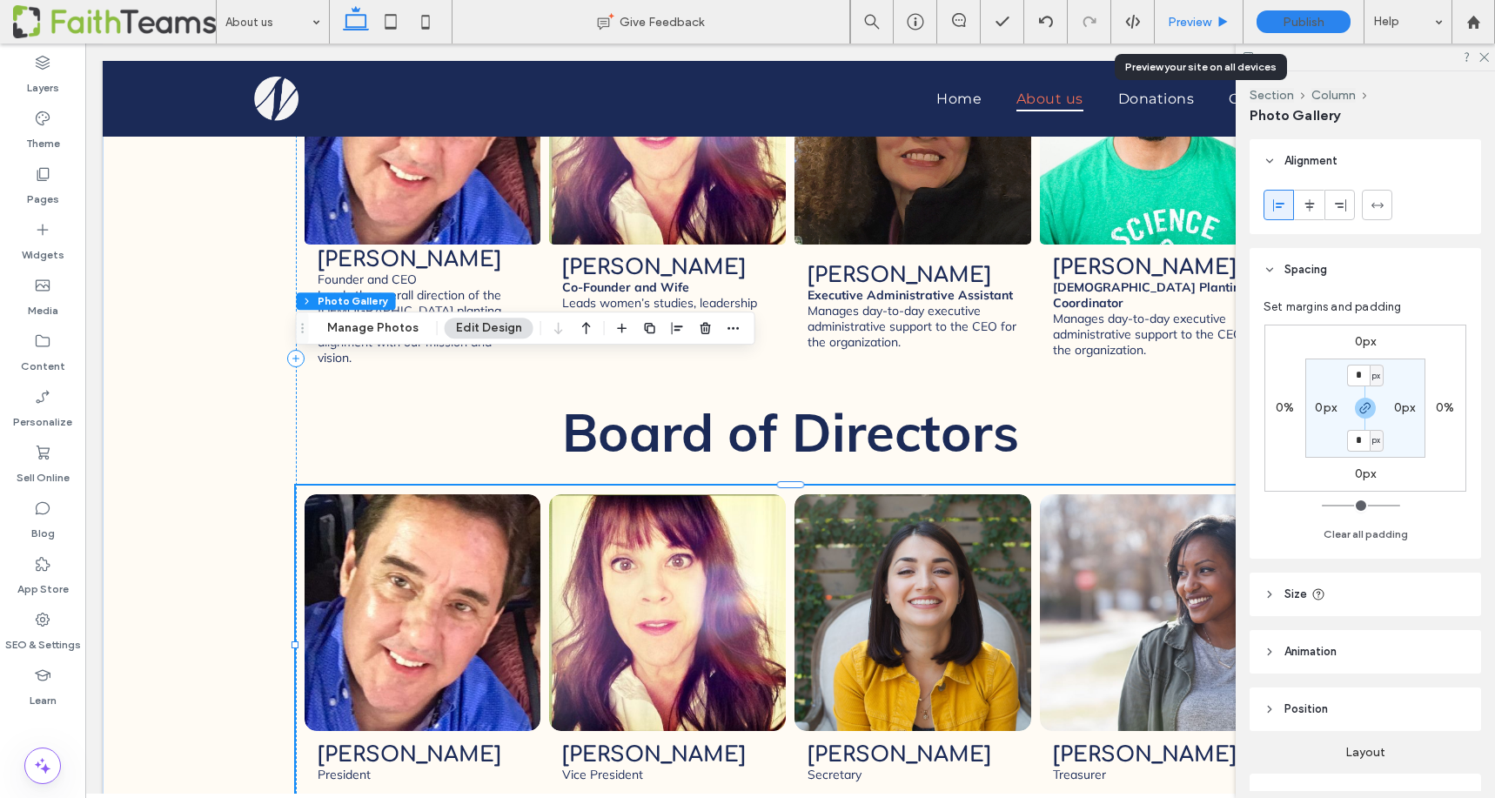
click at [1183, 20] on span "Preview" at bounding box center [1190, 22] width 44 height 15
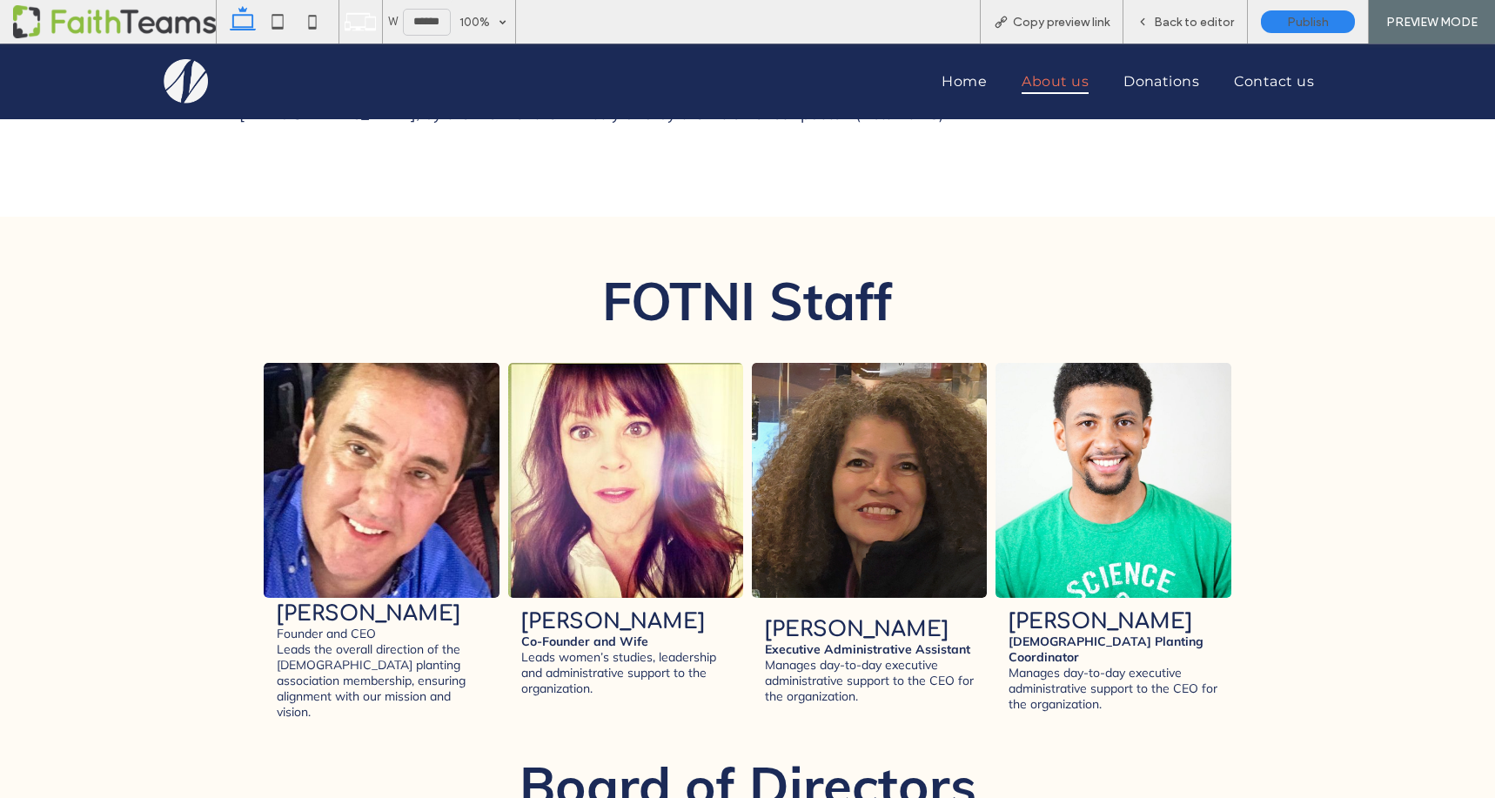
scroll to position [2147, 0]
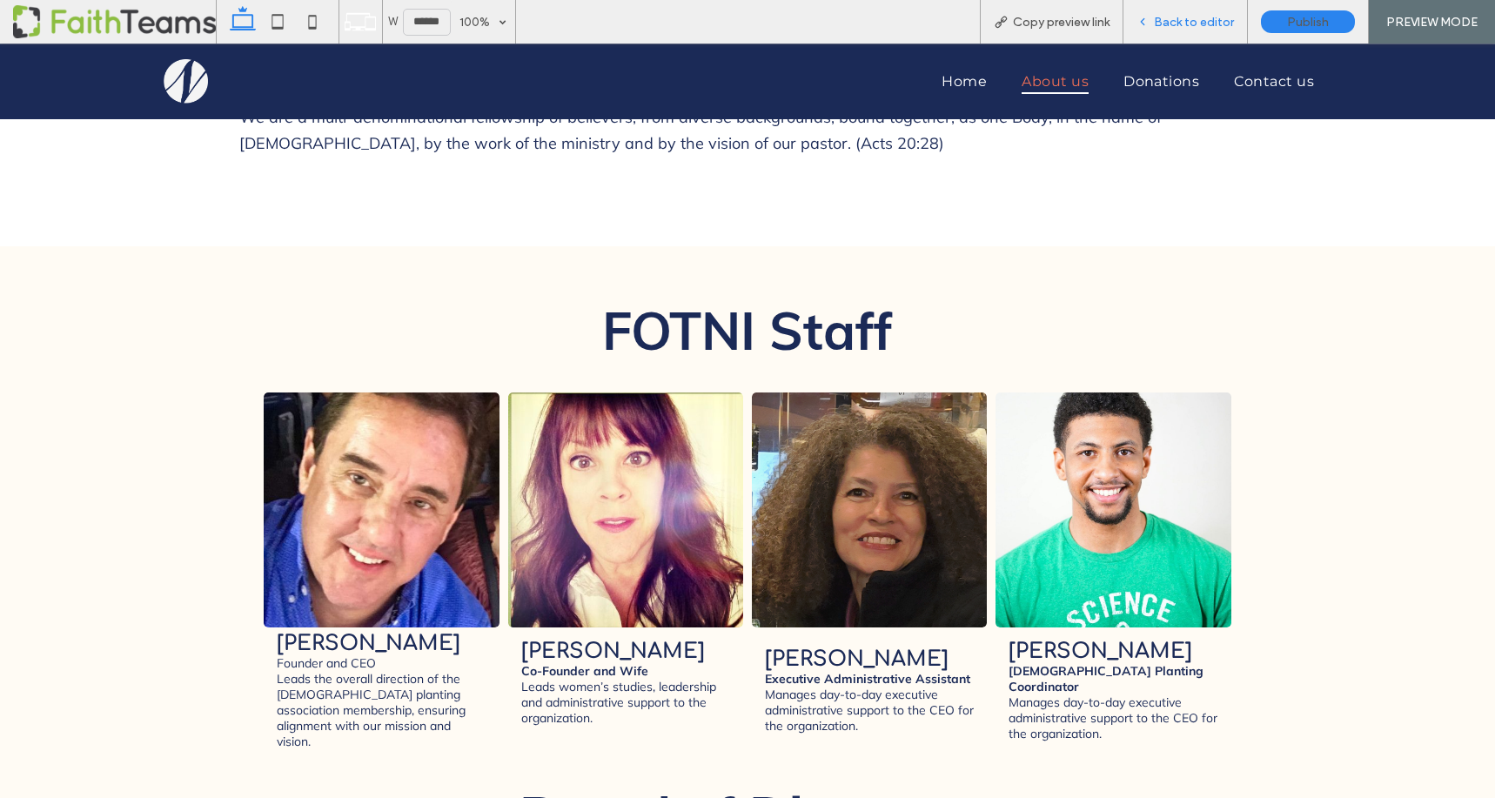
click at [1211, 26] on span "Back to editor" at bounding box center [1194, 22] width 80 height 15
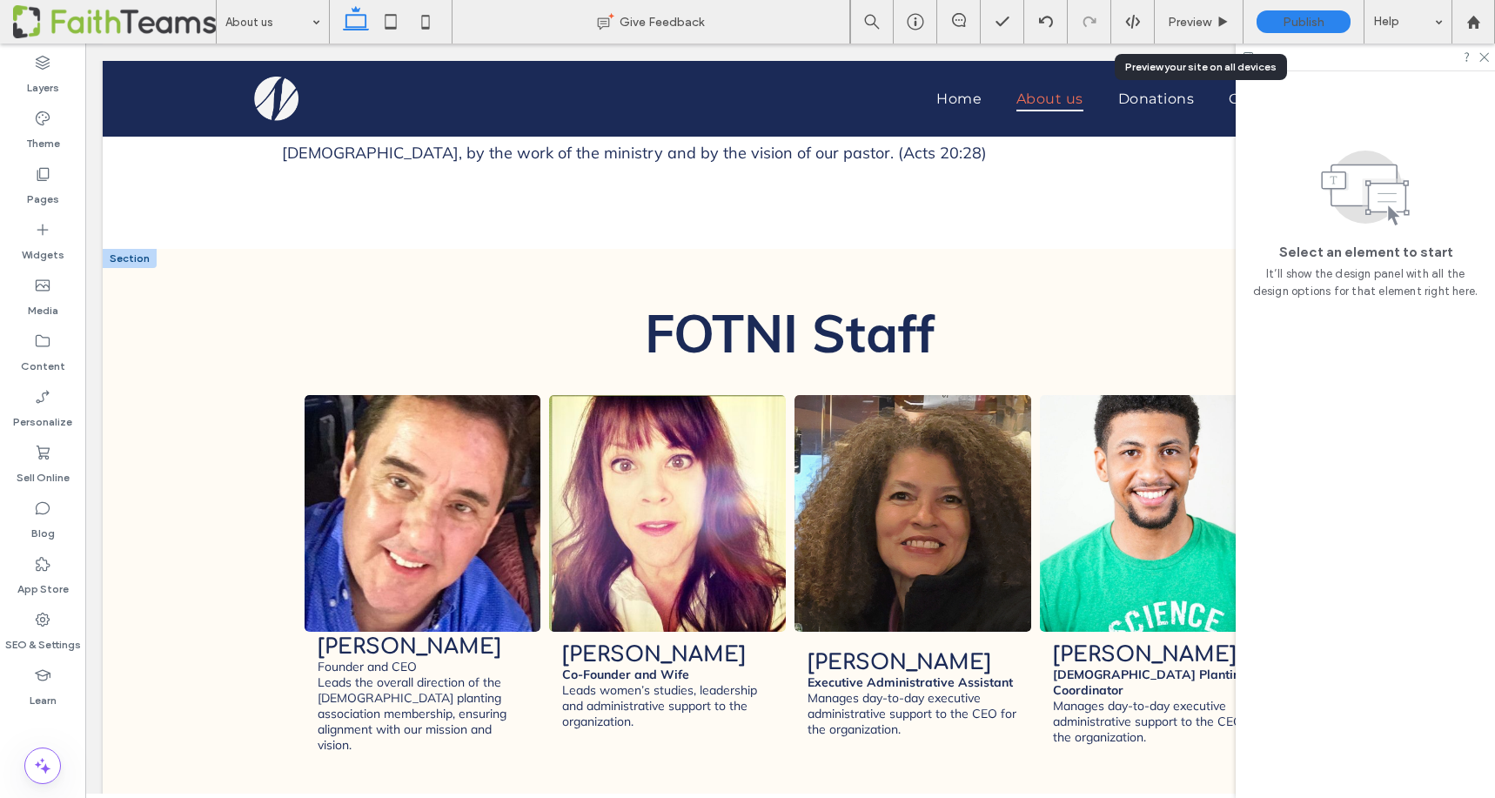
scroll to position [2127, 0]
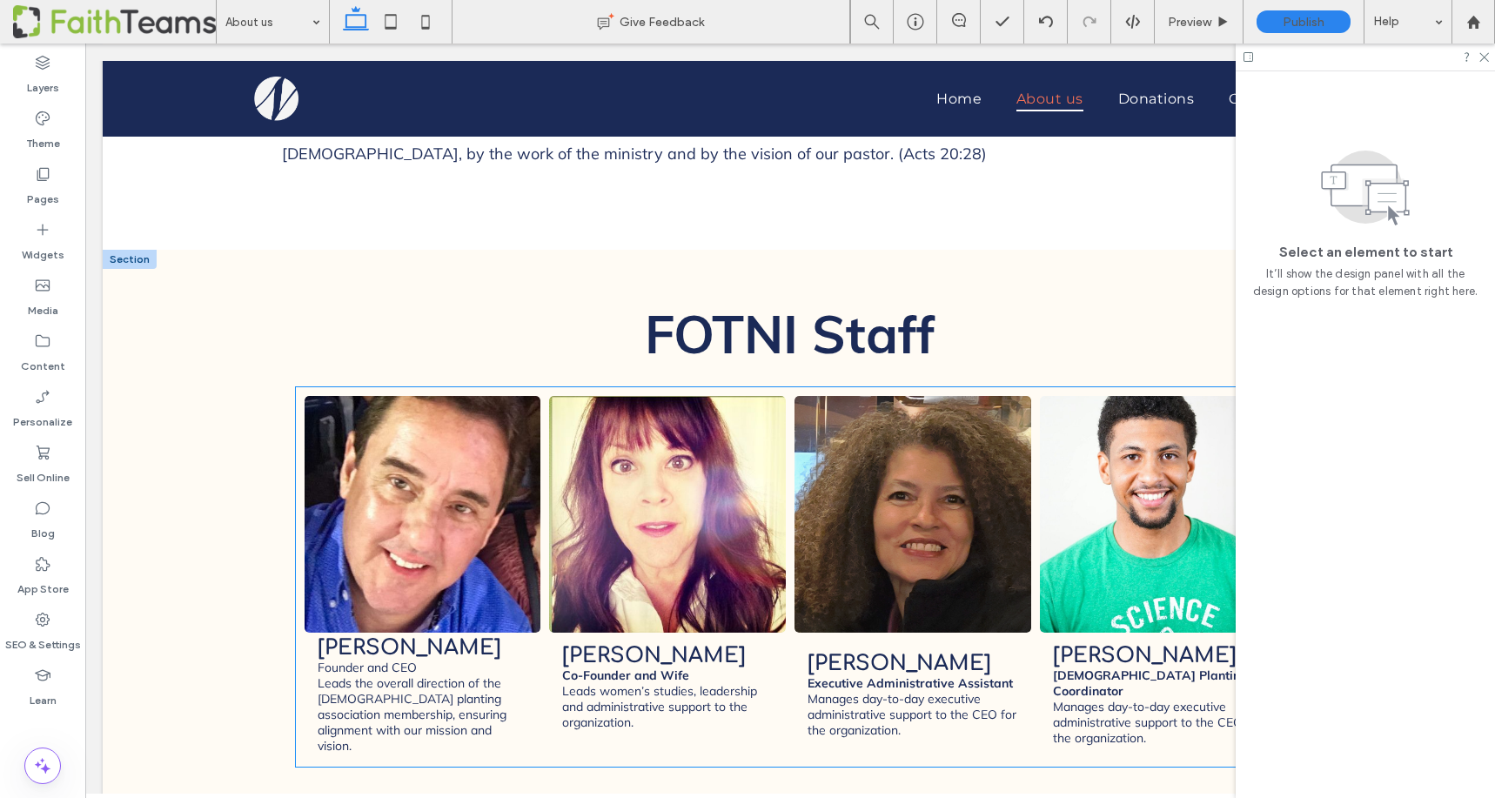
click at [1019, 633] on span "Marisa Jennings Executive Administrative Assistant Manages day-to-day executive…" at bounding box center [912, 695] width 237 height 125
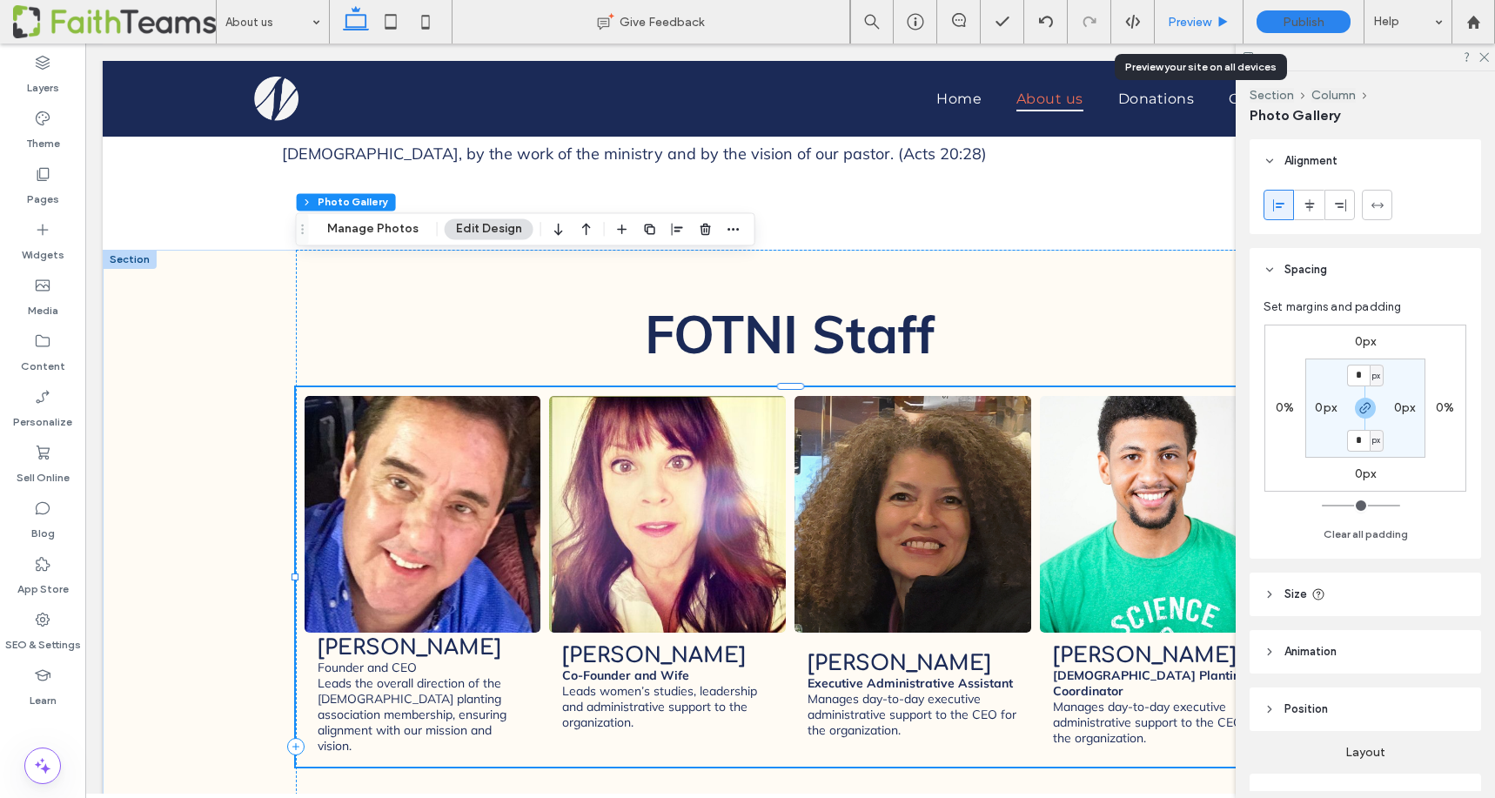
click at [1207, 16] on span "Preview" at bounding box center [1190, 22] width 44 height 15
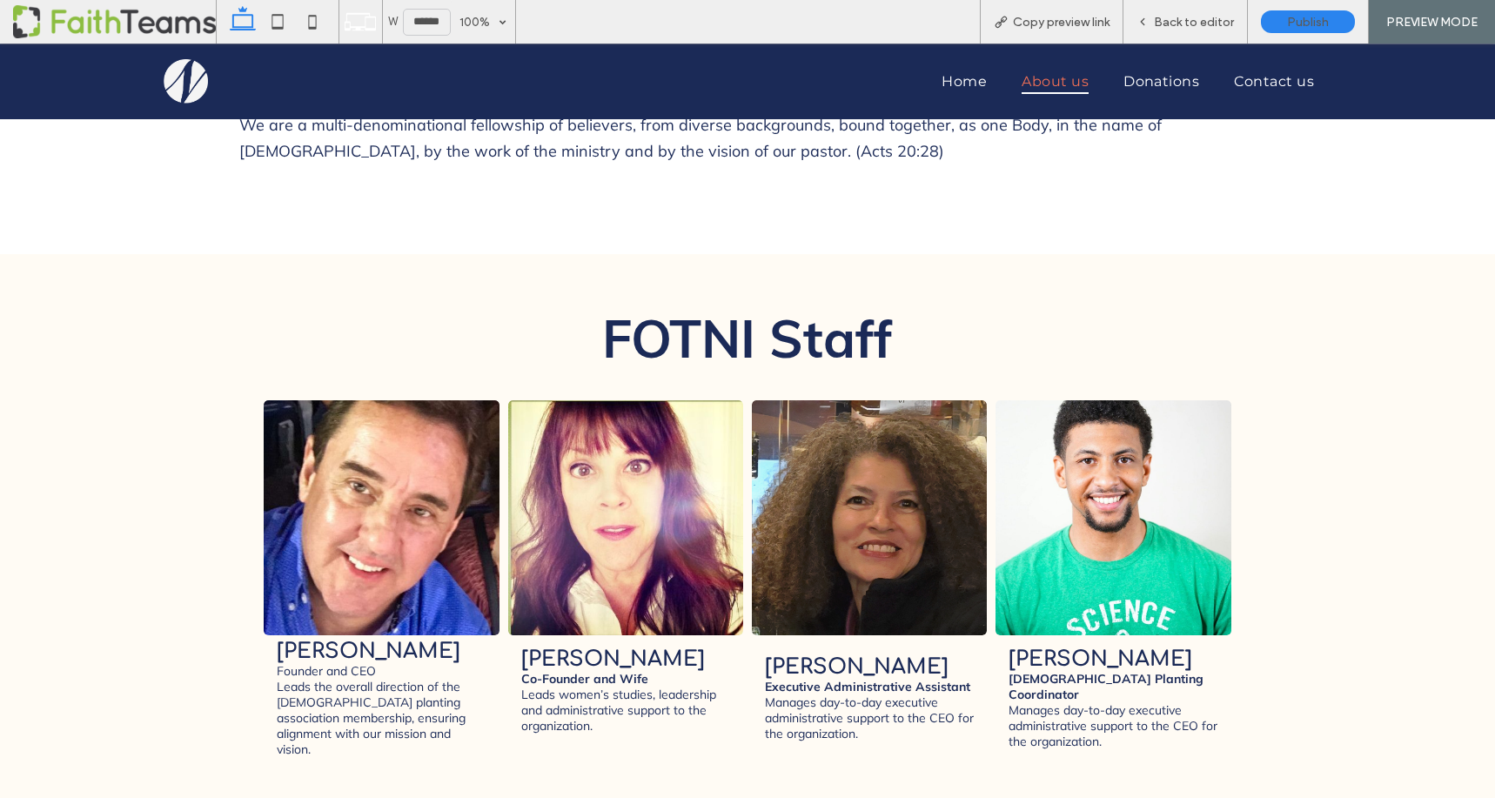
scroll to position [2142, 0]
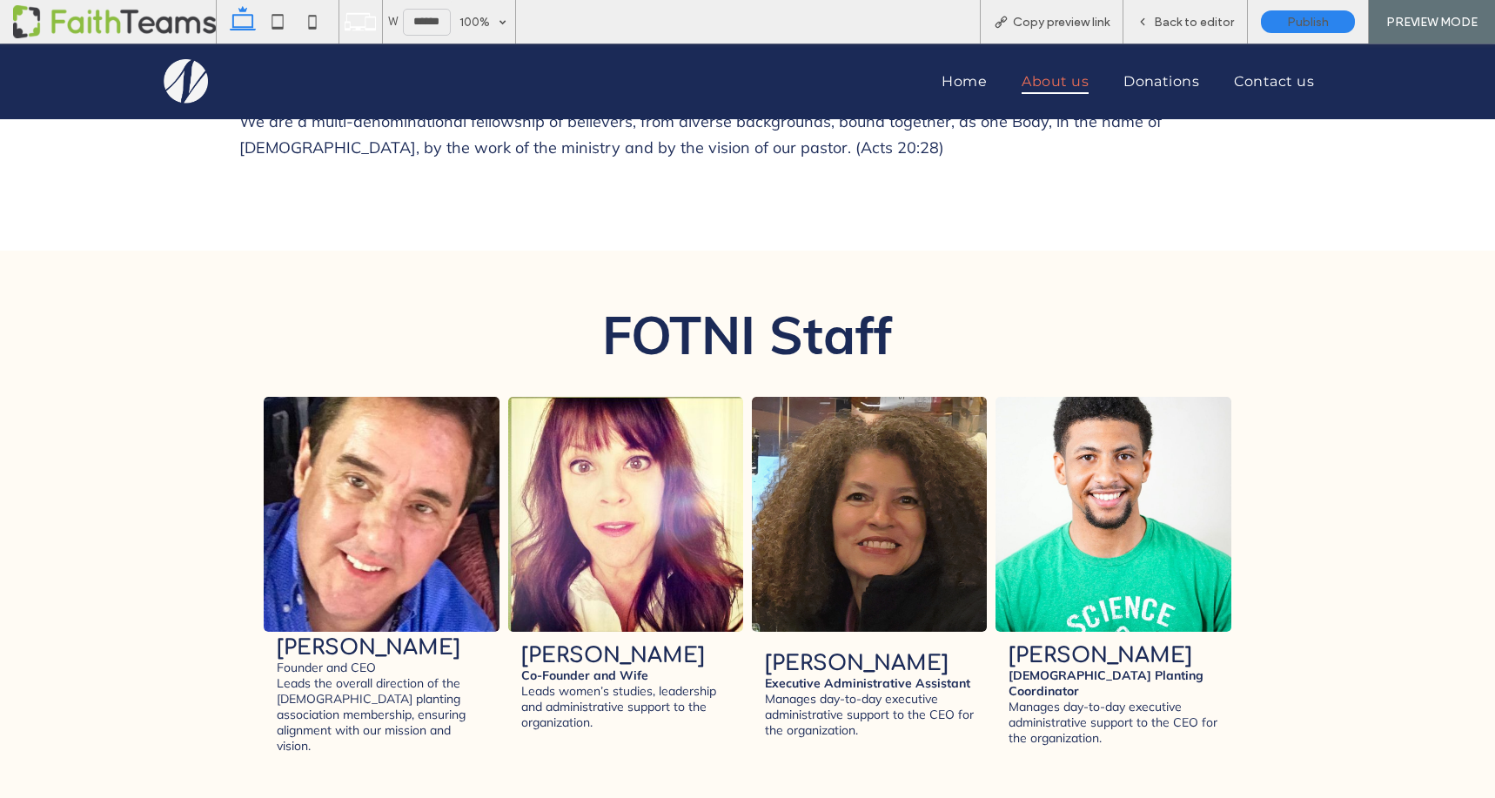
click at [363, 397] on link at bounding box center [382, 515] width 250 height 250
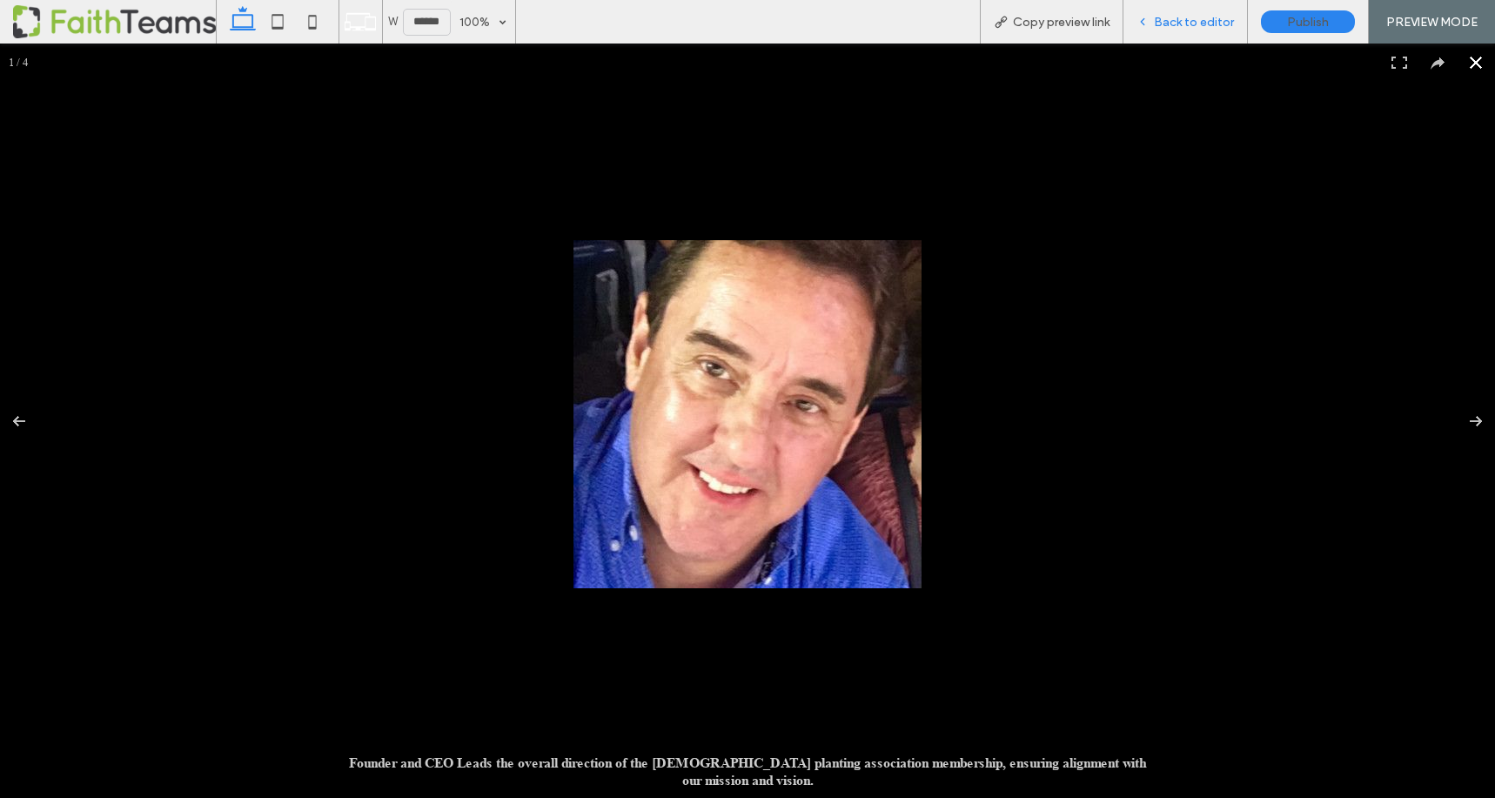
click at [1183, 27] on span "Back to editor" at bounding box center [1194, 22] width 80 height 15
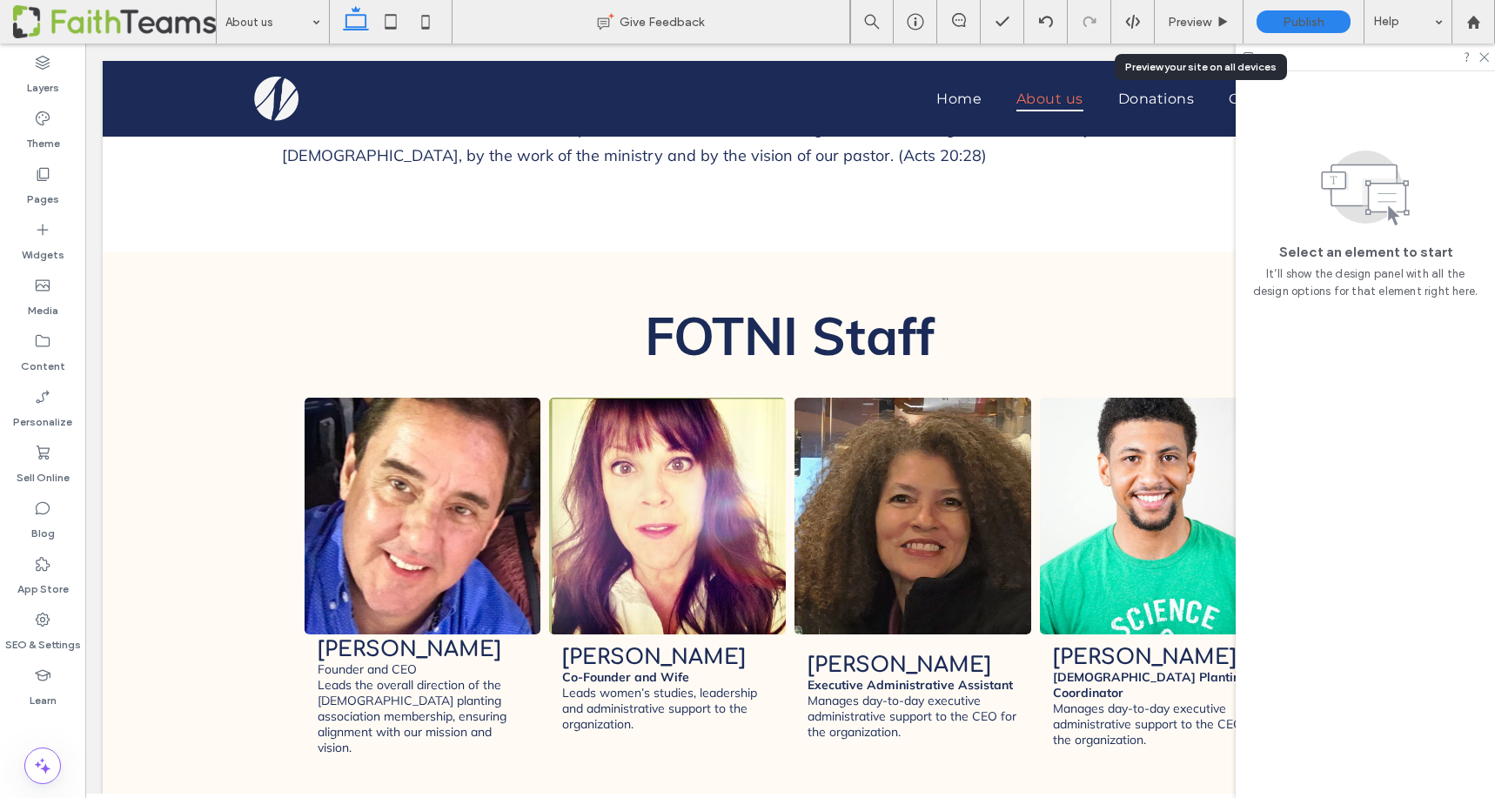
scroll to position [2122, 0]
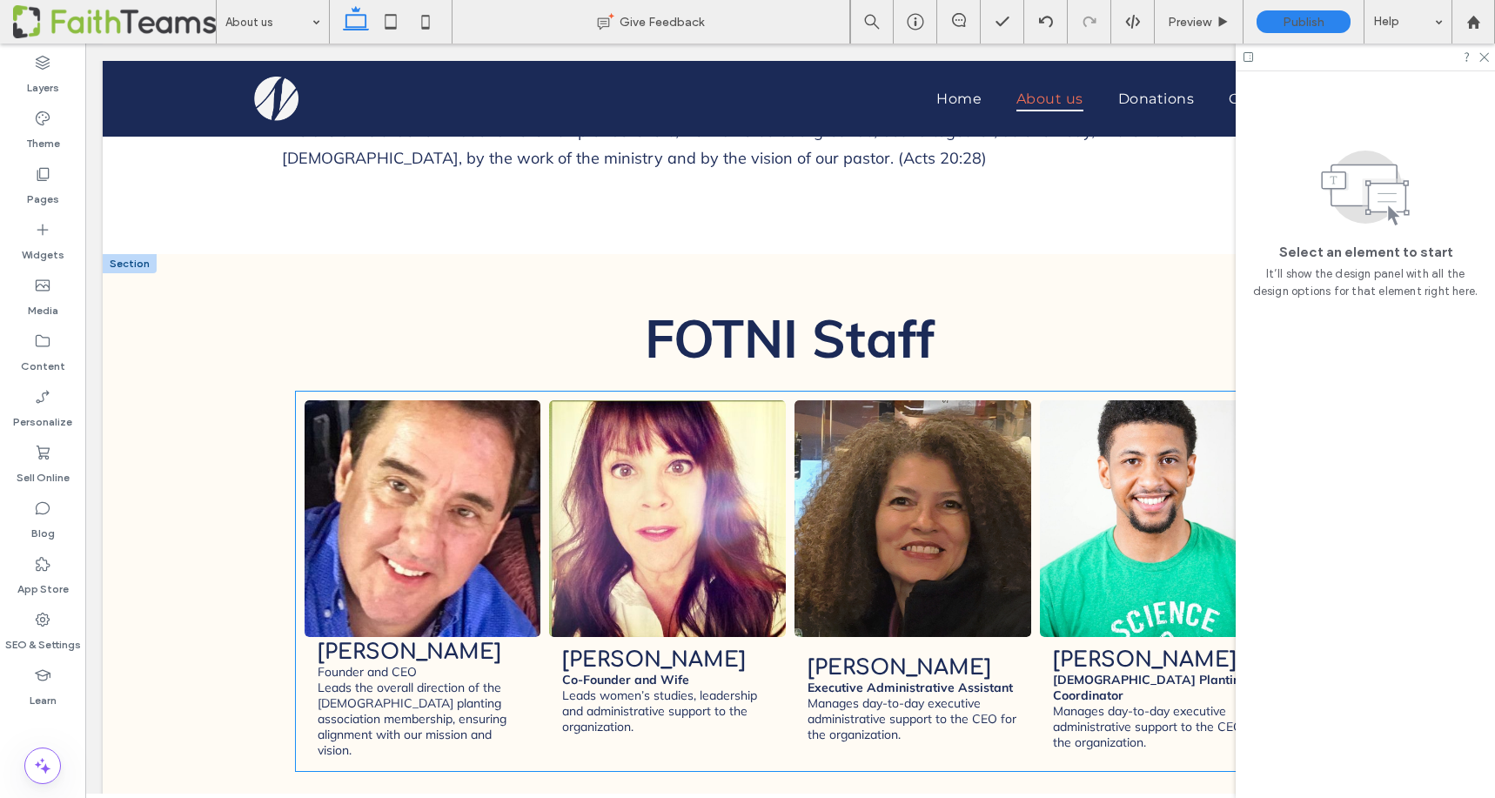
click at [524, 637] on span "Johnny Brady Founder and CEO Leads the overall direction of the church planting…" at bounding box center [423, 699] width 237 height 125
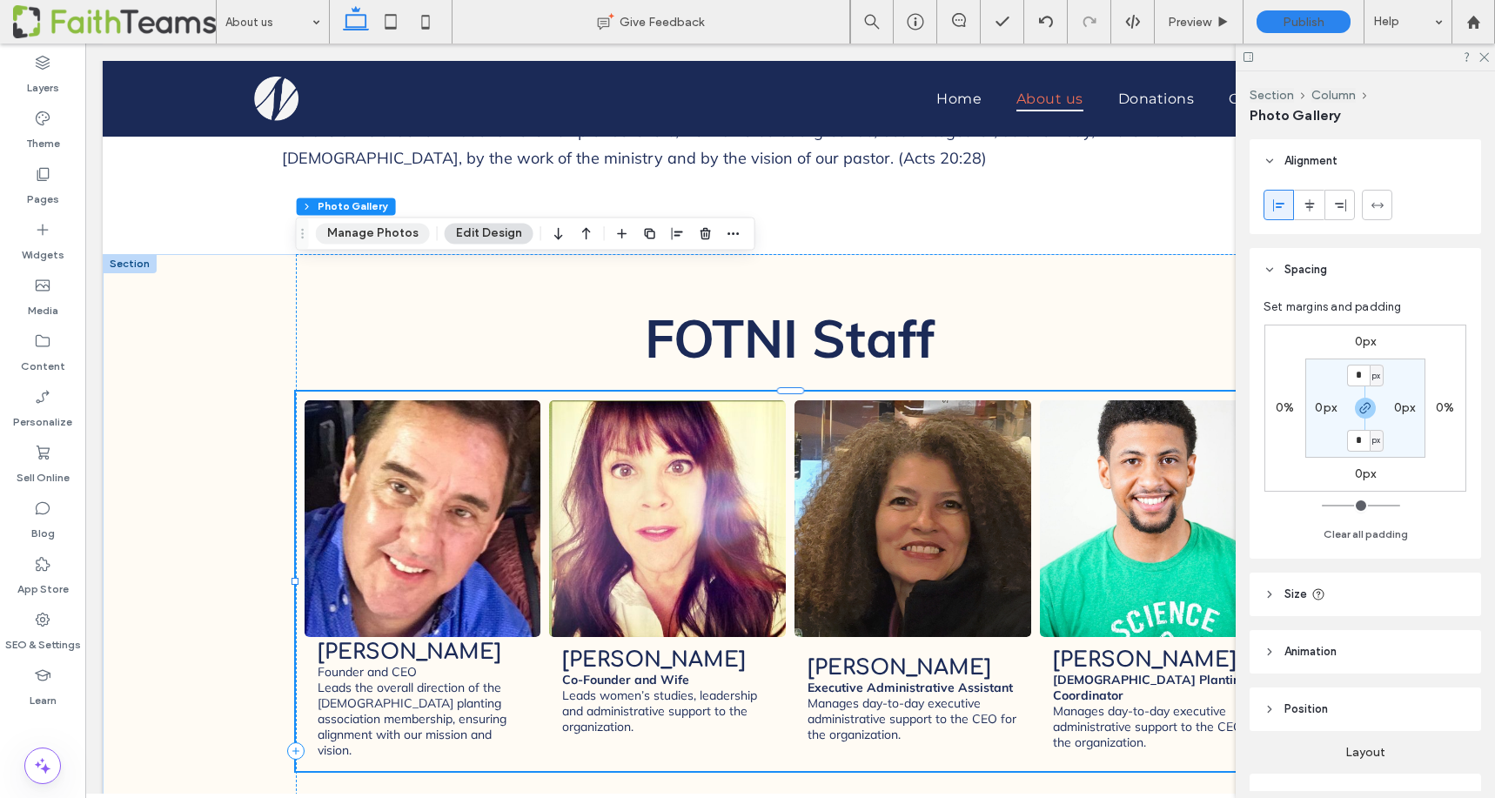
click at [385, 238] on button "Manage Photos" at bounding box center [373, 233] width 114 height 21
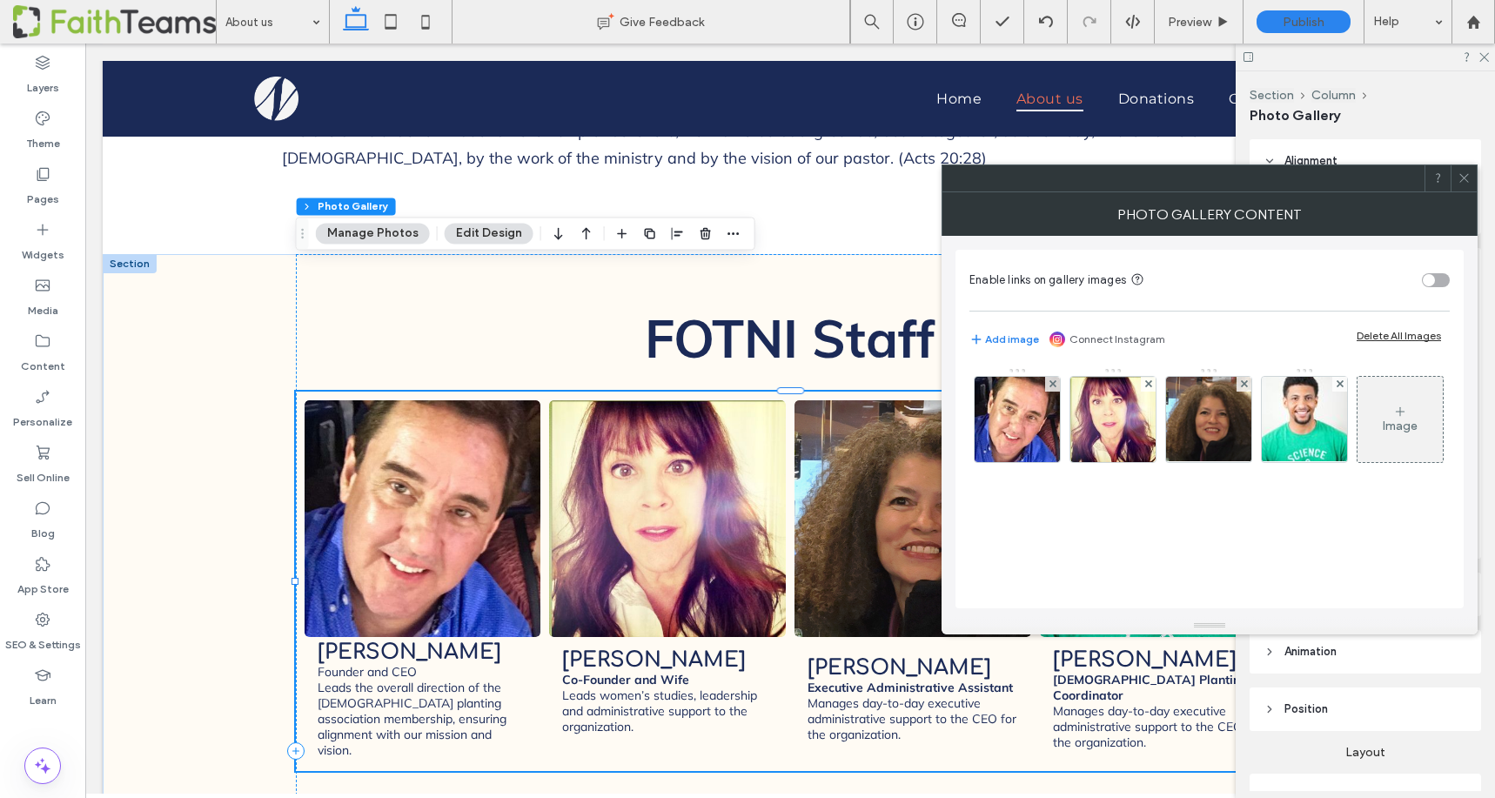
click at [1440, 279] on div "toggle" at bounding box center [1436, 280] width 28 height 14
click at [1464, 175] on icon at bounding box center [1463, 177] width 13 height 13
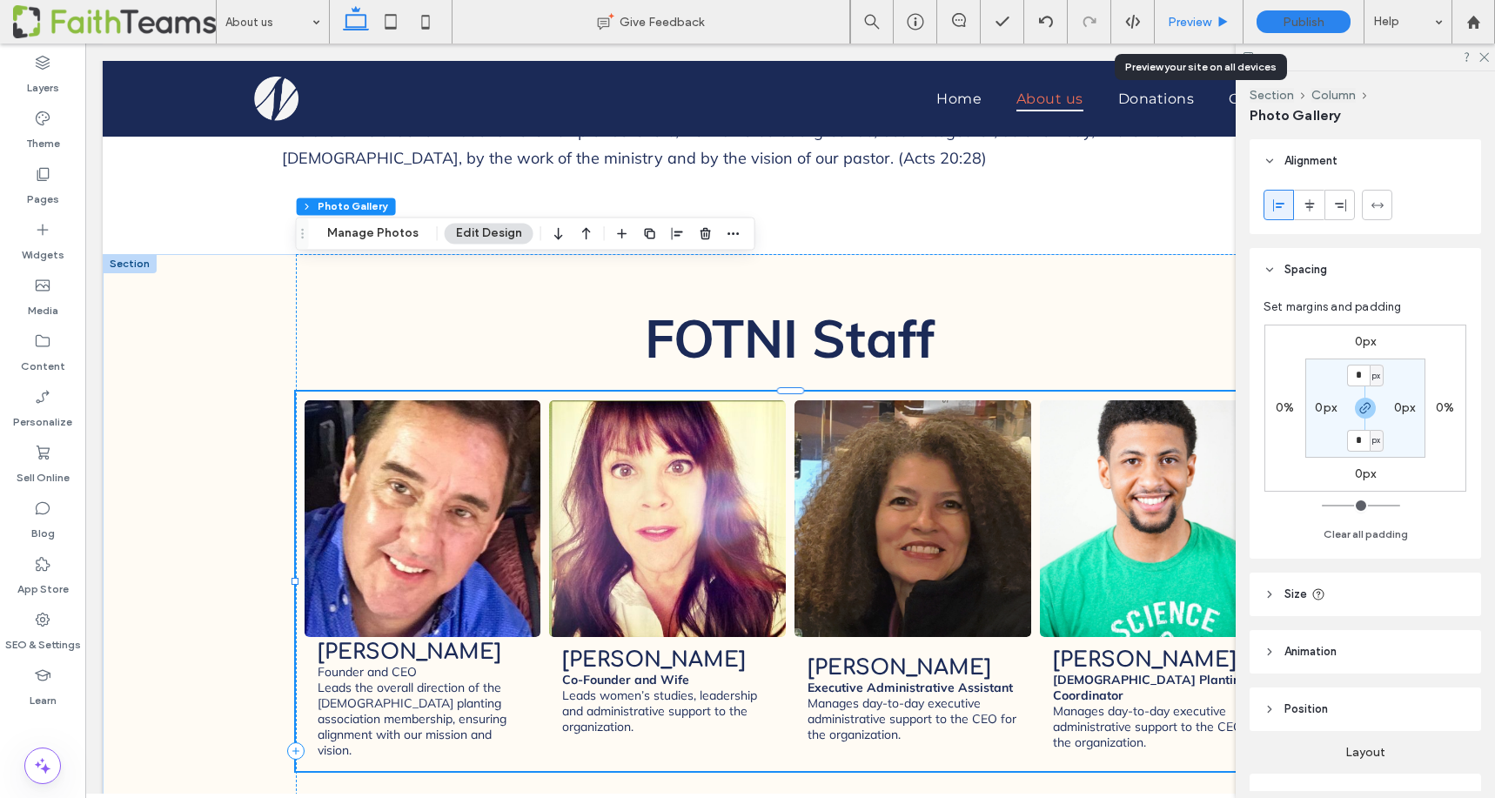
click at [1197, 21] on span "Preview" at bounding box center [1190, 22] width 44 height 15
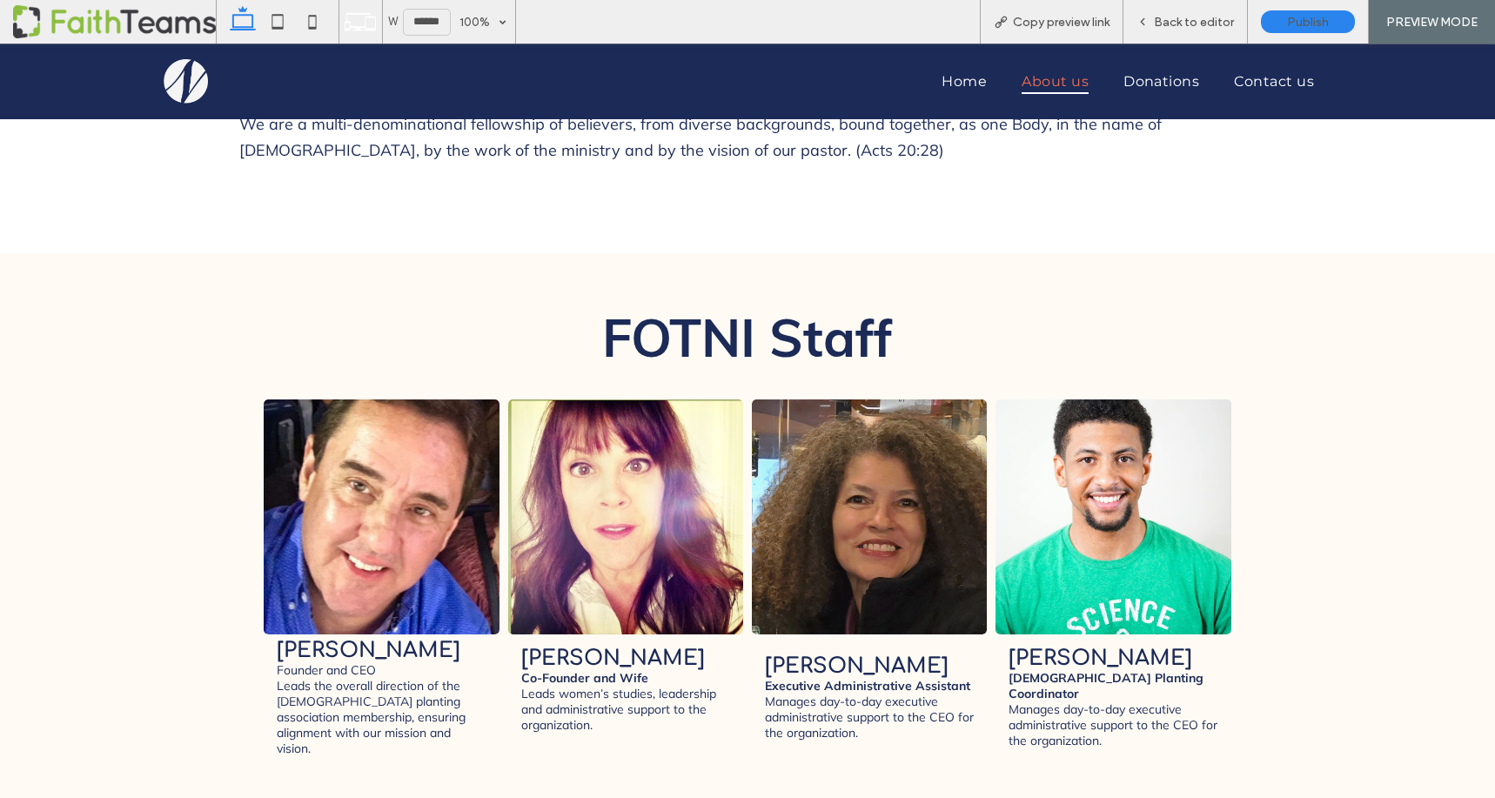
scroll to position [2142, 0]
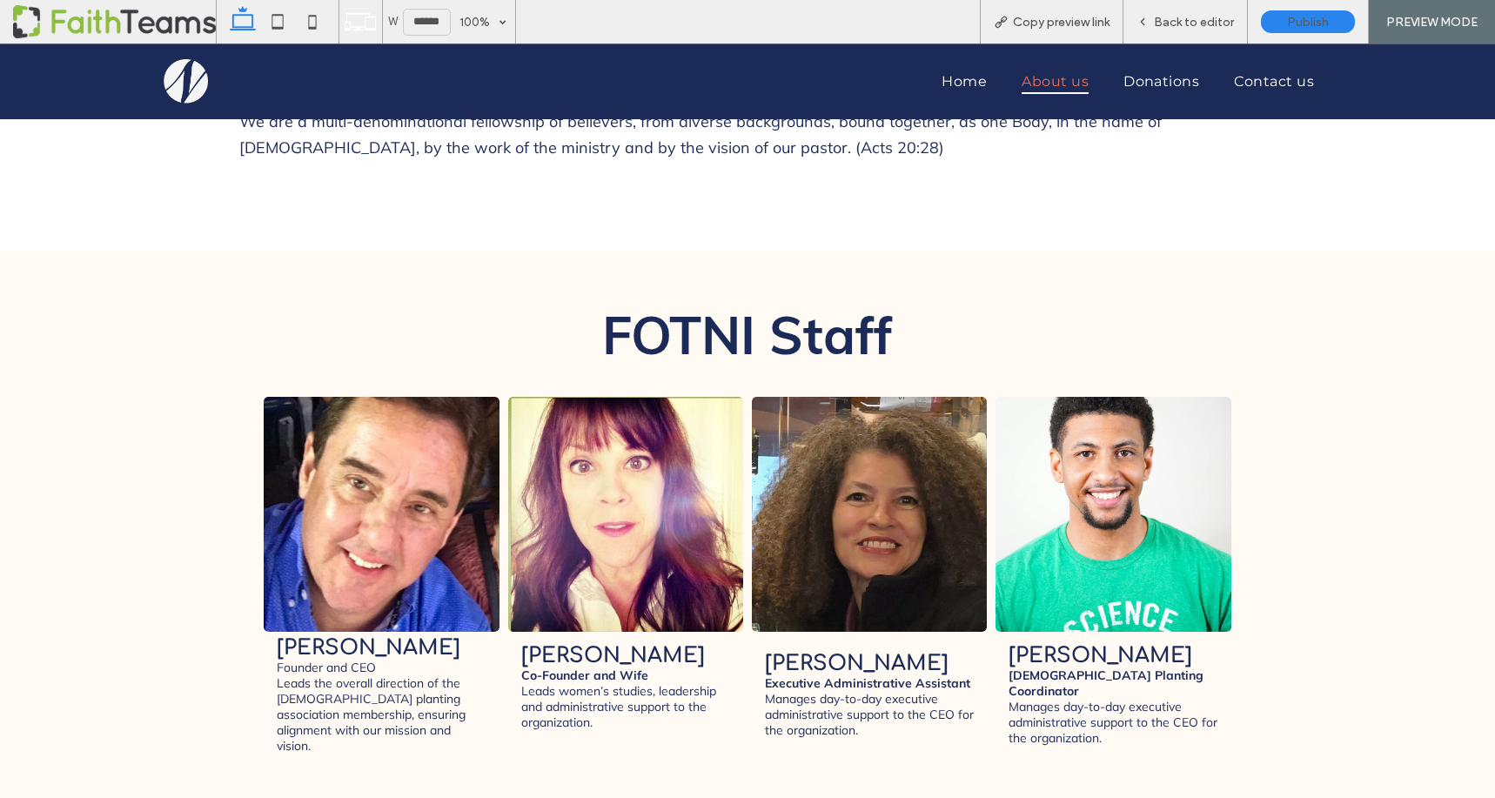
click at [1163, 390] on link at bounding box center [1113, 515] width 250 height 250
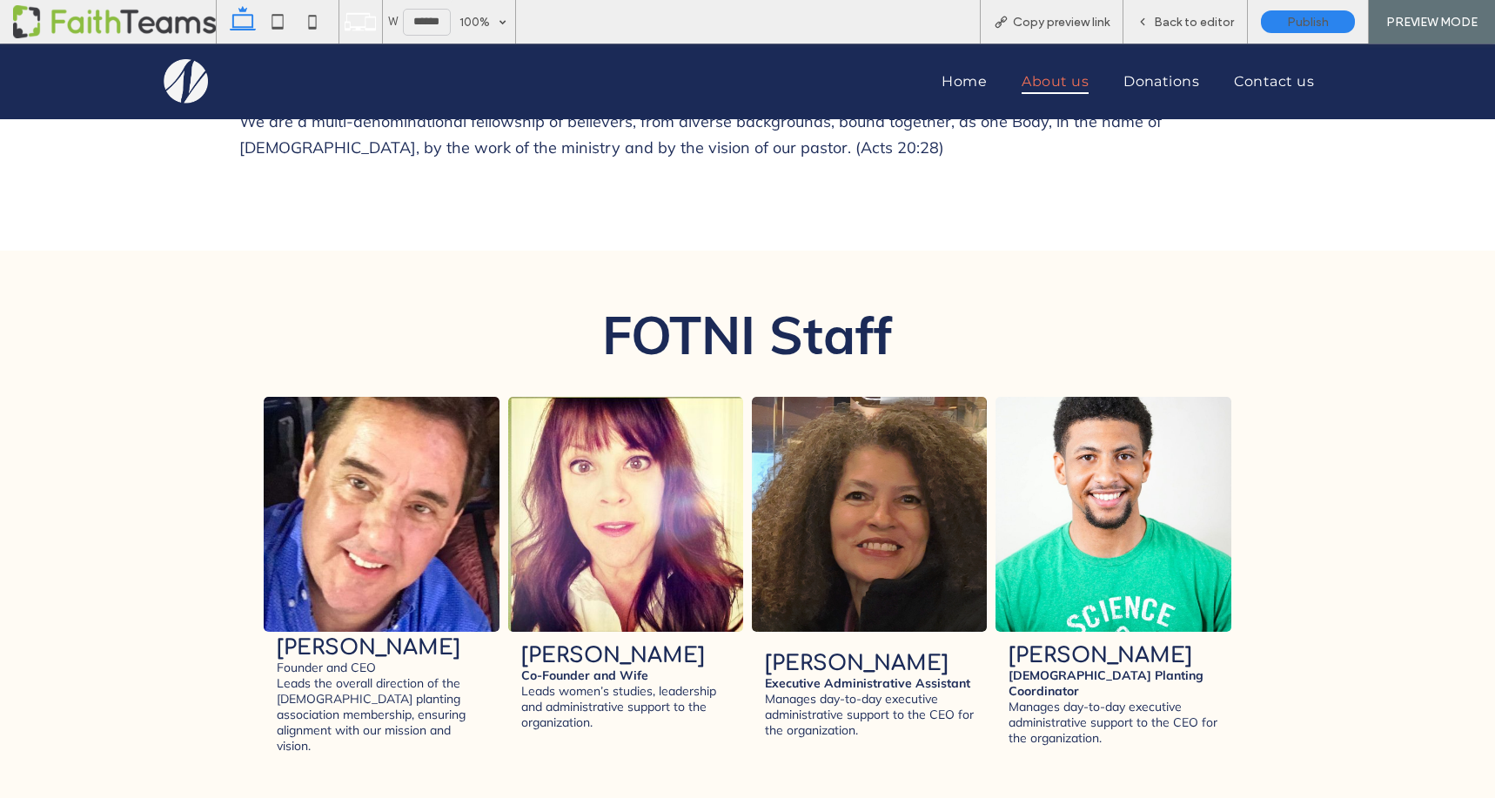
click at [837, 390] on link at bounding box center [870, 515] width 250 height 250
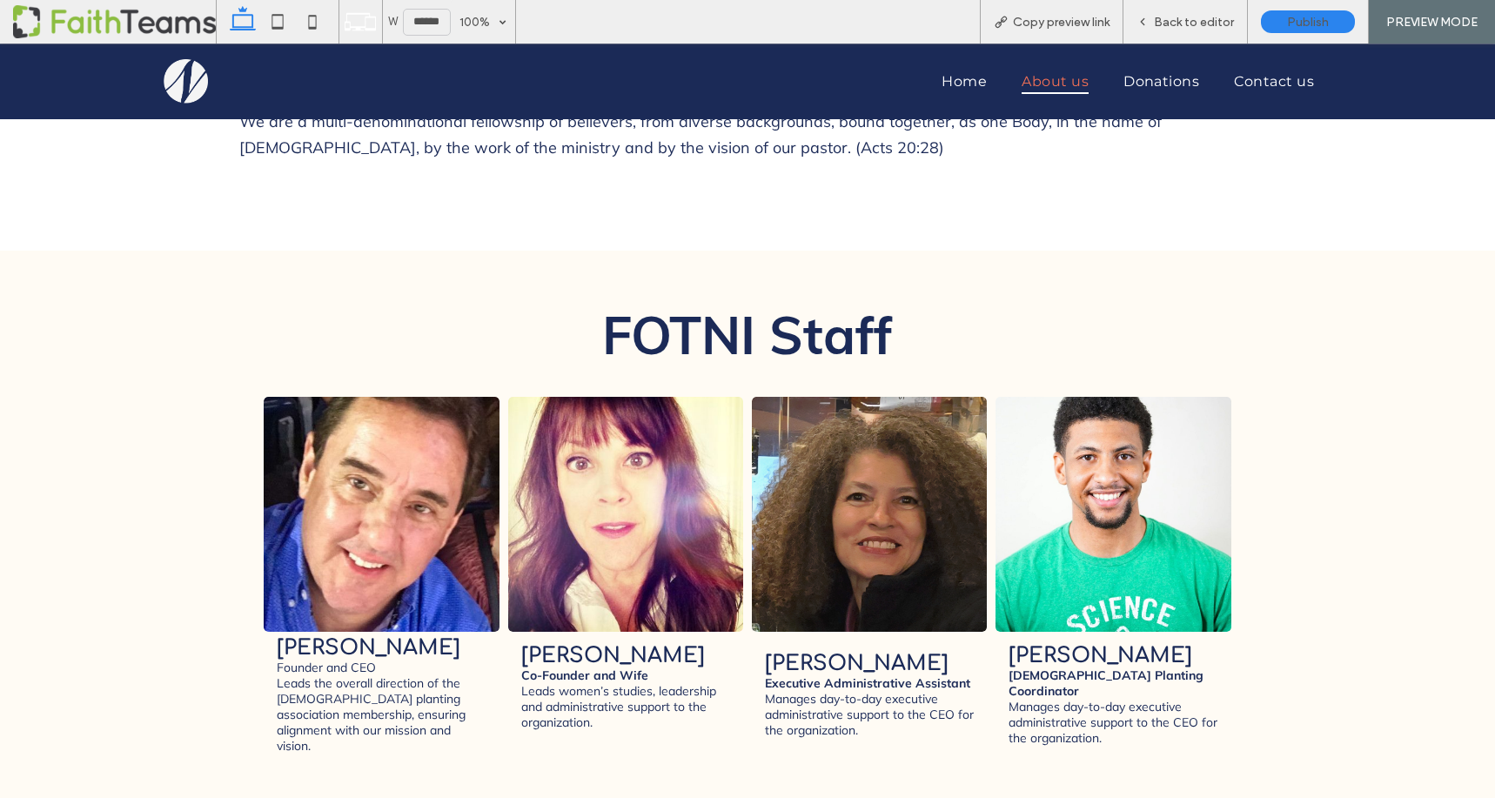
click at [638, 390] on link at bounding box center [626, 515] width 250 height 250
click at [580, 644] on h3 "Lisa Brady" at bounding box center [613, 655] width 184 height 23
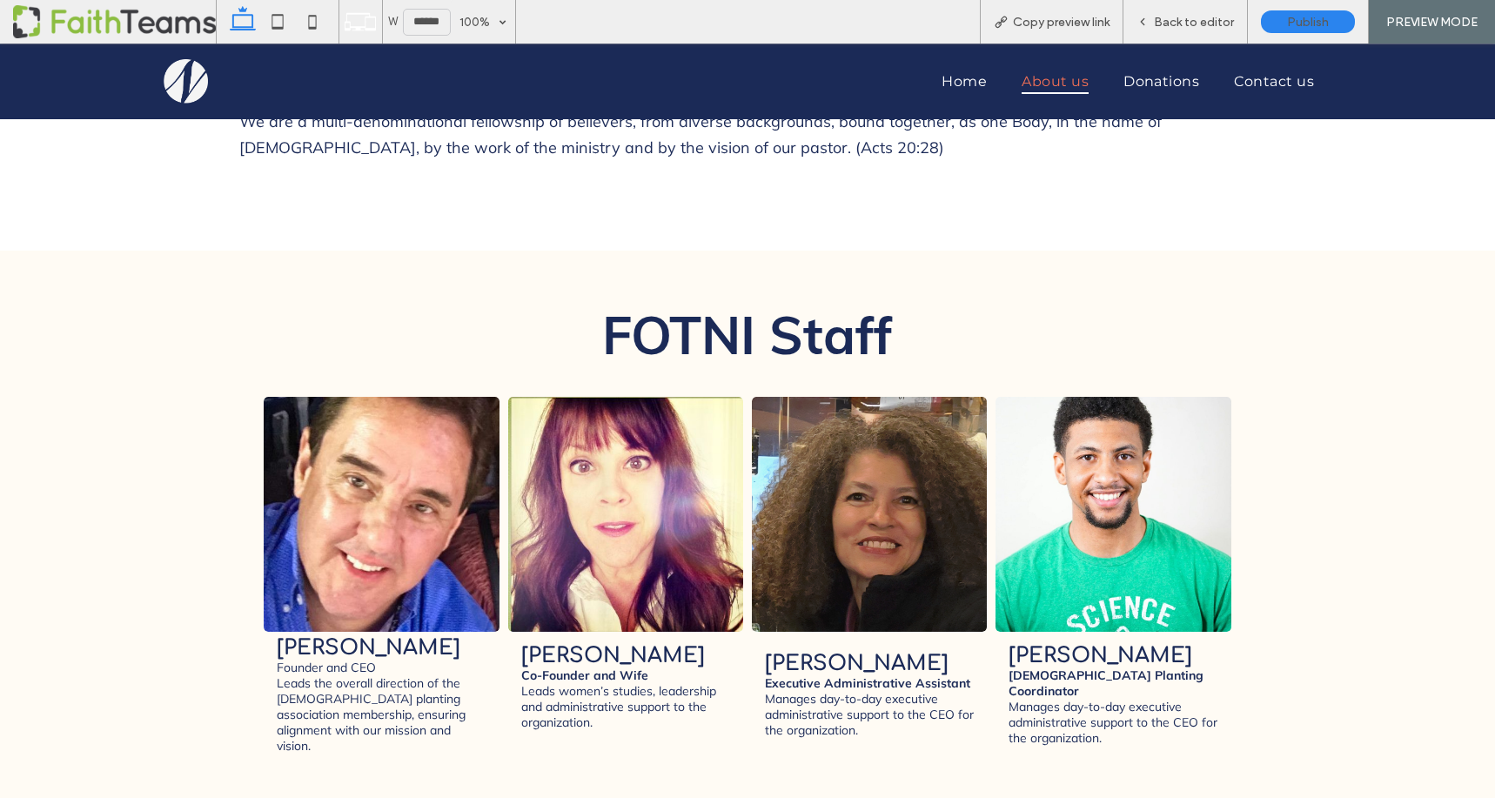
click at [334, 675] on p "Leads the overall direction of the church planting association membership, ensu…" at bounding box center [381, 714] width 209 height 78
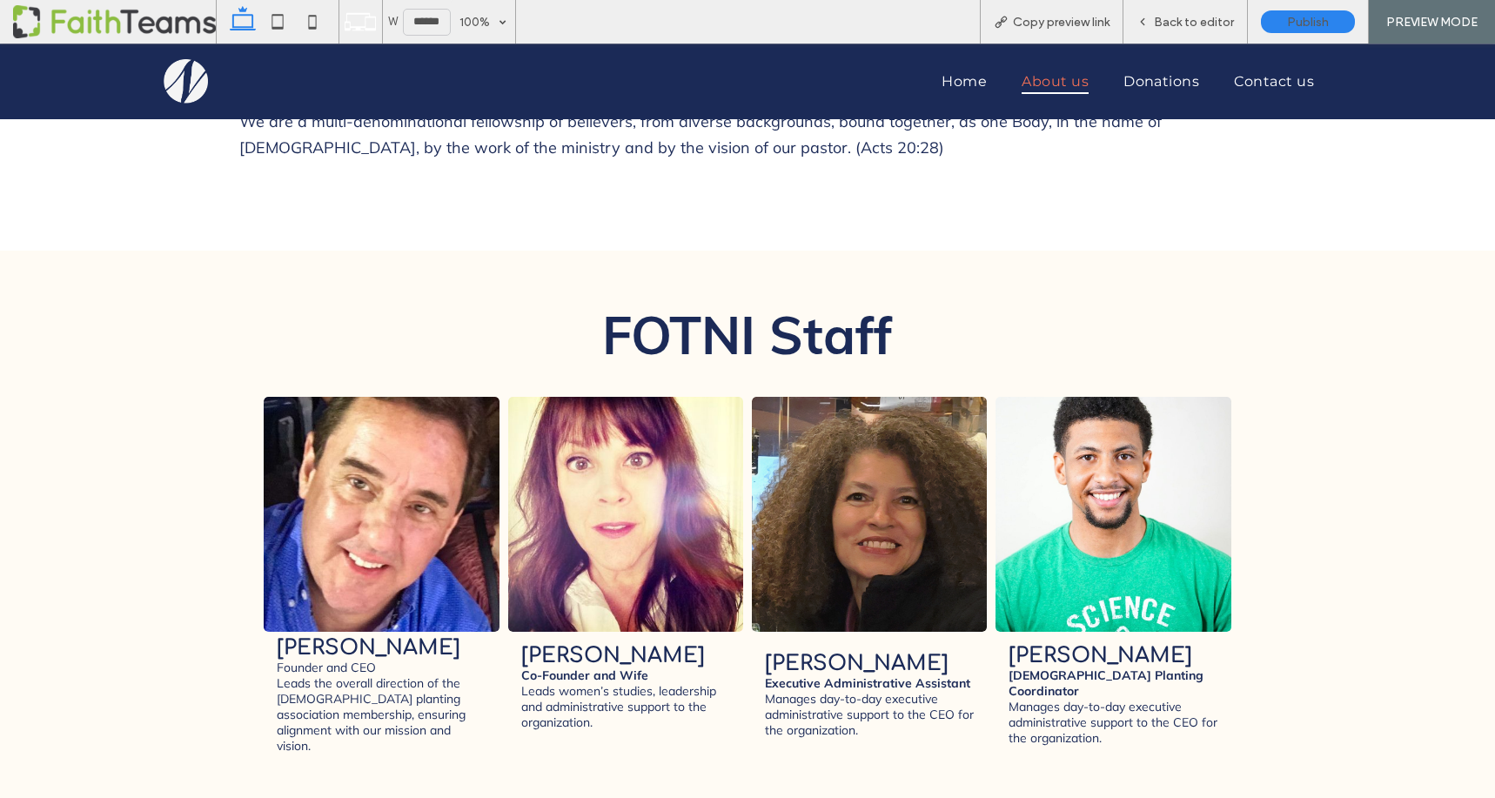
click at [563, 683] on p "Leads women’s studies, leadership and administrative support to the organizatio…" at bounding box center [625, 706] width 209 height 47
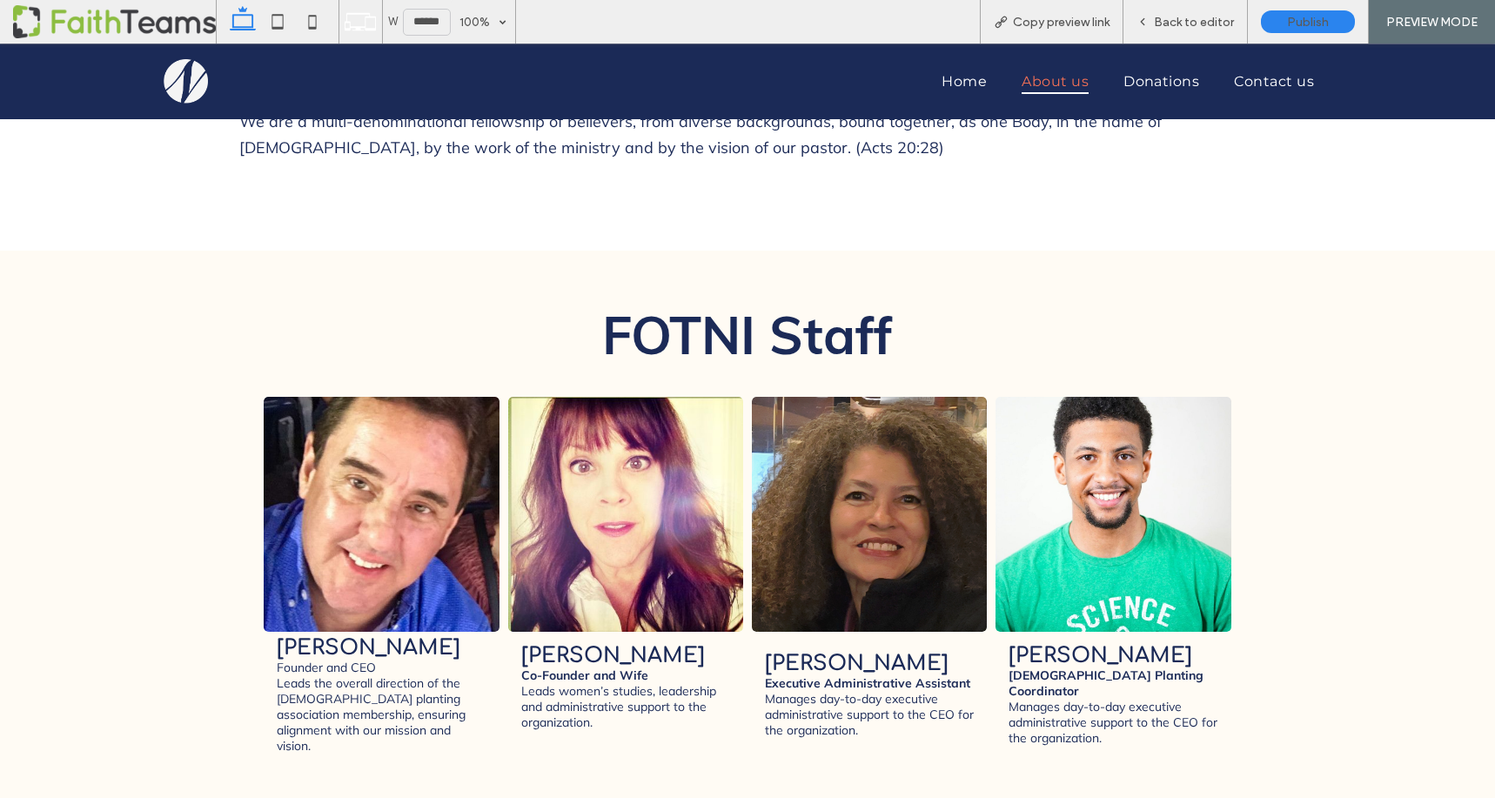
click at [839, 675] on strong "Executive Administrative Assistant" at bounding box center [867, 683] width 205 height 16
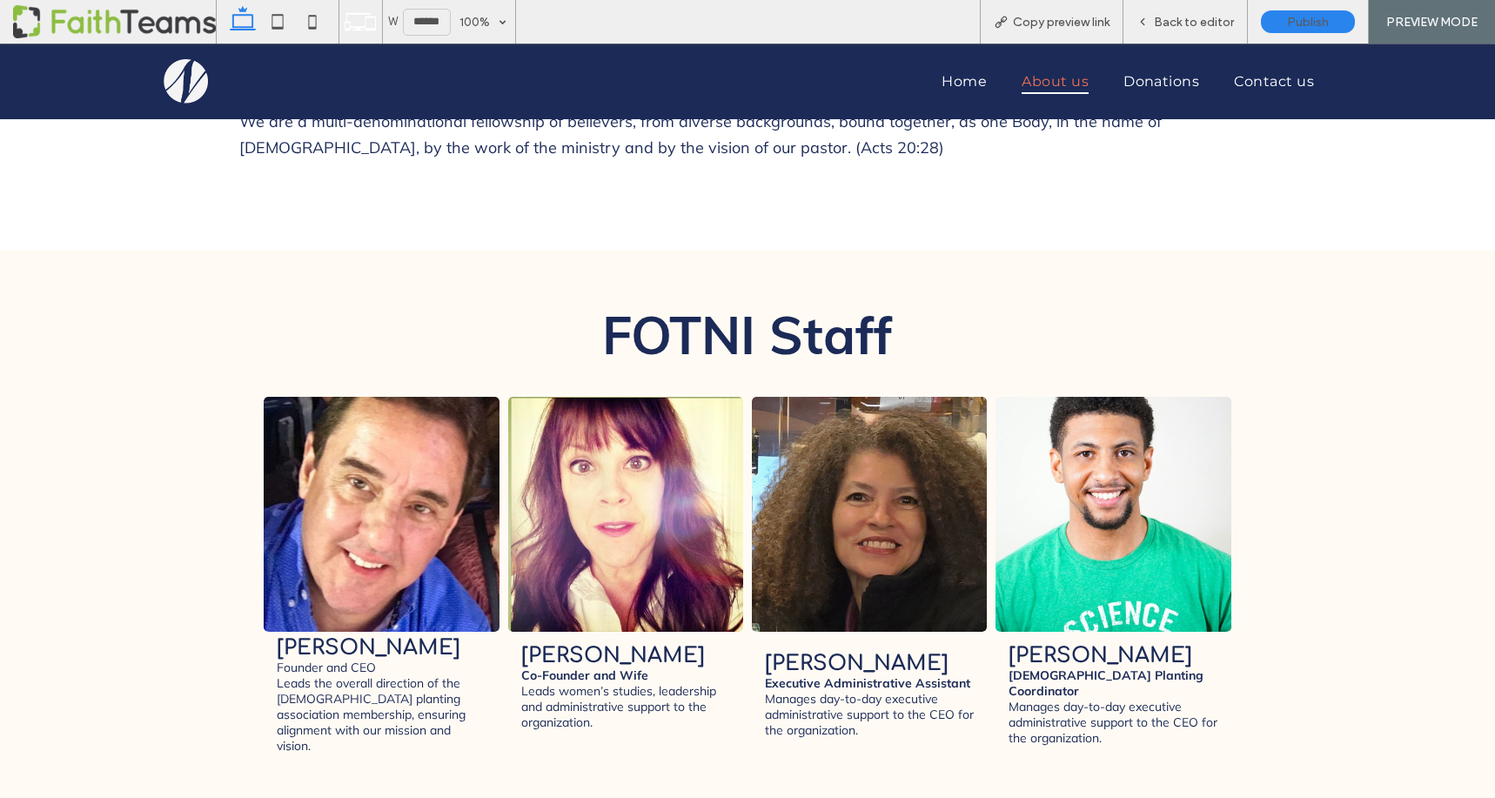
click at [1069, 699] on p "Manages day-to-day executive administrative support to the CEO for the organiza…" at bounding box center [1112, 722] width 209 height 47
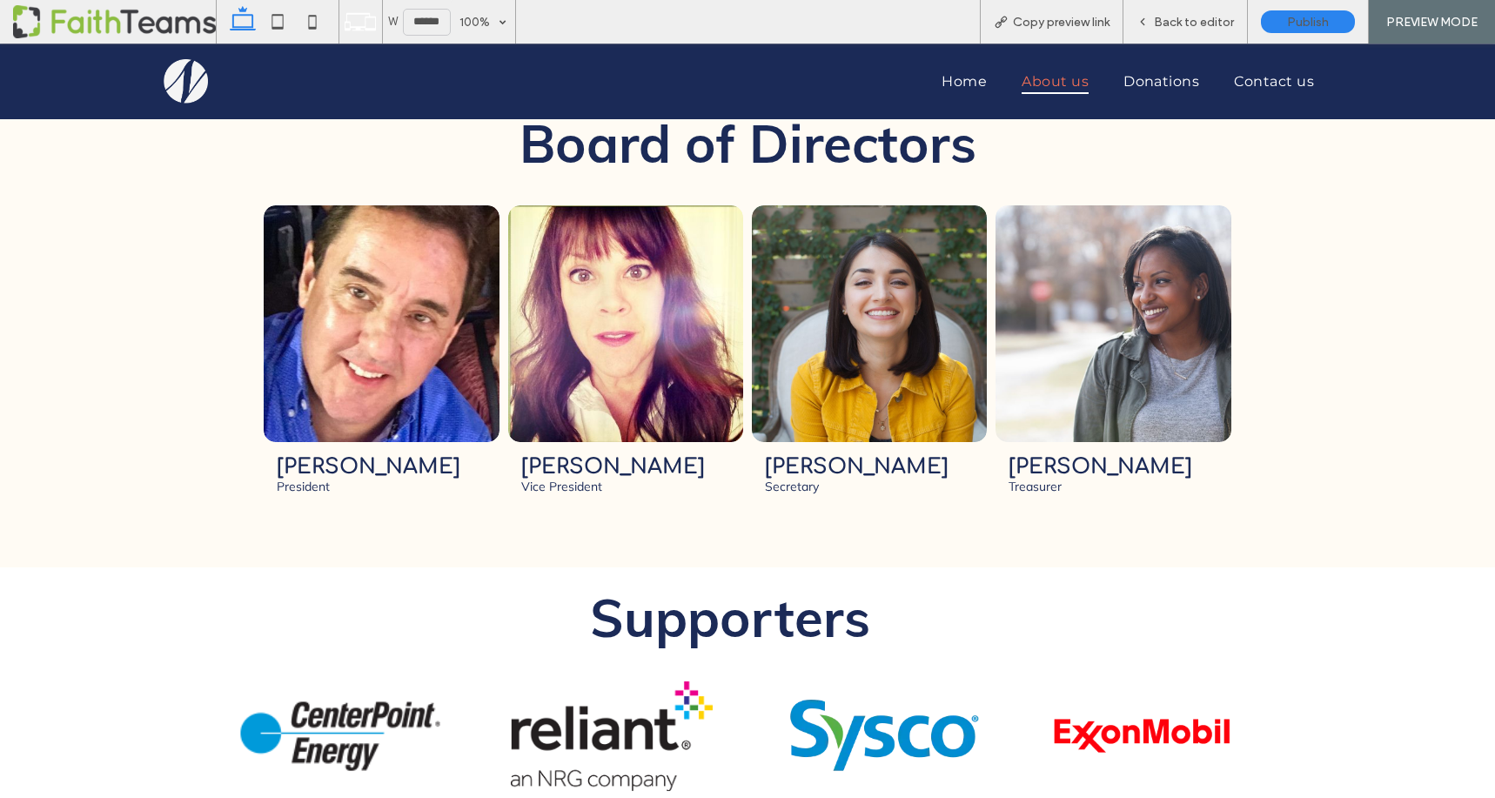
scroll to position [2824, 0]
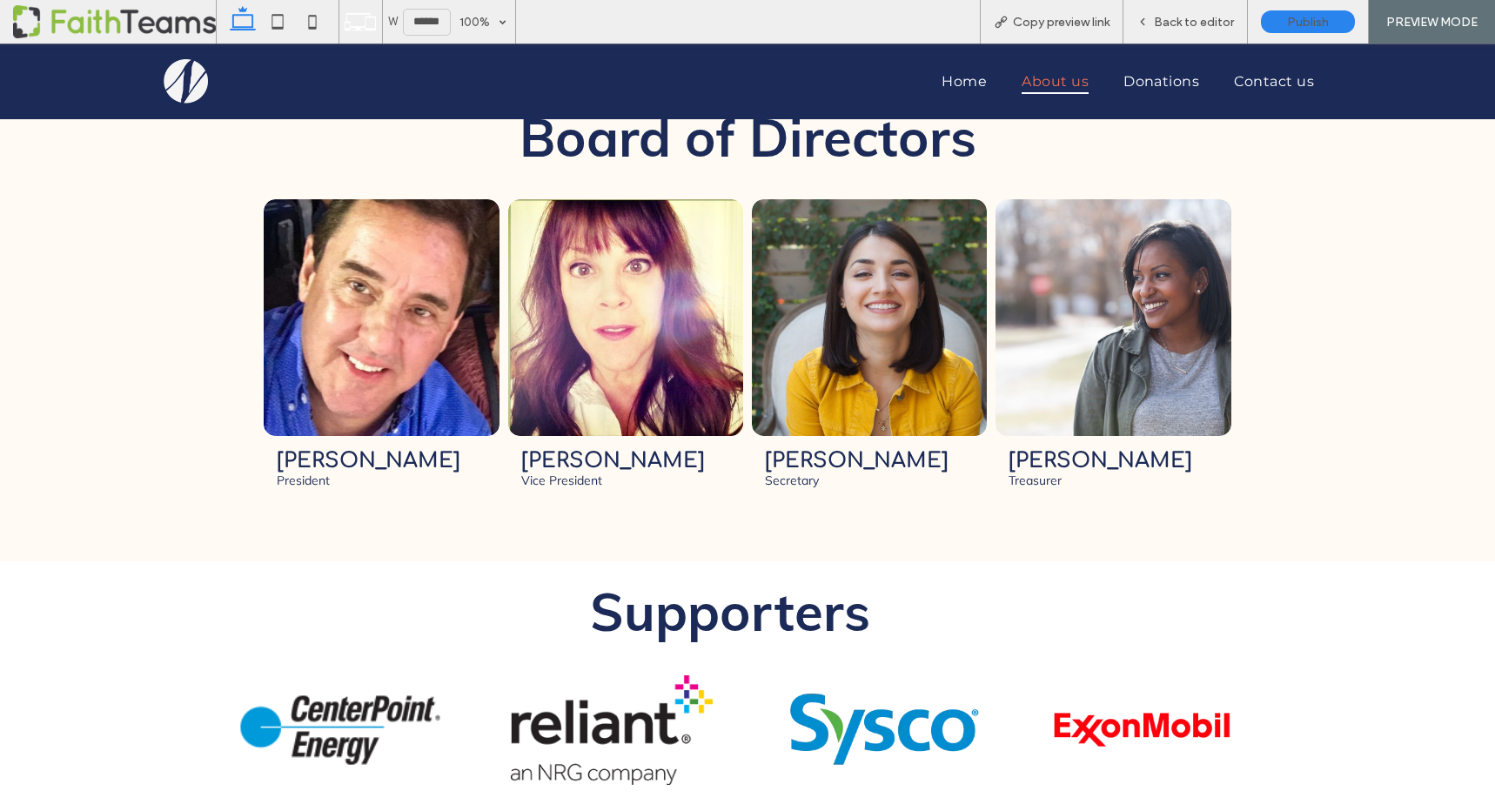
click at [916, 278] on link at bounding box center [870, 317] width 250 height 251
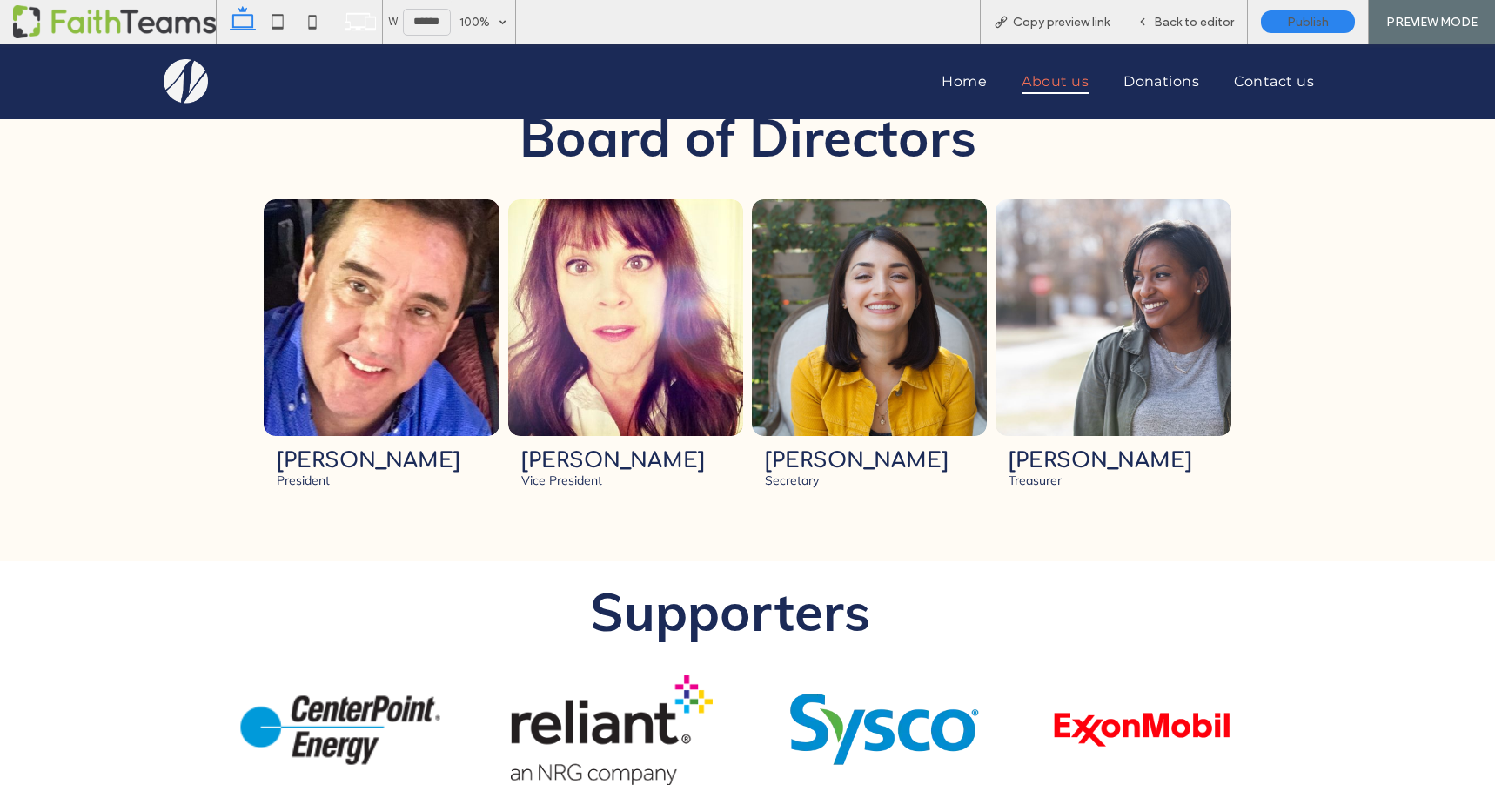
click at [647, 246] on link at bounding box center [626, 317] width 250 height 251
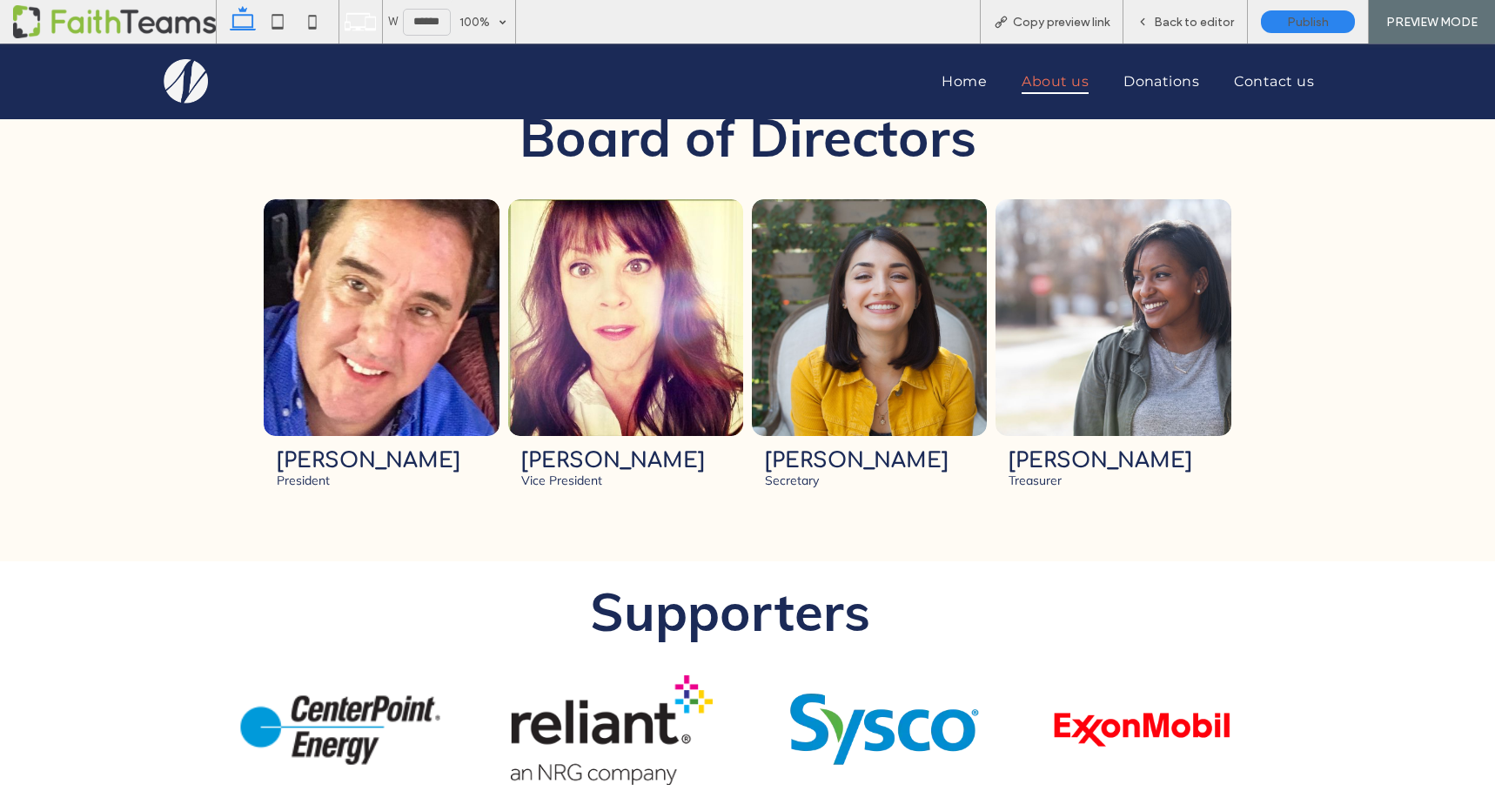
click at [403, 254] on link at bounding box center [382, 317] width 250 height 251
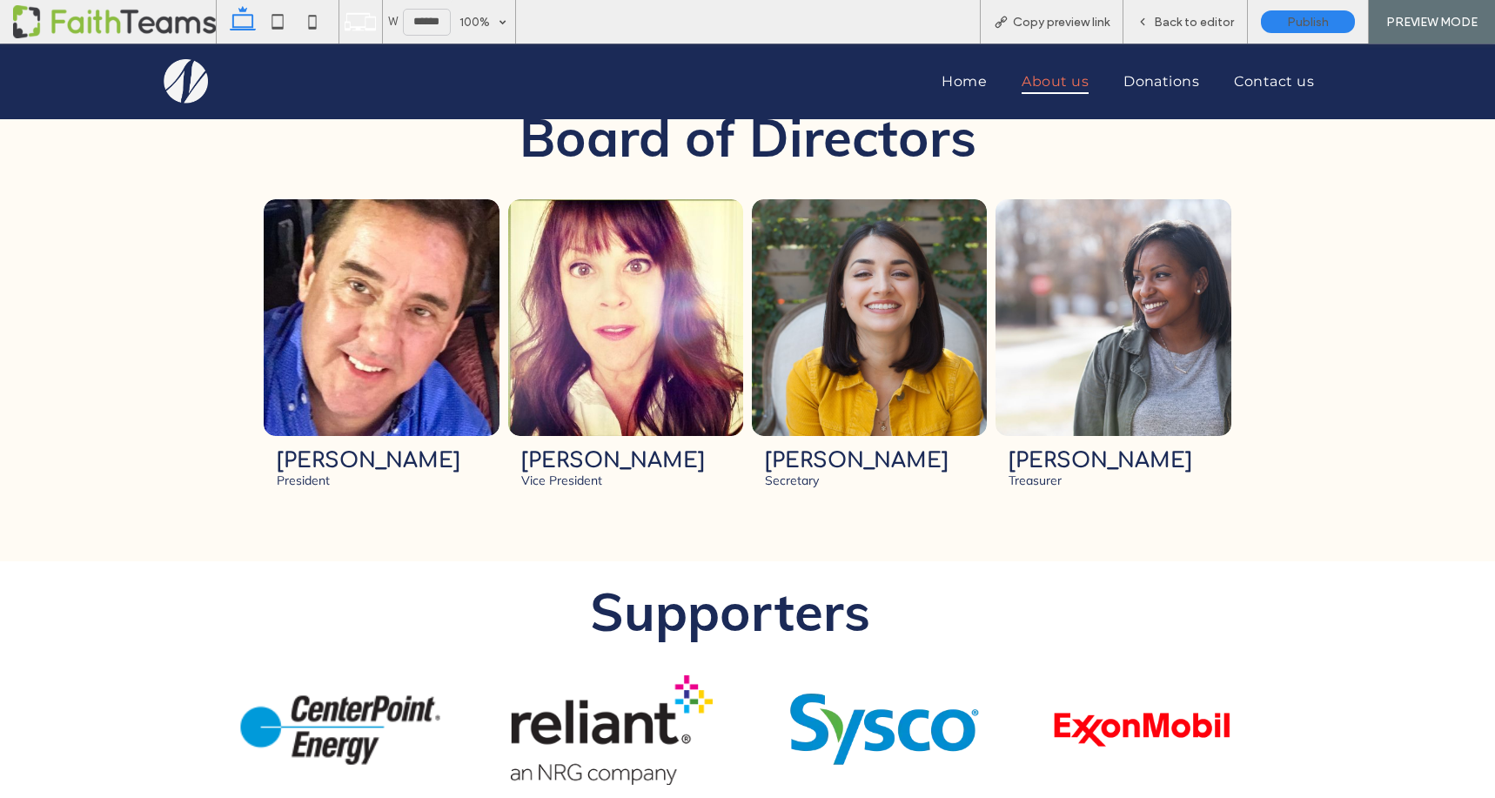
click at [902, 260] on link at bounding box center [870, 317] width 250 height 251
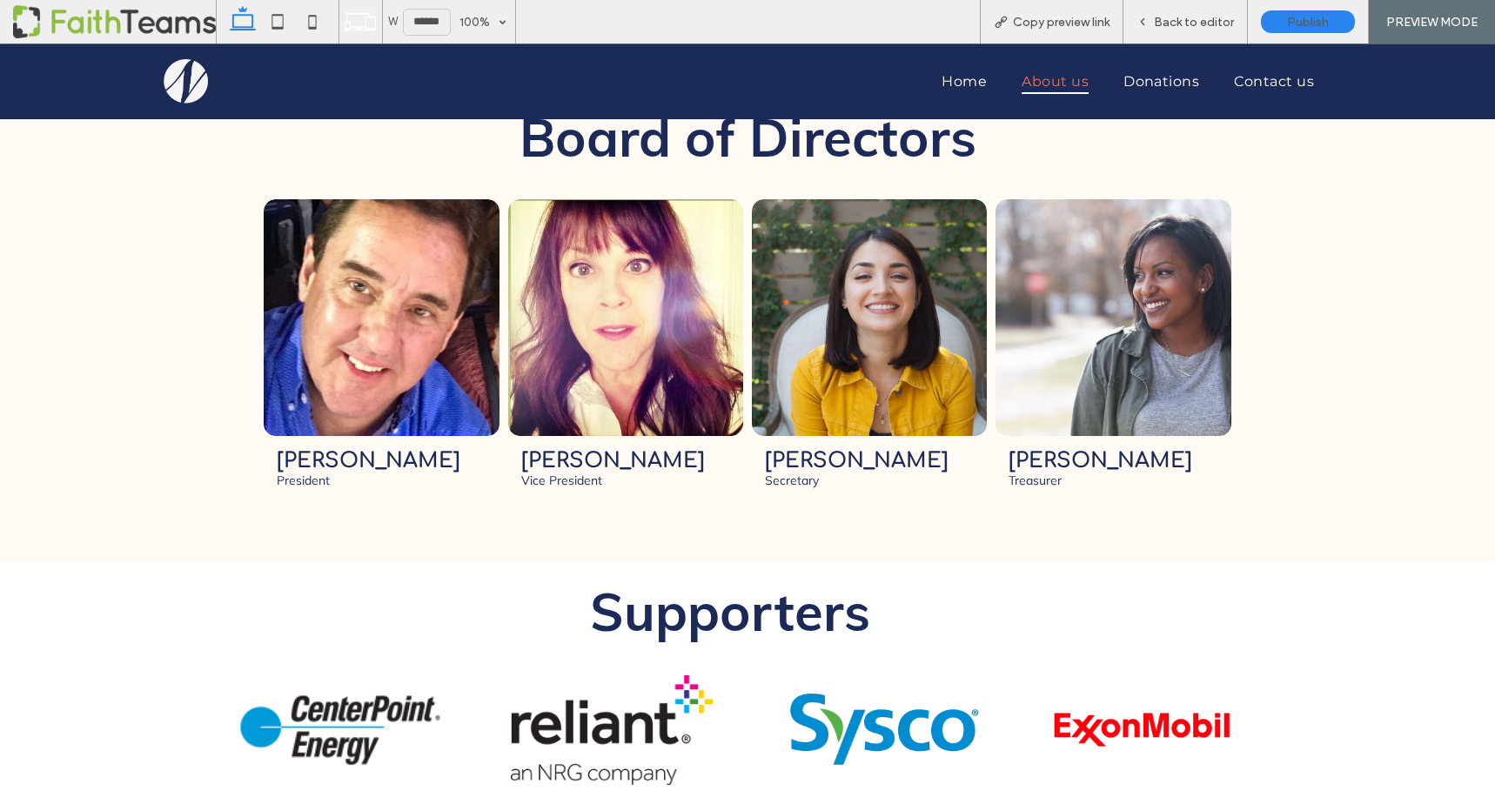
click at [1085, 271] on link at bounding box center [1113, 317] width 250 height 251
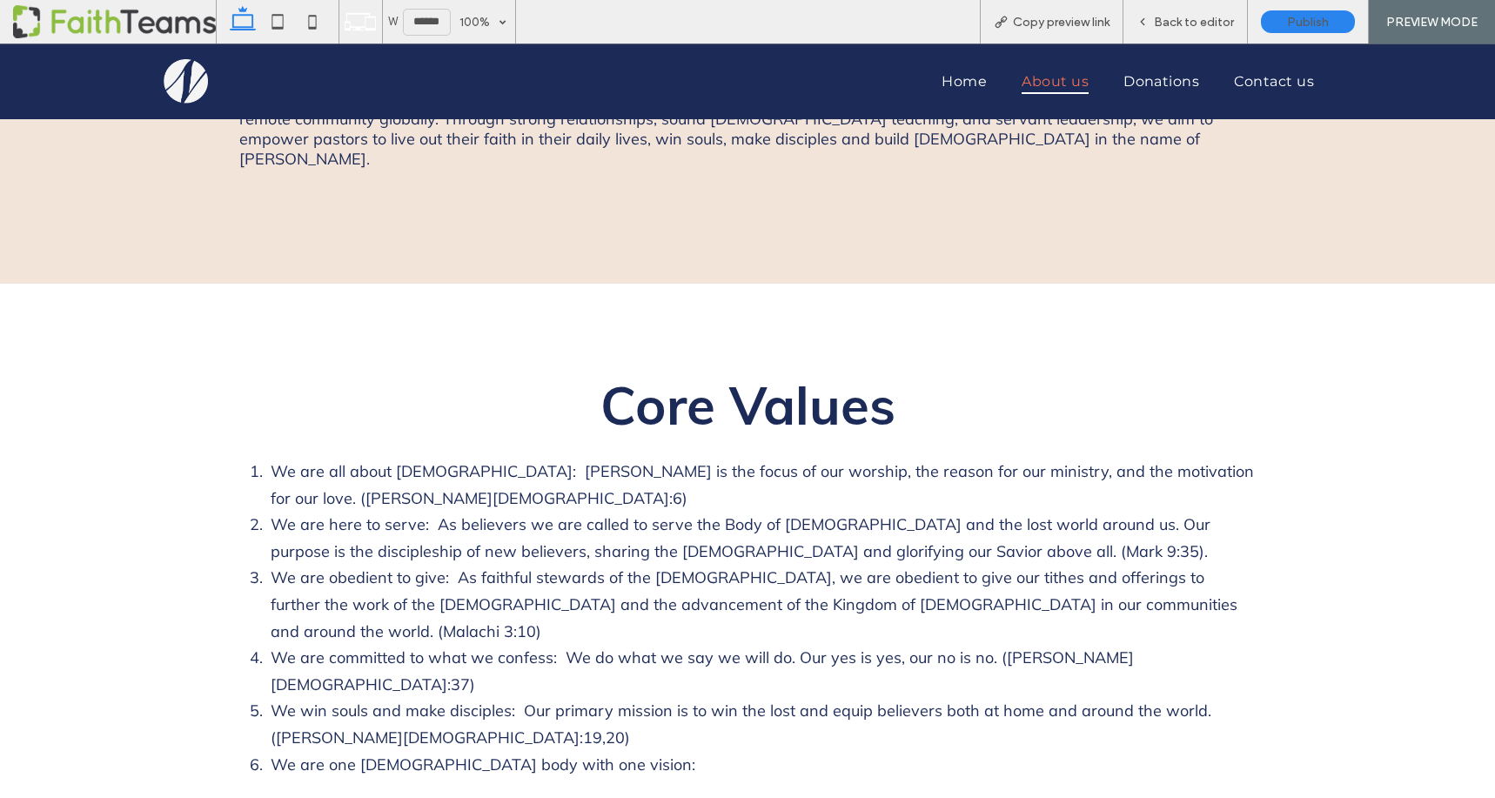
scroll to position [1435, 0]
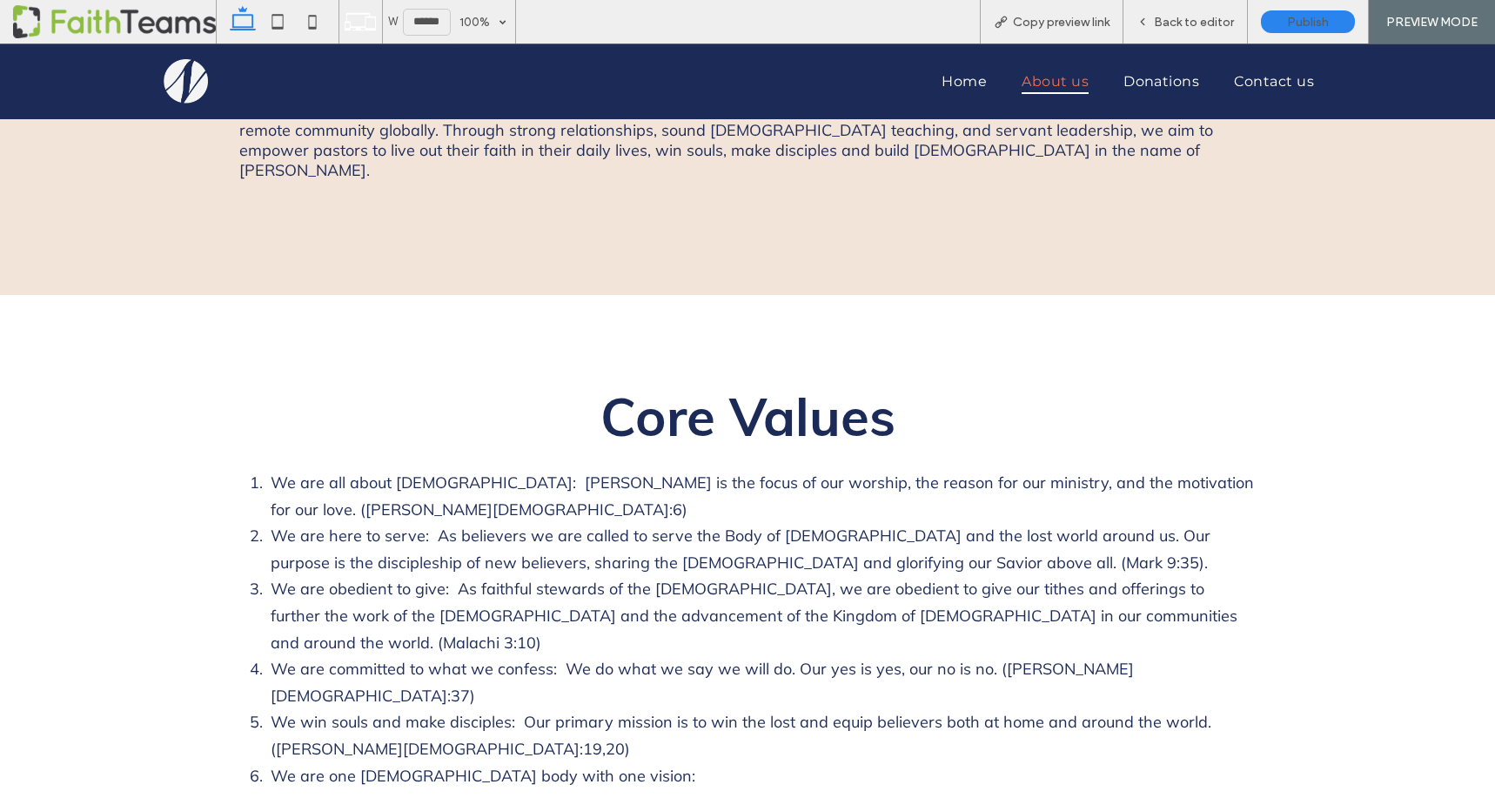
click at [787, 313] on div "Core Values We are all about Jesus: Jesus is the focus of our worship, the reas…" at bounding box center [747, 626] width 1044 height 663
click at [1192, 19] on span "Back to editor" at bounding box center [1194, 22] width 80 height 15
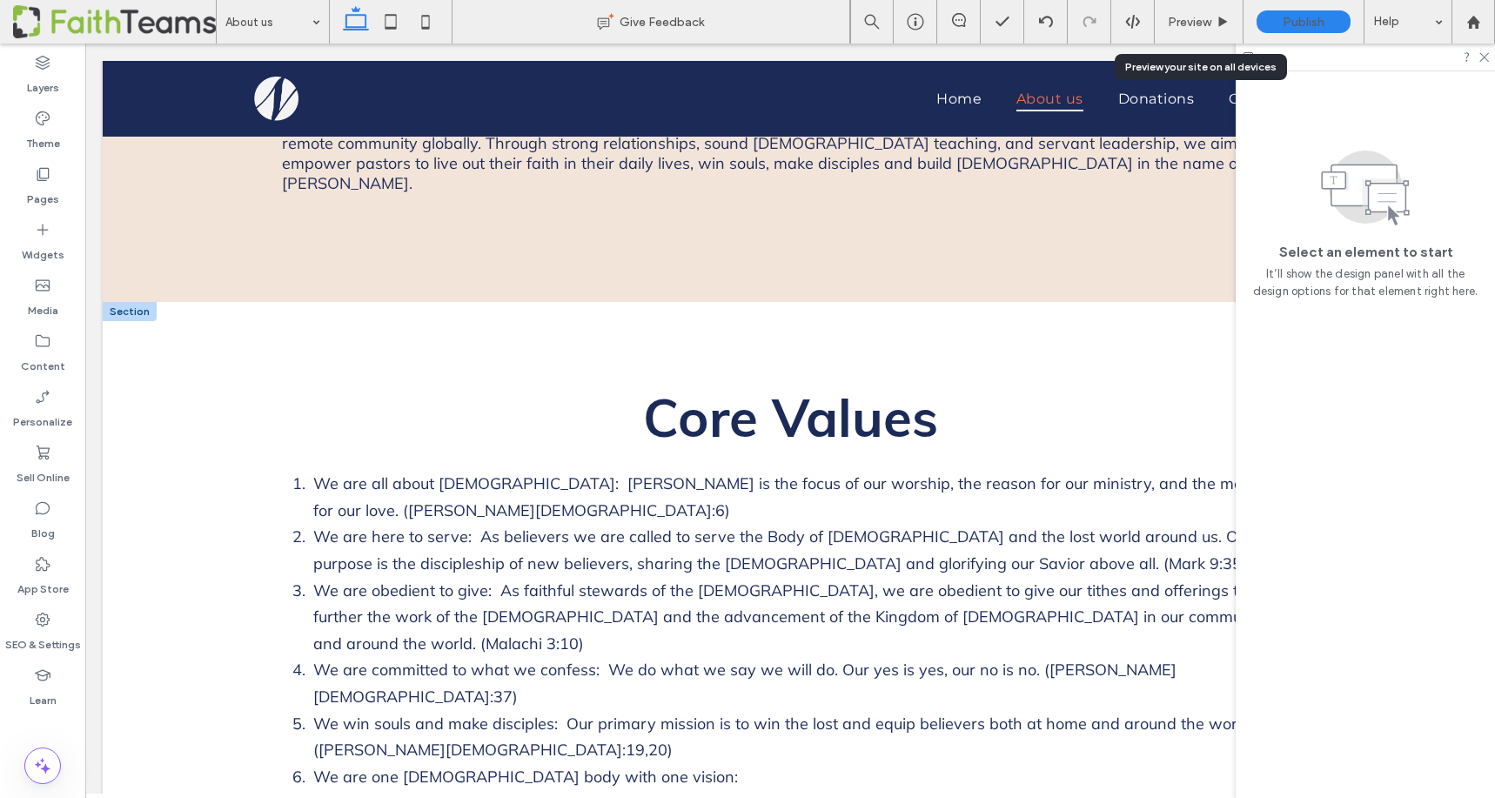
scroll to position [1424, 0]
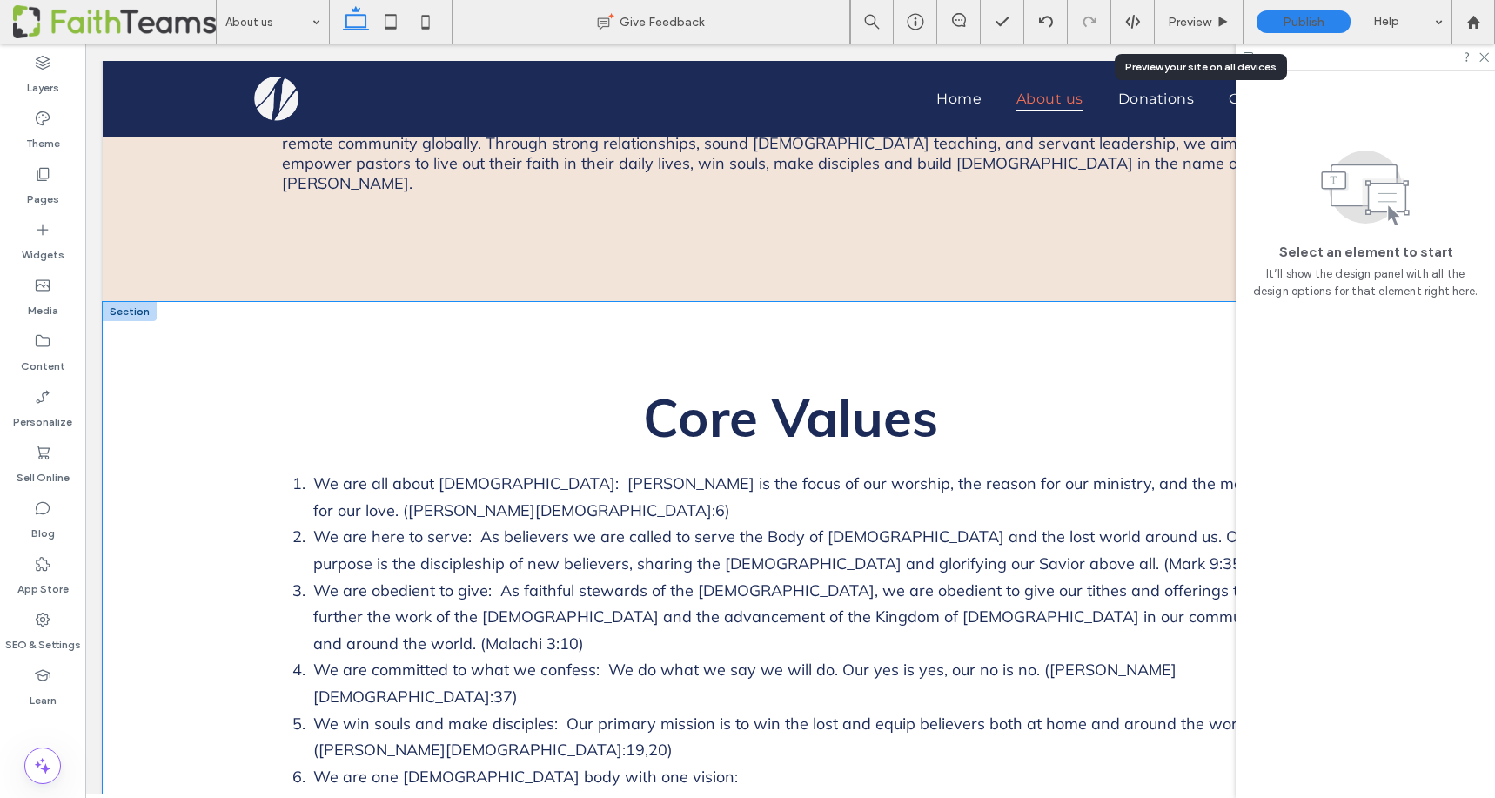
click at [732, 302] on div "Core Values We are all about Jesus: Jesus is the focus of our worship, the reas…" at bounding box center [790, 627] width 1044 height 651
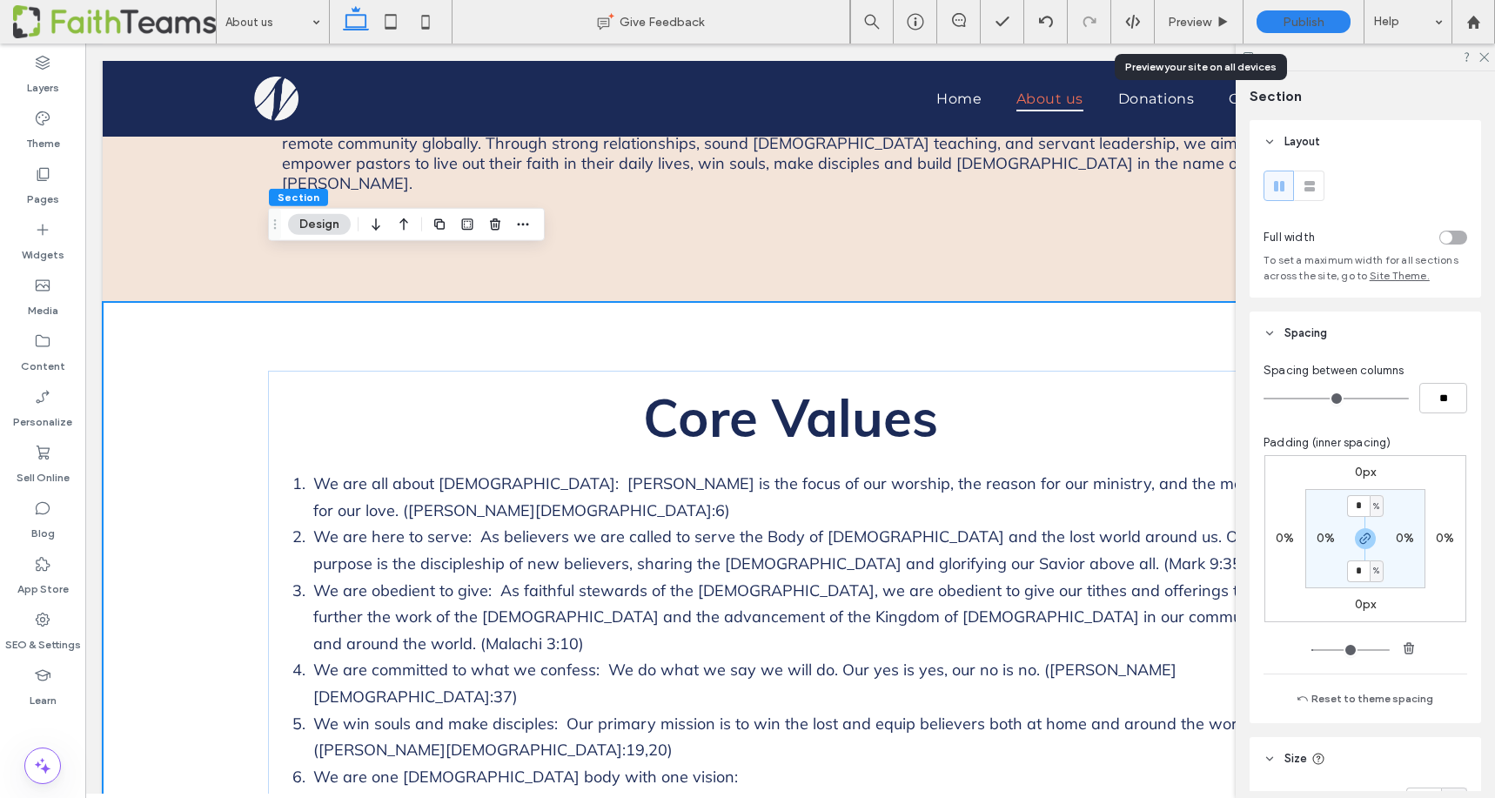
type input "*"
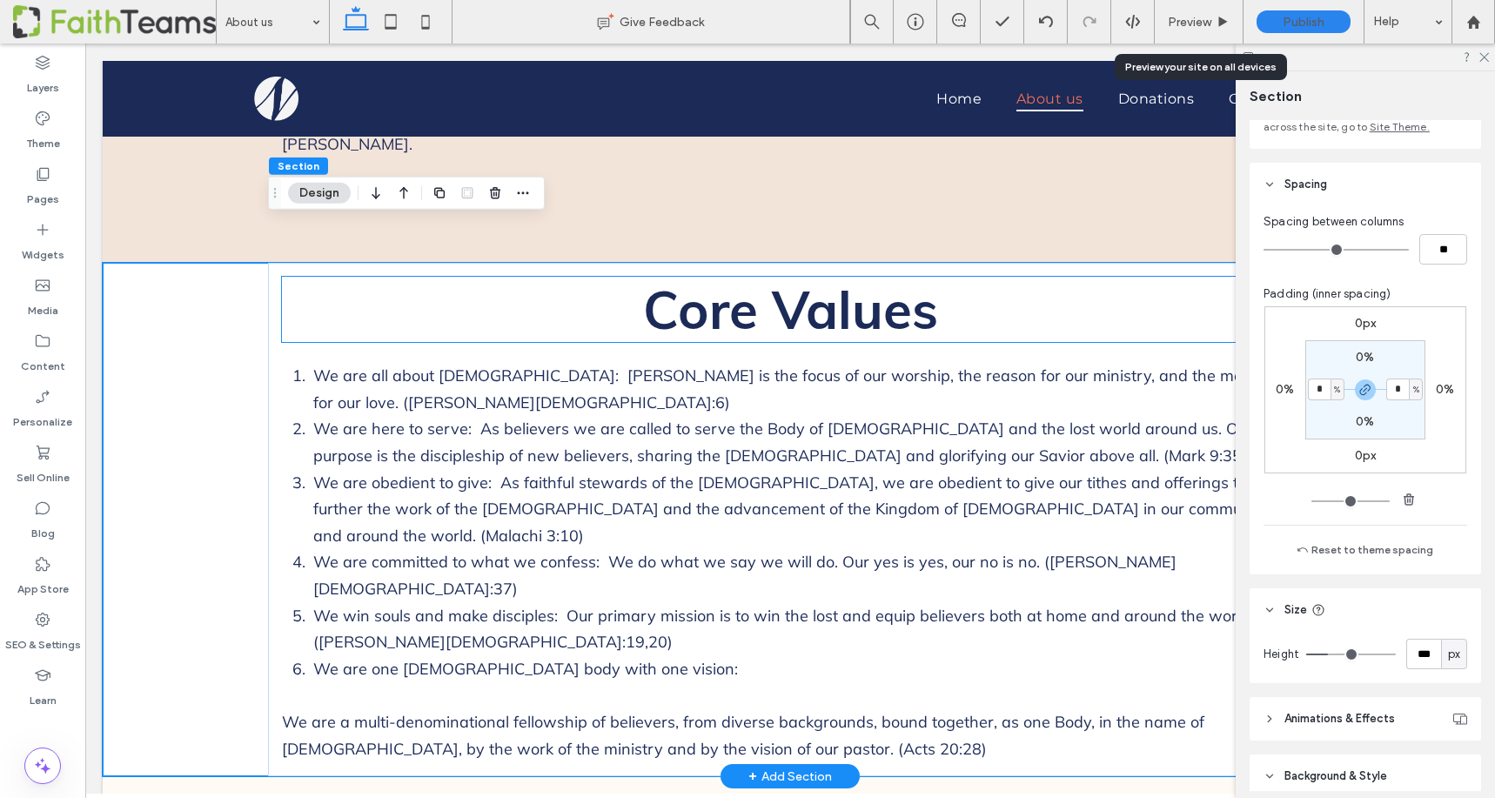
scroll to position [1469, 0]
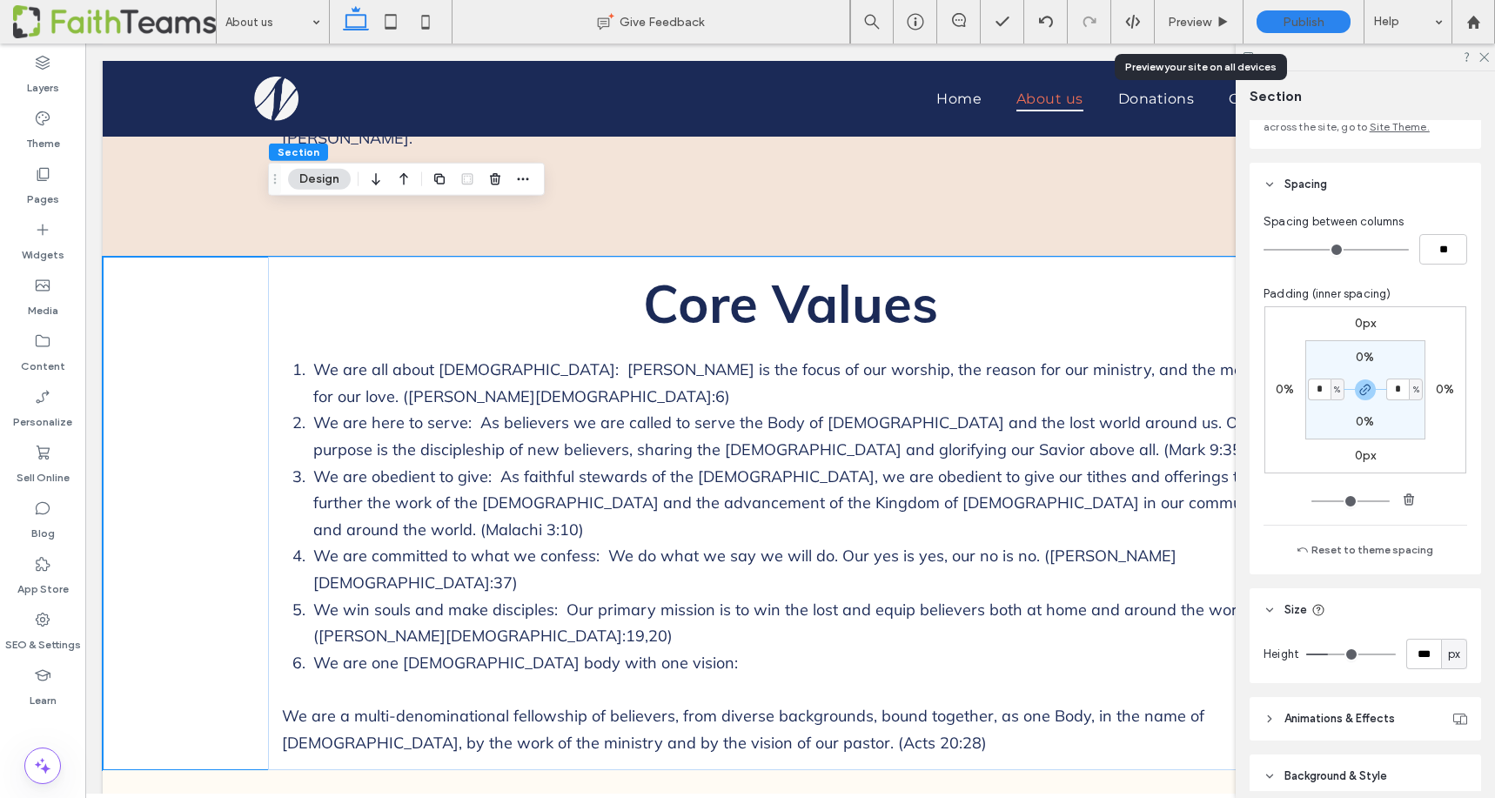
click at [1359, 352] on label "0%" at bounding box center [1365, 357] width 18 height 15
click at [1358, 361] on input "*" at bounding box center [1358, 357] width 23 height 22
type input "*"
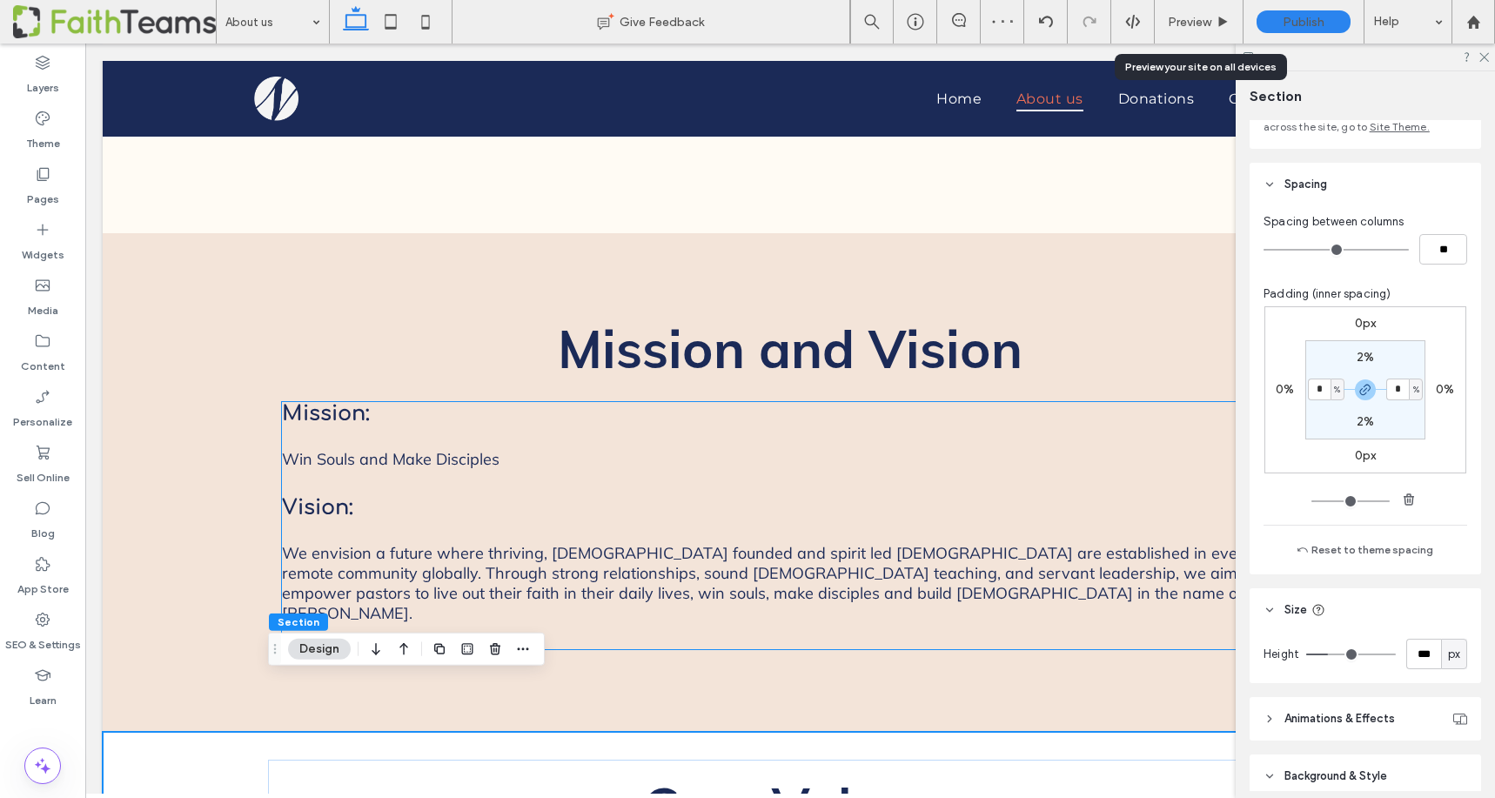
scroll to position [993, 0]
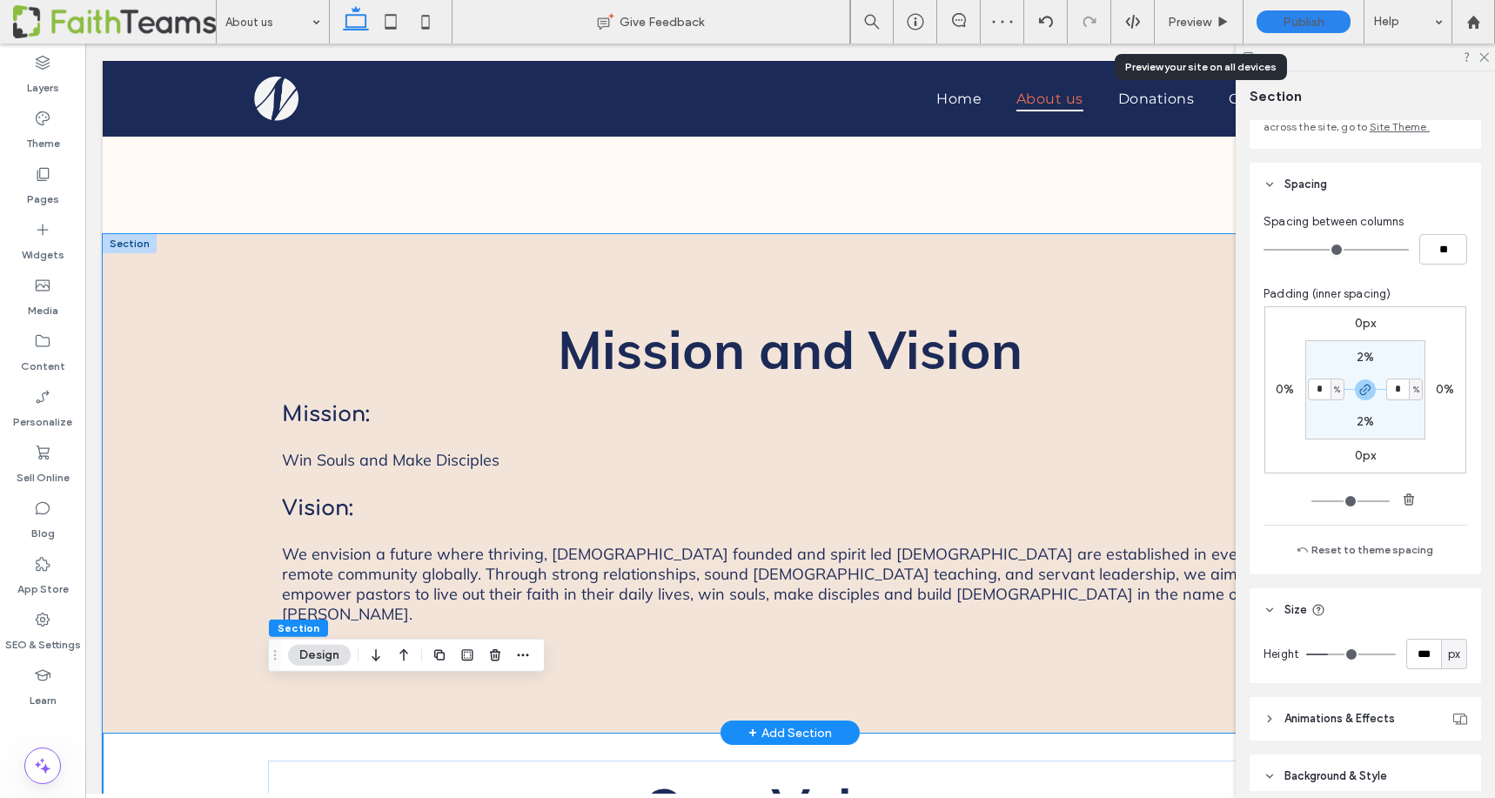
click at [803, 245] on div "Mission and Vision Mission: Win Souls and Make Disciples Vision: ﻿ We envision …" at bounding box center [790, 483] width 1044 height 499
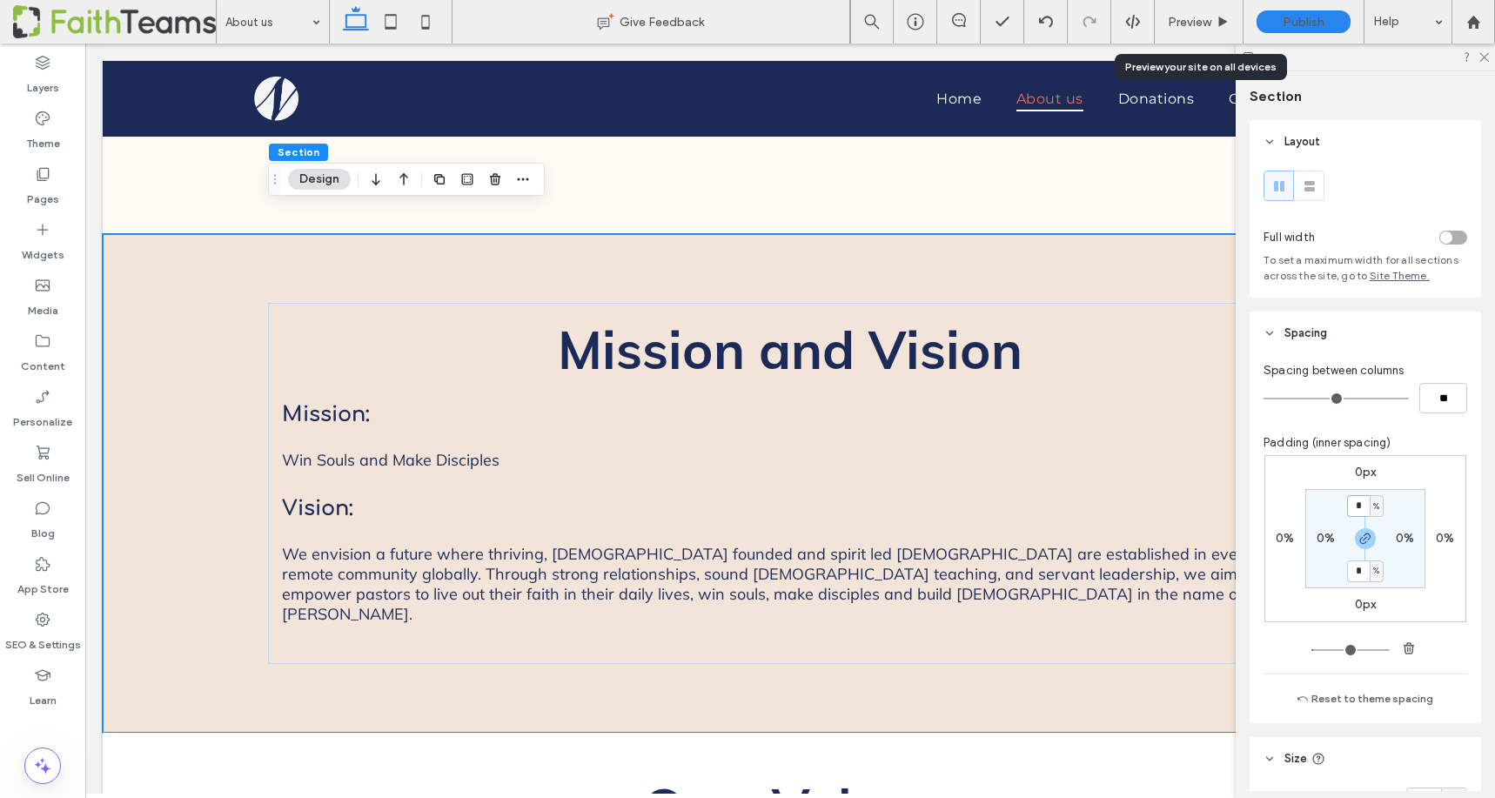
click at [1359, 505] on input "*" at bounding box center [1358, 506] width 23 height 22
type input "*"
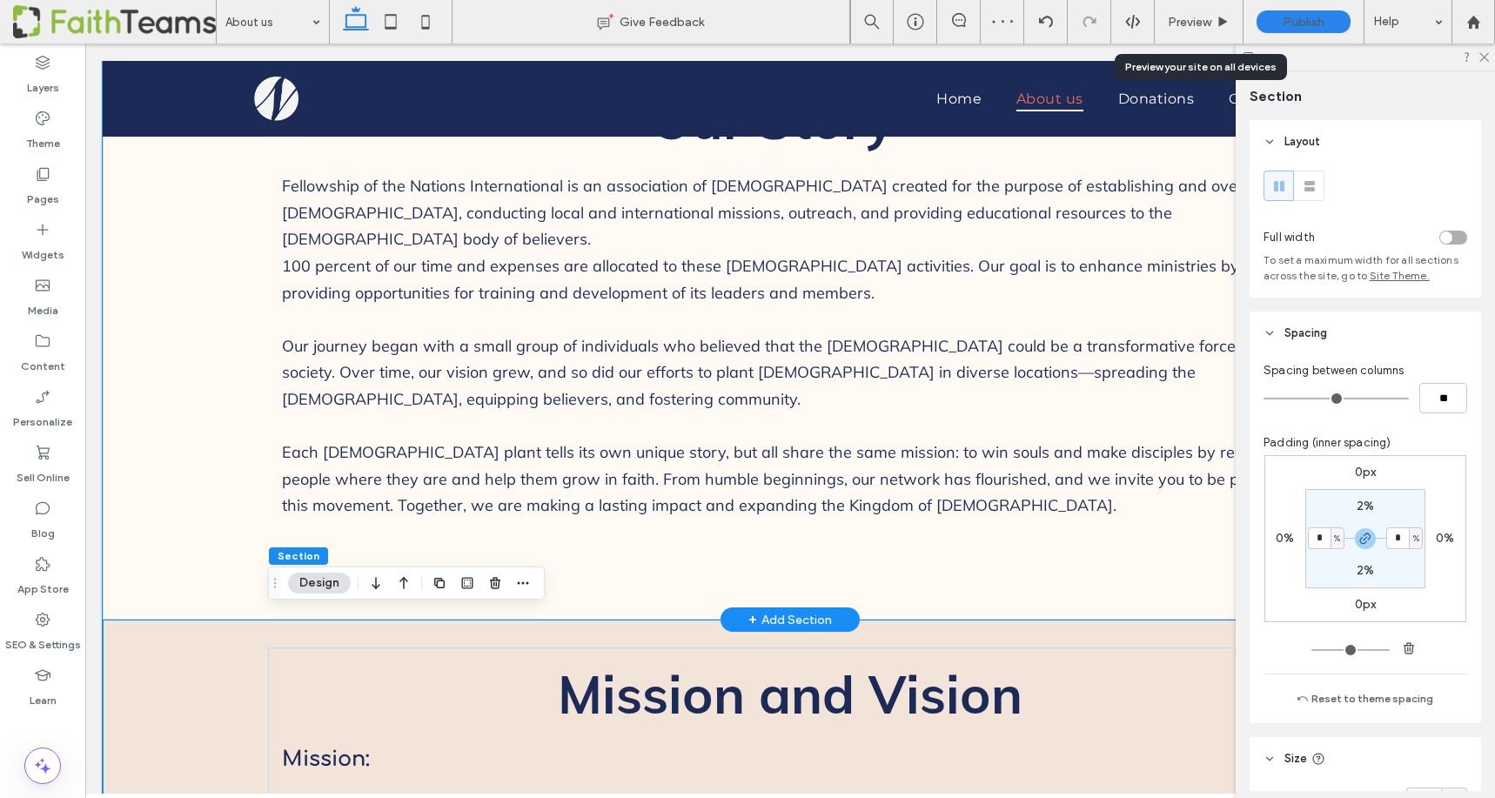
scroll to position [611, 0]
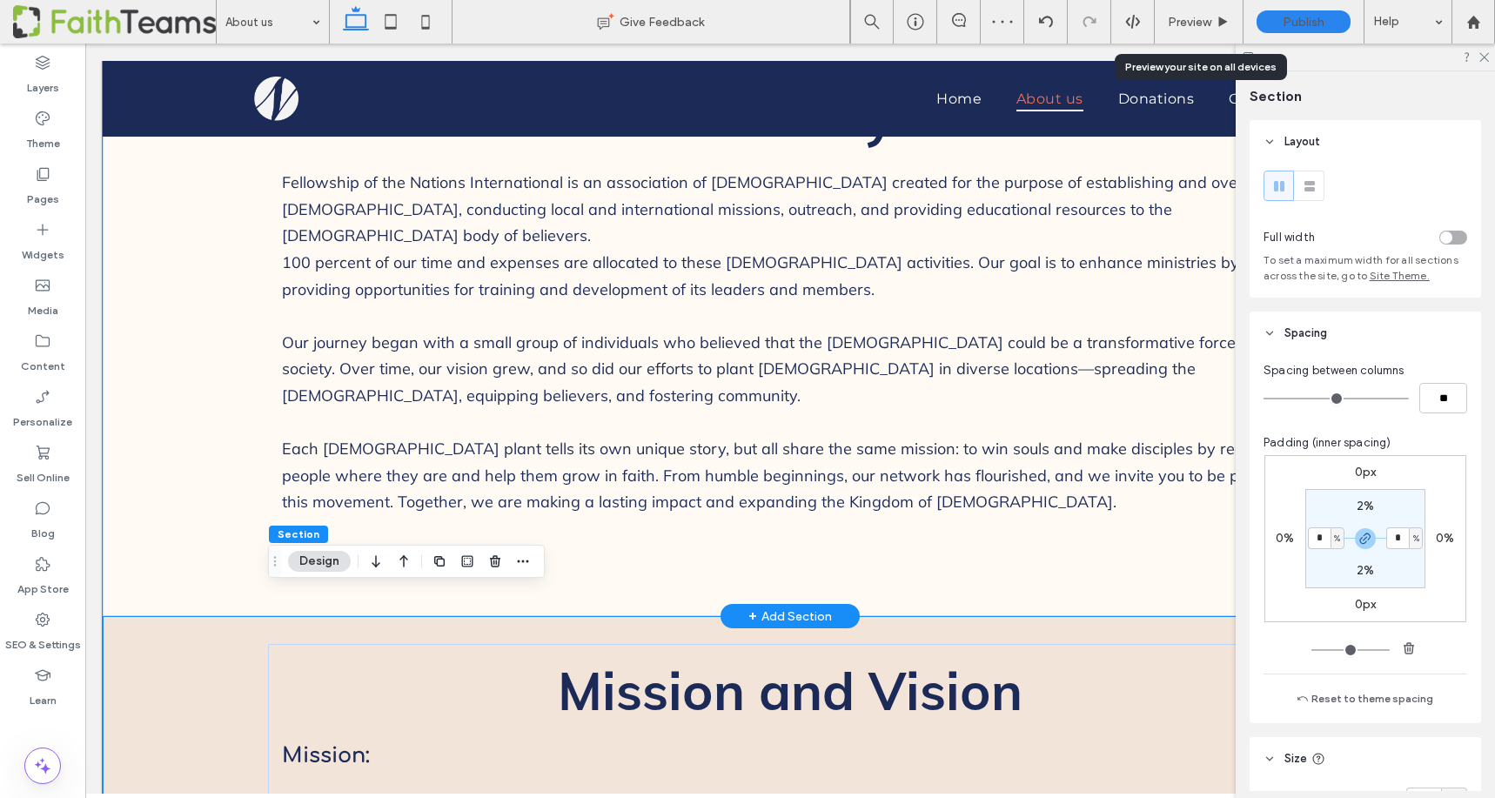
click at [895, 563] on div "Our Story Fellowship of the Nations International is an association of churches…" at bounding box center [790, 315] width 1044 height 601
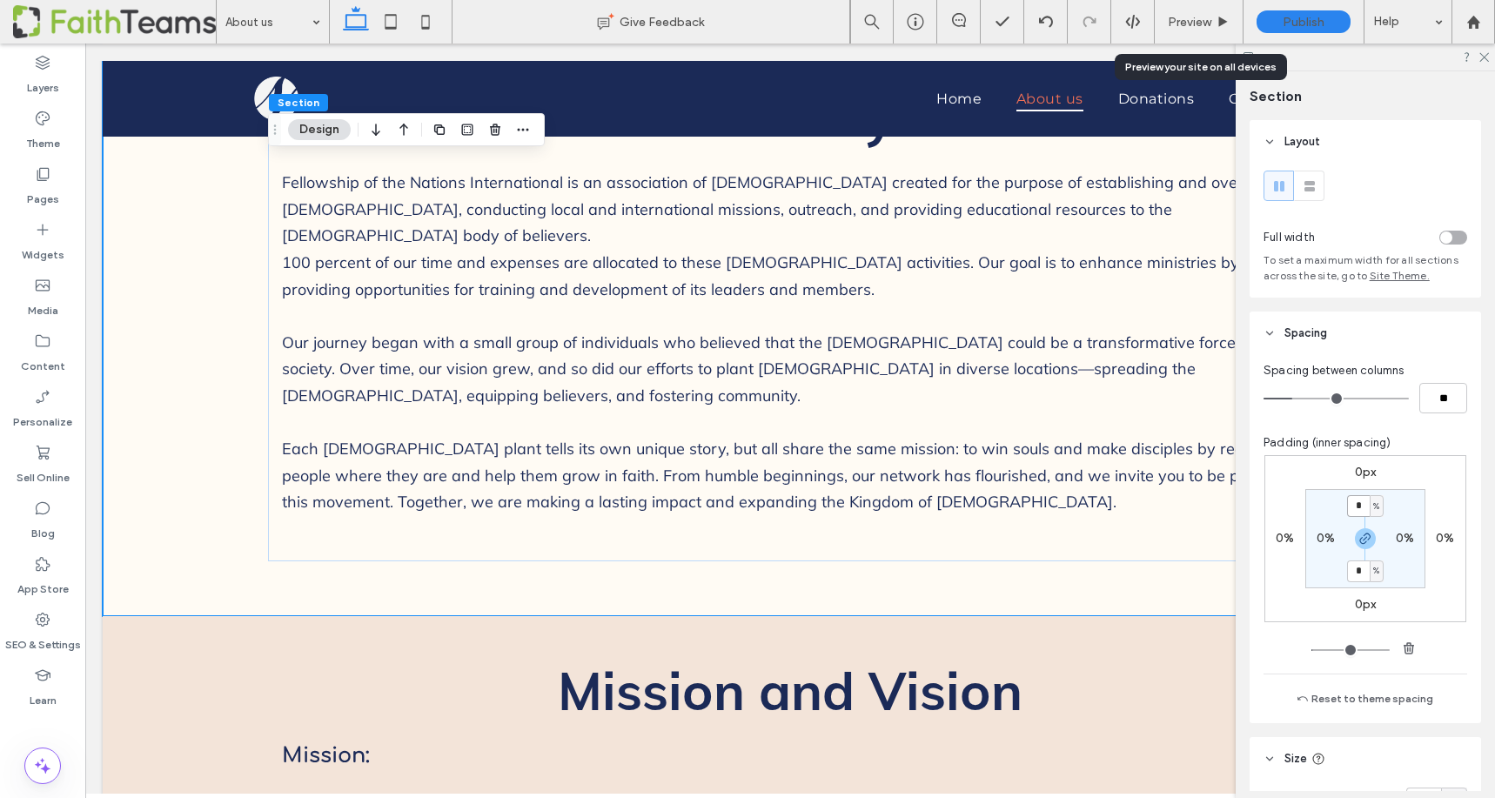
click at [1353, 507] on input "*" at bounding box center [1358, 506] width 23 height 22
type input "*"
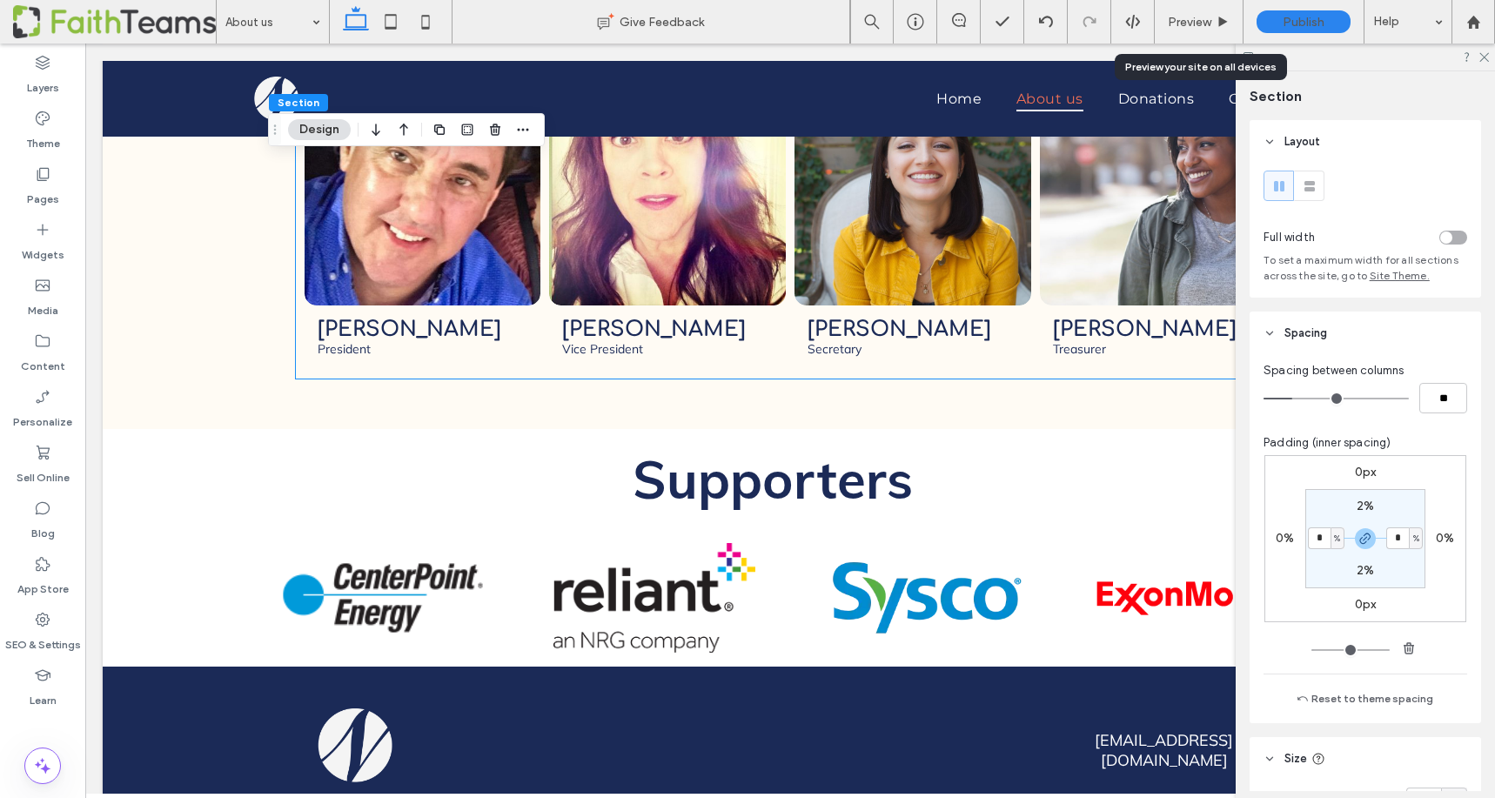
scroll to position [2802, 0]
